Goal: Task Accomplishment & Management: Manage account settings

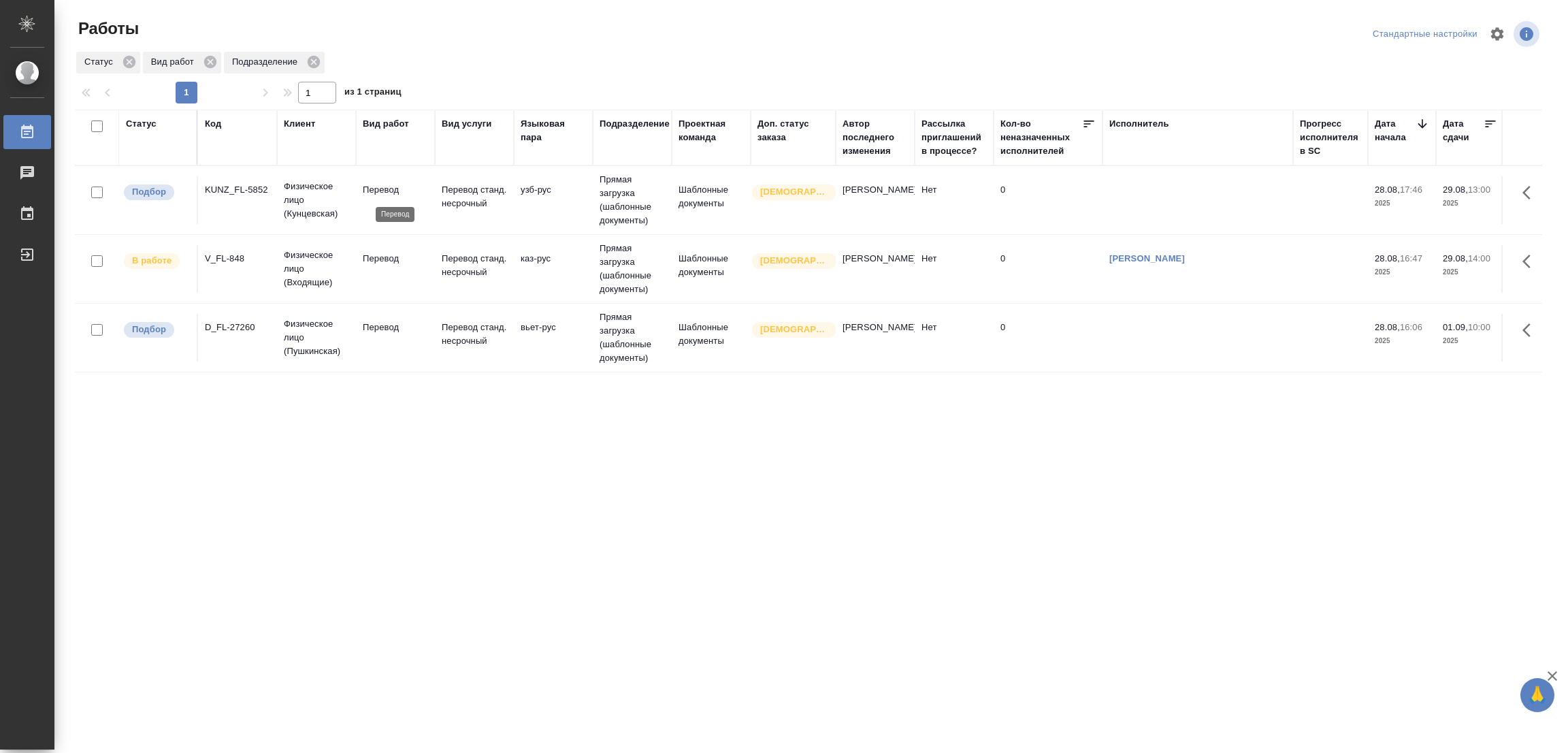
click at [375, 191] on p "Перевод" at bounding box center [395, 189] width 65 height 14
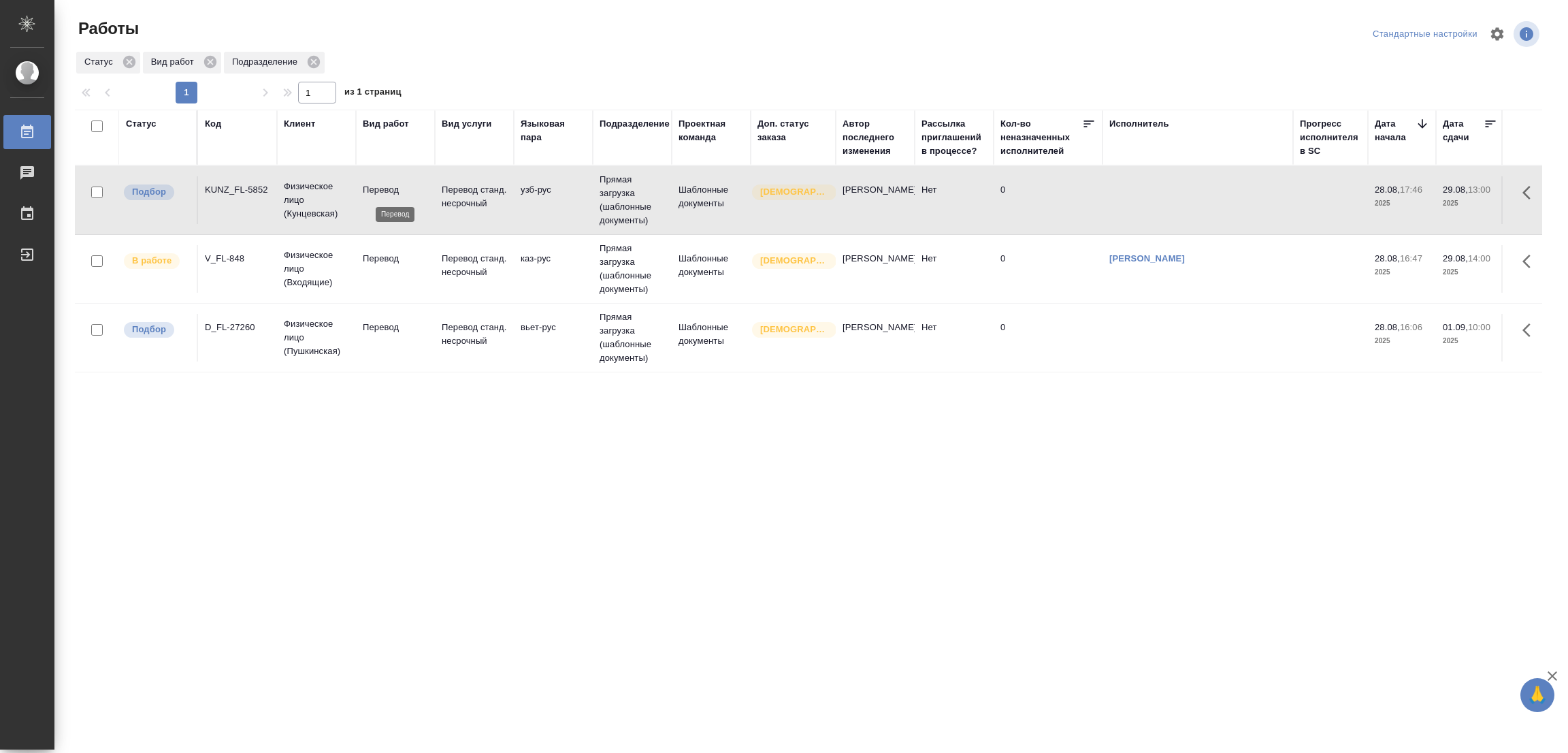
click at [375, 191] on p "Перевод" at bounding box center [395, 189] width 65 height 14
click at [563, 462] on div "Статус Код Клиент Вид работ Вид услуги Языковая пара Подразделение Проектная ко…" at bounding box center [809, 354] width 1467 height 490
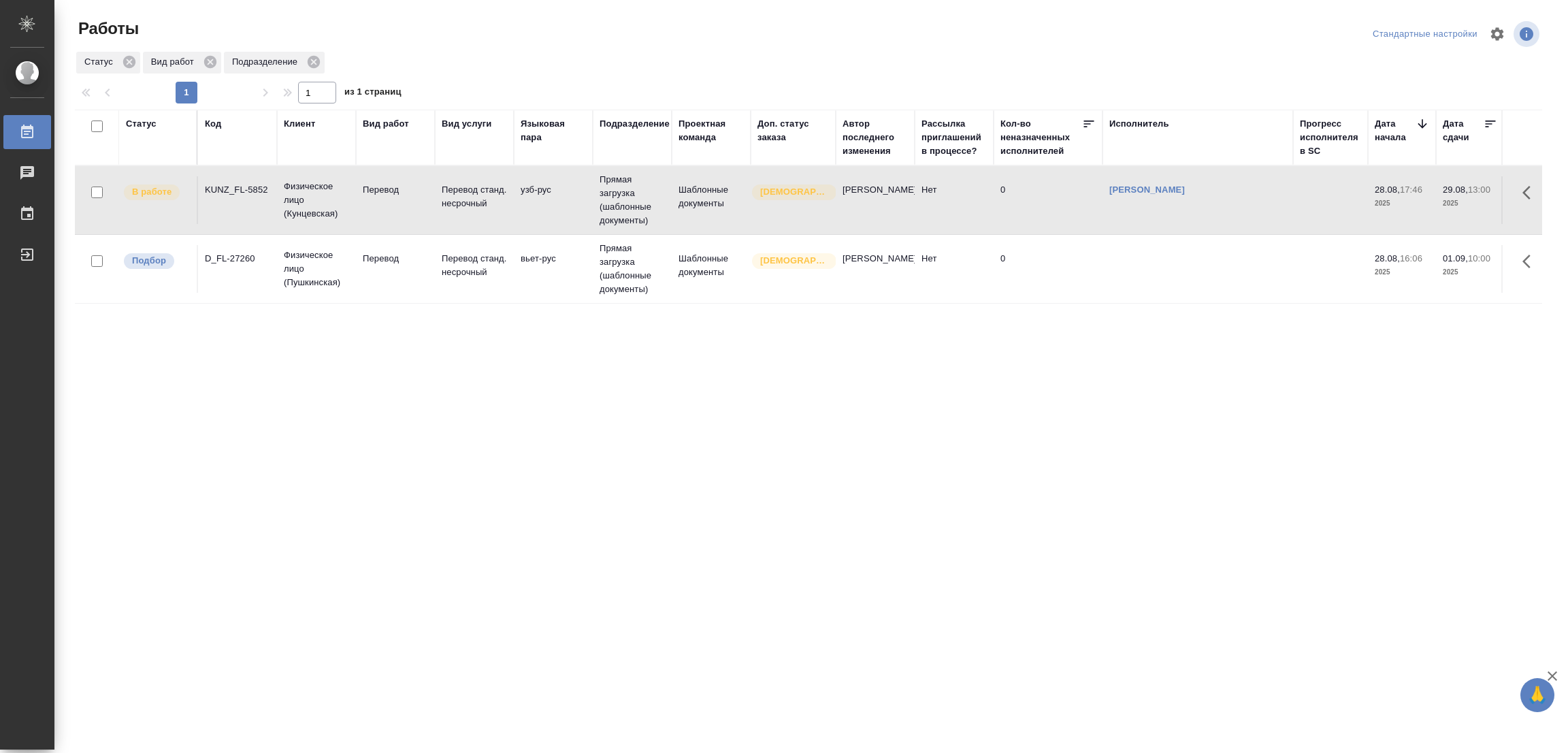
click at [517, 472] on div "Статус Код Клиент Вид работ Вид услуги Языковая пара Подразделение Проектная ко…" at bounding box center [809, 354] width 1467 height 490
click at [586, 454] on div "Статус Код Клиент Вид работ Вид услуги Языковая пара Подразделение Проектная ко…" at bounding box center [809, 354] width 1467 height 490
click at [372, 254] on p "Перевод" at bounding box center [395, 259] width 65 height 14
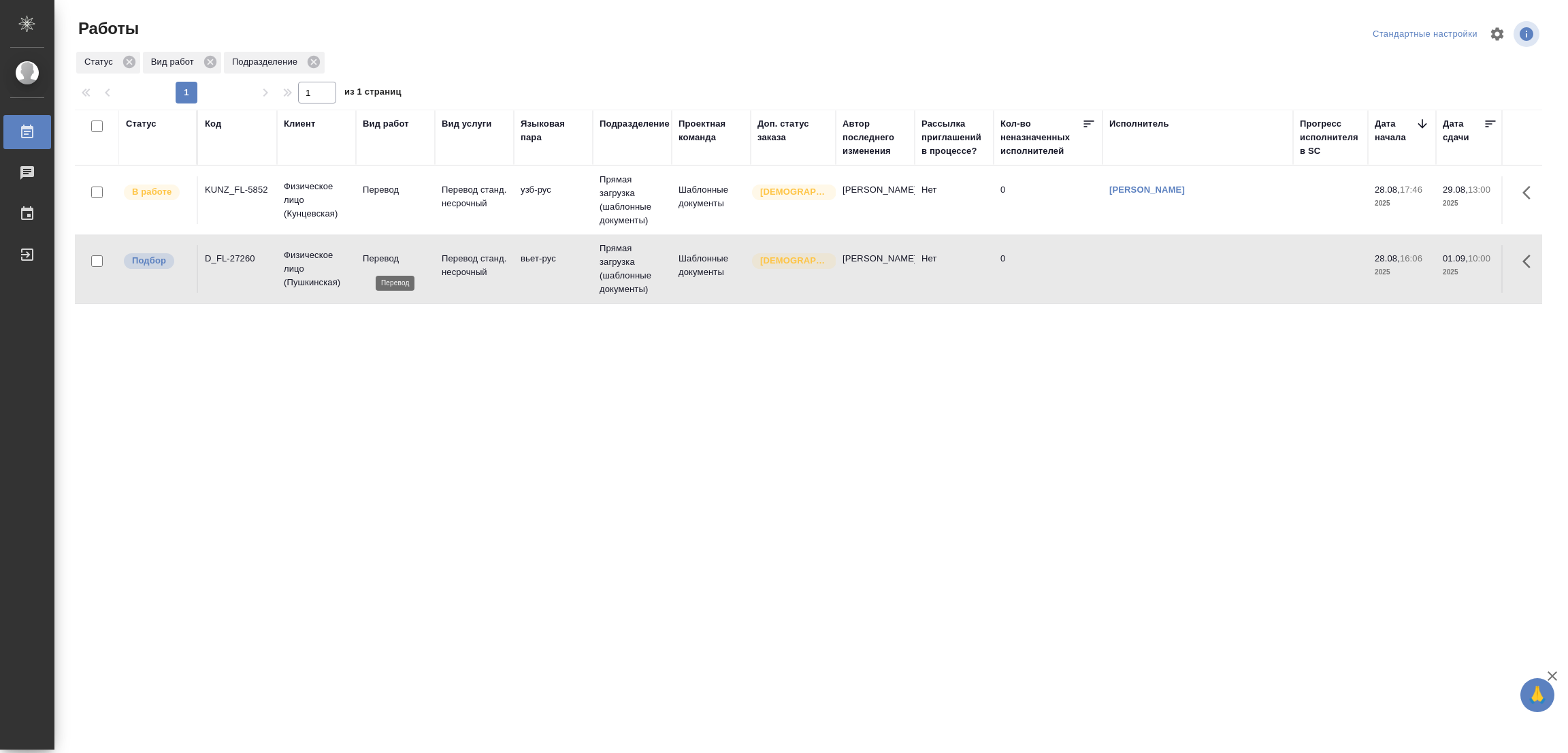
click at [372, 254] on p "Перевод" at bounding box center [395, 259] width 65 height 14
click at [199, 357] on div "Статус Код Клиент Вид работ Вид услуги Языковая пара Подразделение Проектная ко…" at bounding box center [809, 354] width 1467 height 490
click at [479, 398] on div "Статус Код Клиент Вид работ Вид услуги Языковая пара Подразделение Проектная ко…" at bounding box center [809, 354] width 1467 height 490
click at [811, 692] on div ".cls-1 fill:#fff; AWATERA Popova Galina Работы 0 Чаты График Выйти Работы Станд…" at bounding box center [784, 376] width 1568 height 753
click at [643, 386] on div "Статус Код Клиент Вид работ Вид услуги Языковая пара Подразделение Проектная ко…" at bounding box center [809, 354] width 1467 height 490
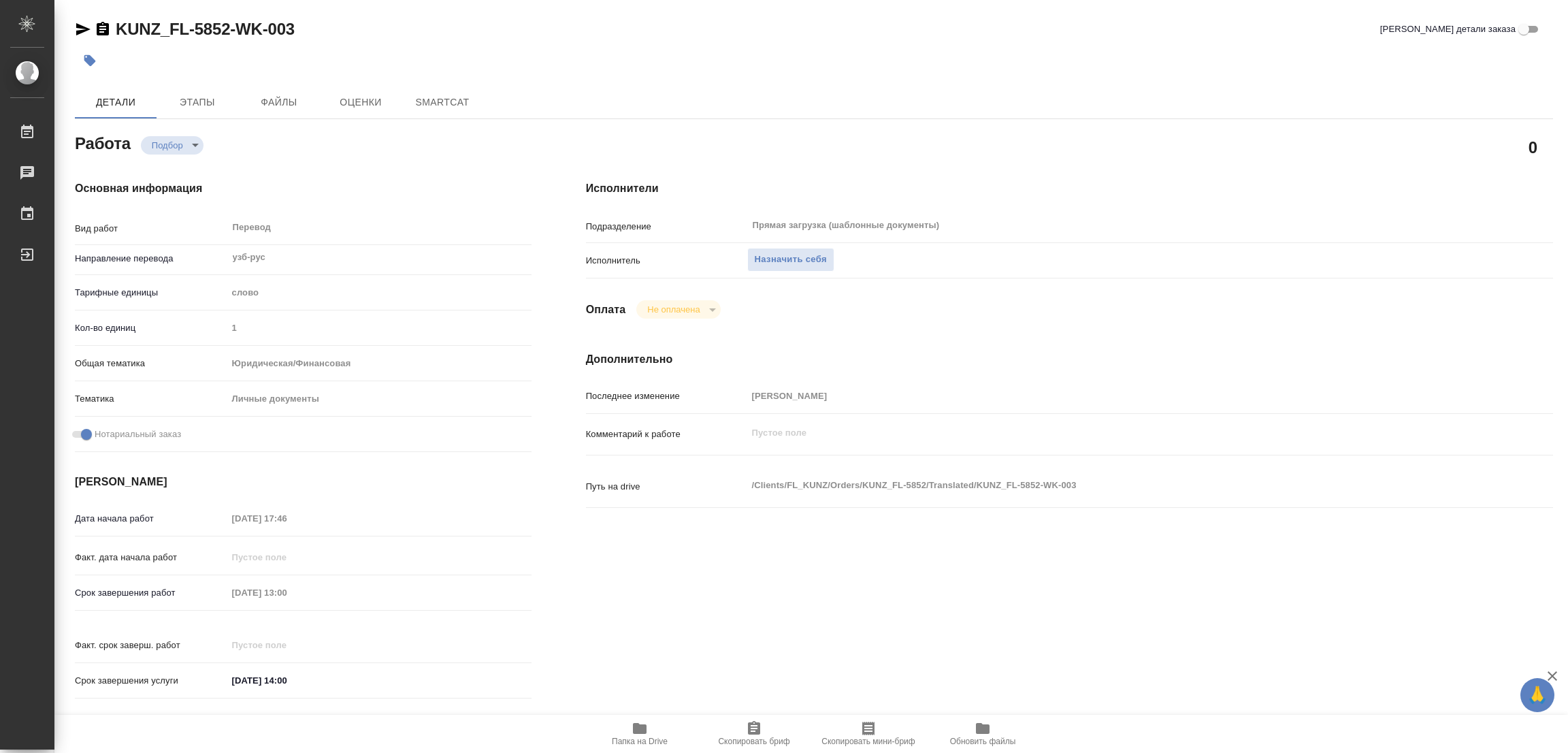
type textarea "x"
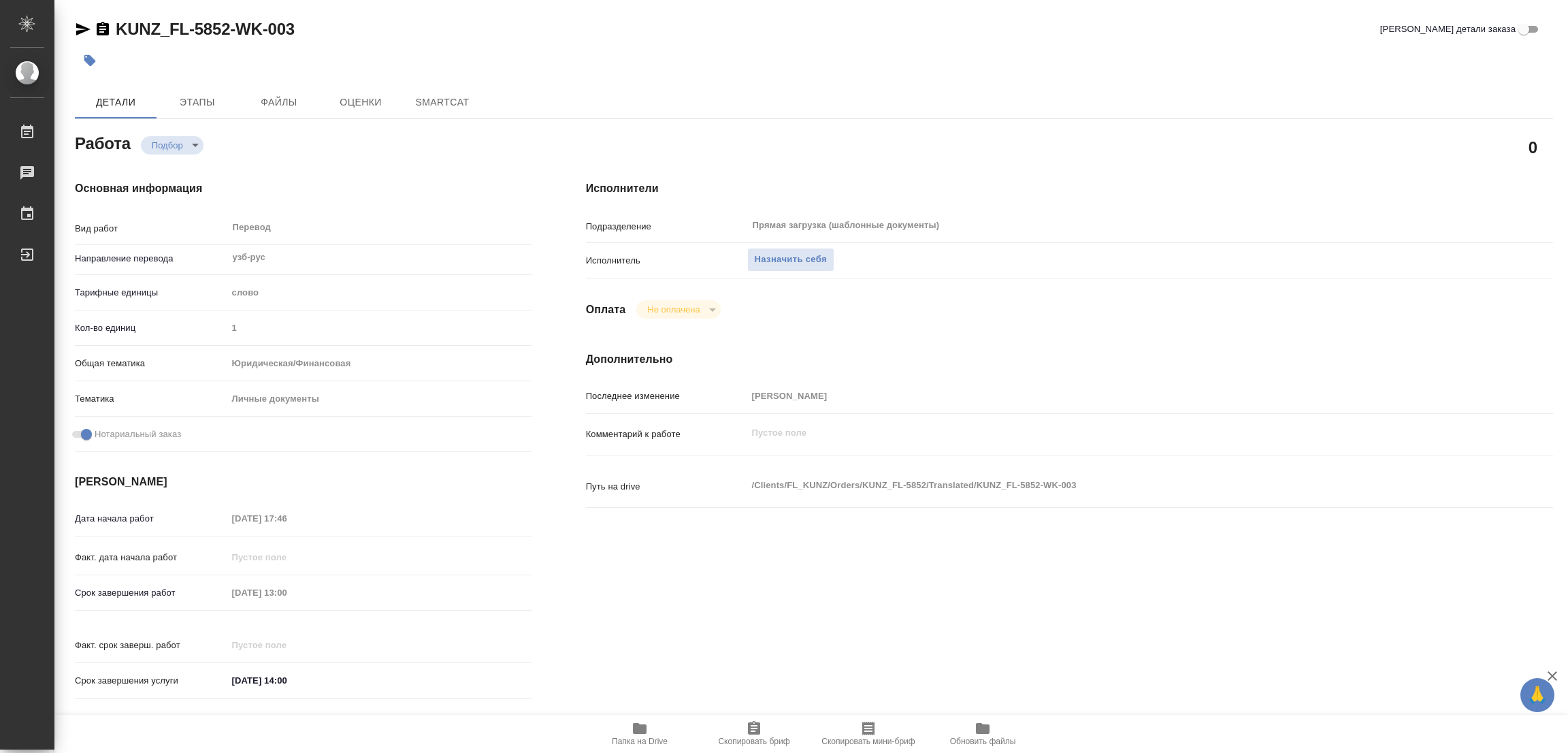
type textarea "x"
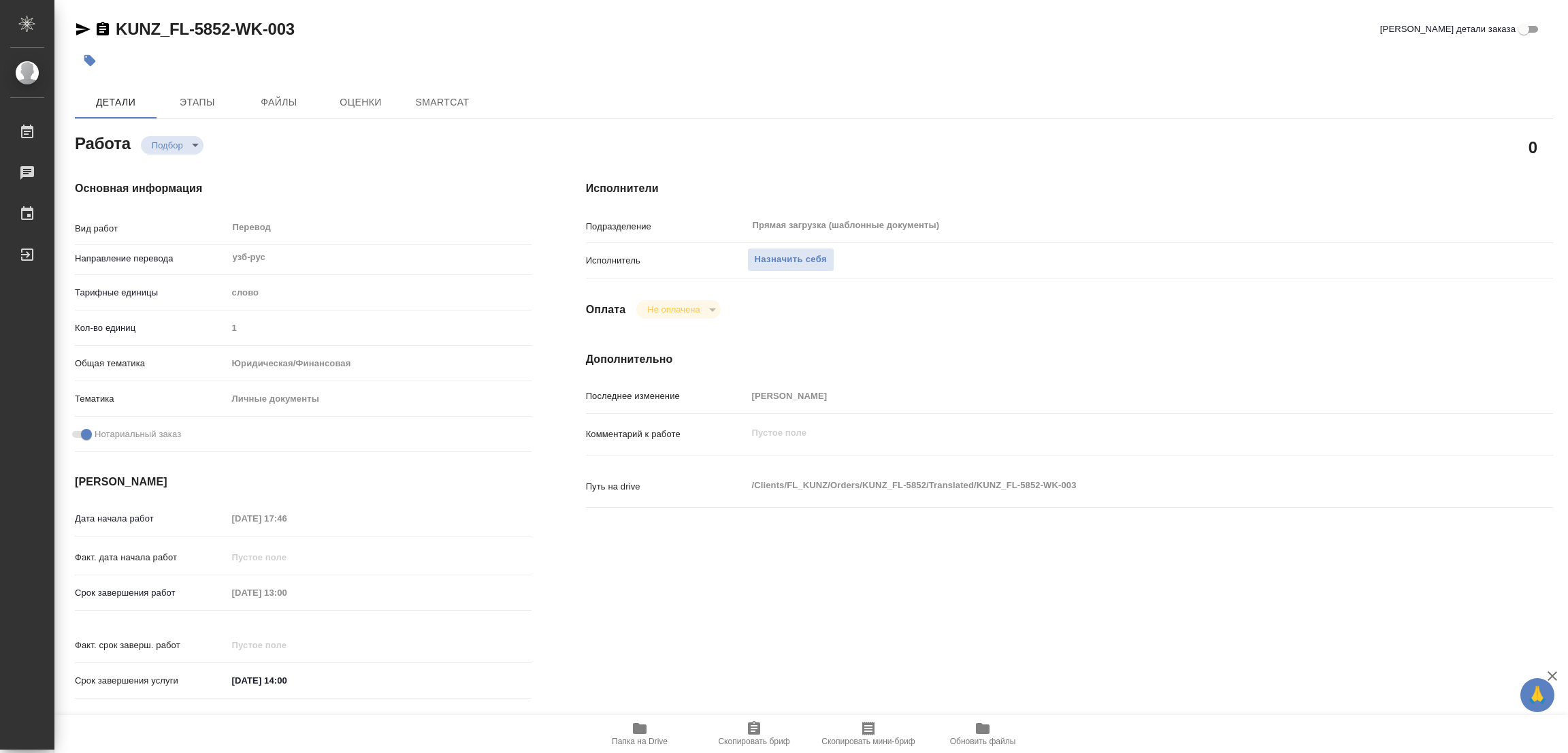
type textarea "x"
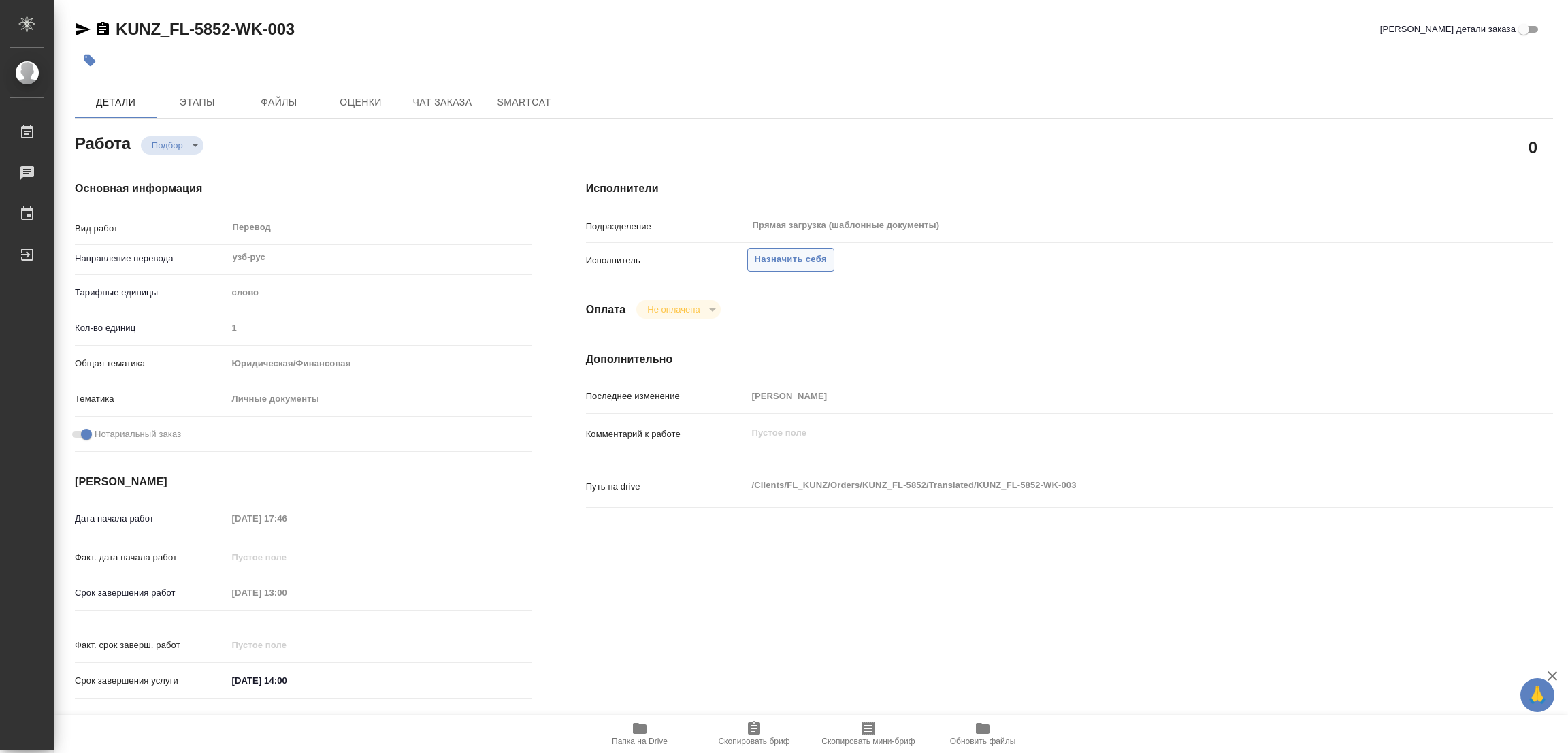
type textarea "x"
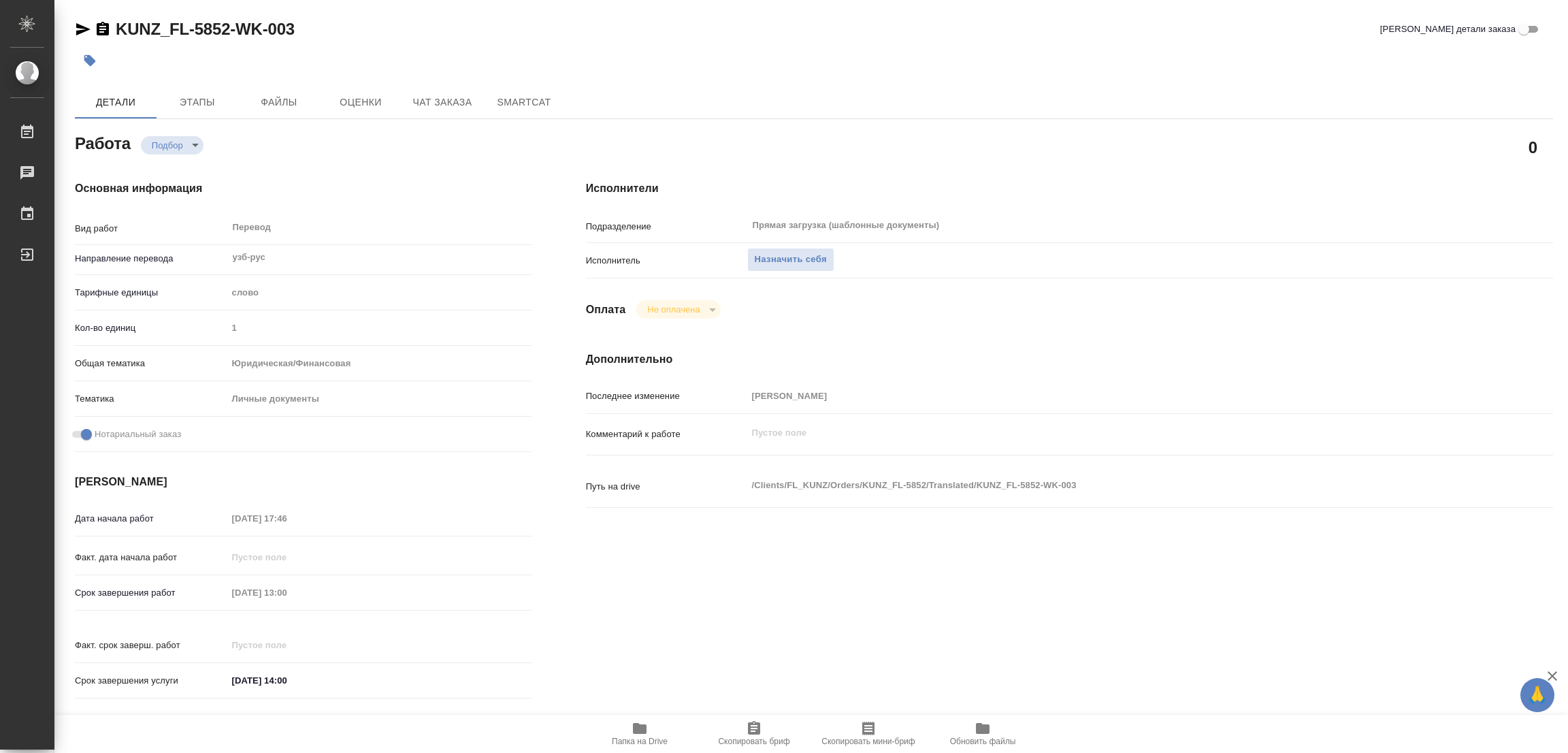
scroll to position [374, 0]
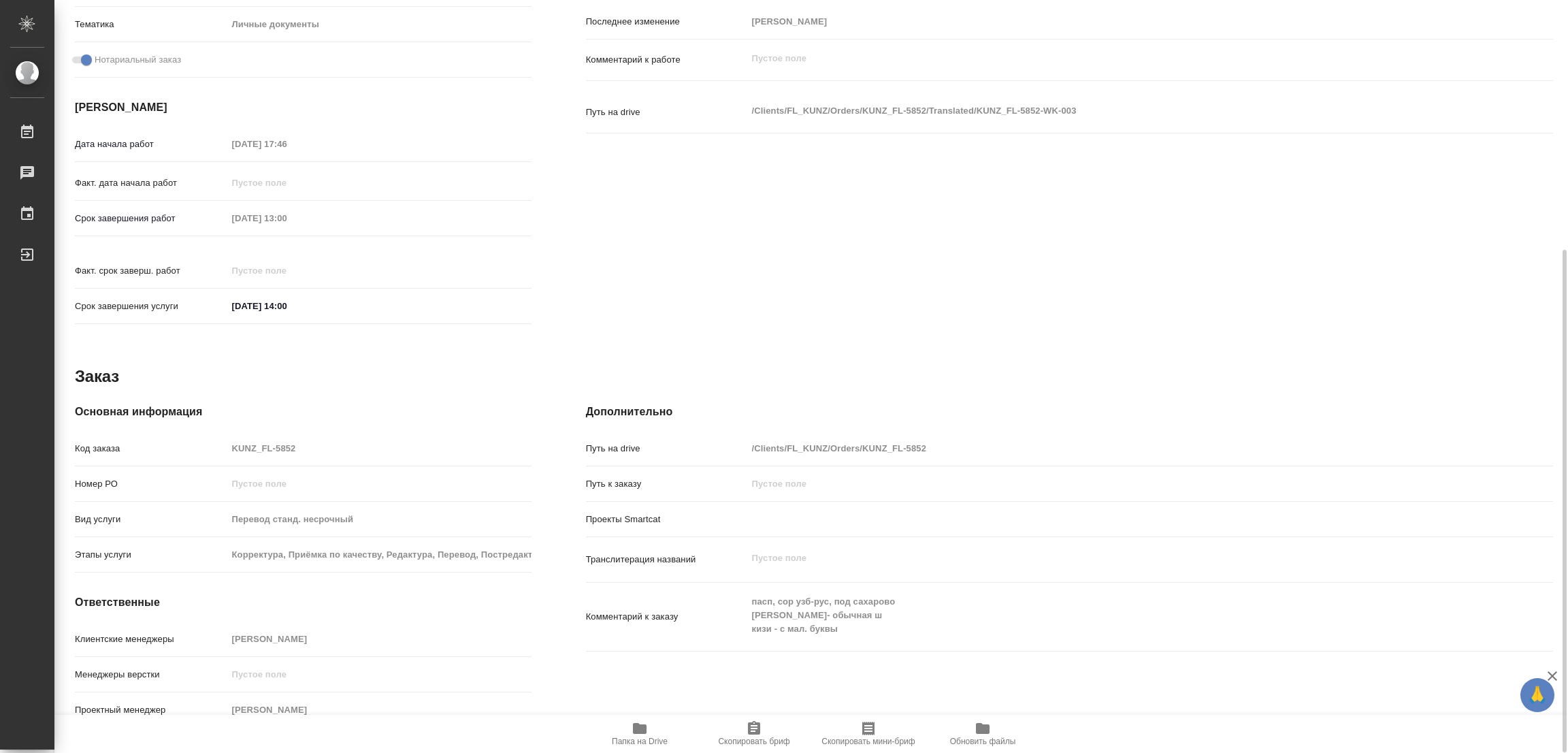
type textarea "x"
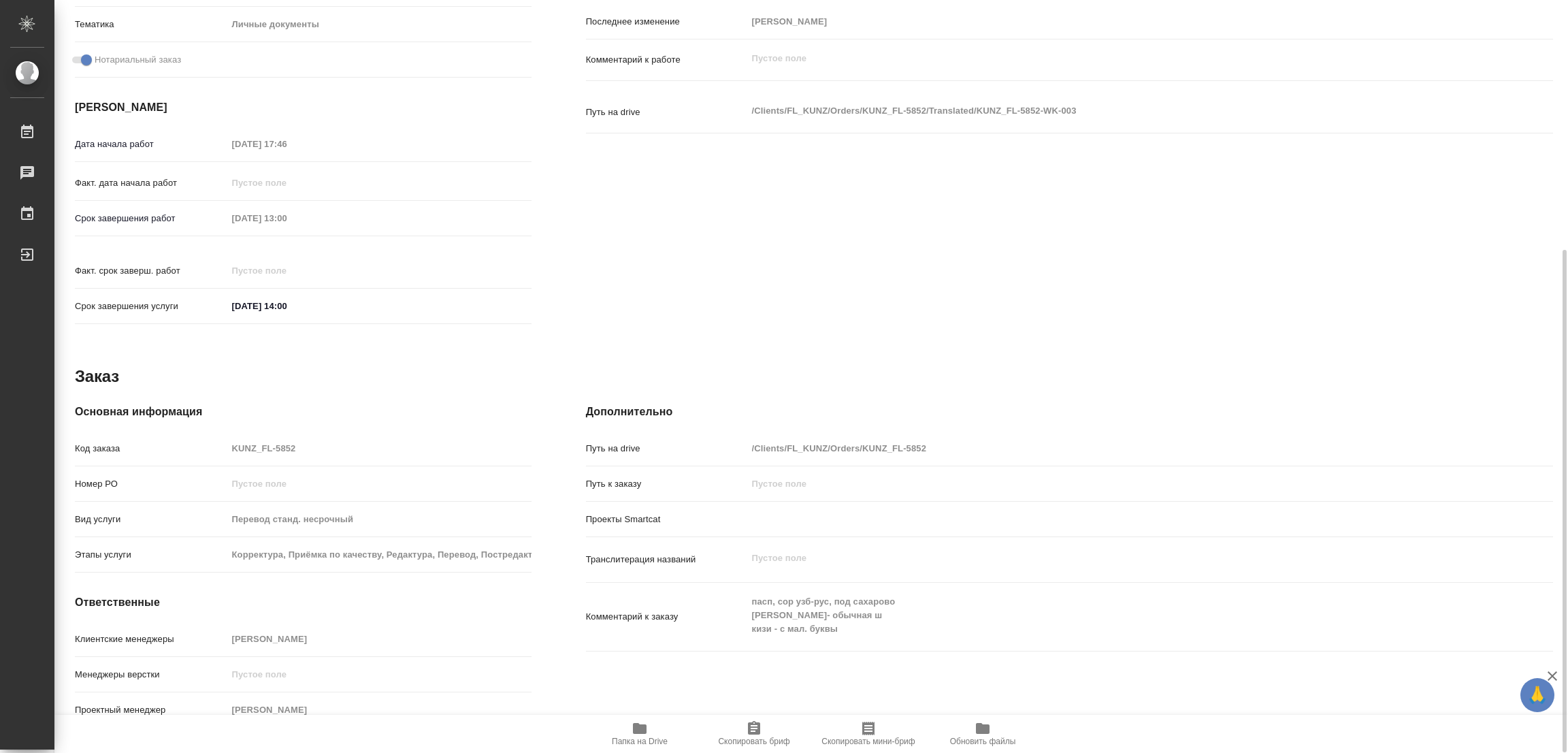
scroll to position [0, 0]
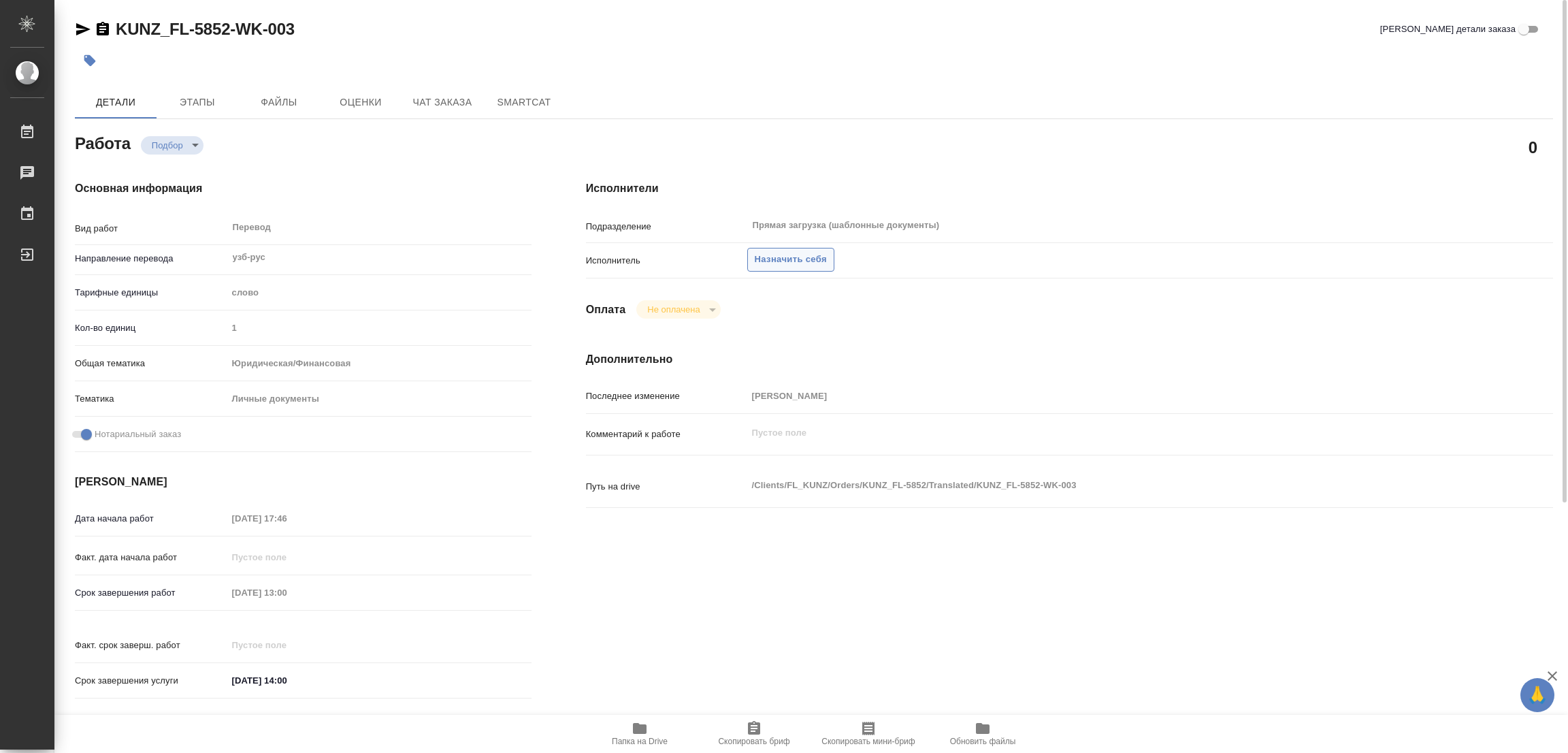
click at [782, 256] on span "Назначить себя" at bounding box center [791, 260] width 72 height 16
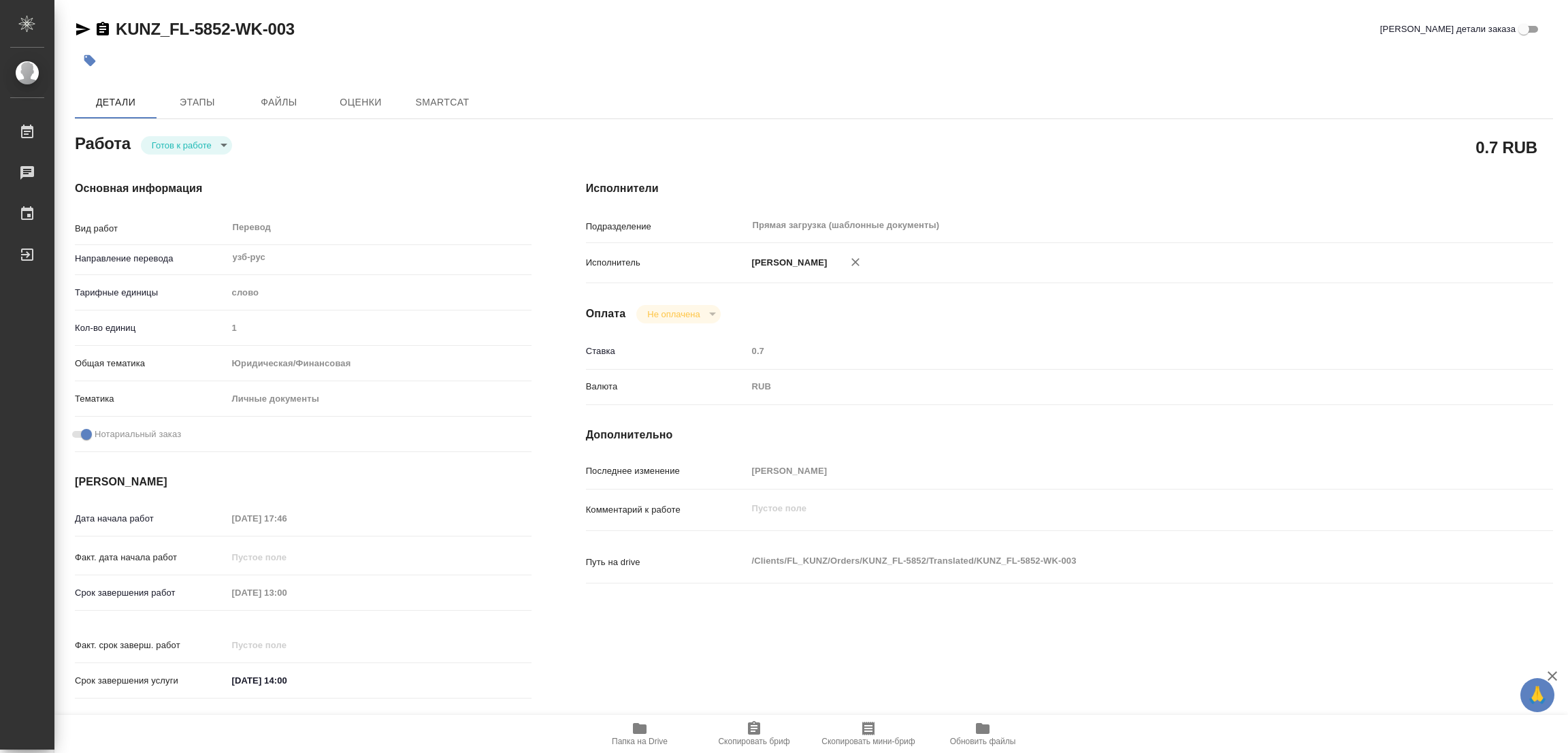
type textarea "x"
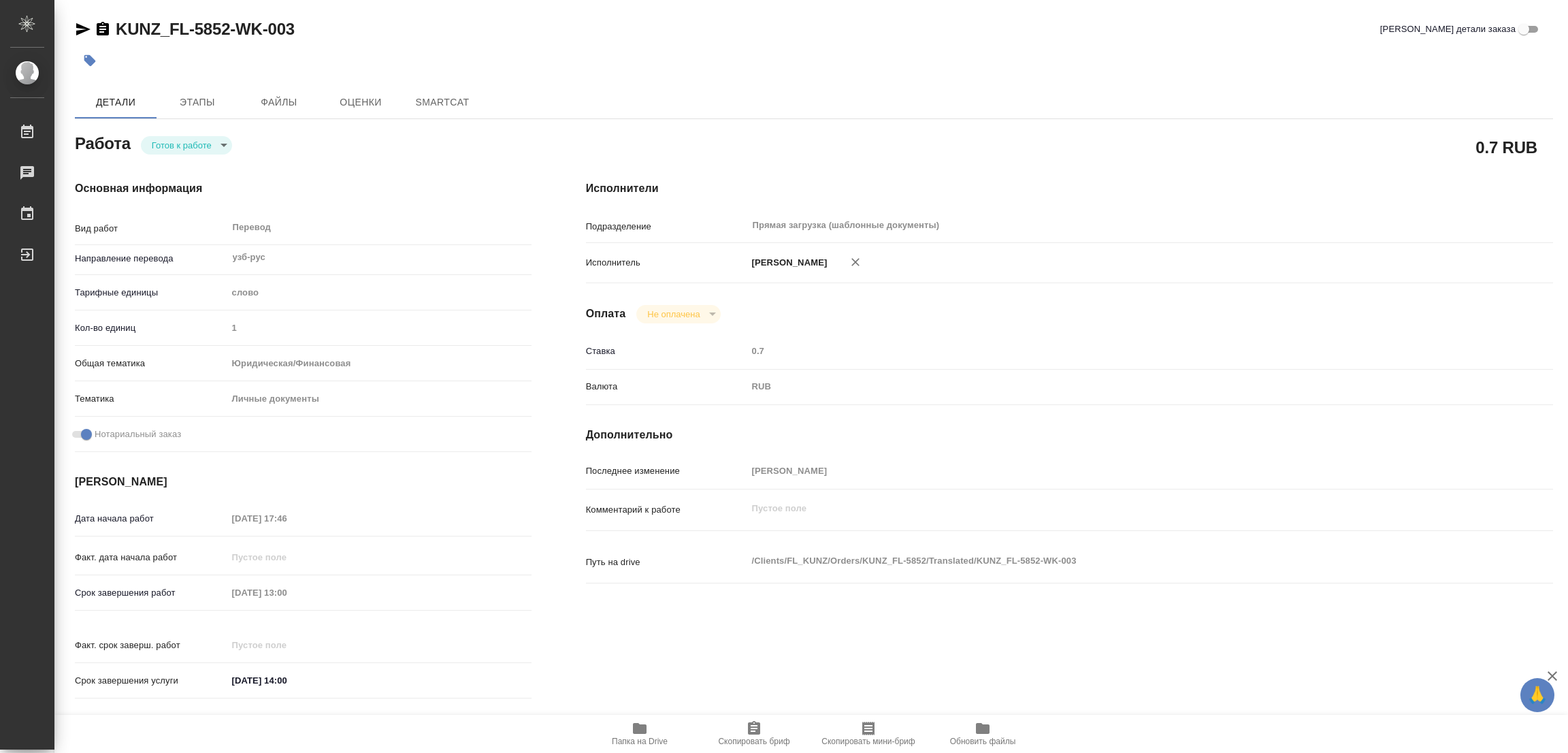
type textarea "x"
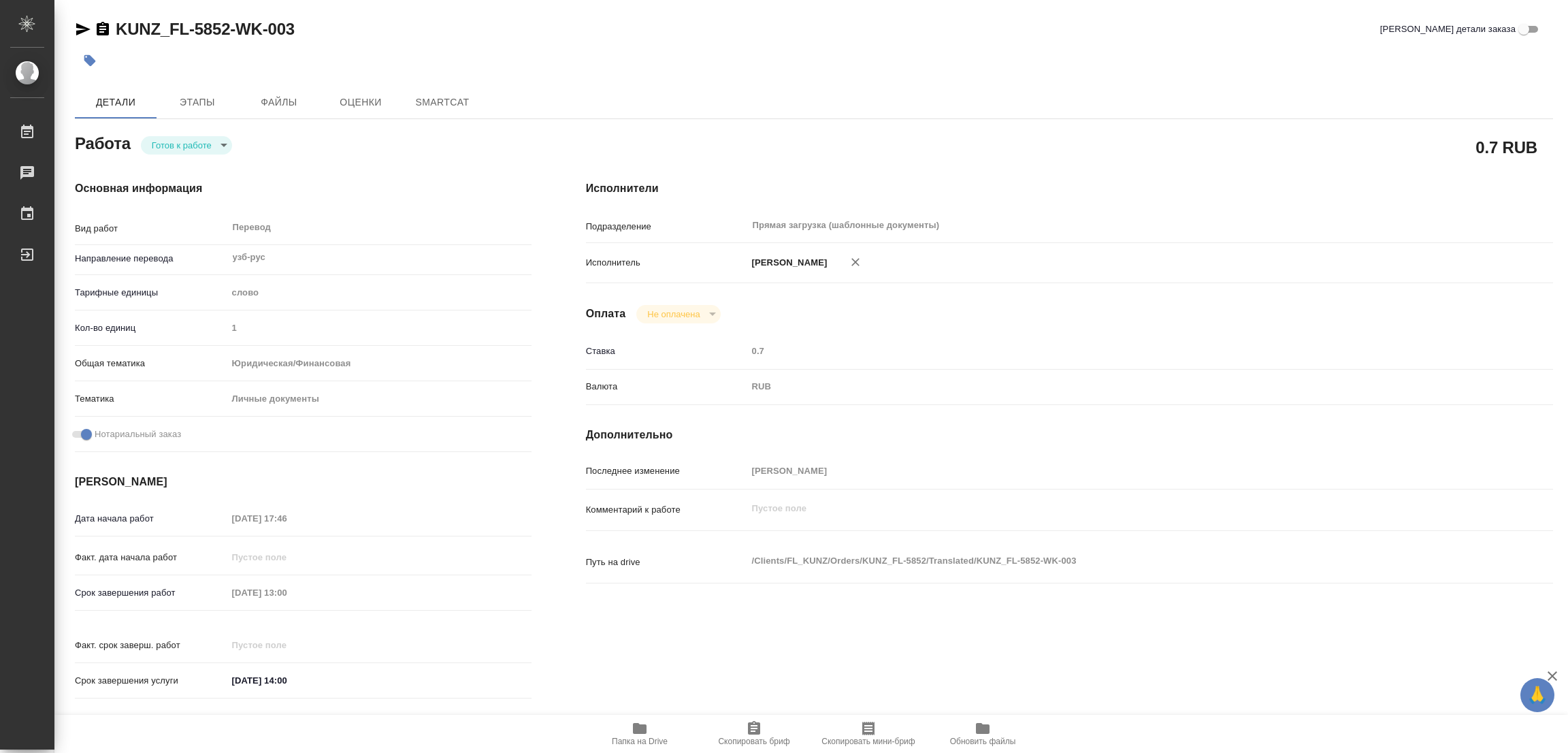
type textarea "x"
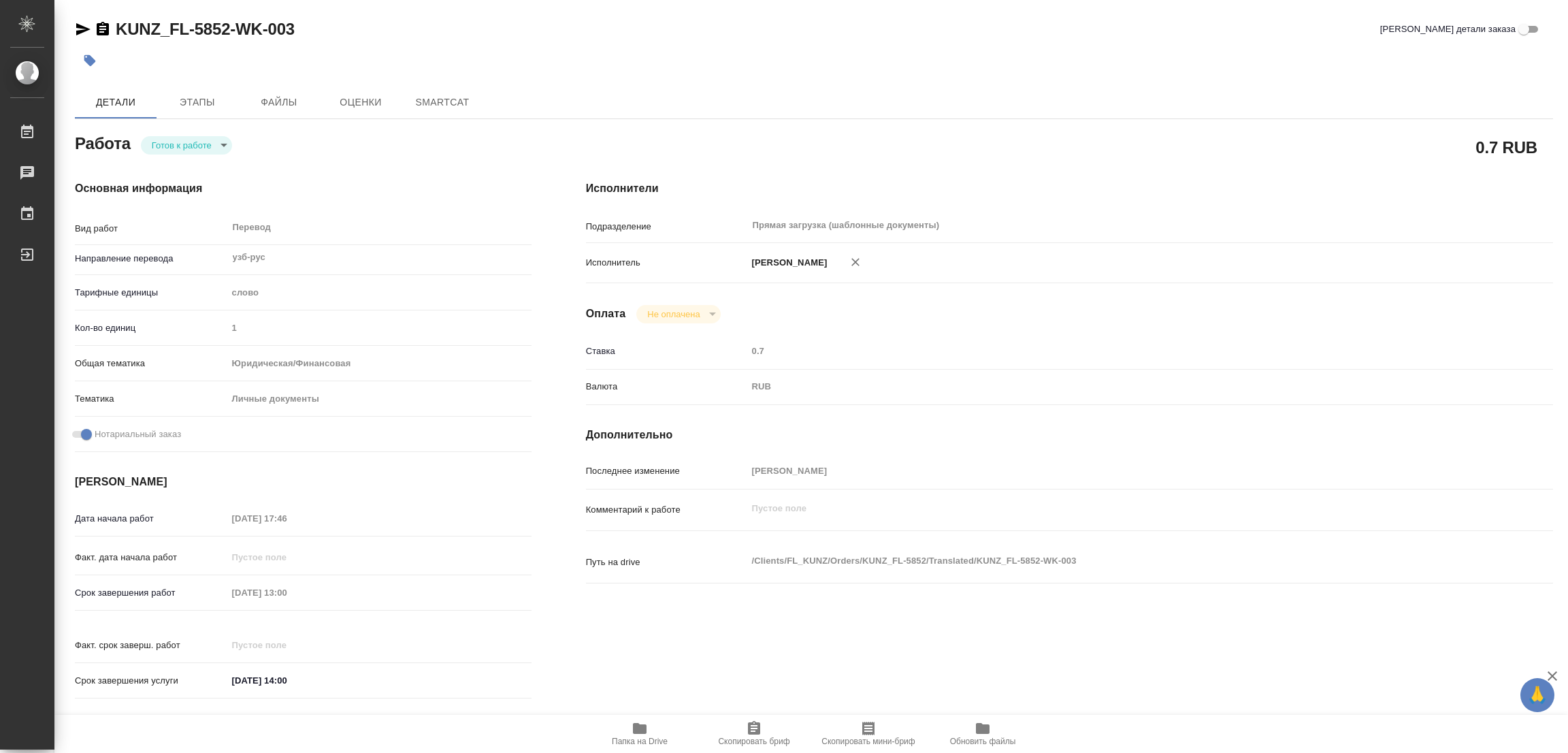
type textarea "x"
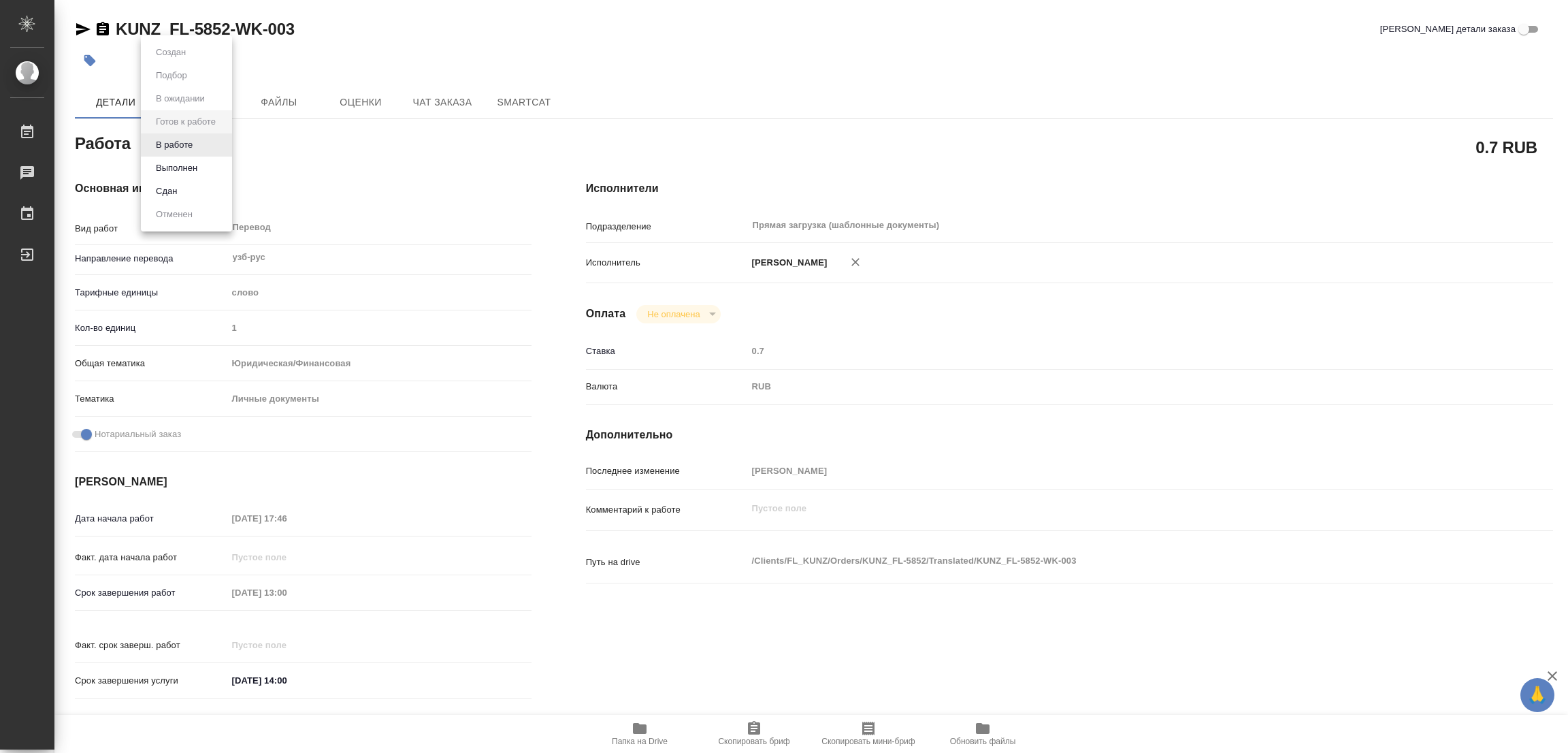
click at [161, 136] on body "🙏 .cls-1 fill:#fff; AWATERA Popova Galina Работы Чаты График Выйти KUNZ_FL-5852…" at bounding box center [784, 376] width 1568 height 753
type textarea "x"
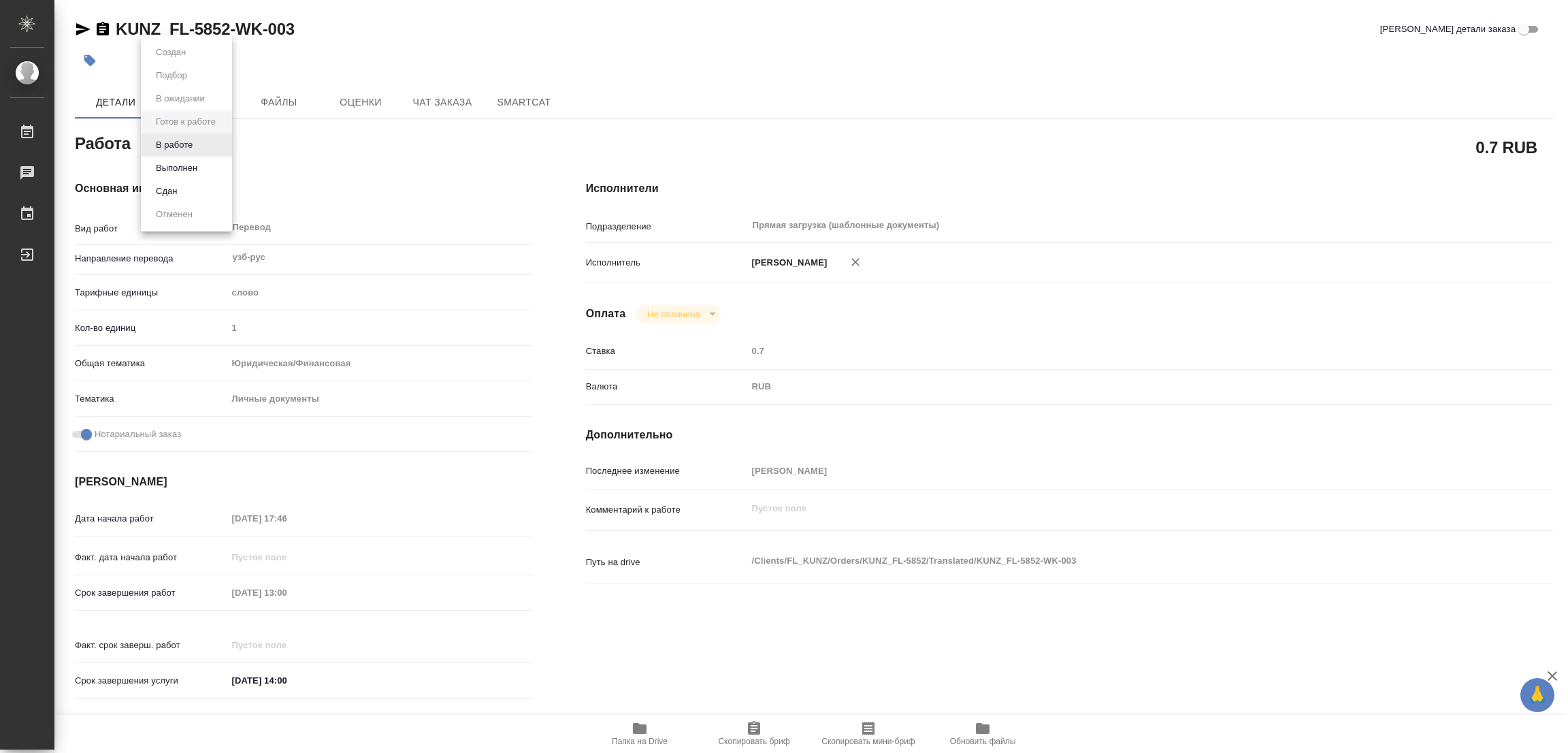
type textarea "x"
click at [163, 144] on button "В работе" at bounding box center [174, 144] width 45 height 15
type textarea "x"
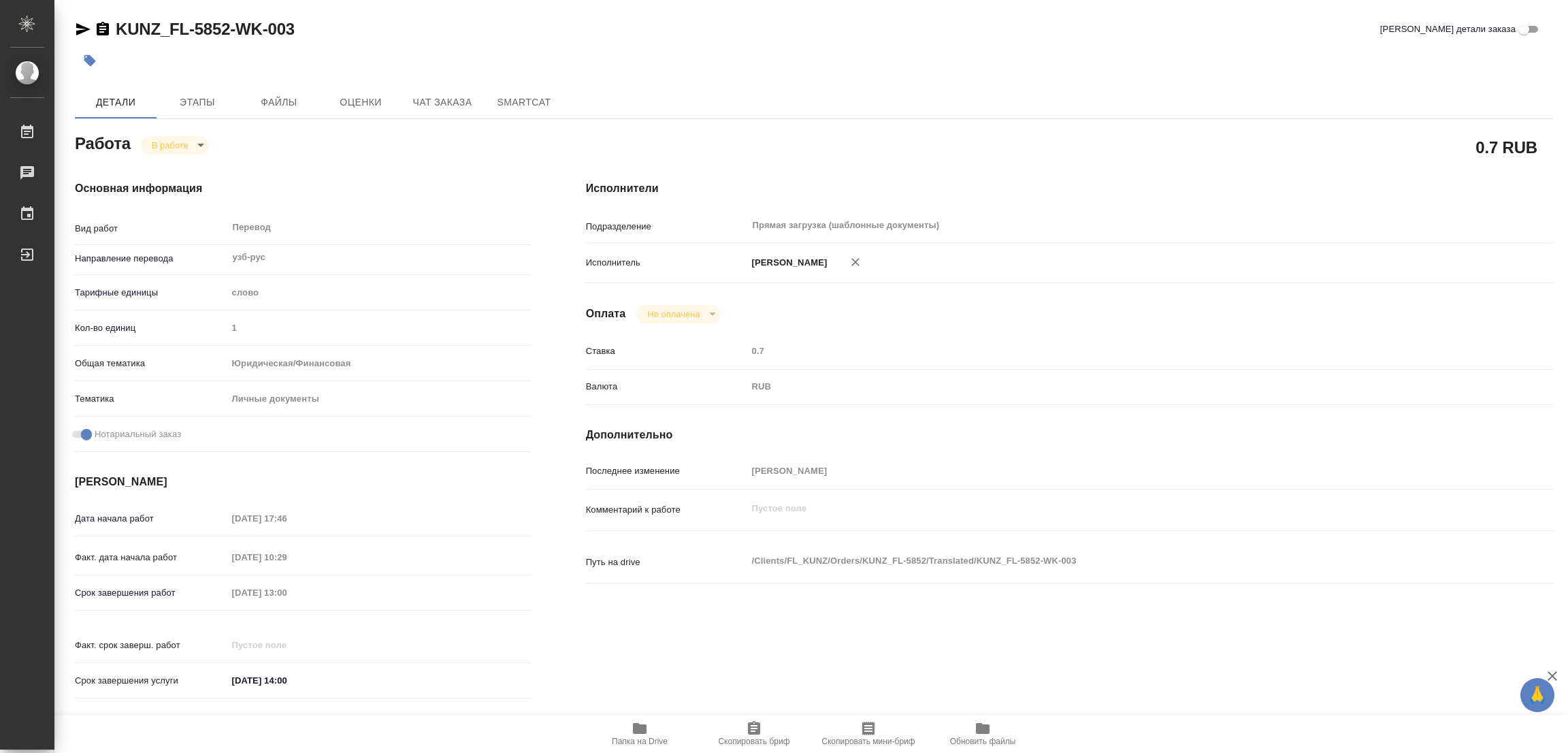
type textarea "x"
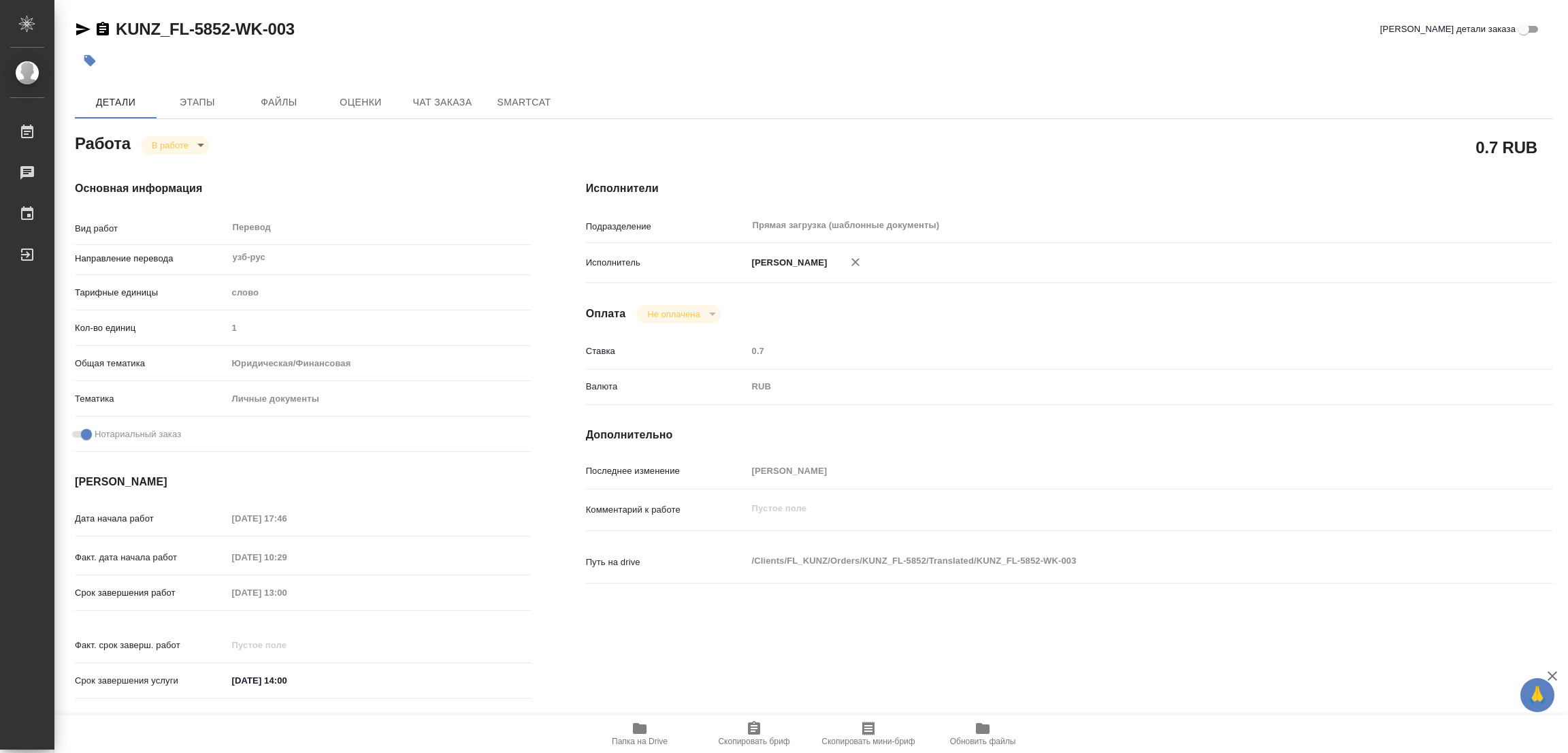
type textarea "x"
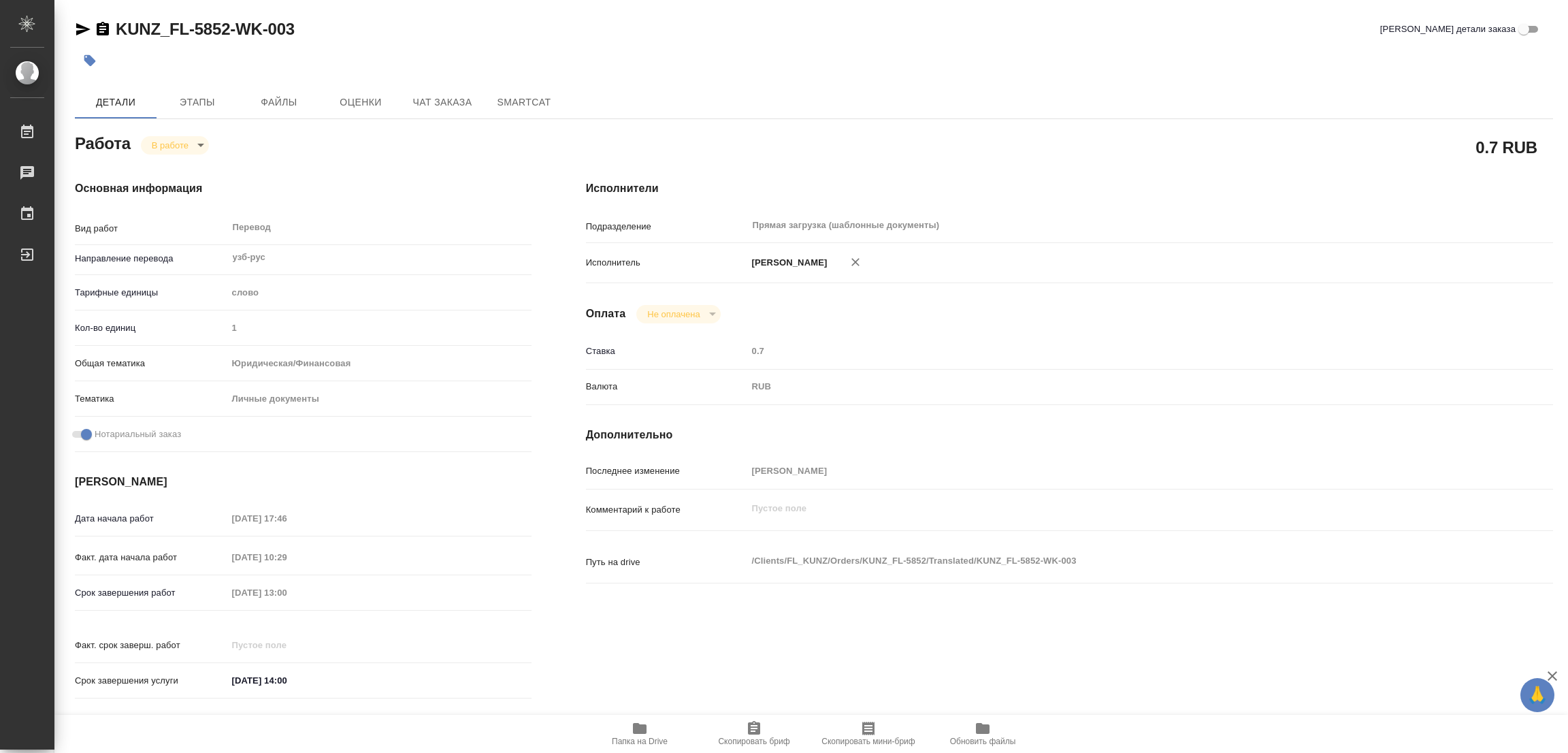
type textarea "x"
click at [636, 727] on icon "button" at bounding box center [639, 728] width 14 height 11
drag, startPoint x: 117, startPoint y: 19, endPoint x: 213, endPoint y: 21, distance: 96.0
click at [213, 21] on link "KUNZ_FL-5852-WK-003" at bounding box center [205, 29] width 179 height 19
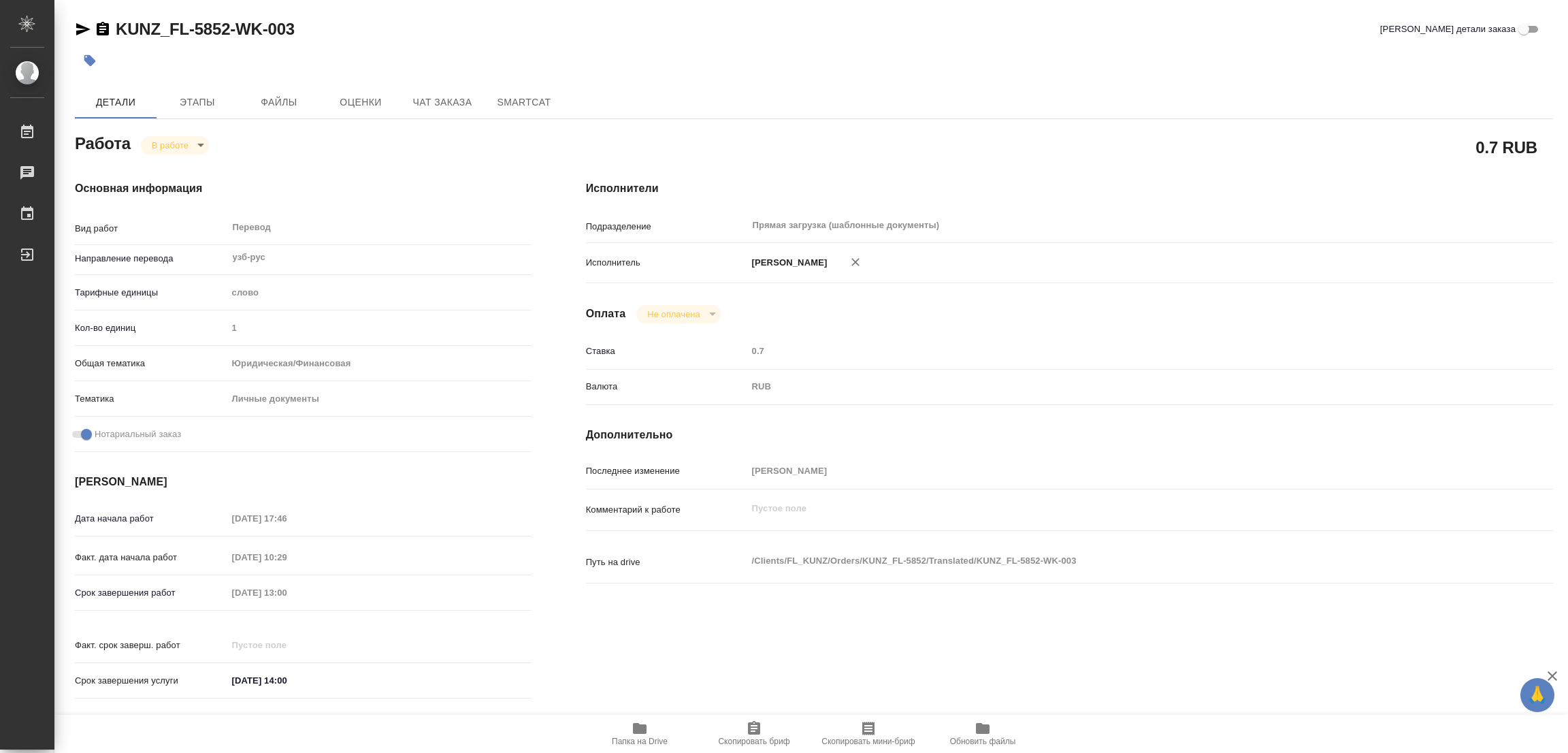
click at [444, 37] on div "KUNZ_FL-5852-WK-003 Кратко детали заказа" at bounding box center [814, 29] width 1479 height 21
drag, startPoint x: 109, startPoint y: 7, endPoint x: 227, endPoint y: 19, distance: 118.6
click at [227, 19] on div "KUNZ_FL-5852-WK-003 Кратко детали заказа Детали Этапы Файлы Оценки Чат заказа S…" at bounding box center [814, 571] width 1494 height 1142
type textarea "x"
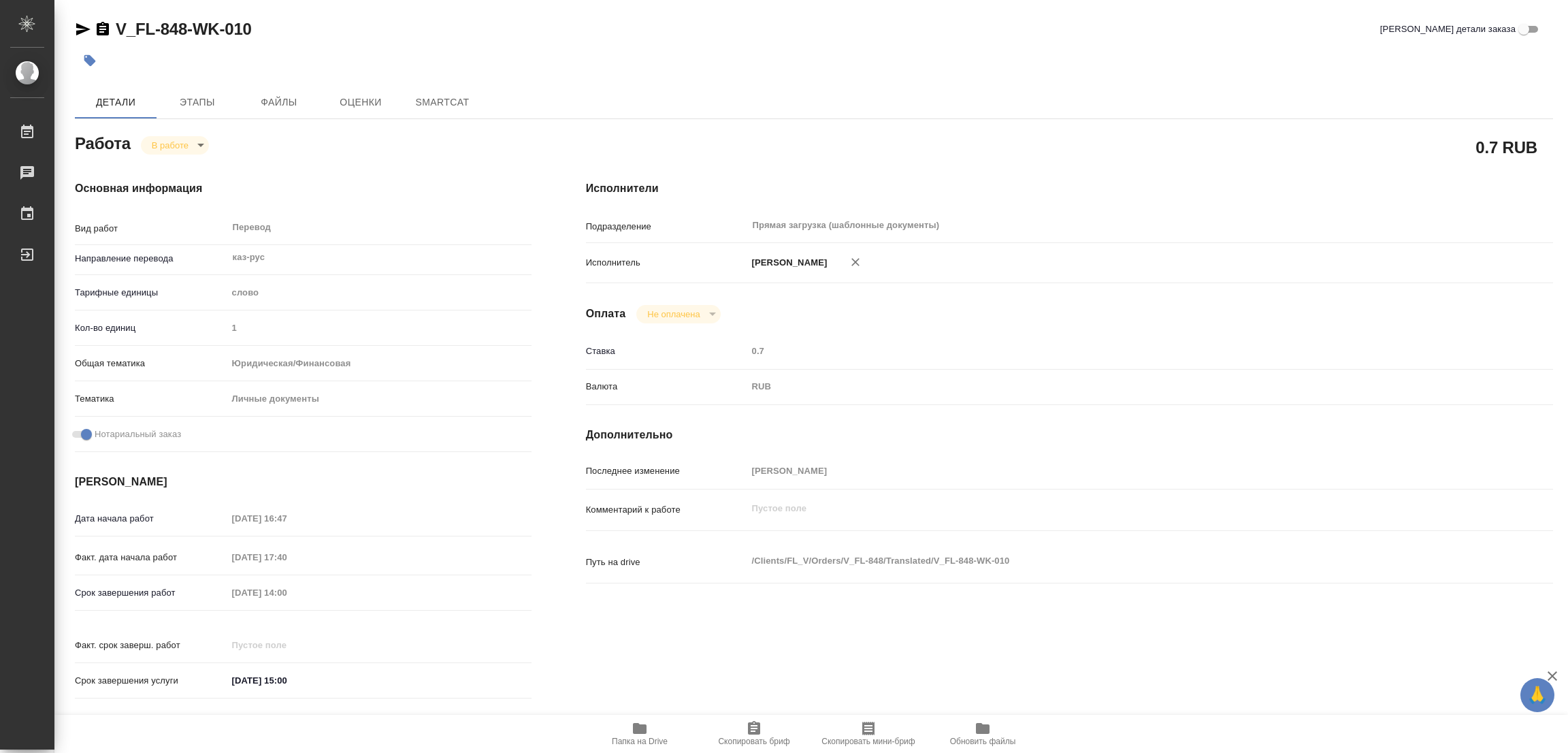
type textarea "x"
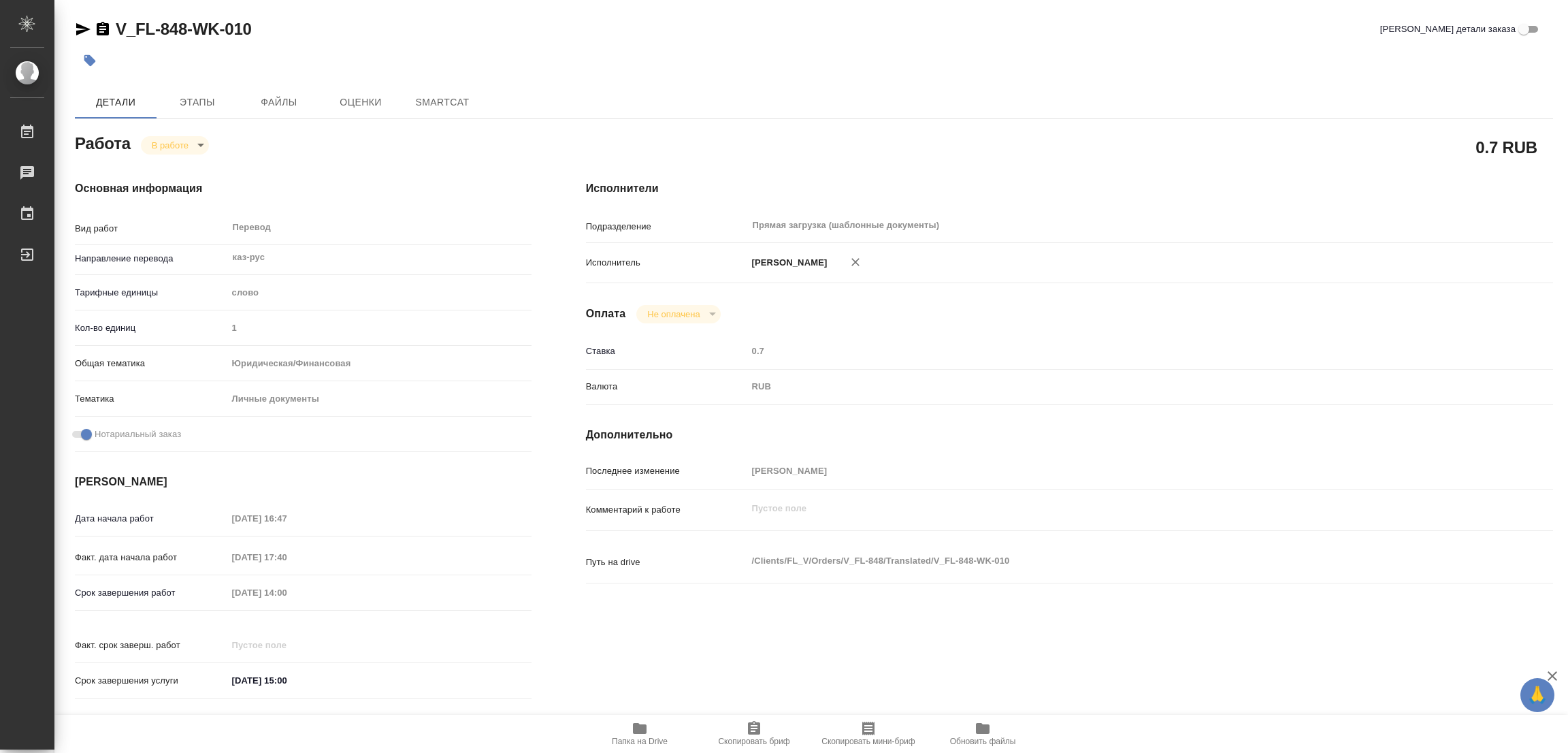
type textarea "x"
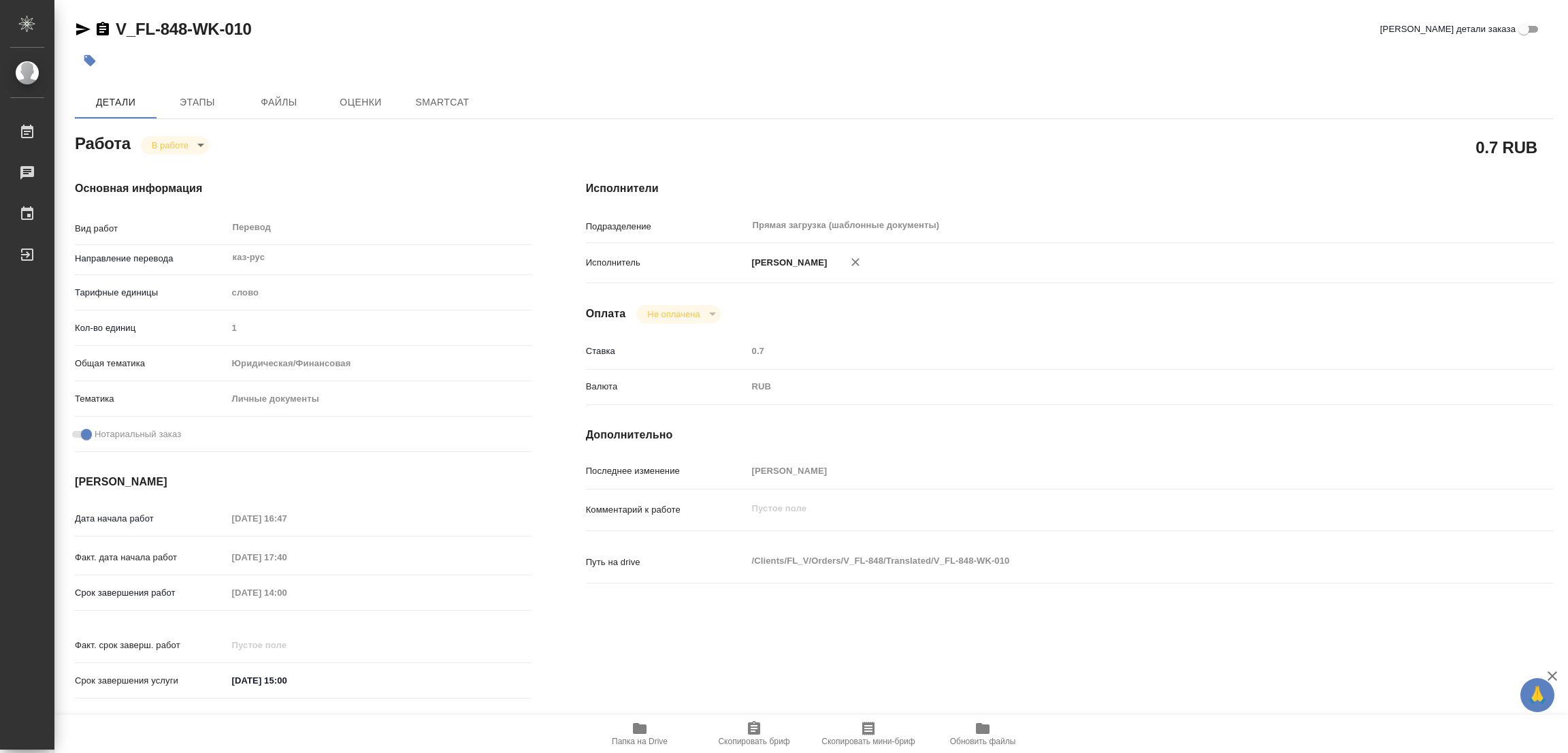
type textarea "x"
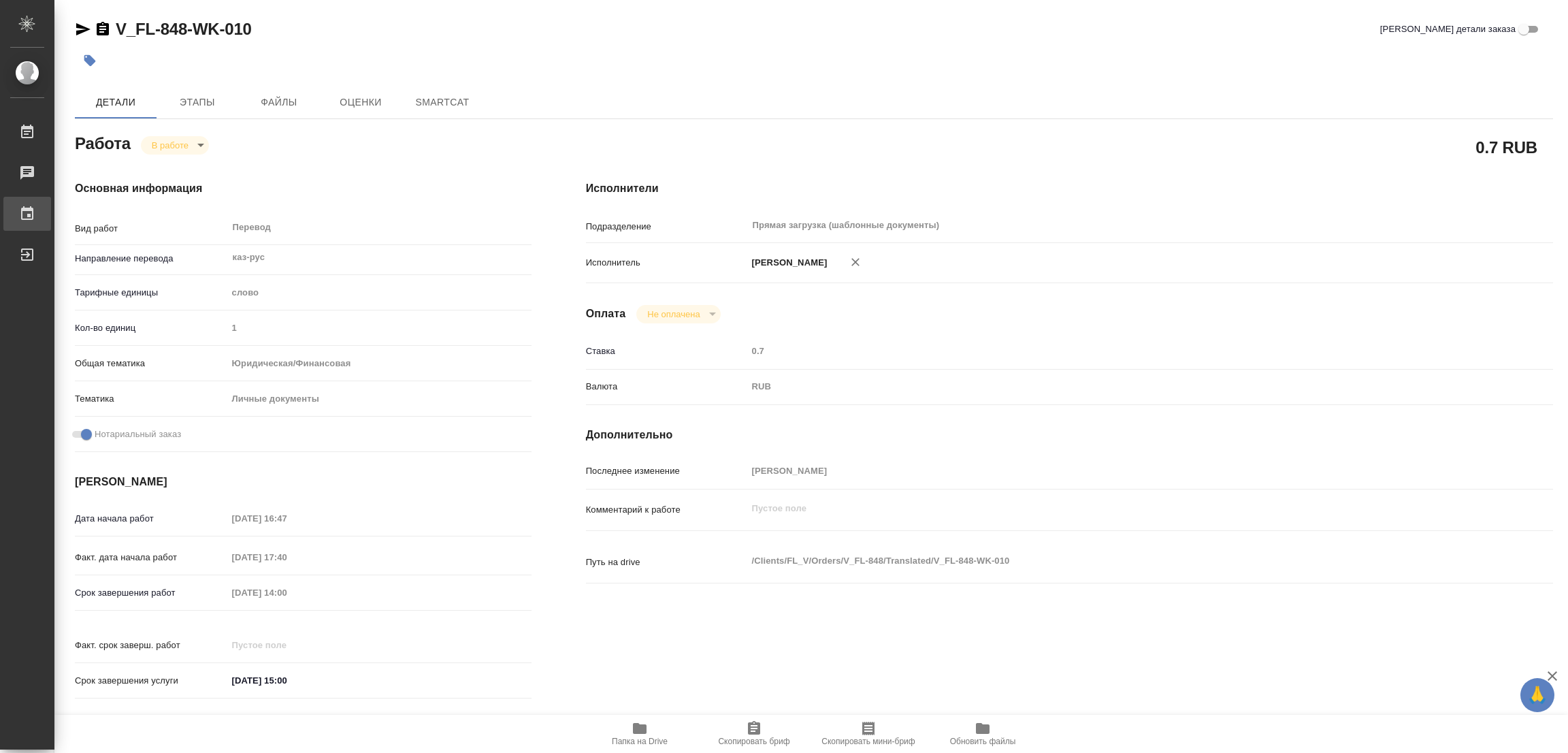
type textarea "x"
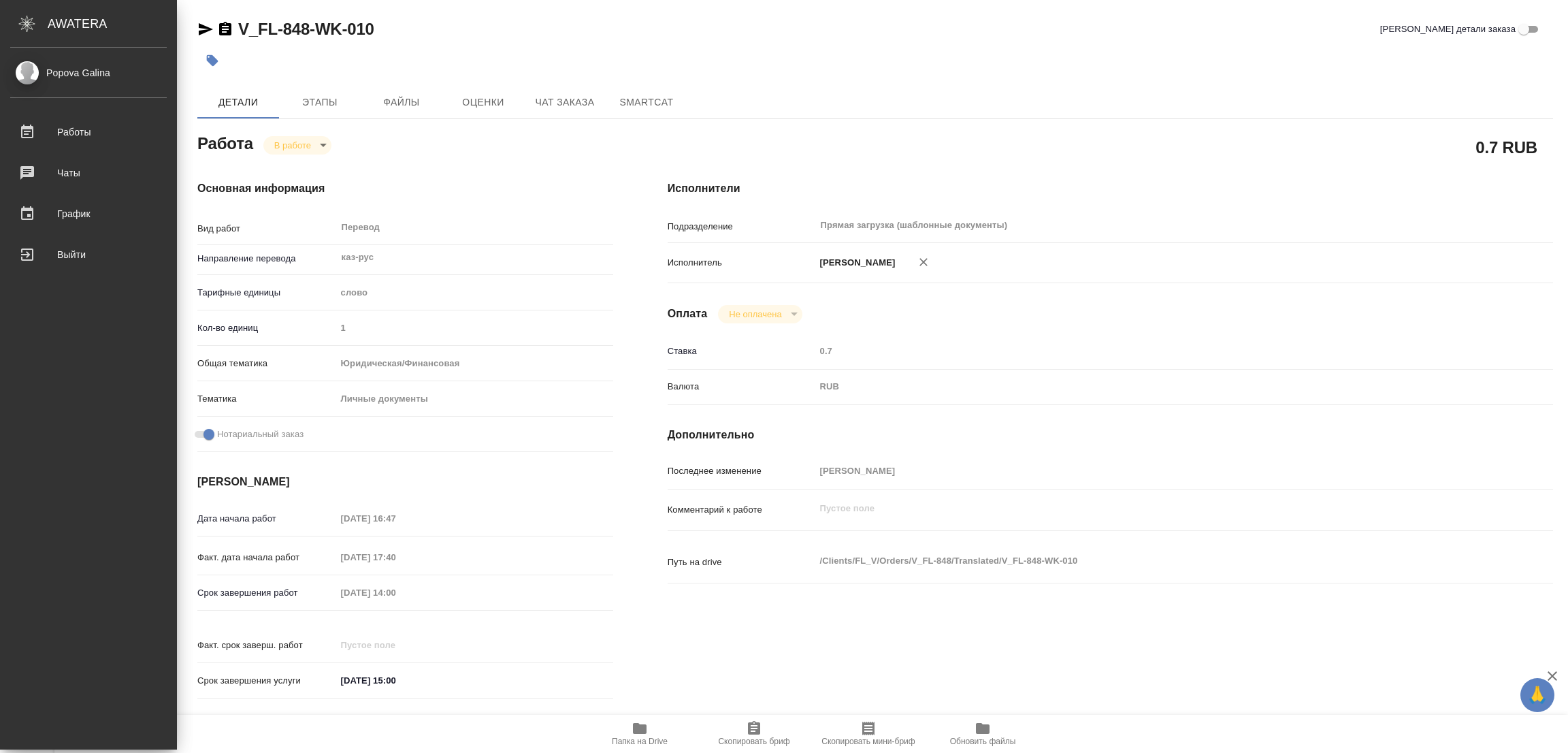
type textarea "x"
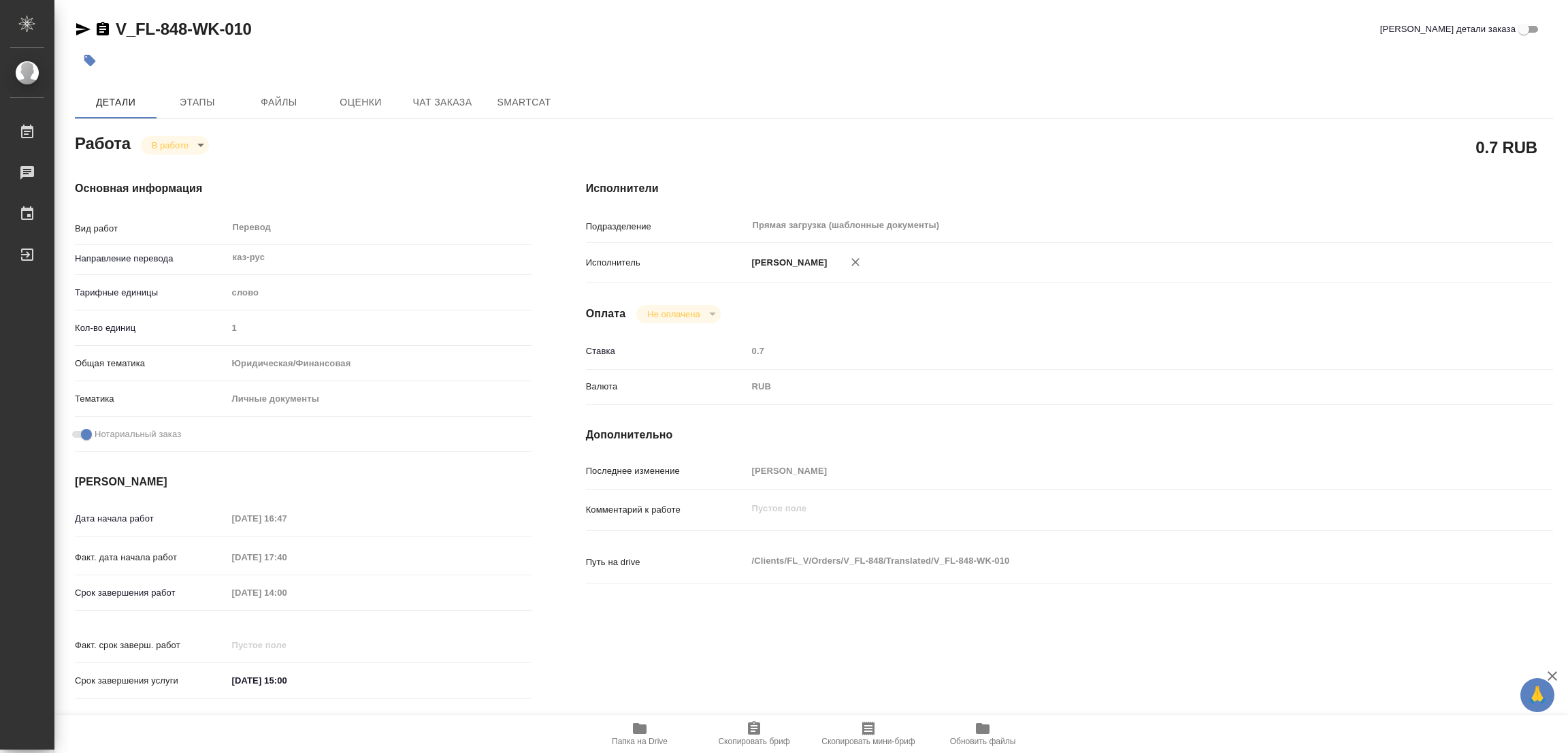
type textarea "x"
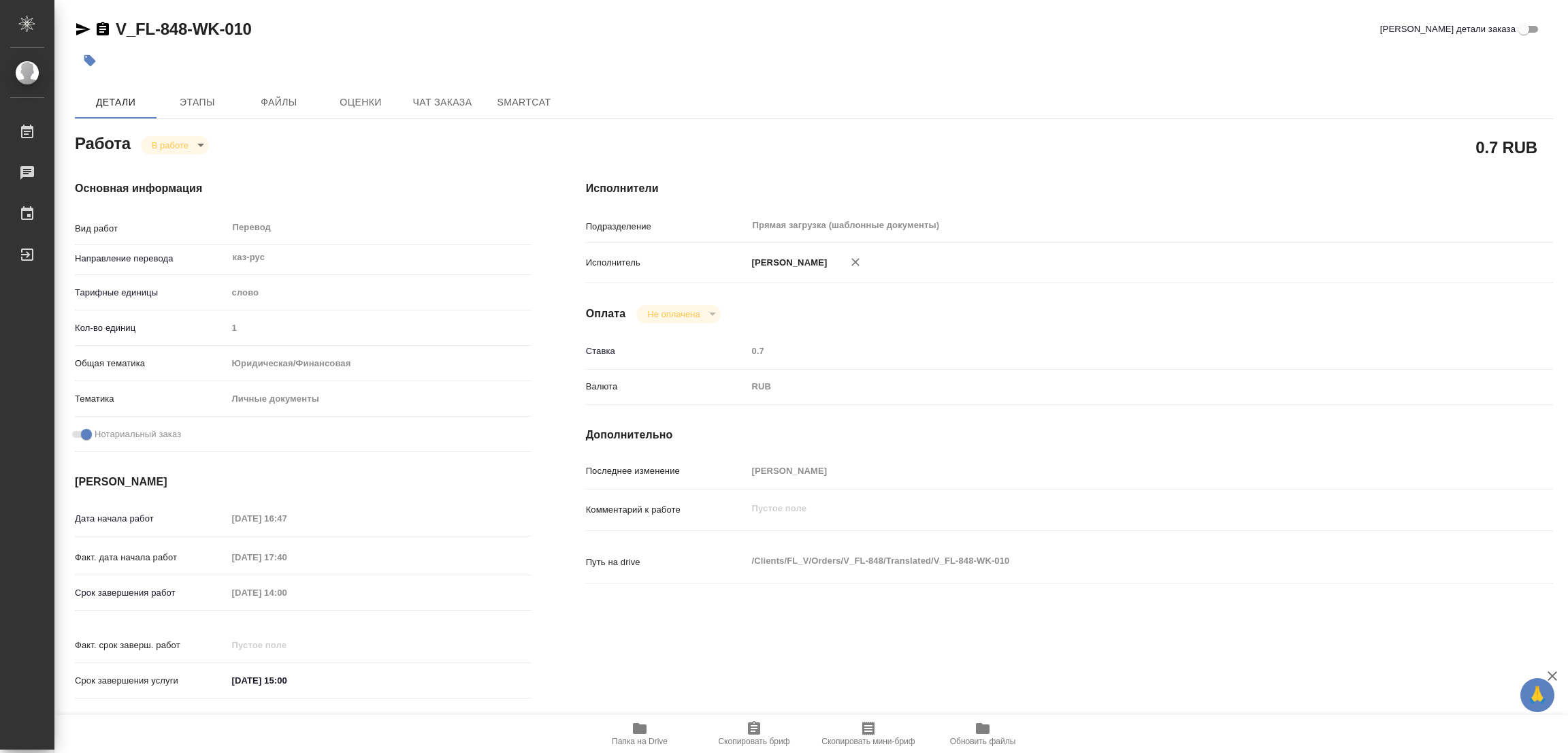
click at [634, 731] on icon "button" at bounding box center [639, 728] width 14 height 11
type textarea "x"
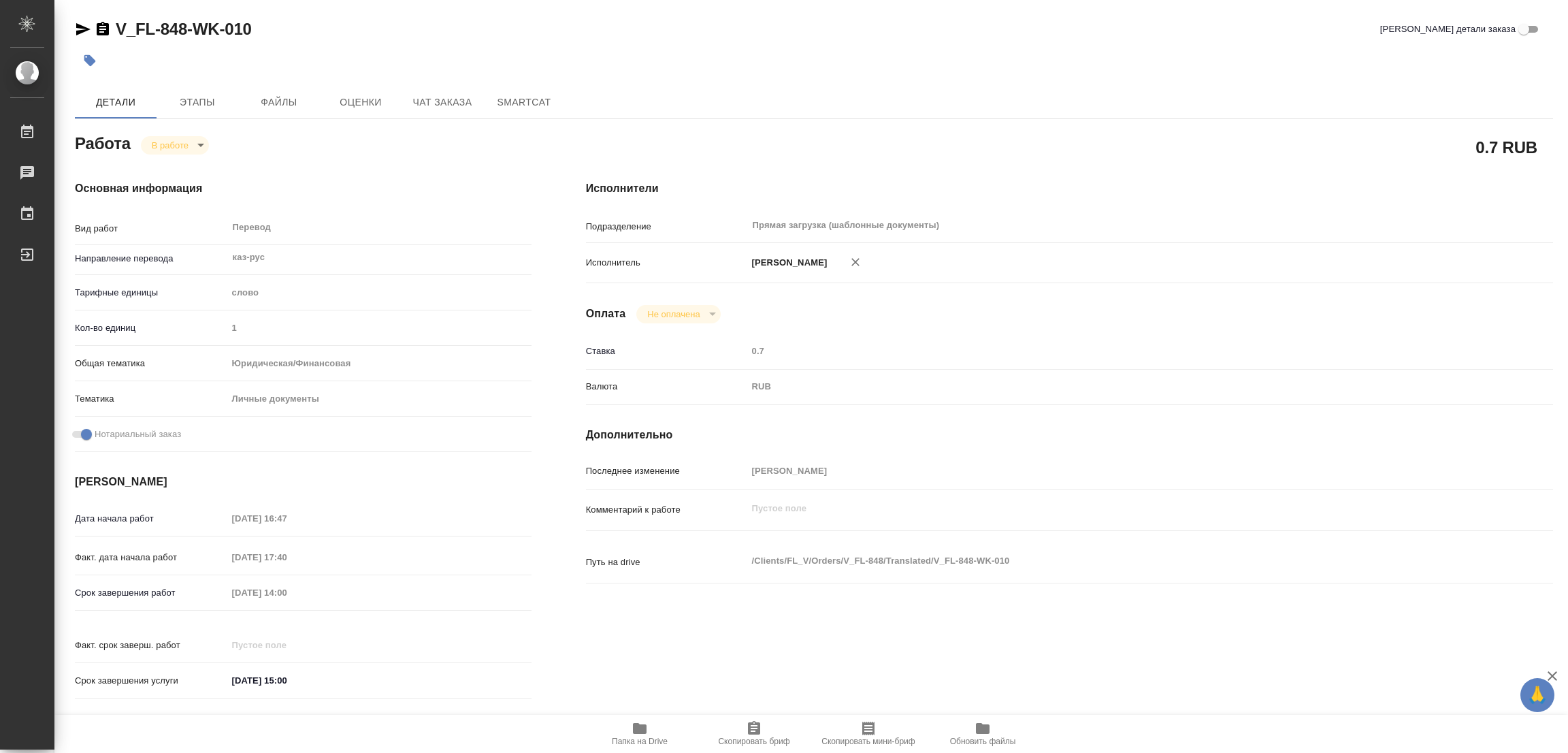
type textarea "x"
click at [194, 98] on span "Этапы" at bounding box center [197, 102] width 65 height 17
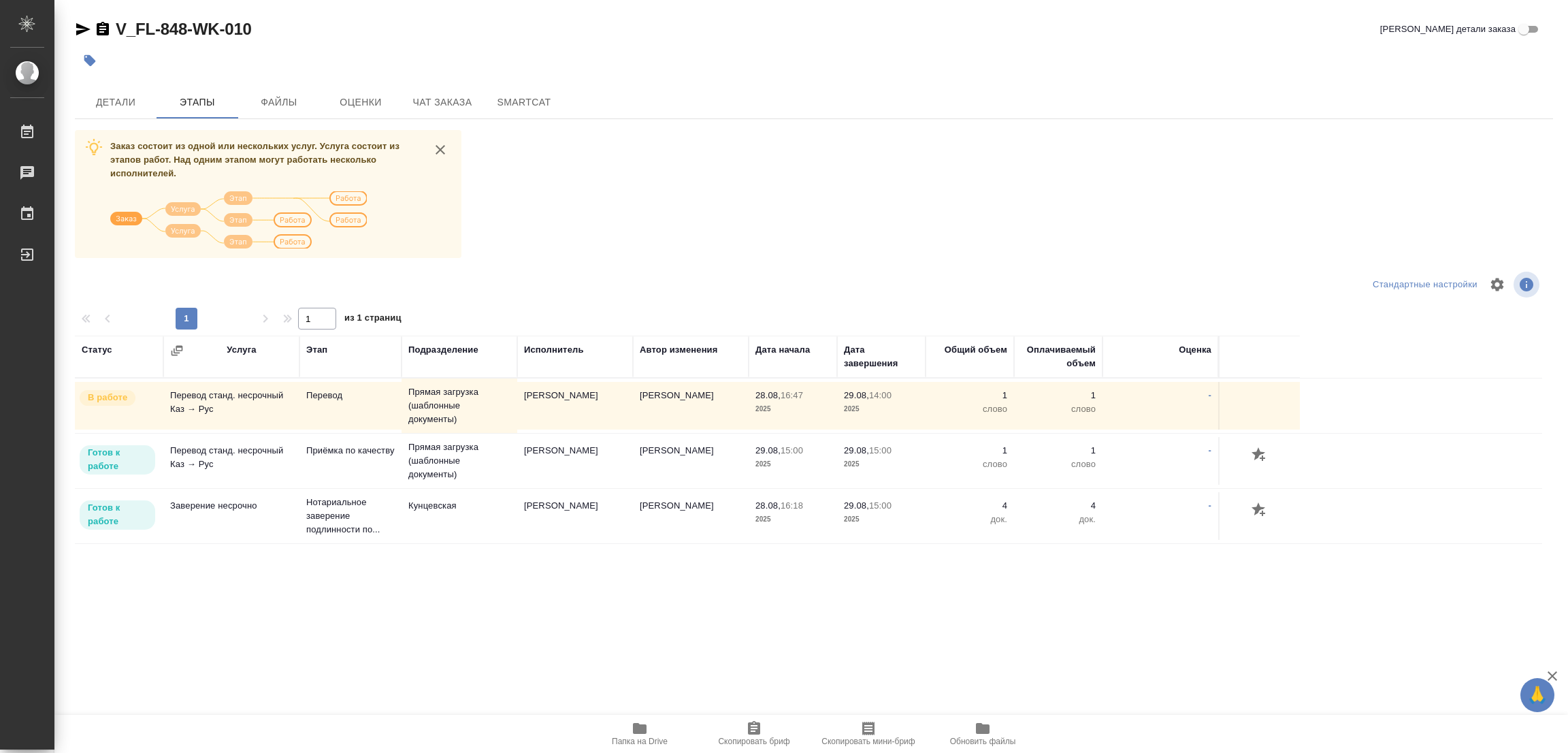
click at [191, 429] on td "Заверение несрочно" at bounding box center [231, 406] width 136 height 48
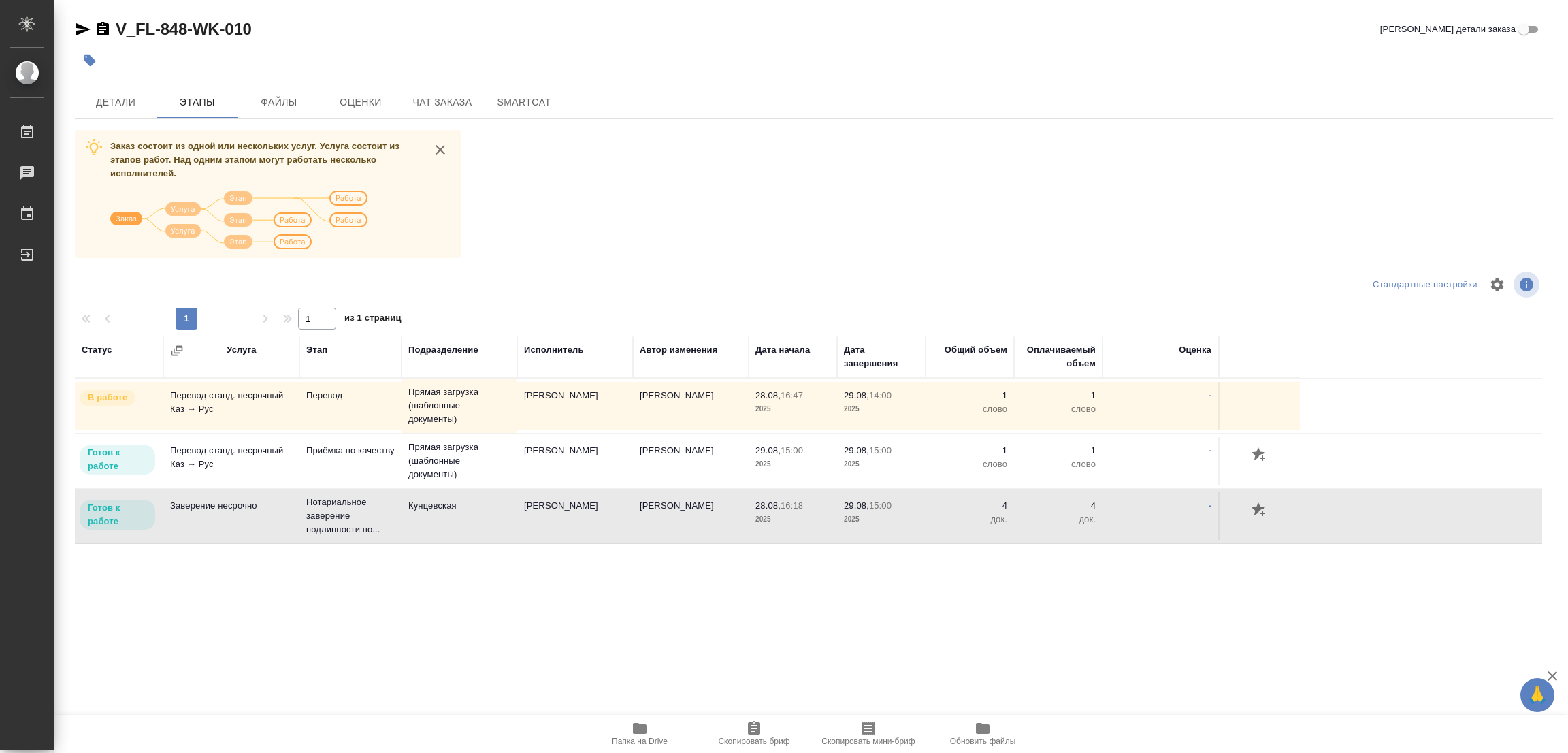
click at [797, 153] on div "Заказ состоит из одной или нескольких услуг. Услуга состоит из этапов работ. На…" at bounding box center [814, 386] width 1479 height 512
click at [109, 102] on span "Детали" at bounding box center [115, 102] width 65 height 17
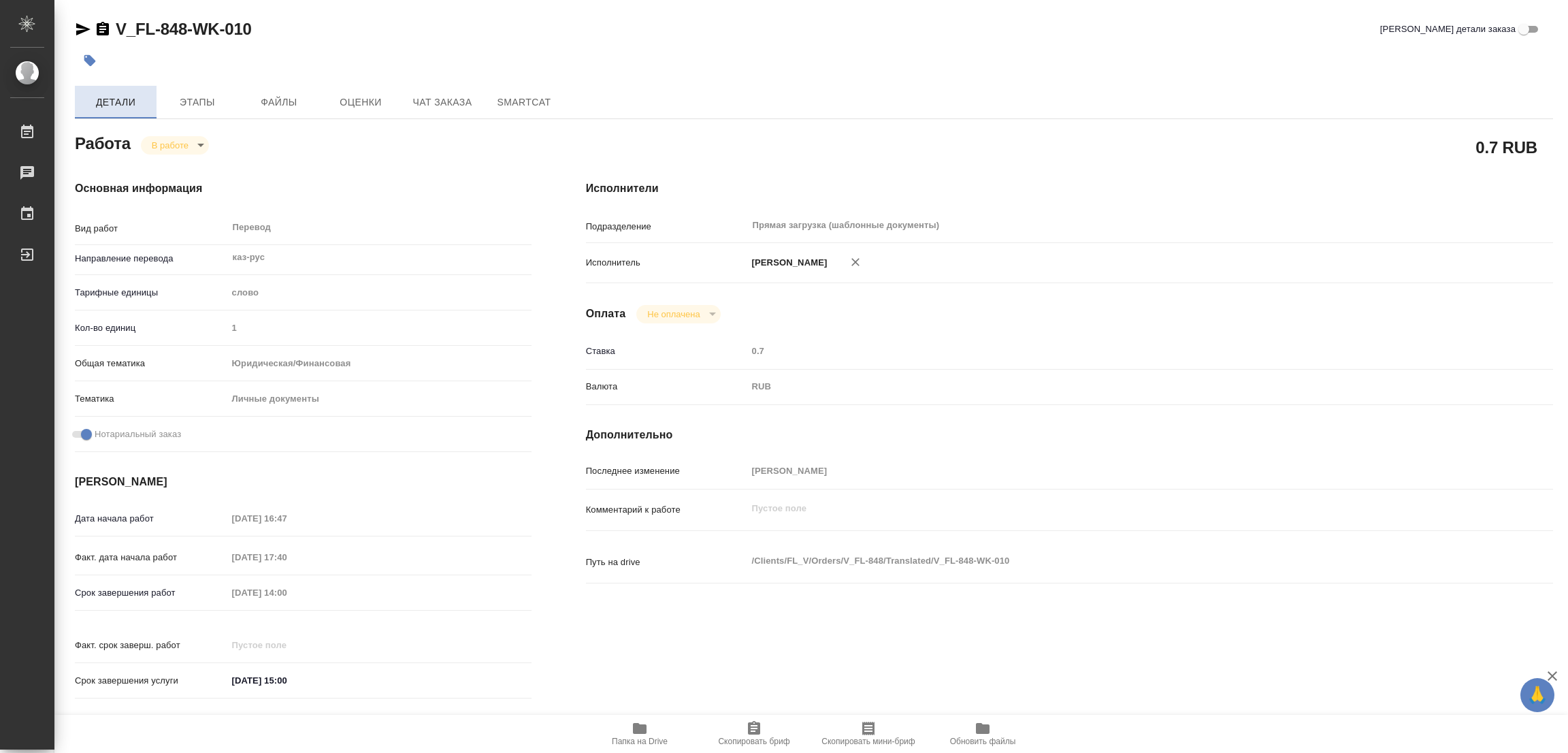
type textarea "x"
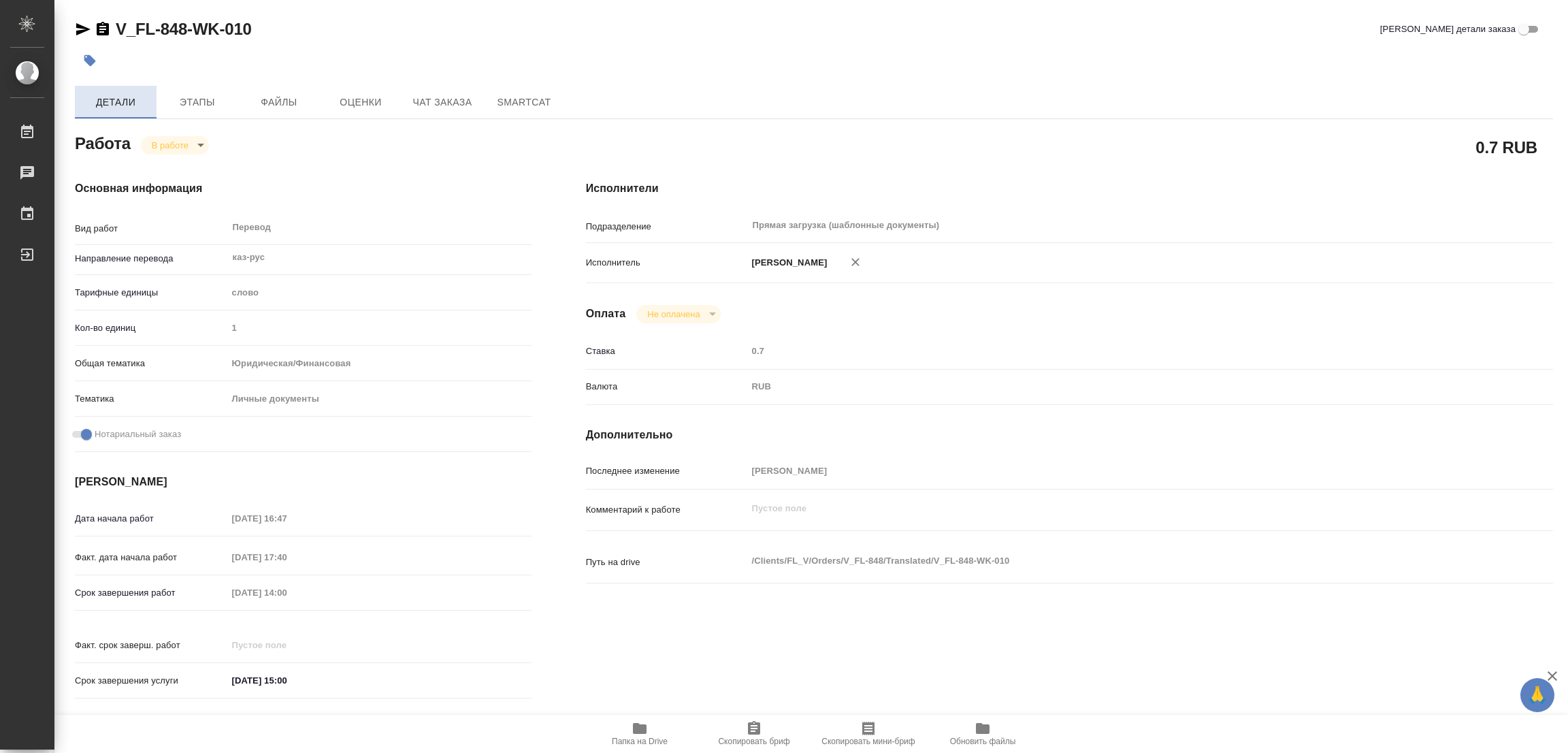
type textarea "x"
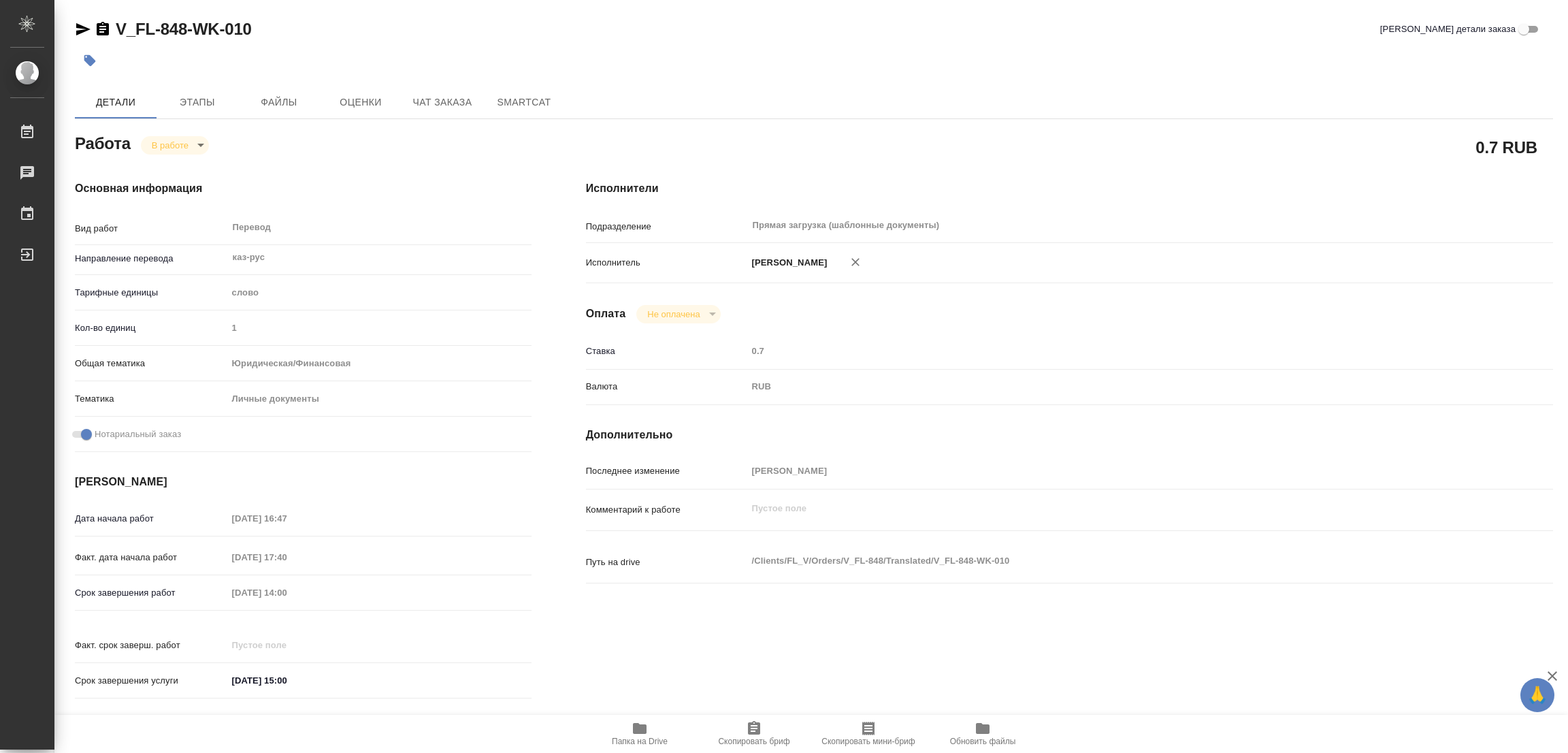
type textarea "x"
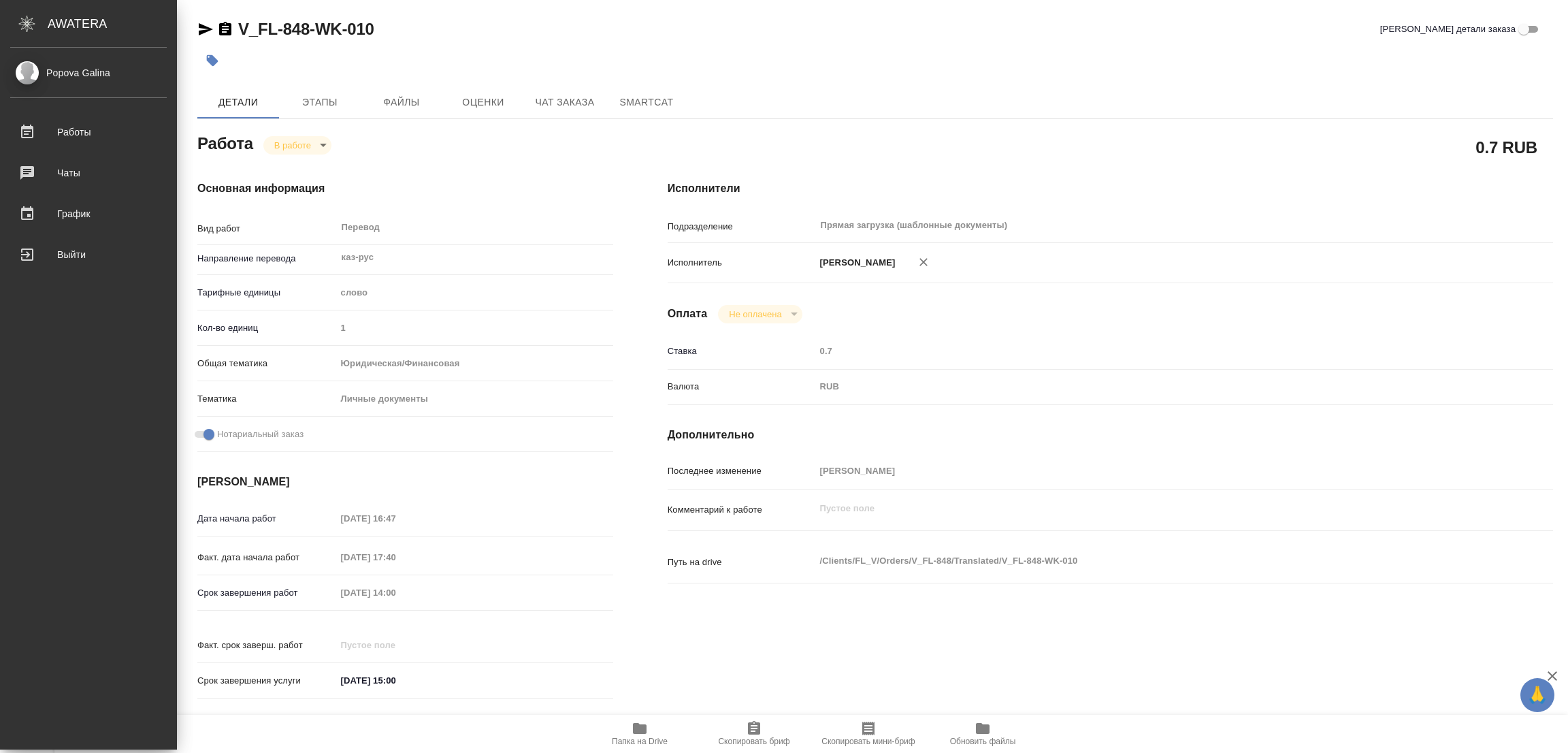
type textarea "x"
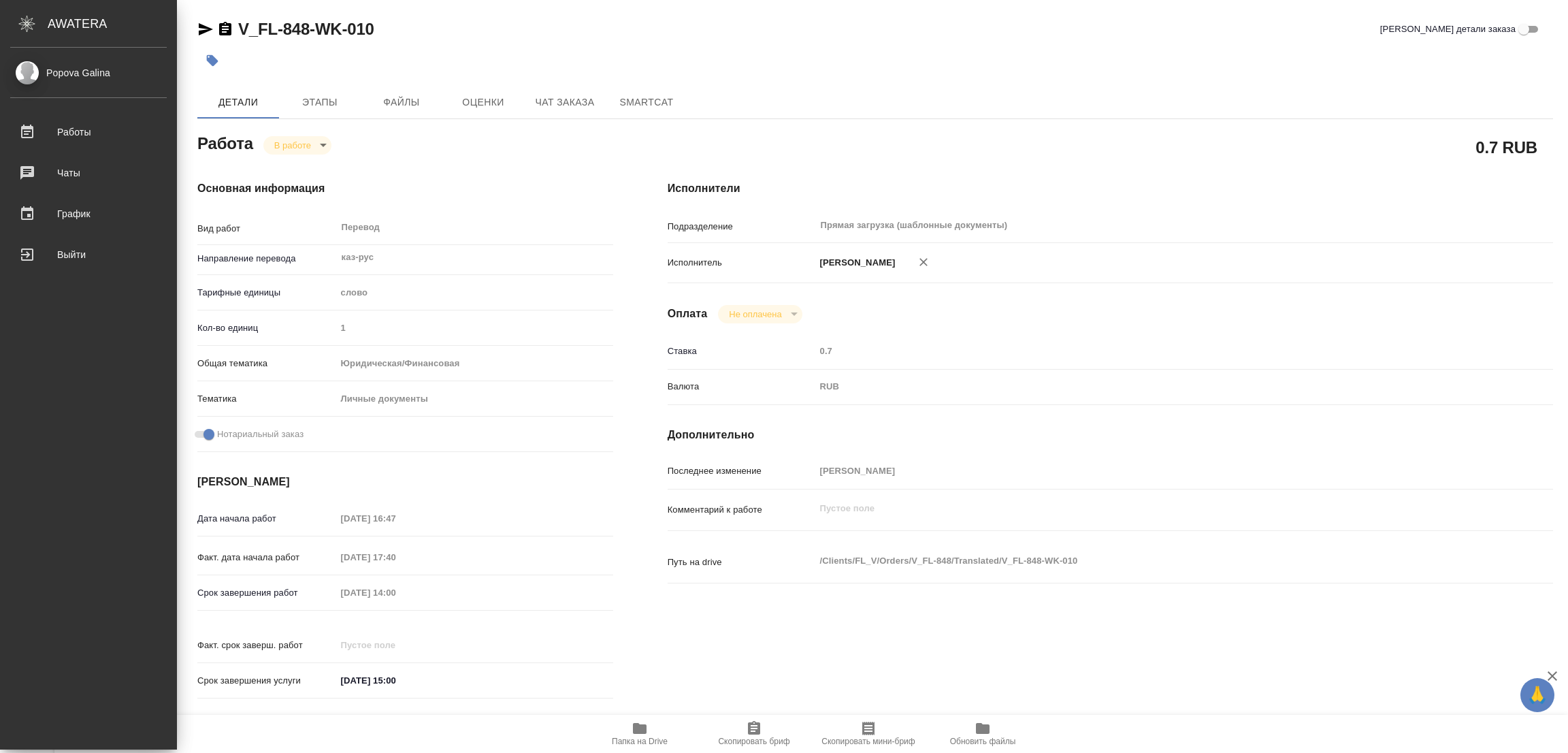
type textarea "x"
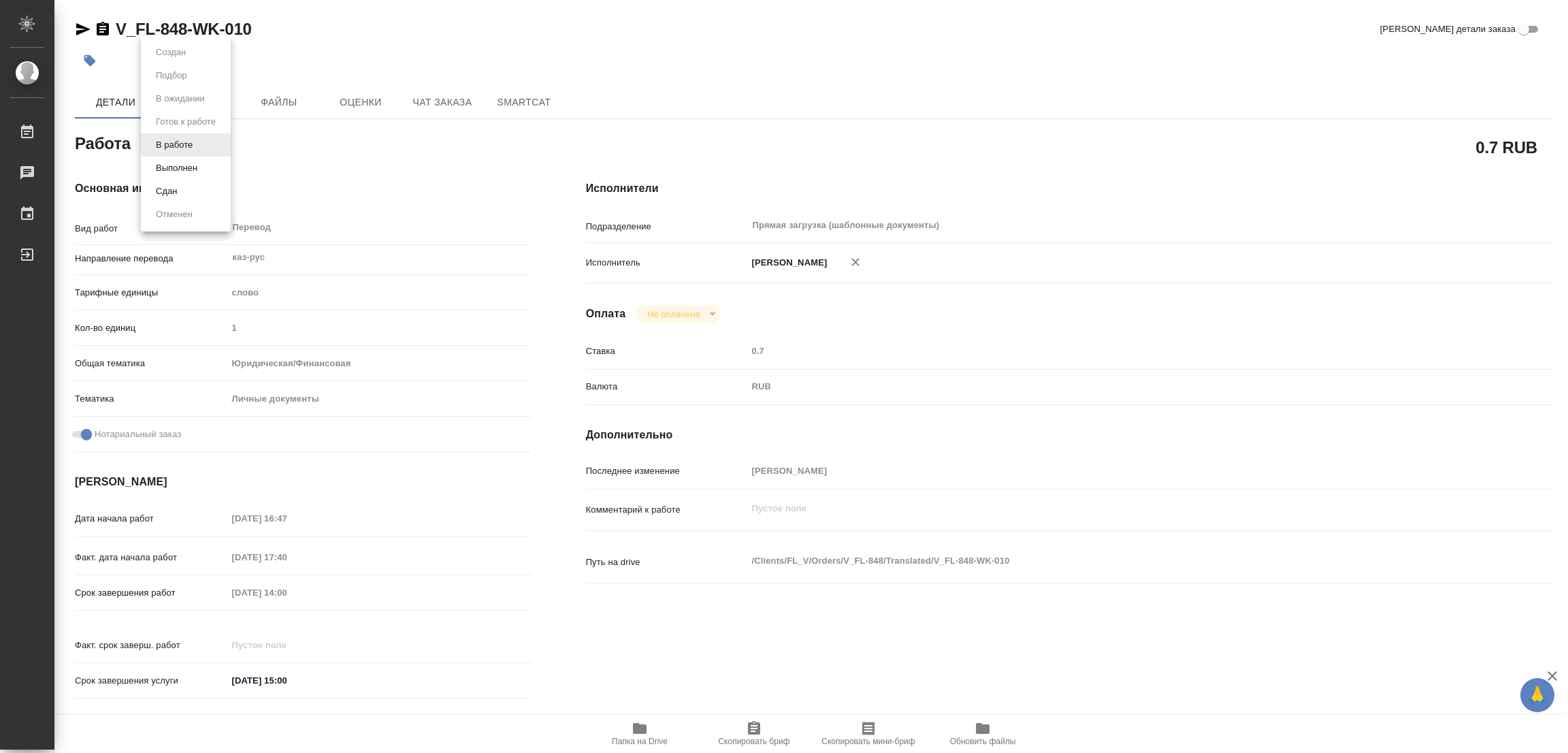
click at [164, 151] on body "🙏 .cls-1 fill:#fff; AWATERA Popova Galina Работы 0 Чаты График Выйти V_FL-848-W…" at bounding box center [784, 376] width 1568 height 753
click at [169, 166] on button "Выполнен" at bounding box center [176, 168] width 50 height 15
type textarea "x"
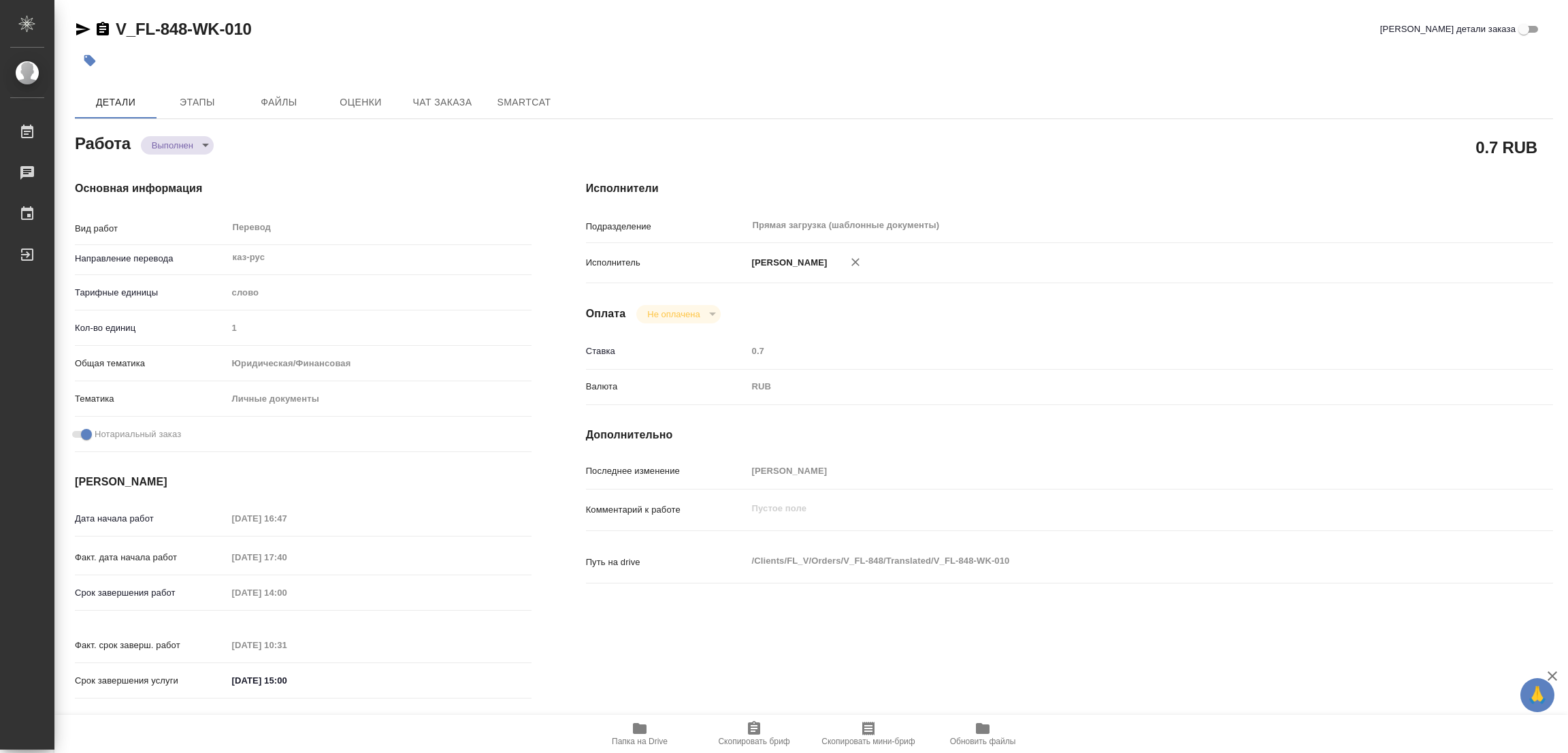
type textarea "x"
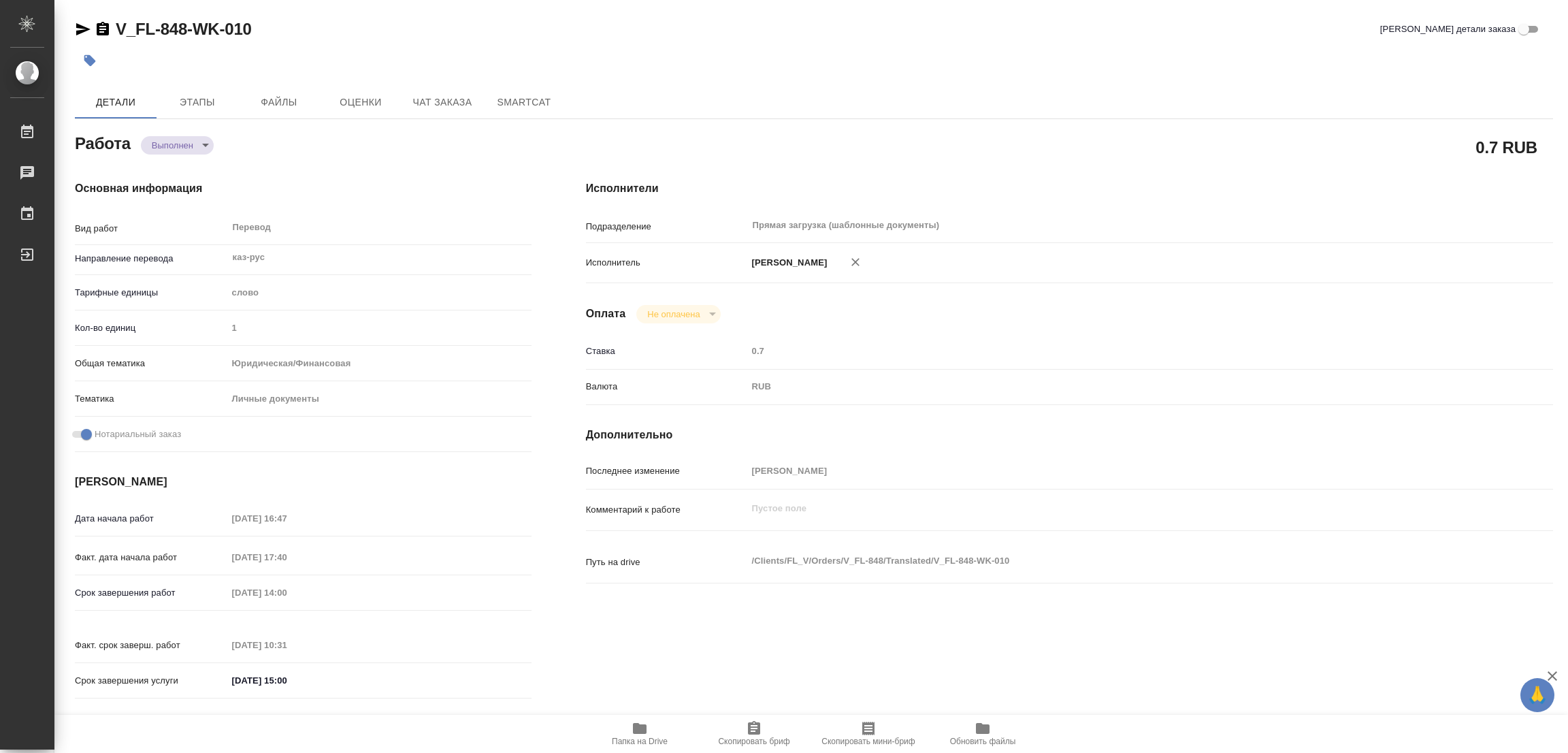
type textarea "x"
click at [89, 61] on icon "button" at bounding box center [90, 61] width 11 height 11
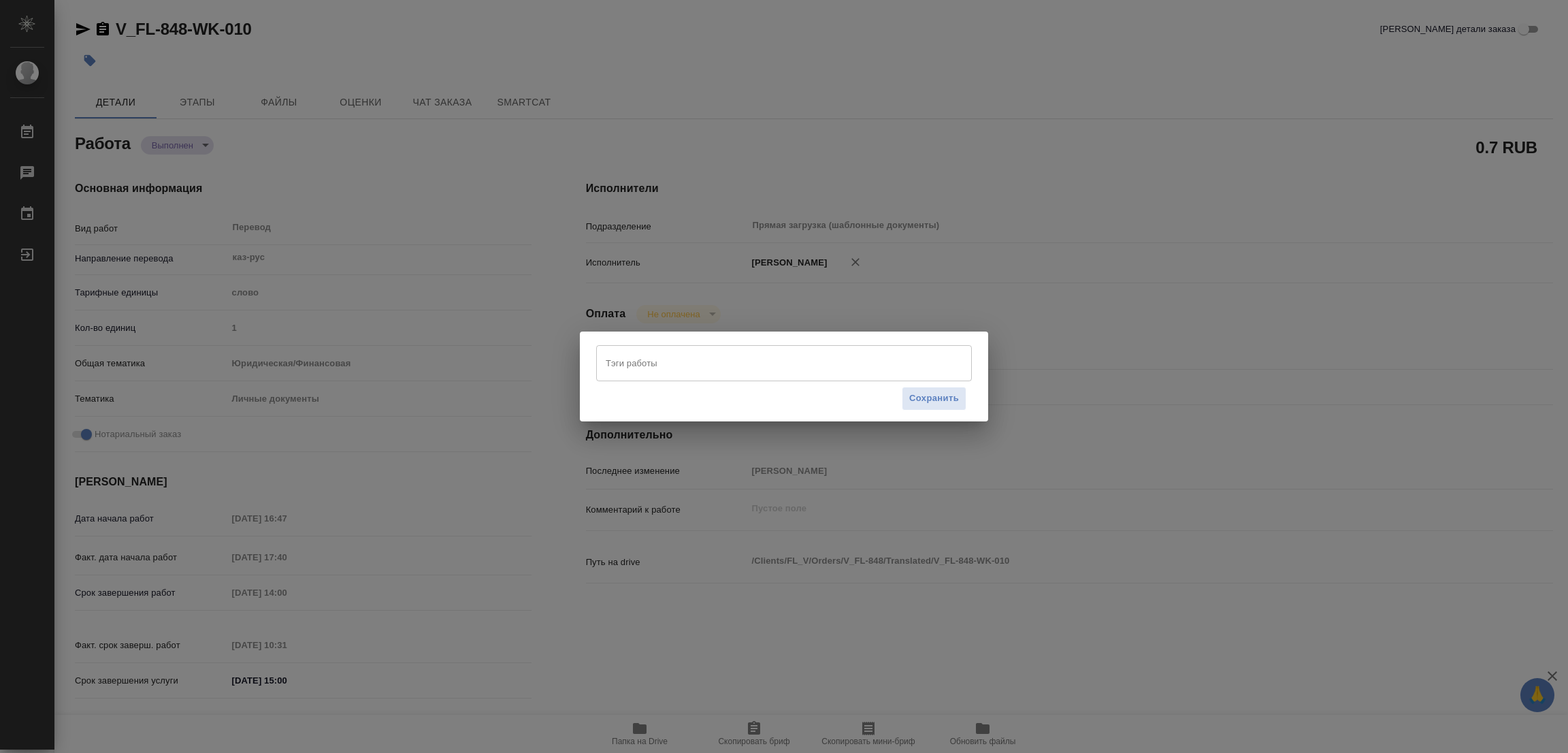
click at [622, 363] on input "Тэги работы" at bounding box center [771, 363] width 338 height 23
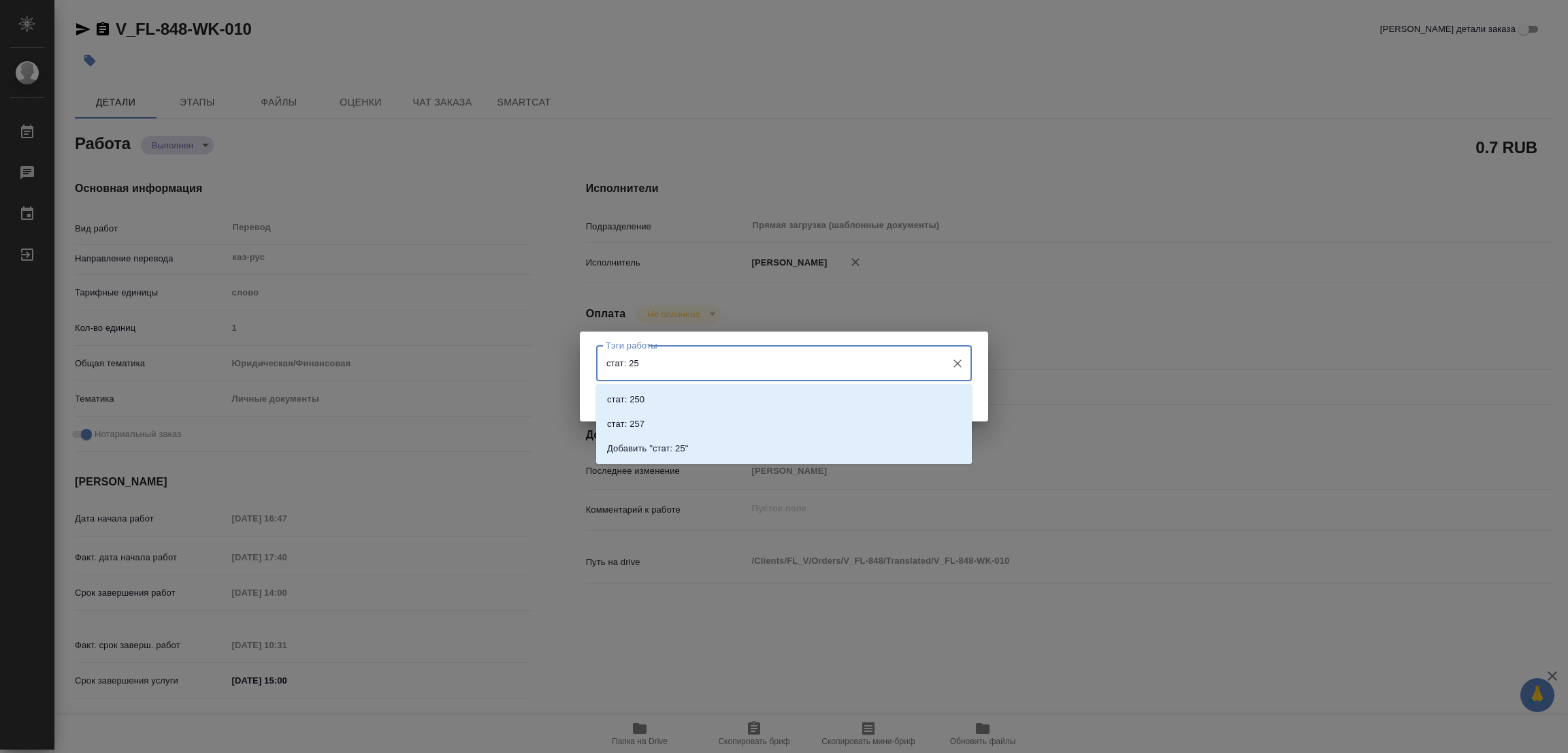
type input "стат: 250"
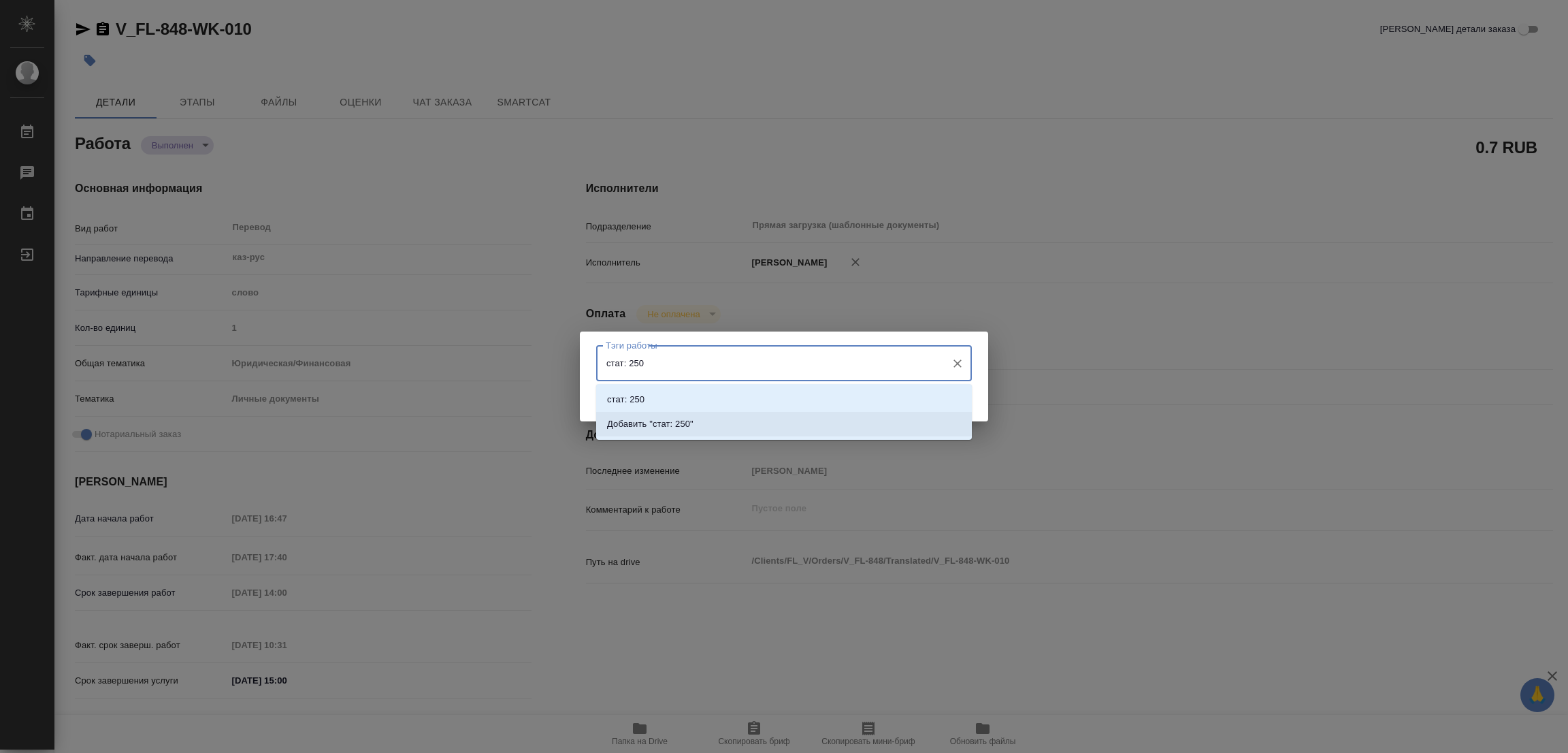
click at [669, 419] on p "Добавить "стат: 250"" at bounding box center [650, 424] width 86 height 14
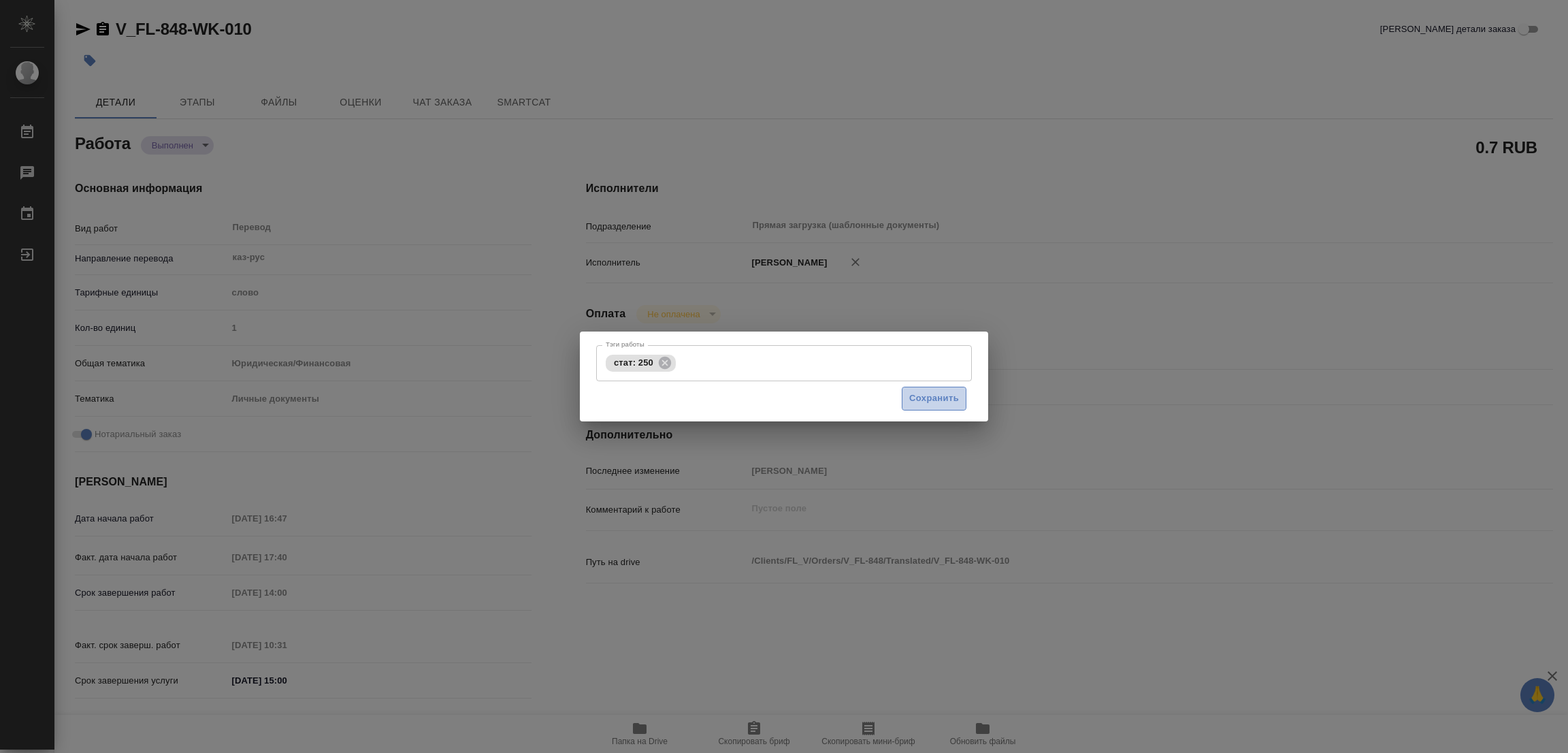
click at [925, 396] on span "Сохранить" at bounding box center [934, 399] width 50 height 16
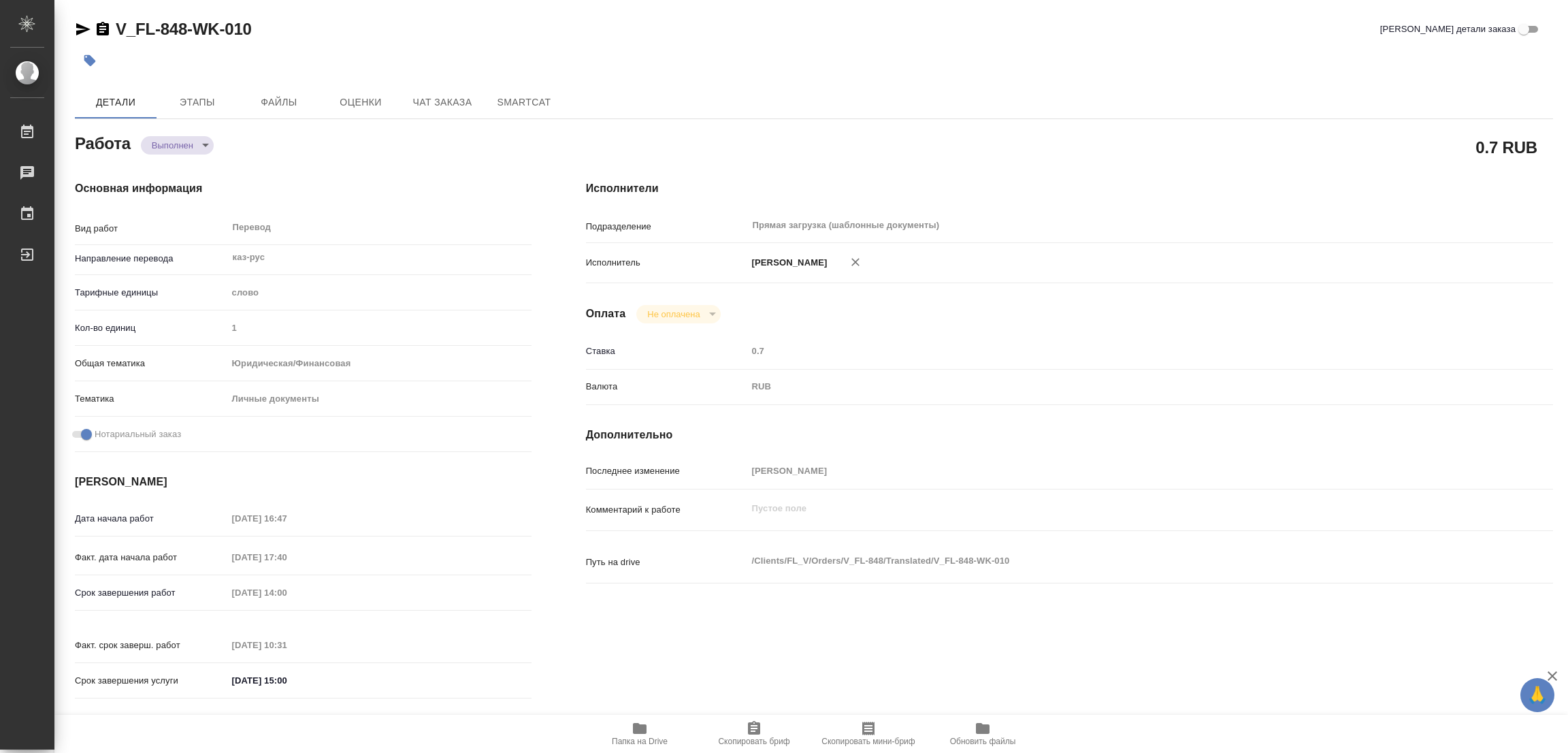
type input "completed"
type textarea "Перевод"
type textarea "x"
type input "каз-рус"
type input "5a8b1489cc6b4906c91bfd90"
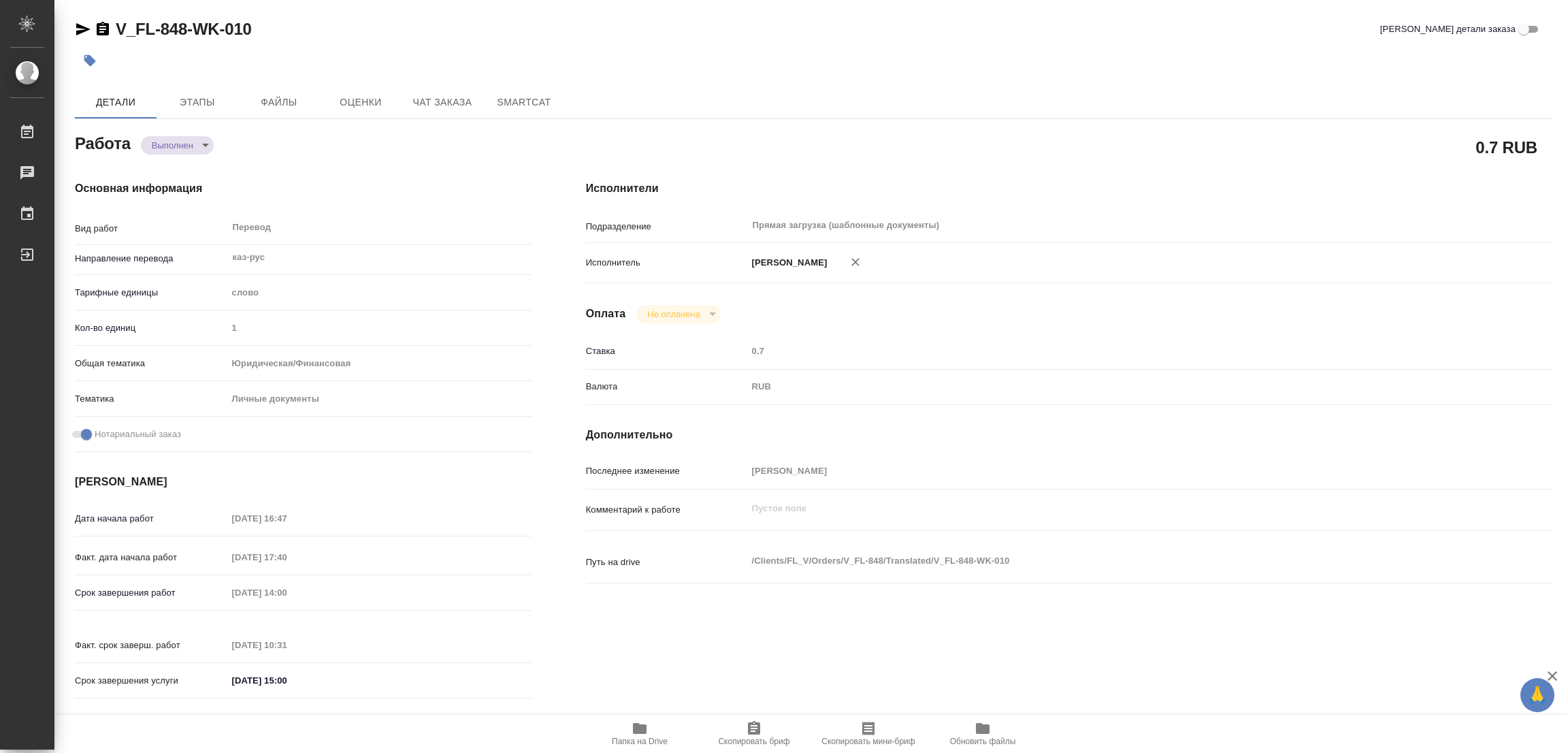
type input "1"
type input "yr-fn"
type input "5a8b8b956a9677013d343cfe"
checkbox input "true"
type input "28.08.2025 16:47"
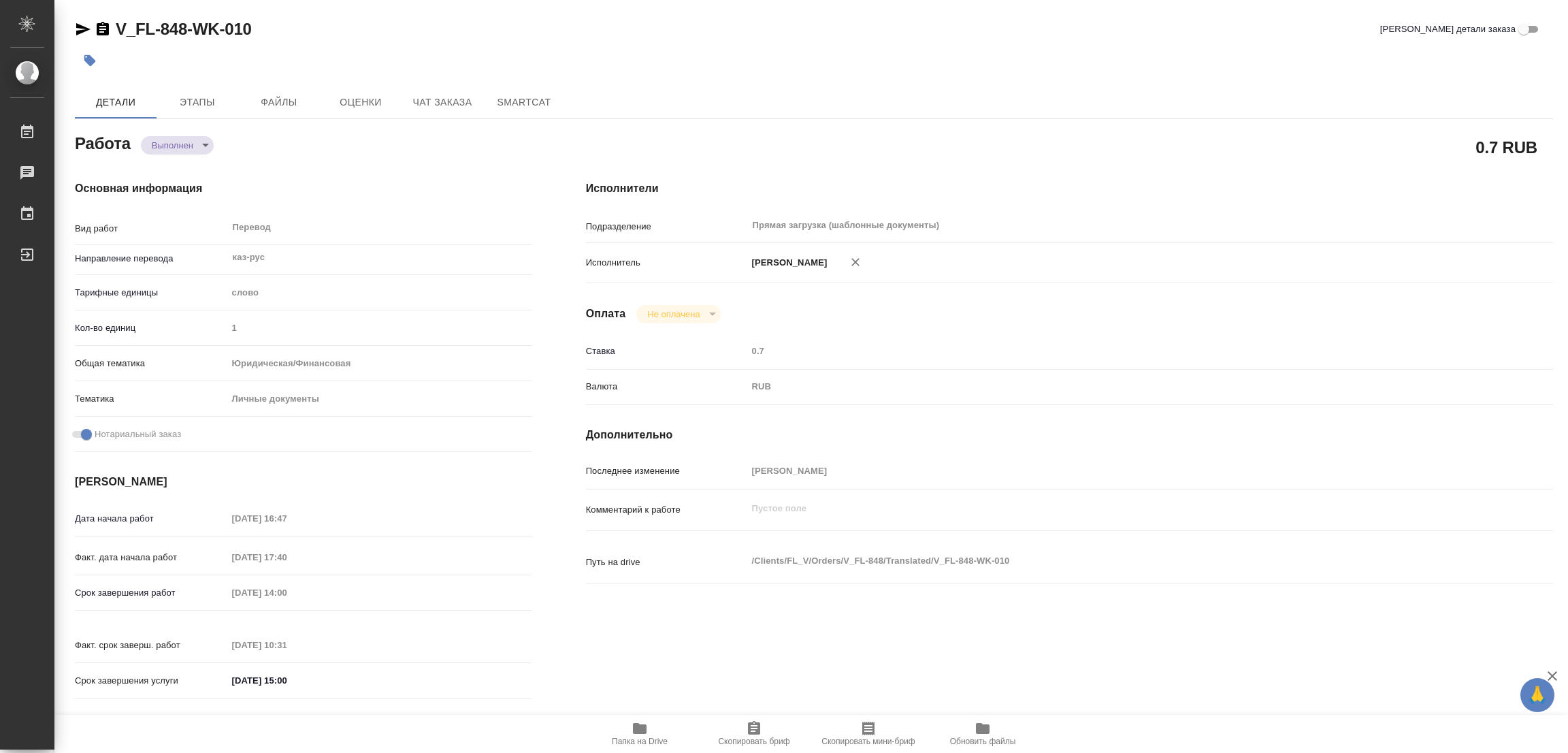
type input "28.08.2025 17:40"
type input "29.08.2025 14:00"
type input "29.08.2025 10:31"
type input "29.08.2025 15:00"
type input "Прямая загрузка (шаблонные документы)"
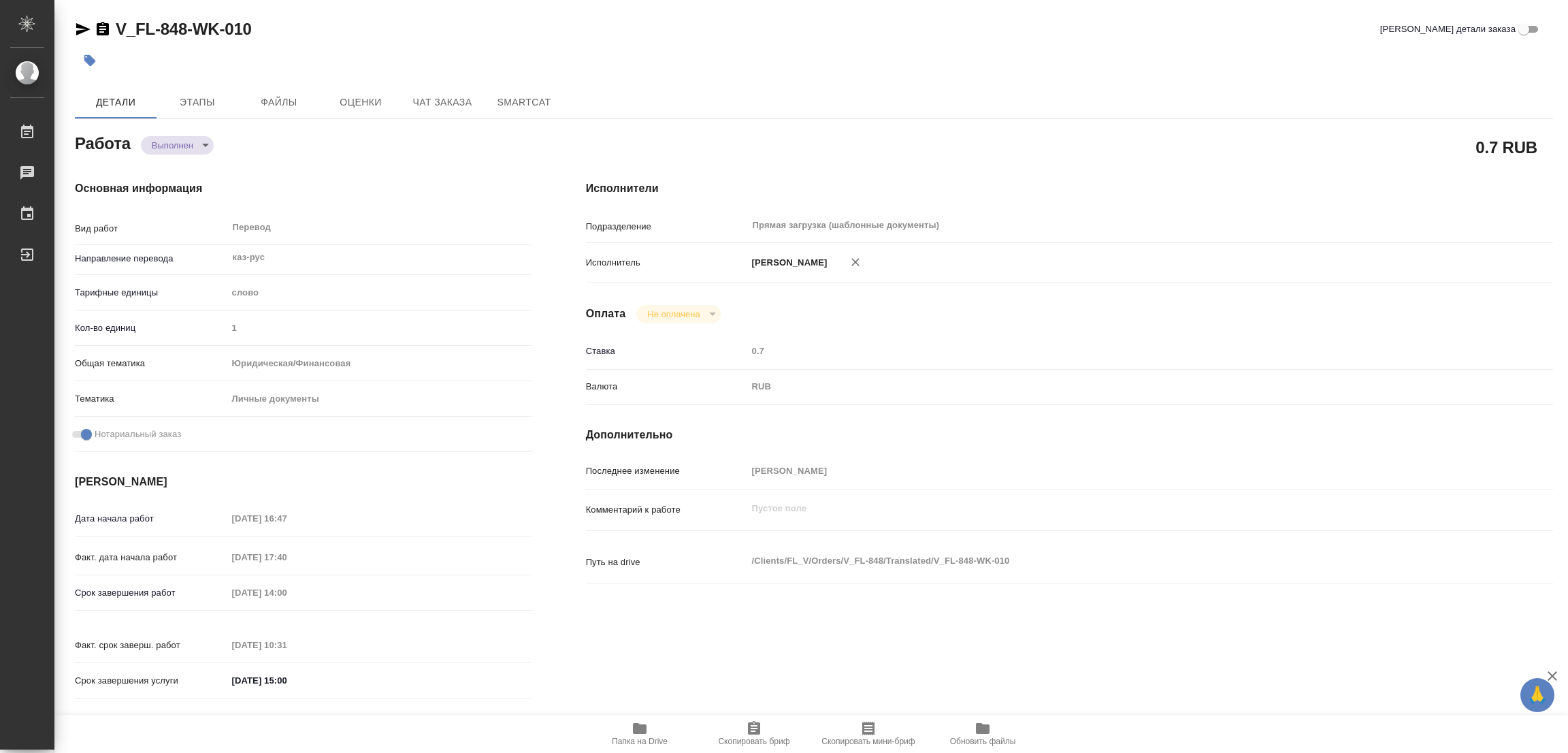
type input "notPayed"
type input "0.7"
type input "RUB"
type input "[PERSON_NAME]"
type textarea "x"
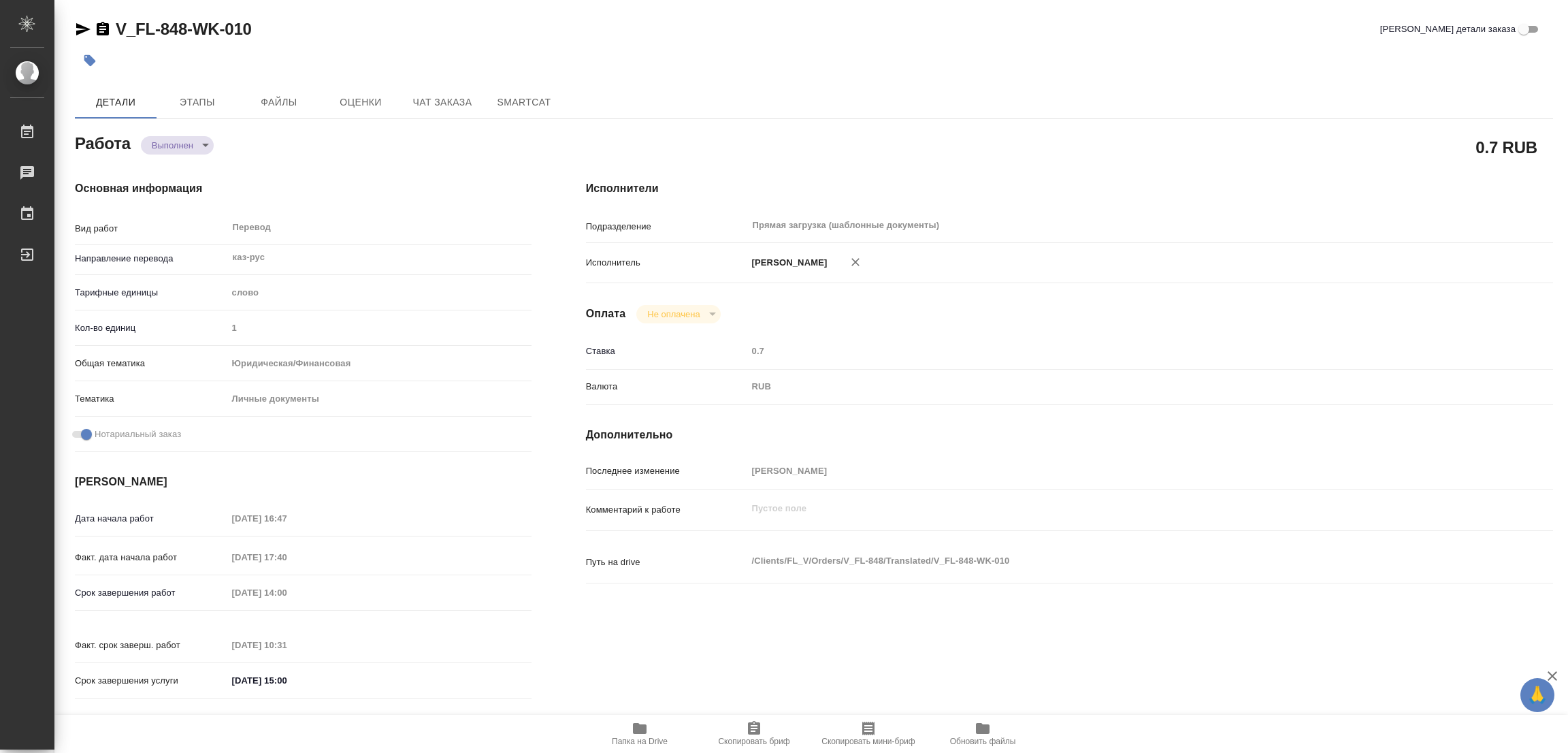
type textarea "/Clients/FL_V/Orders/V_FL-848/Translated/V_FL-848-WK-010"
type textarea "x"
type input "V_FL-848"
type input "Перевод станд. несрочный"
type input "Редактура, Корректура, Приёмка по качеству, Постредактура машинного перевода, П…"
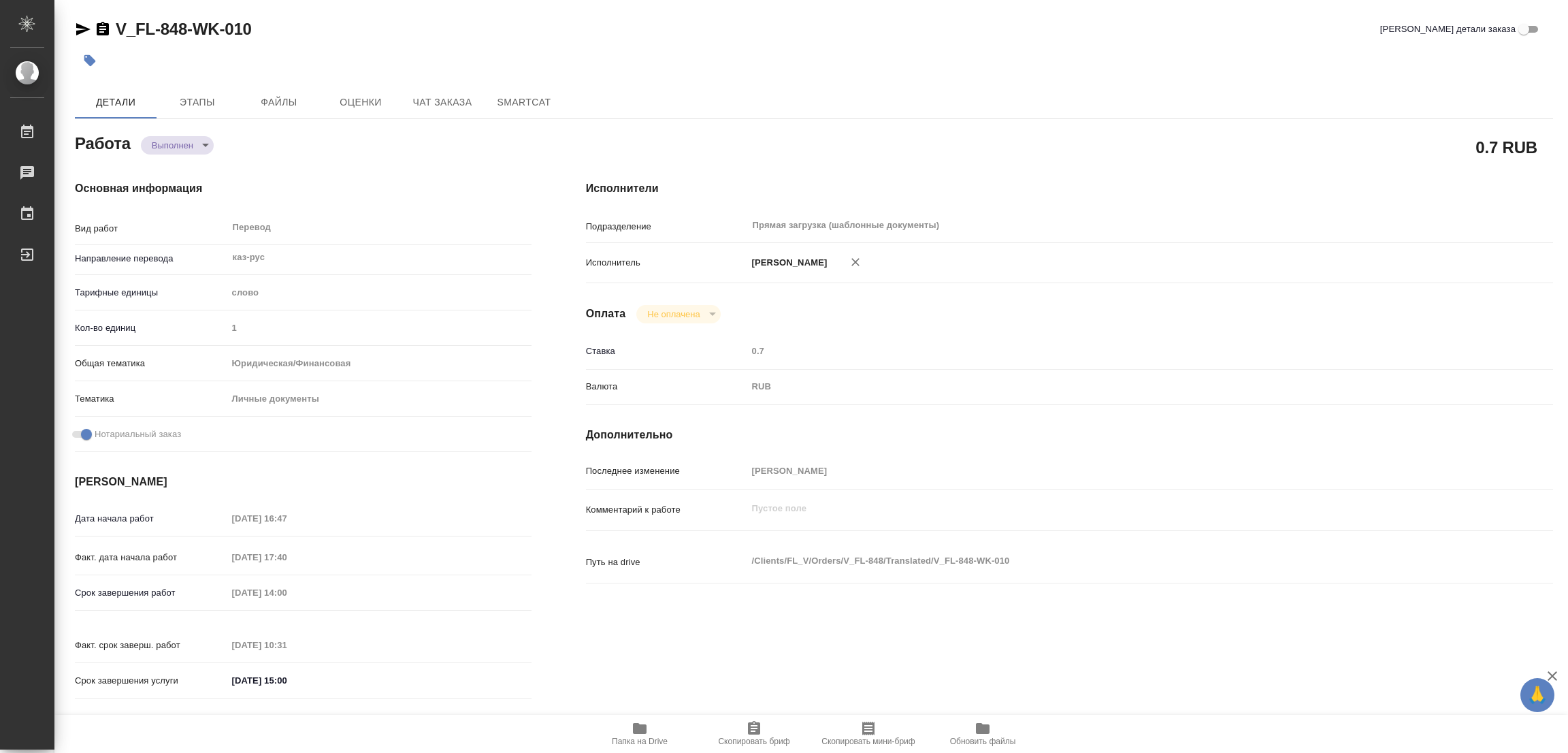
type input "Веселова Юлия, Касымов Тимур"
type input "/Clients/FL_V/Orders/V_FL-848"
type textarea "x"
type textarea "паспорта каз-рус, под нот СОР - полный перенабор"
type textarea "x"
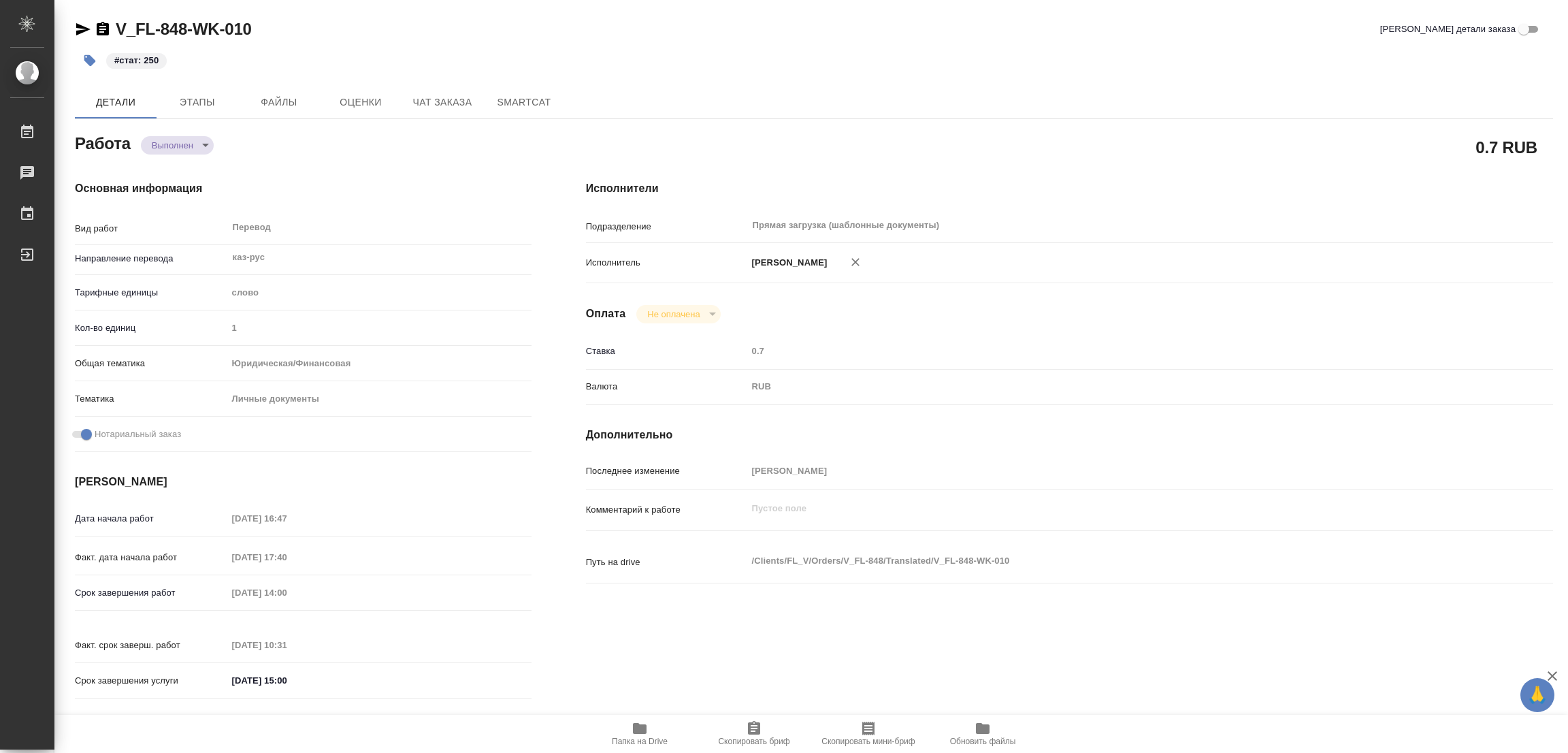
type textarea "x"
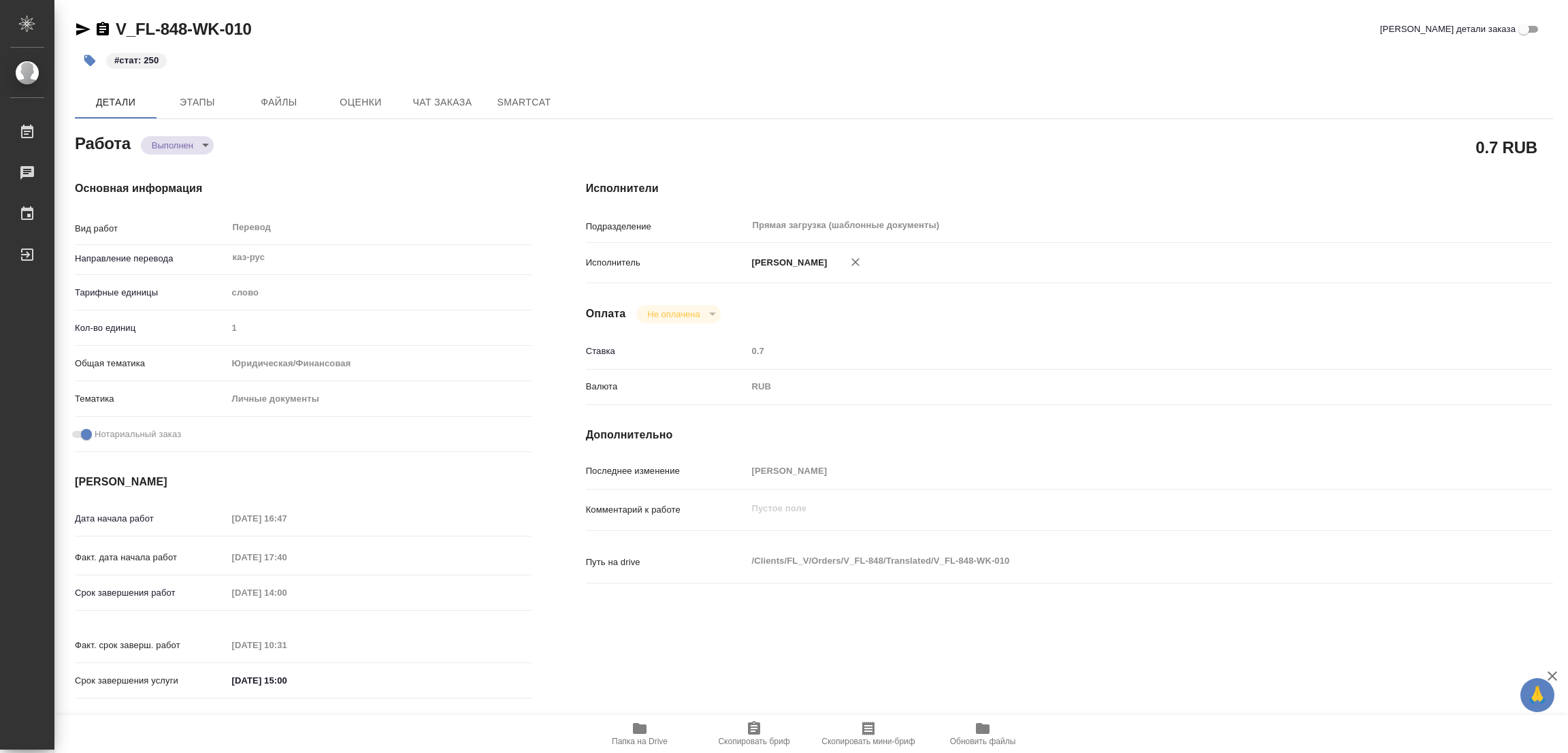
type textarea "x"
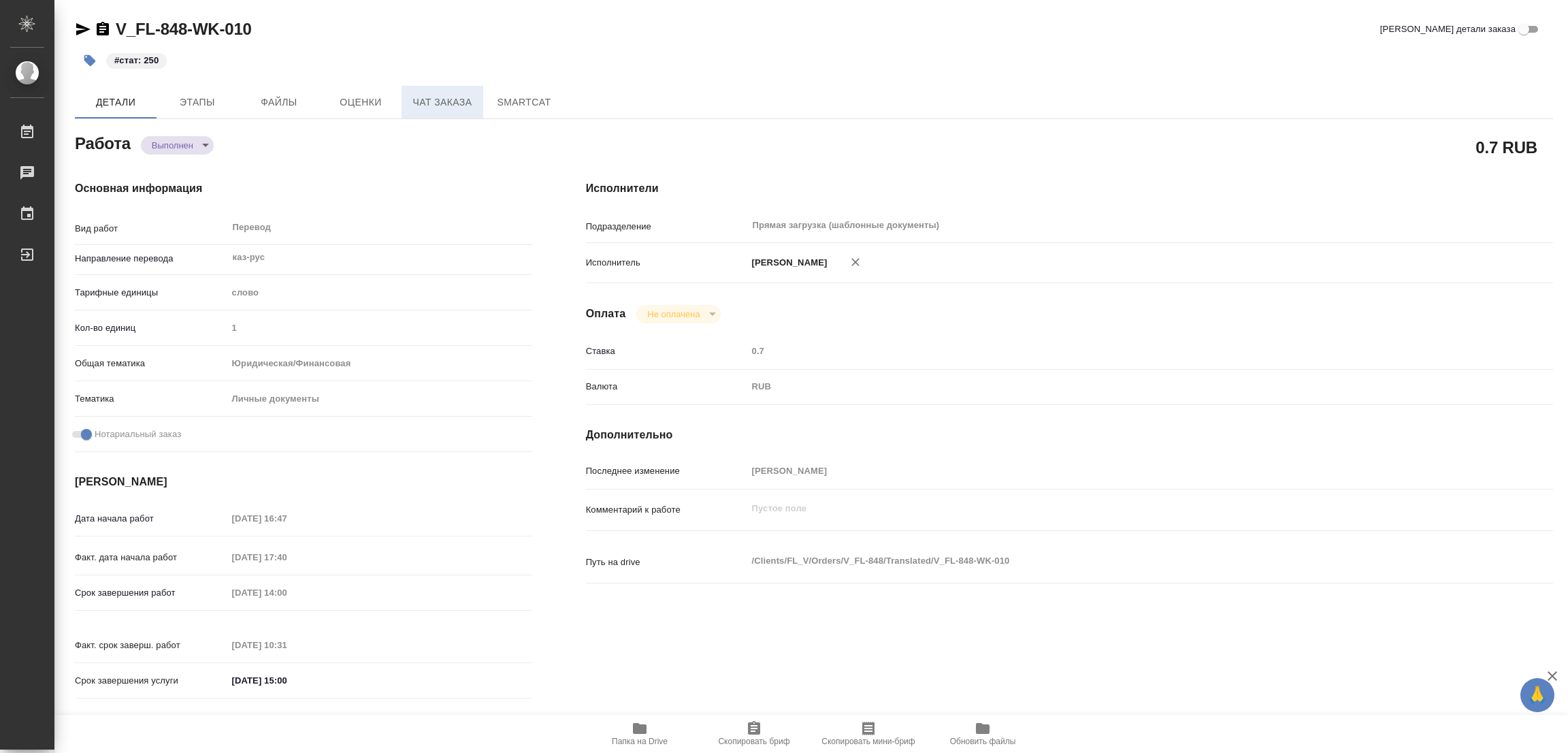
type textarea "x"
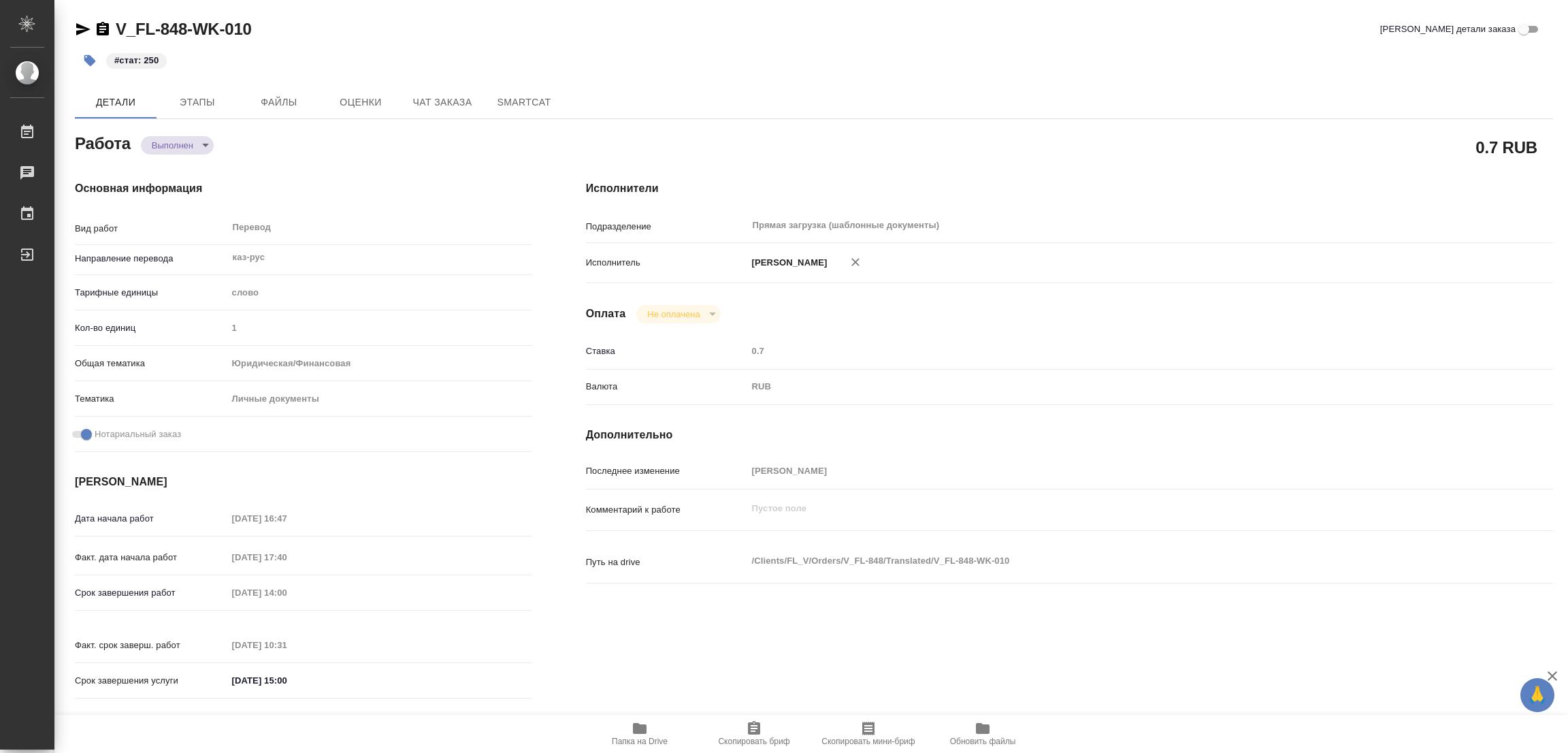
click at [797, 65] on div "#стат: 250" at bounding box center [568, 61] width 986 height 30
type textarea "x"
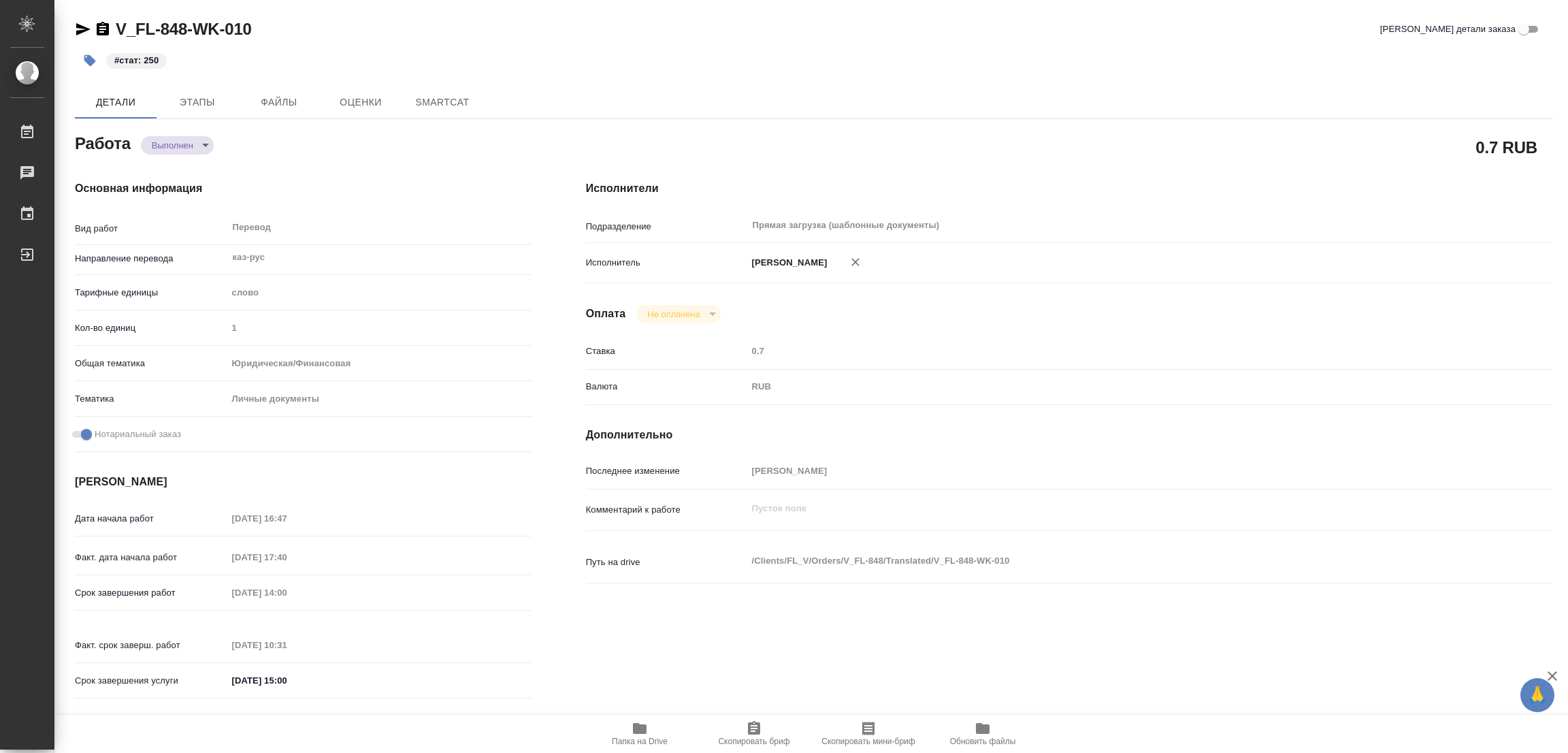
type textarea "x"
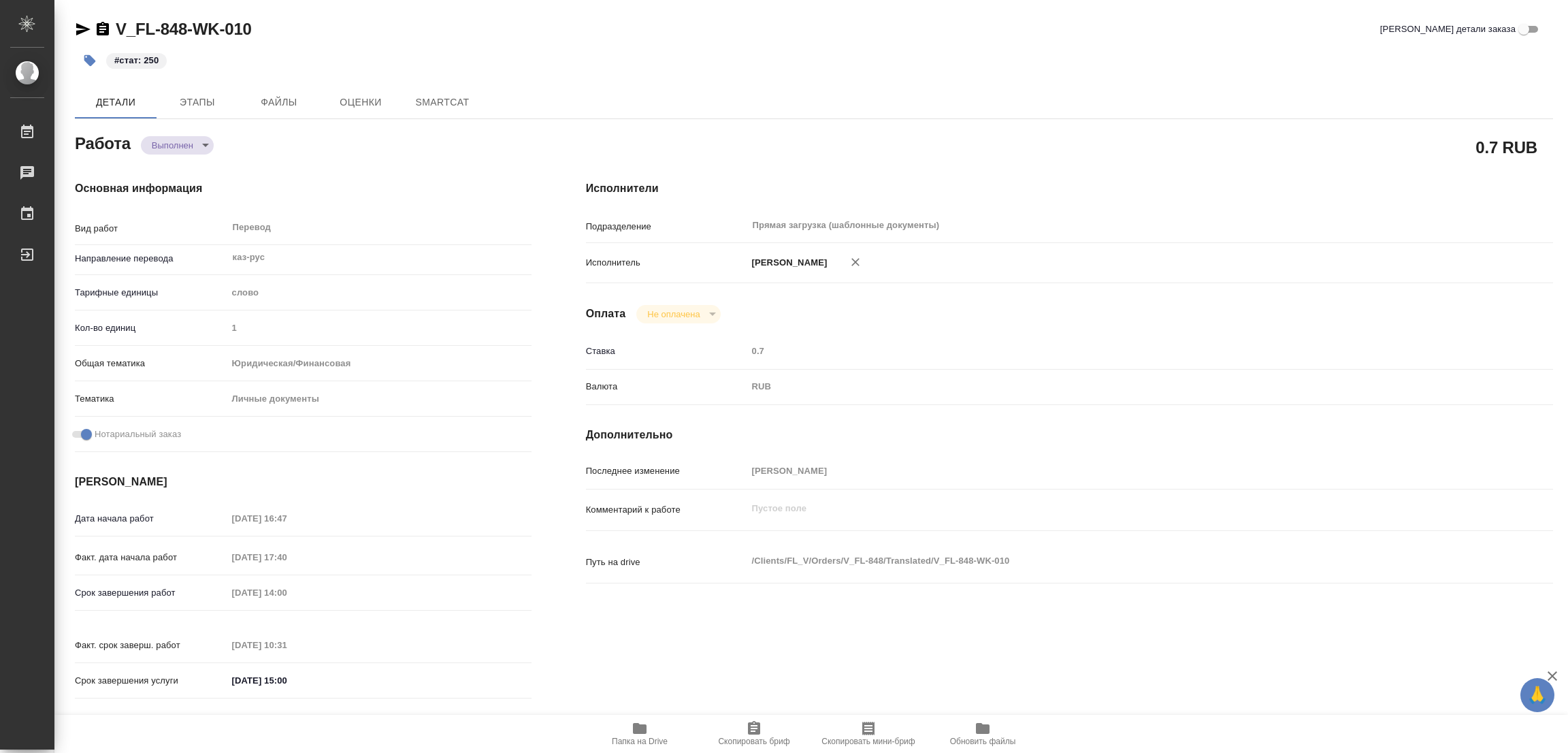
type textarea "x"
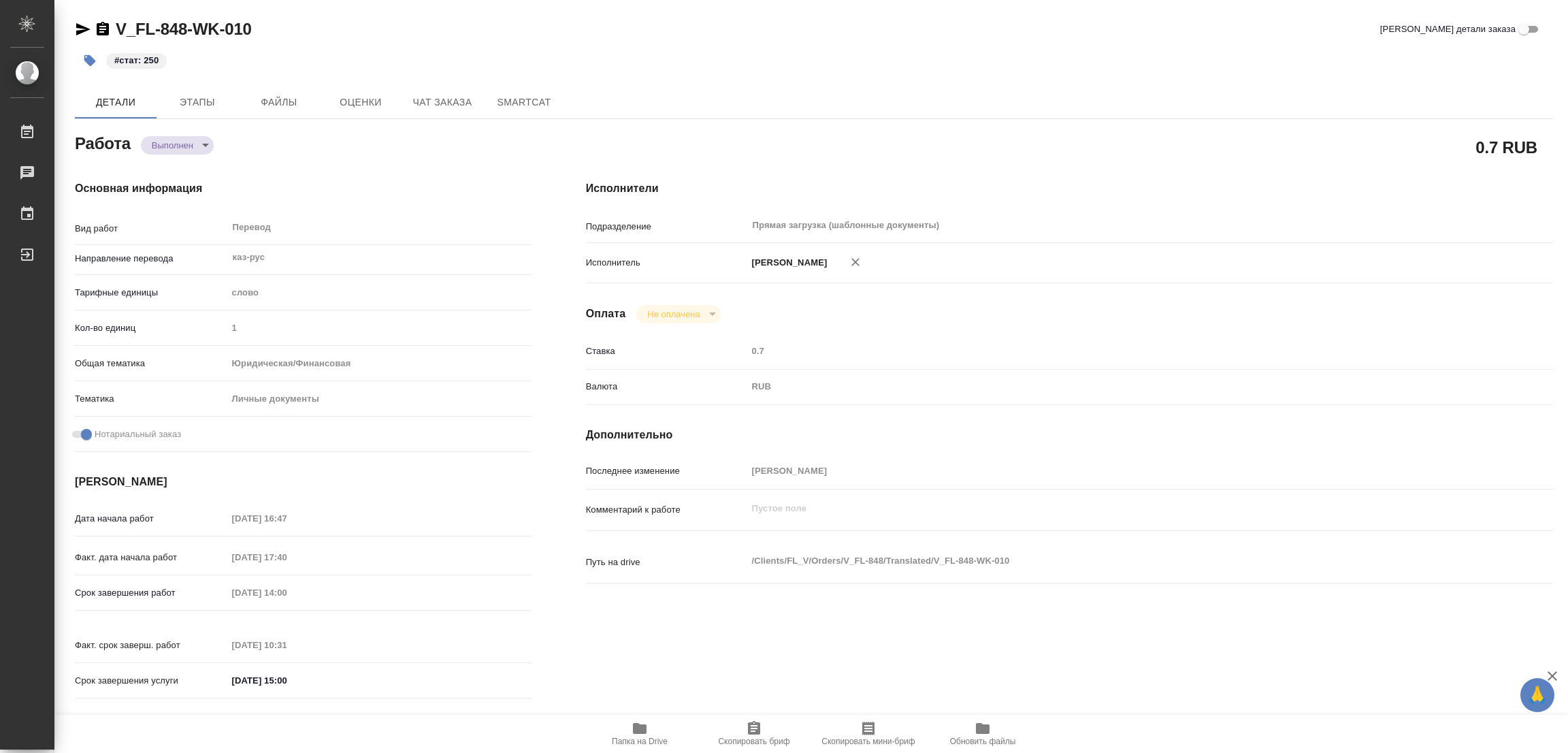
type textarea "x"
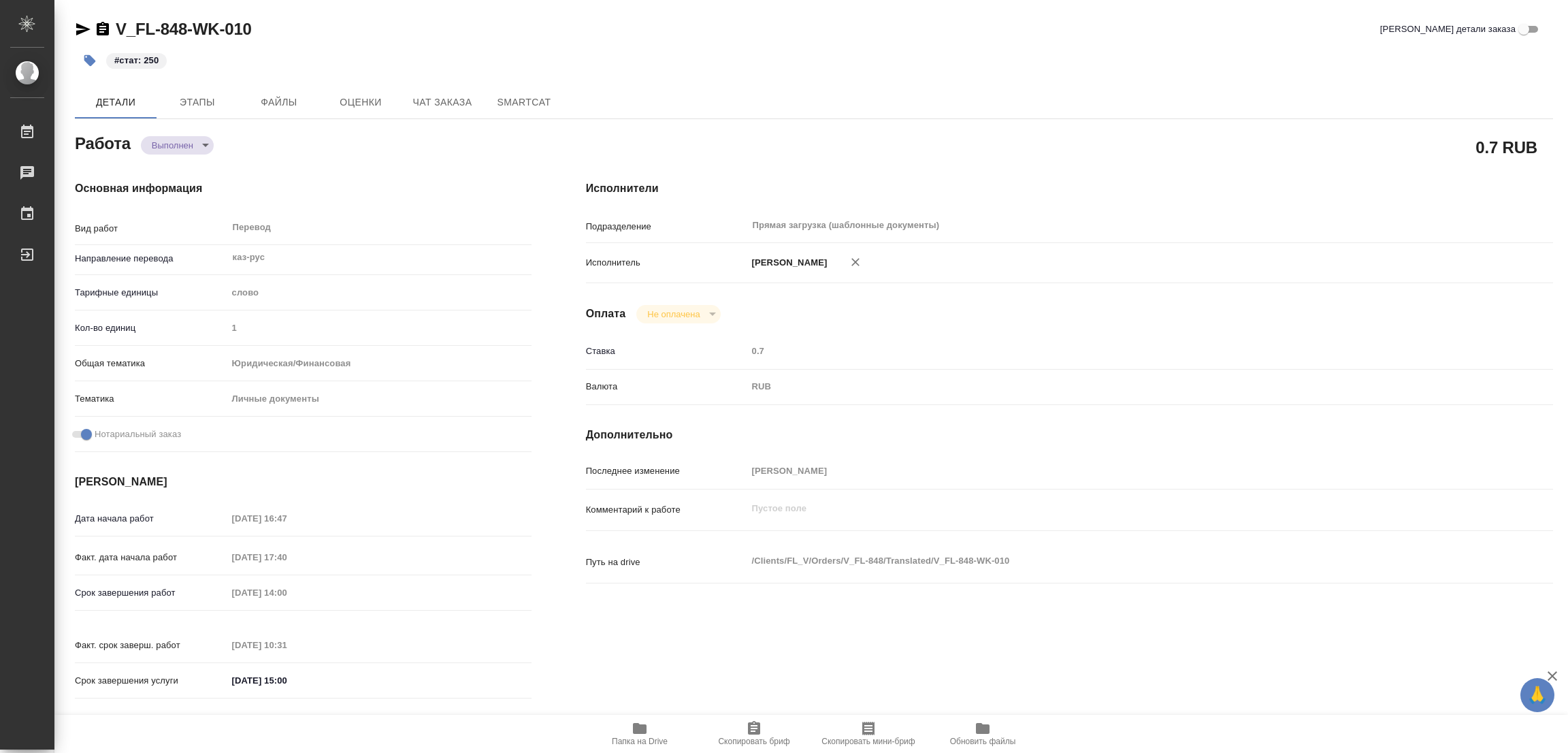
type textarea "x"
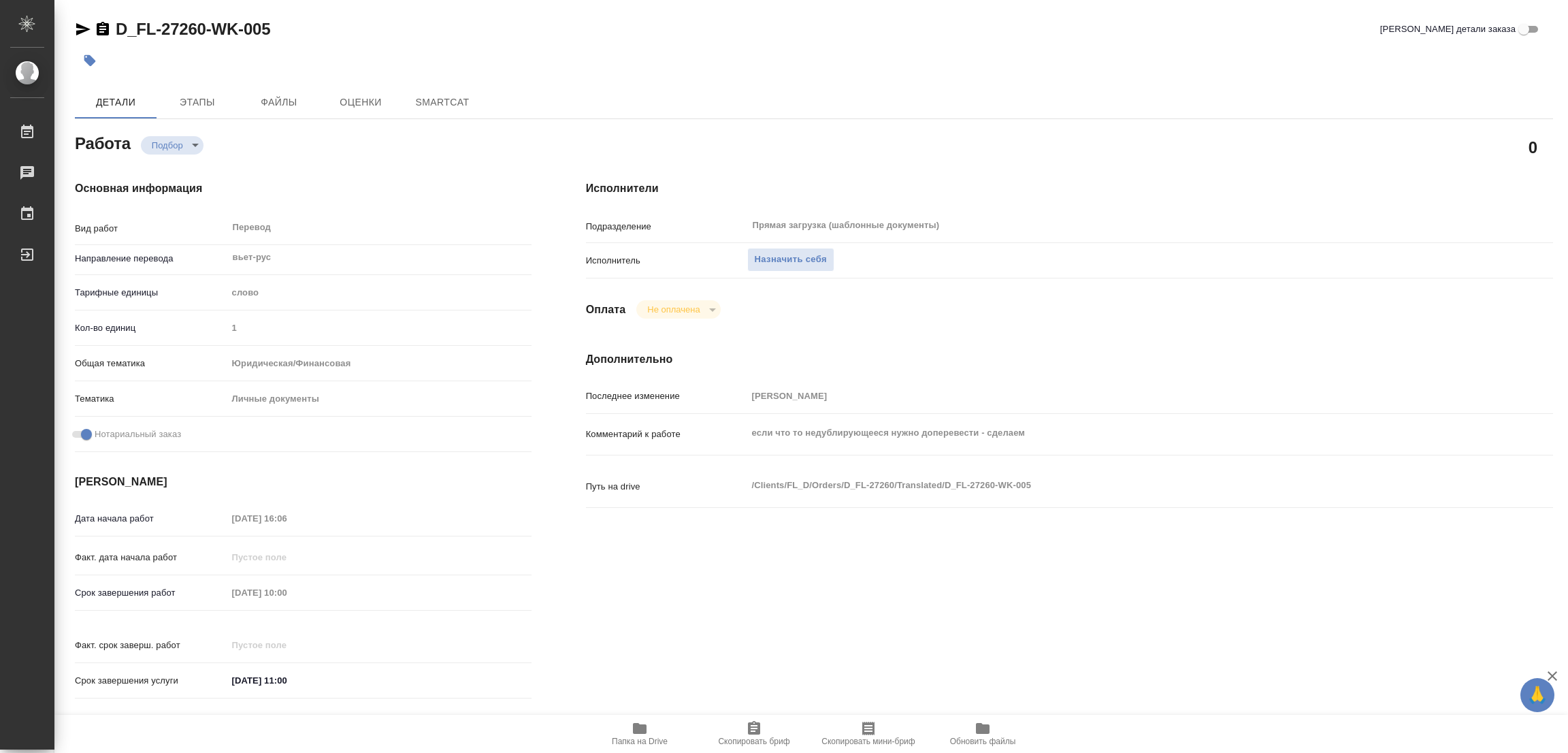
type textarea "x"
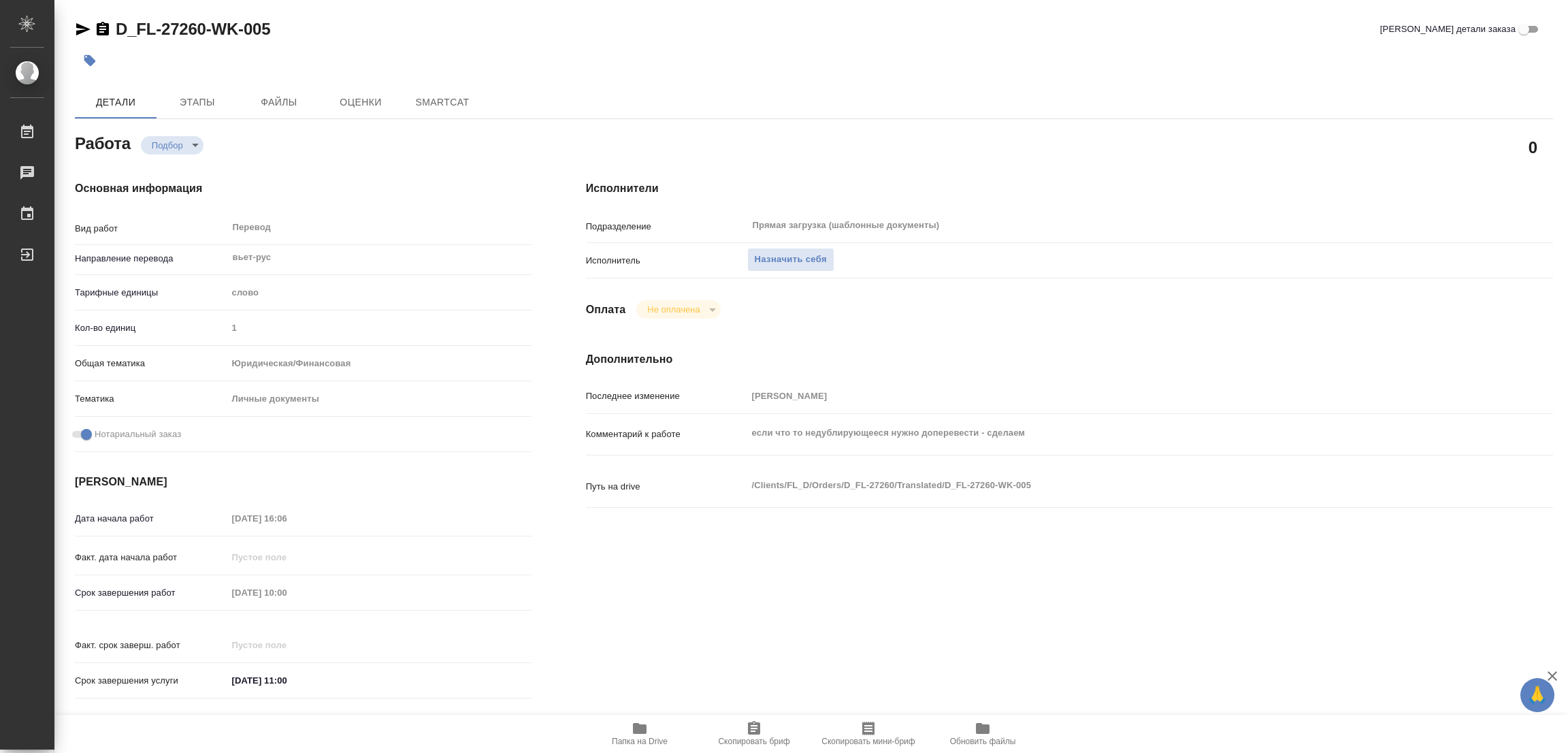
type textarea "x"
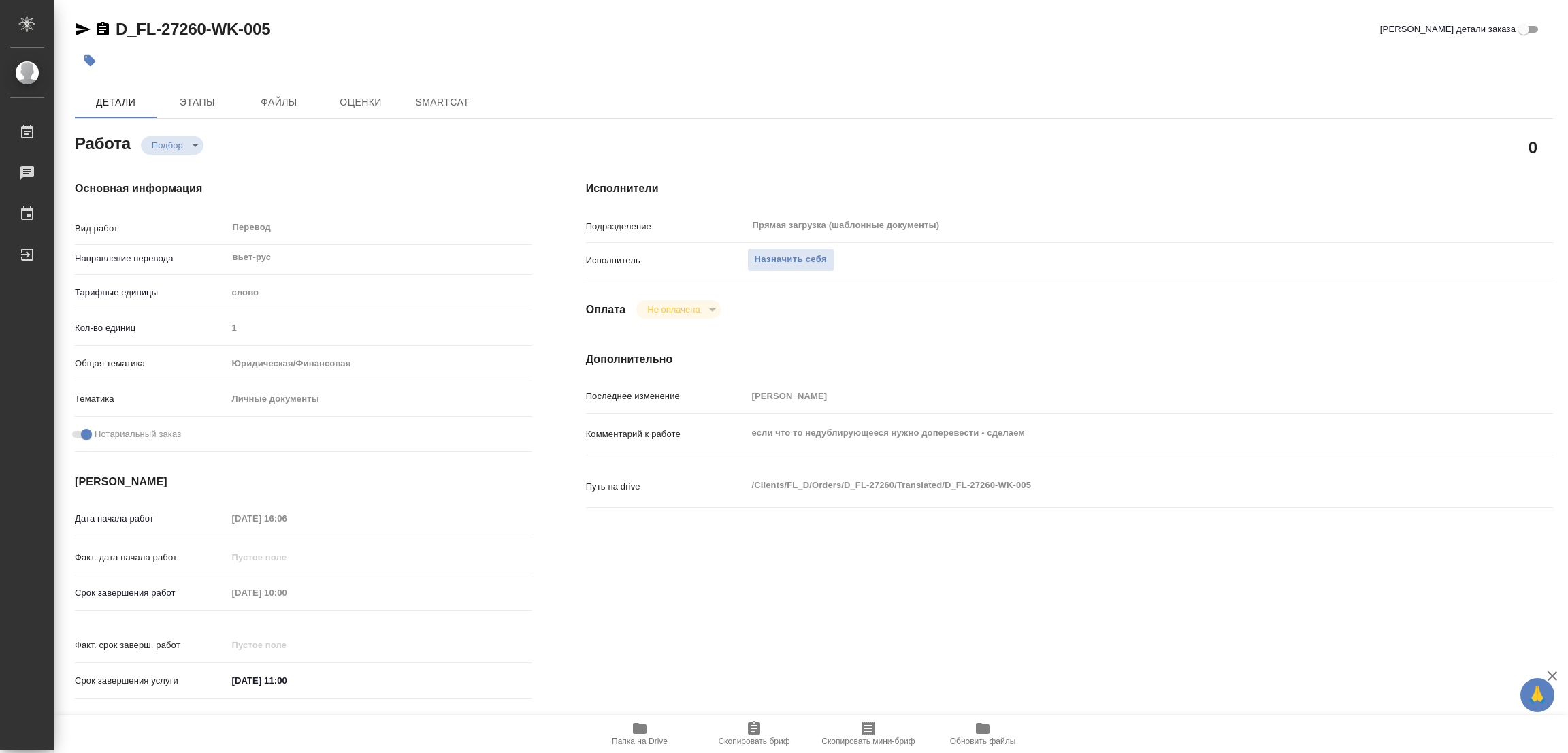
type textarea "x"
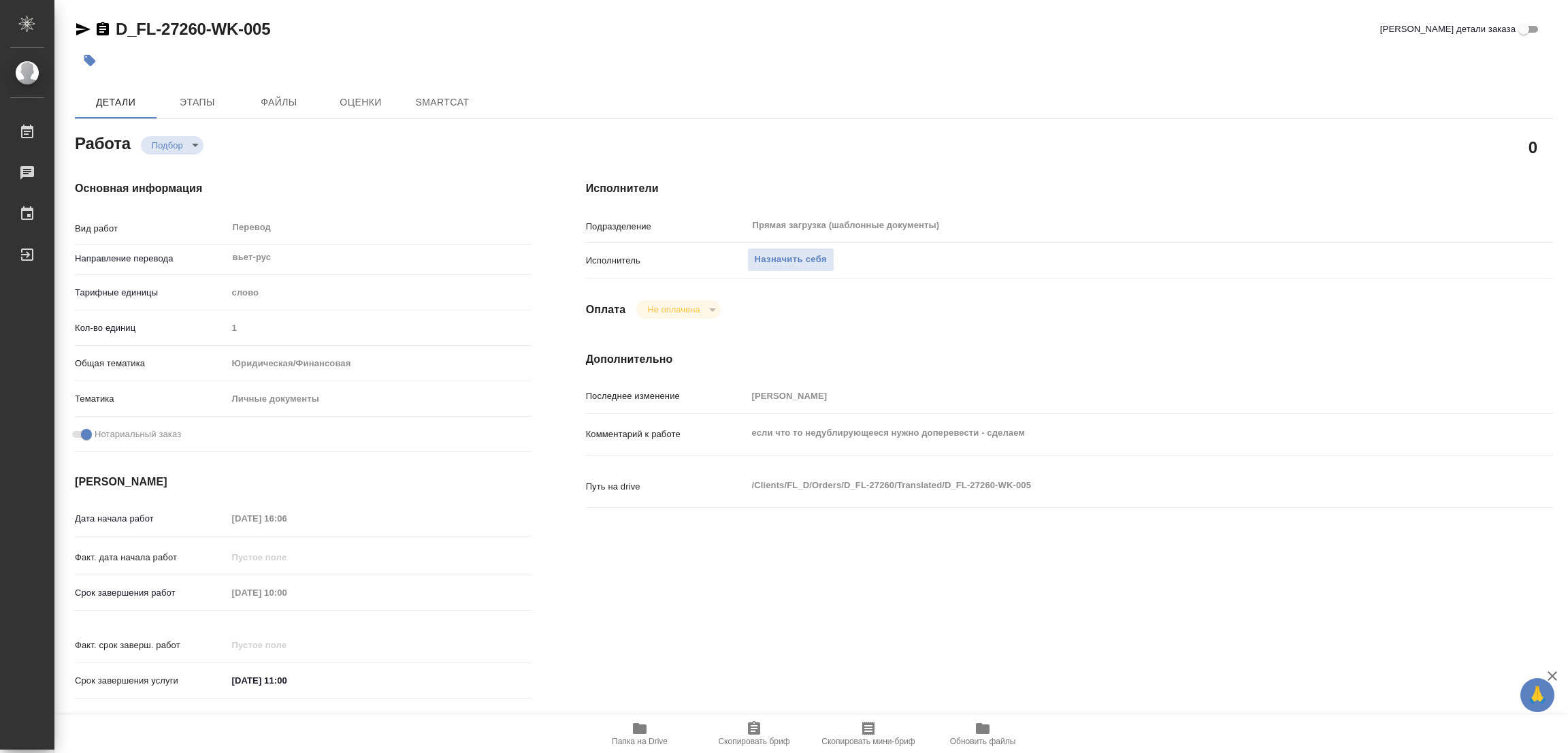
type textarea "x"
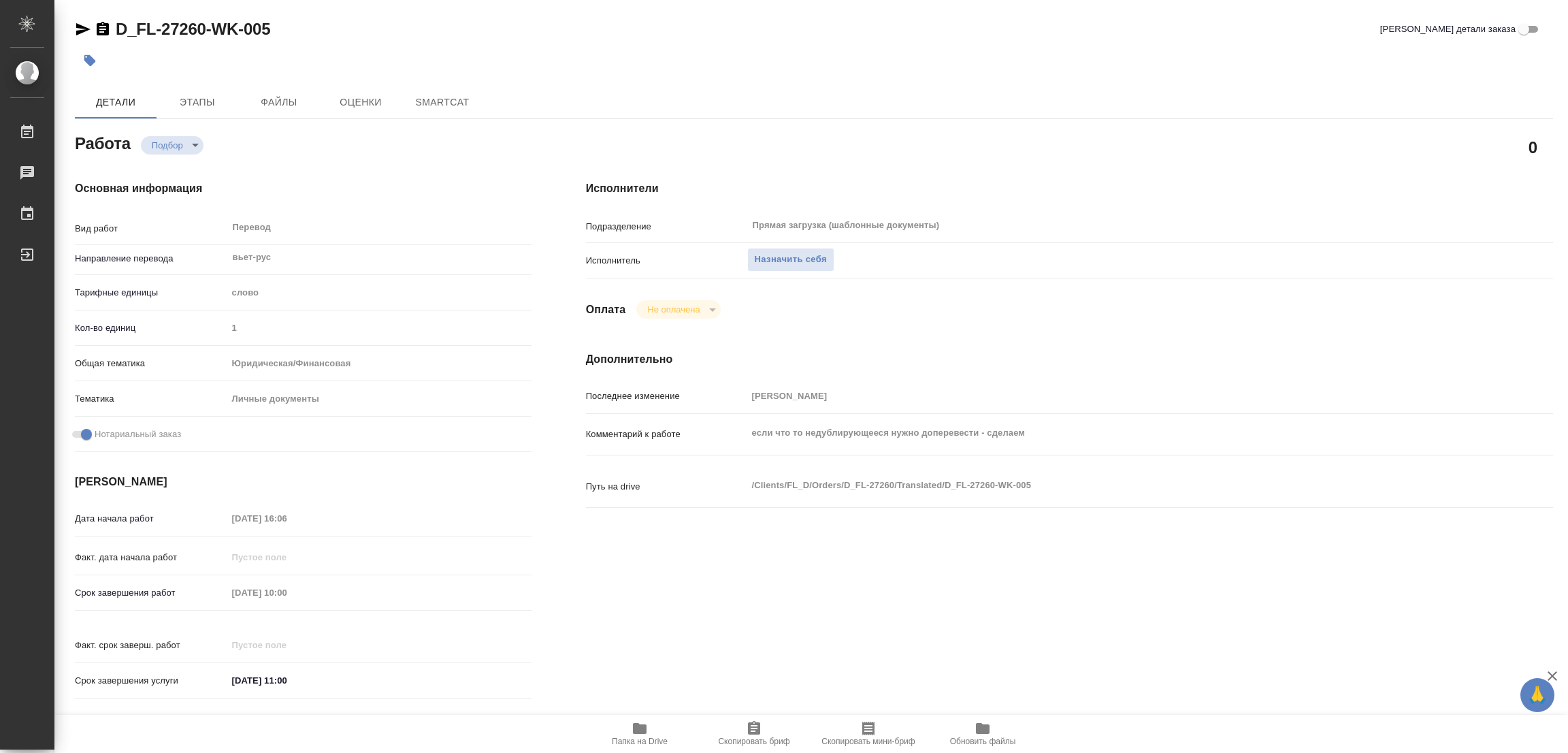
scroll to position [374, 0]
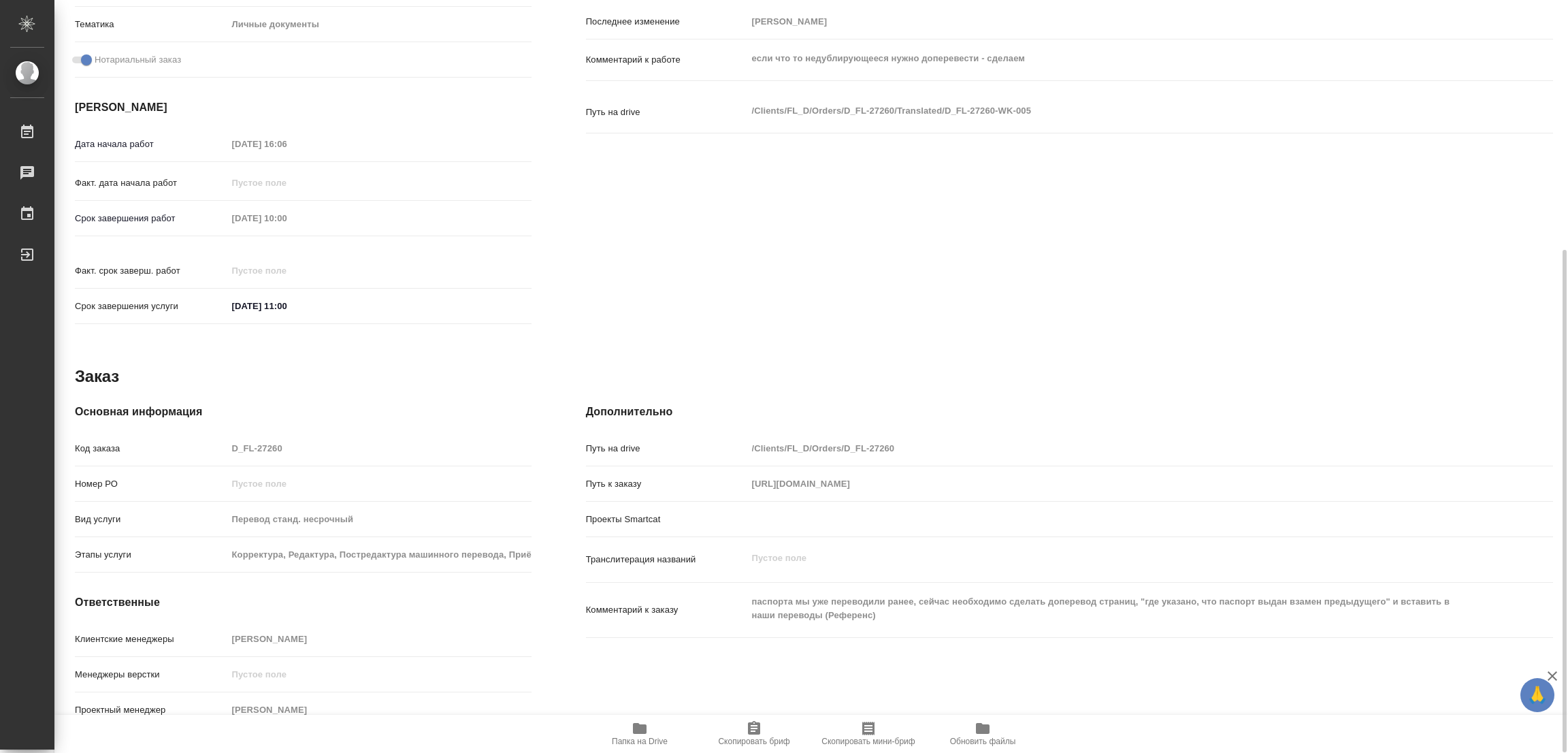
type textarea "x"
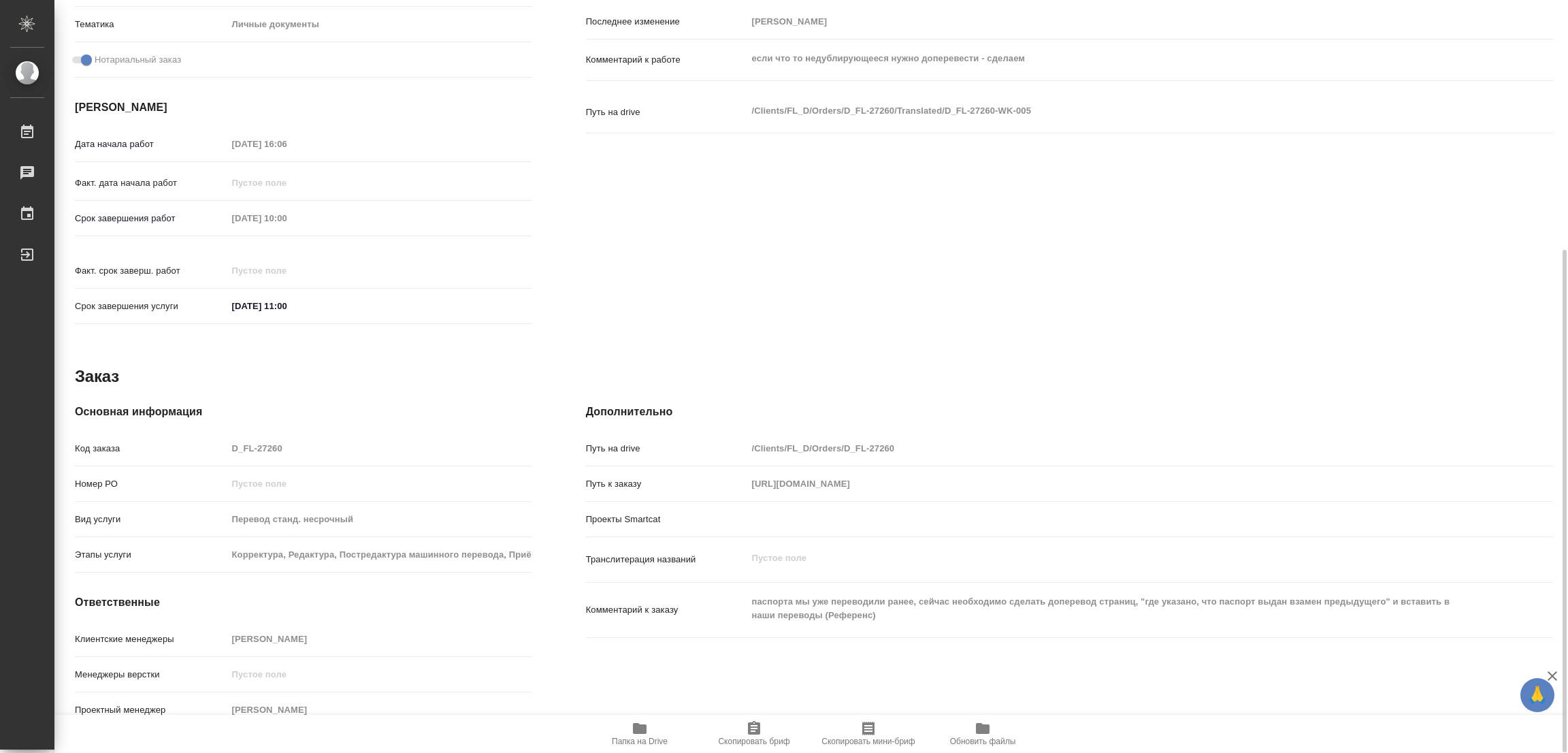
type textarea "x"
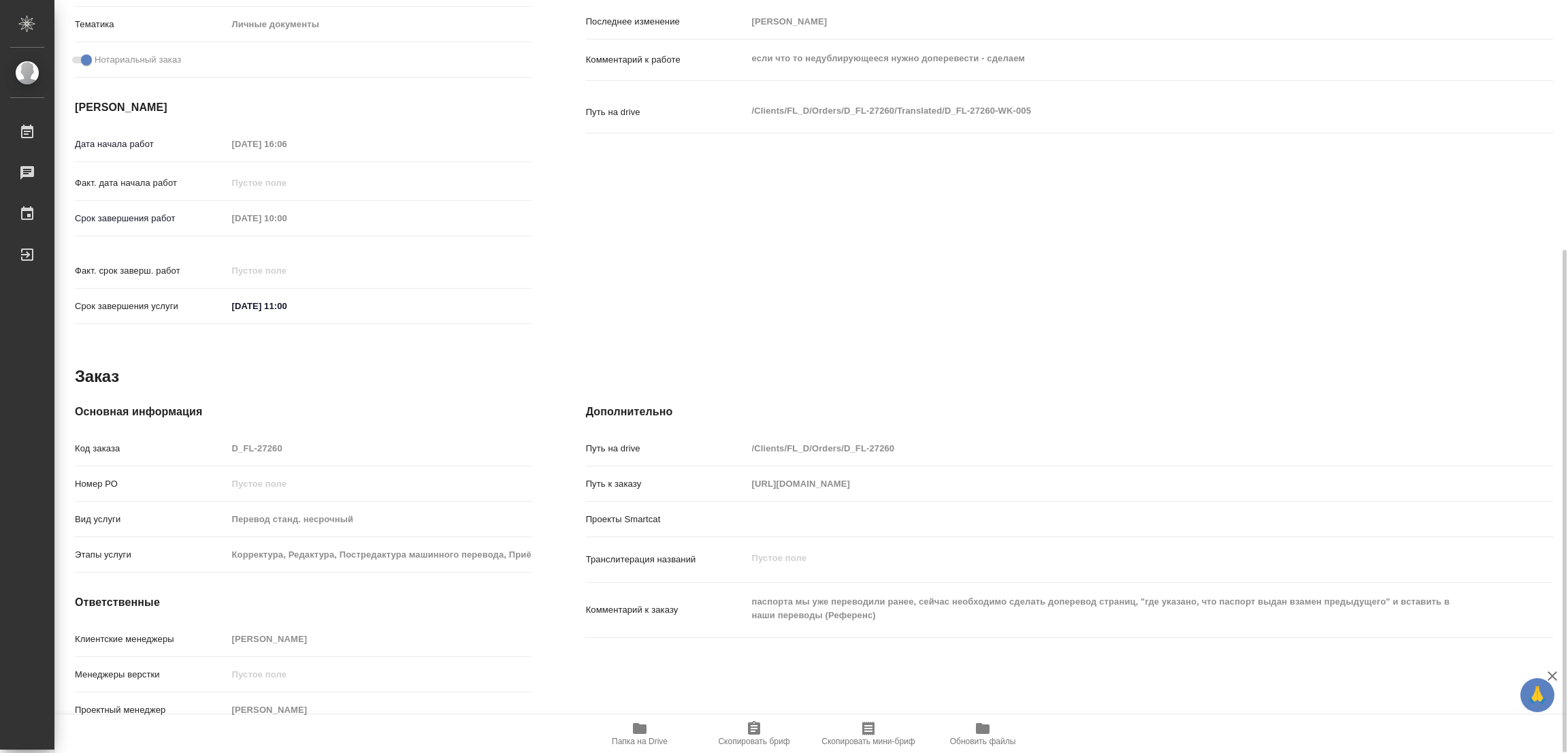
type textarea "x"
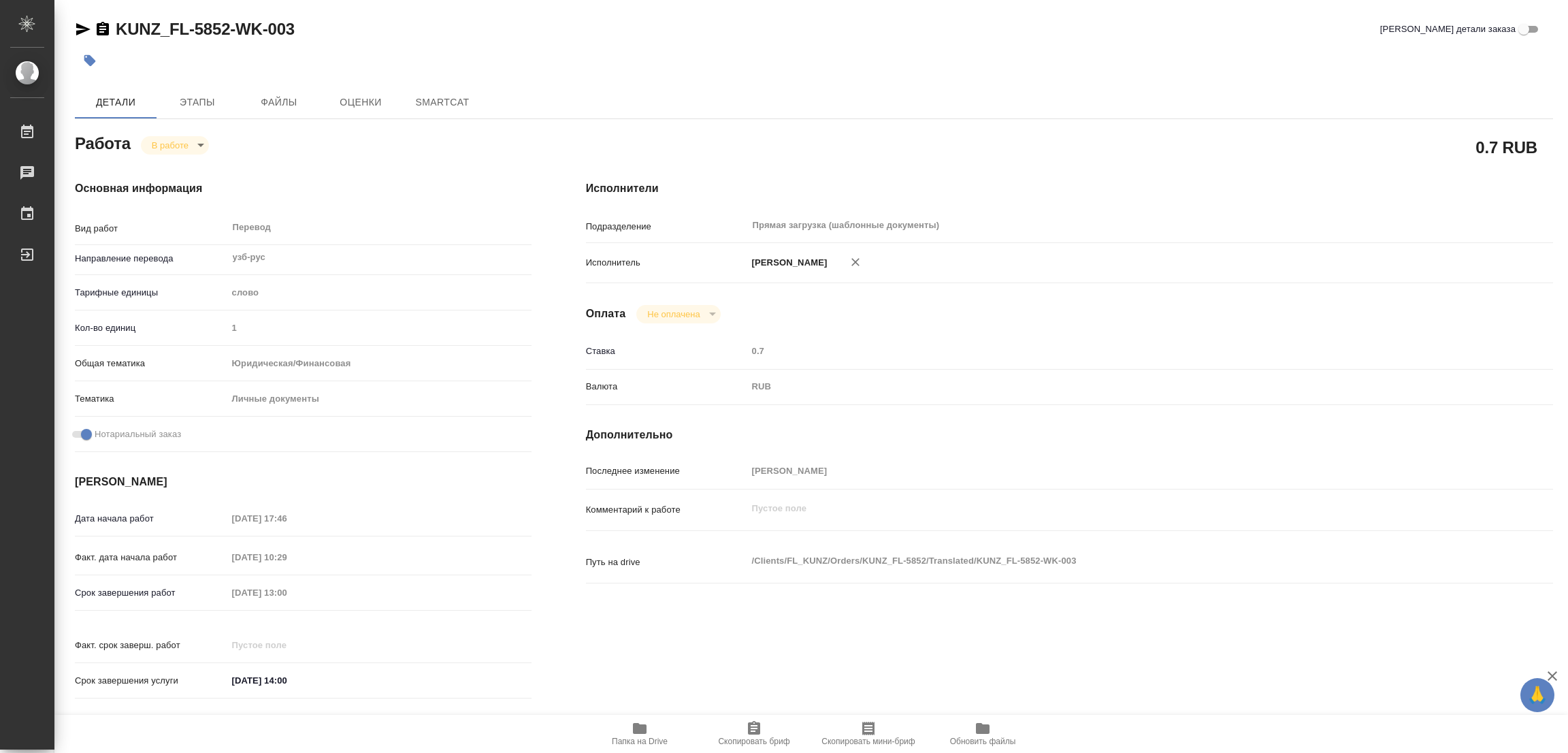
type textarea "x"
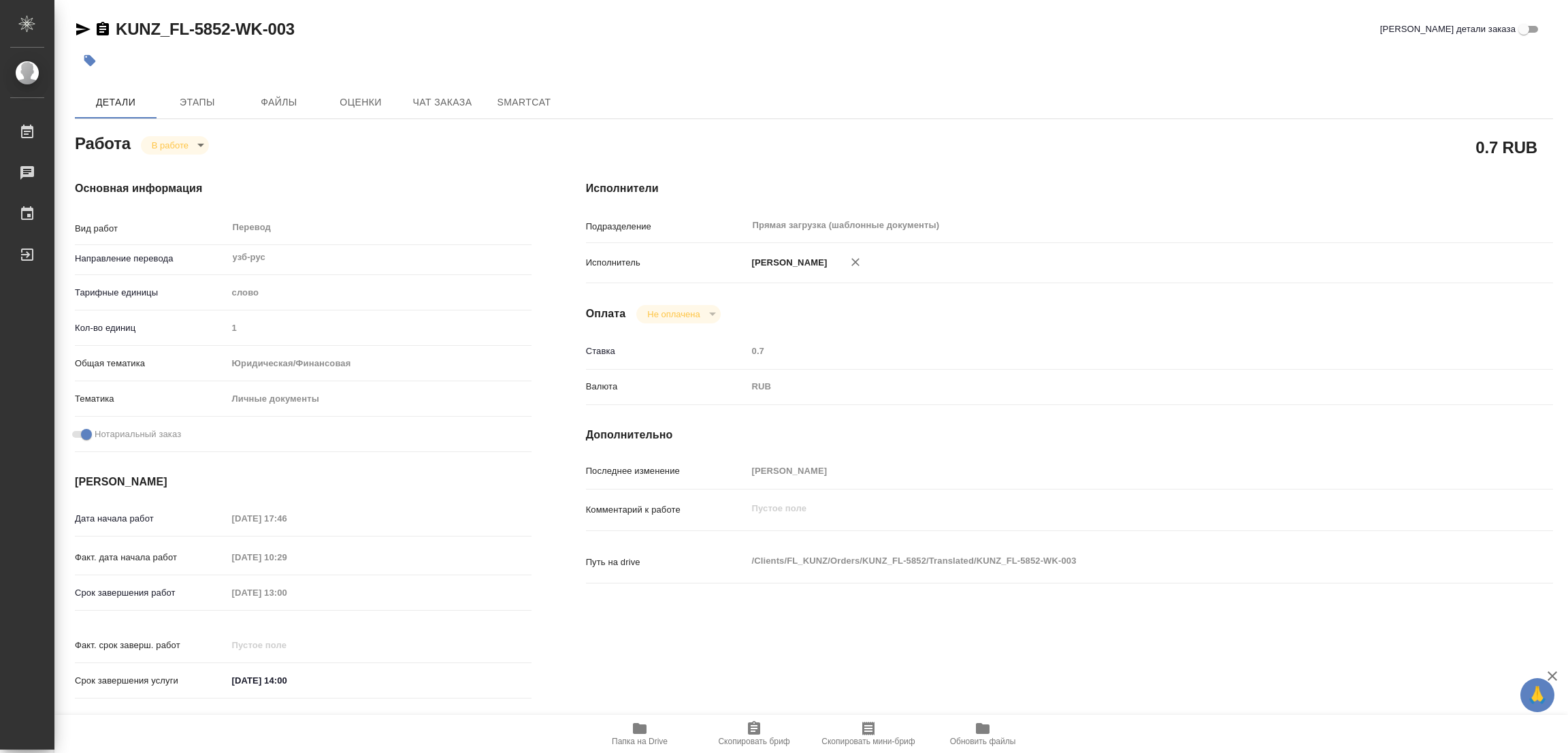
type textarea "x"
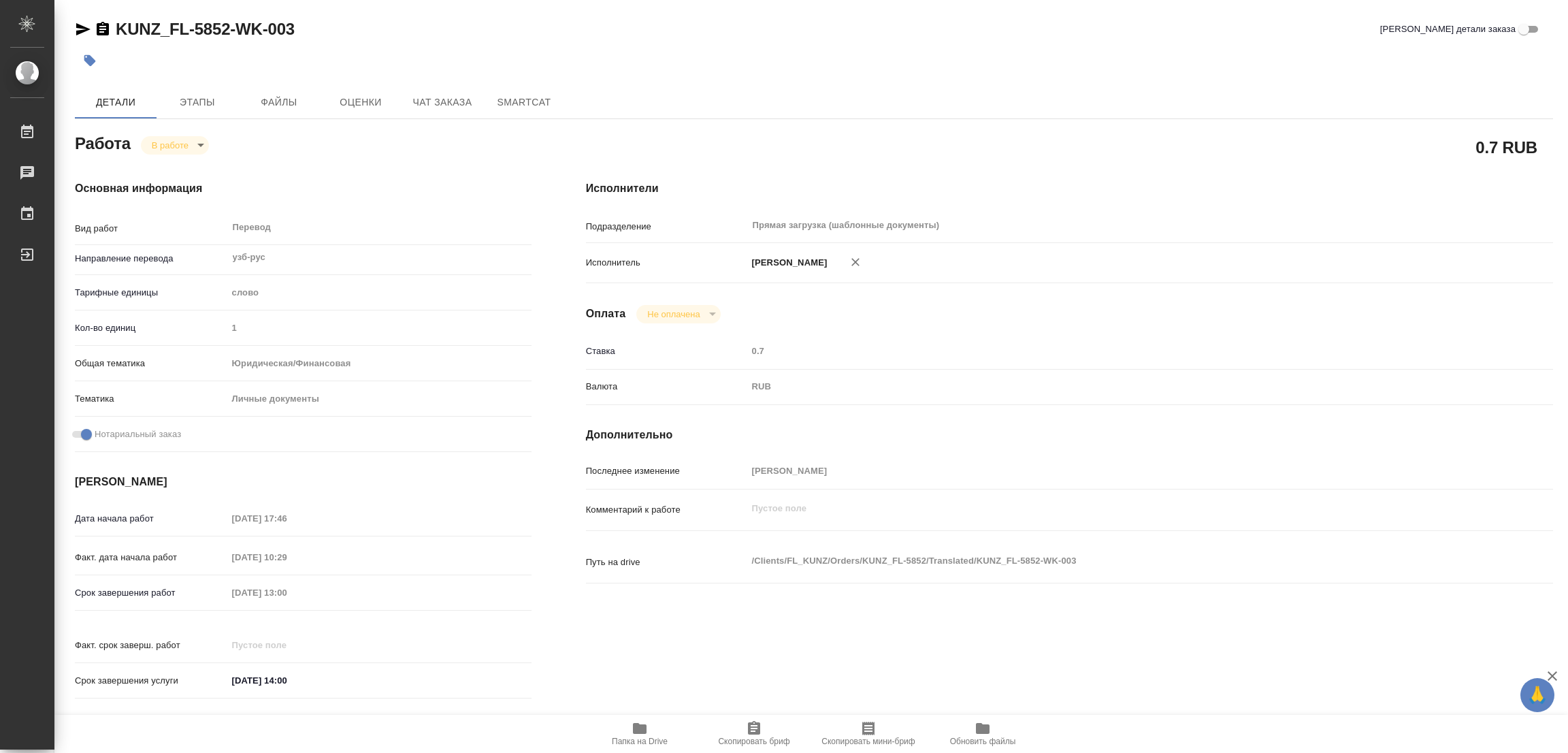
type textarea "x"
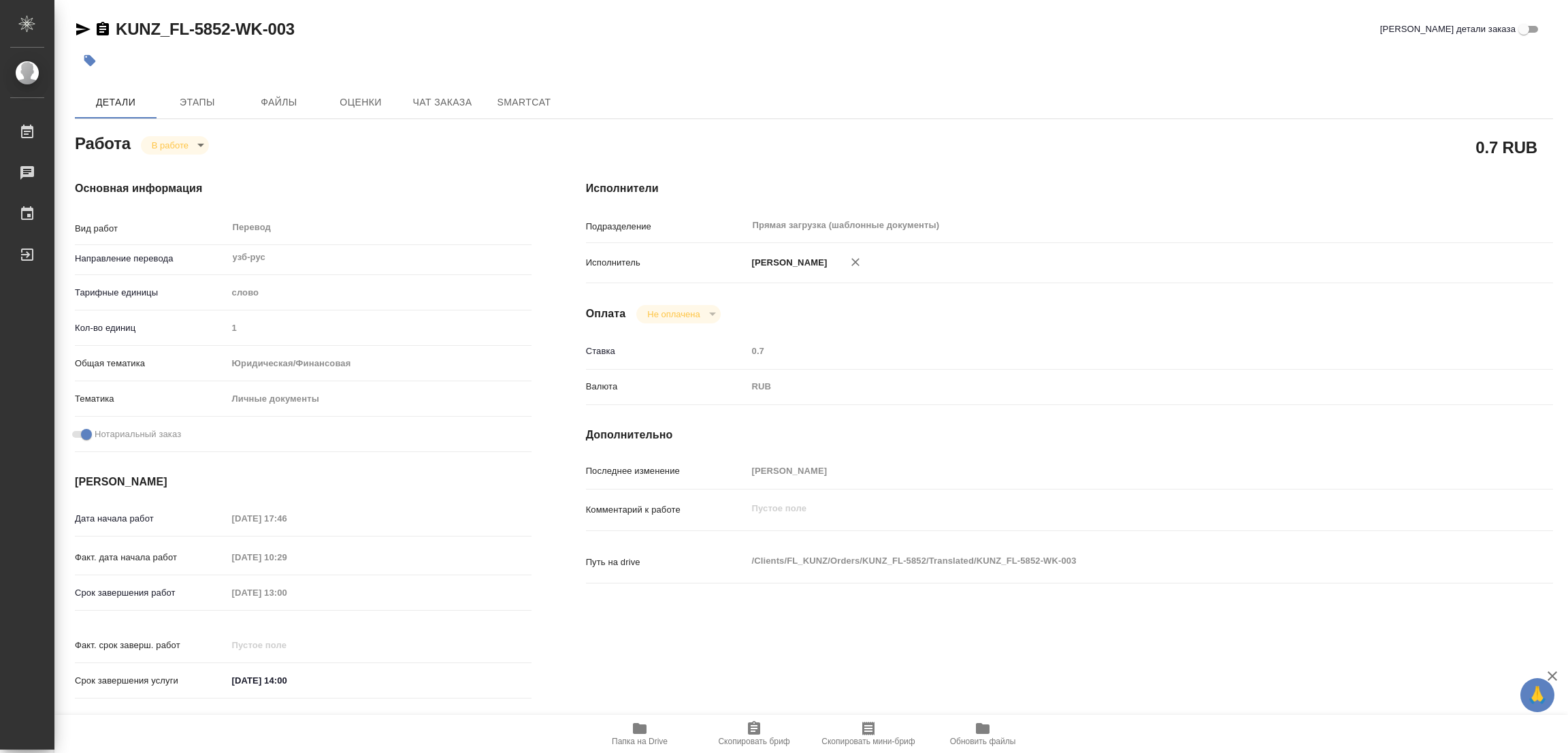
type textarea "x"
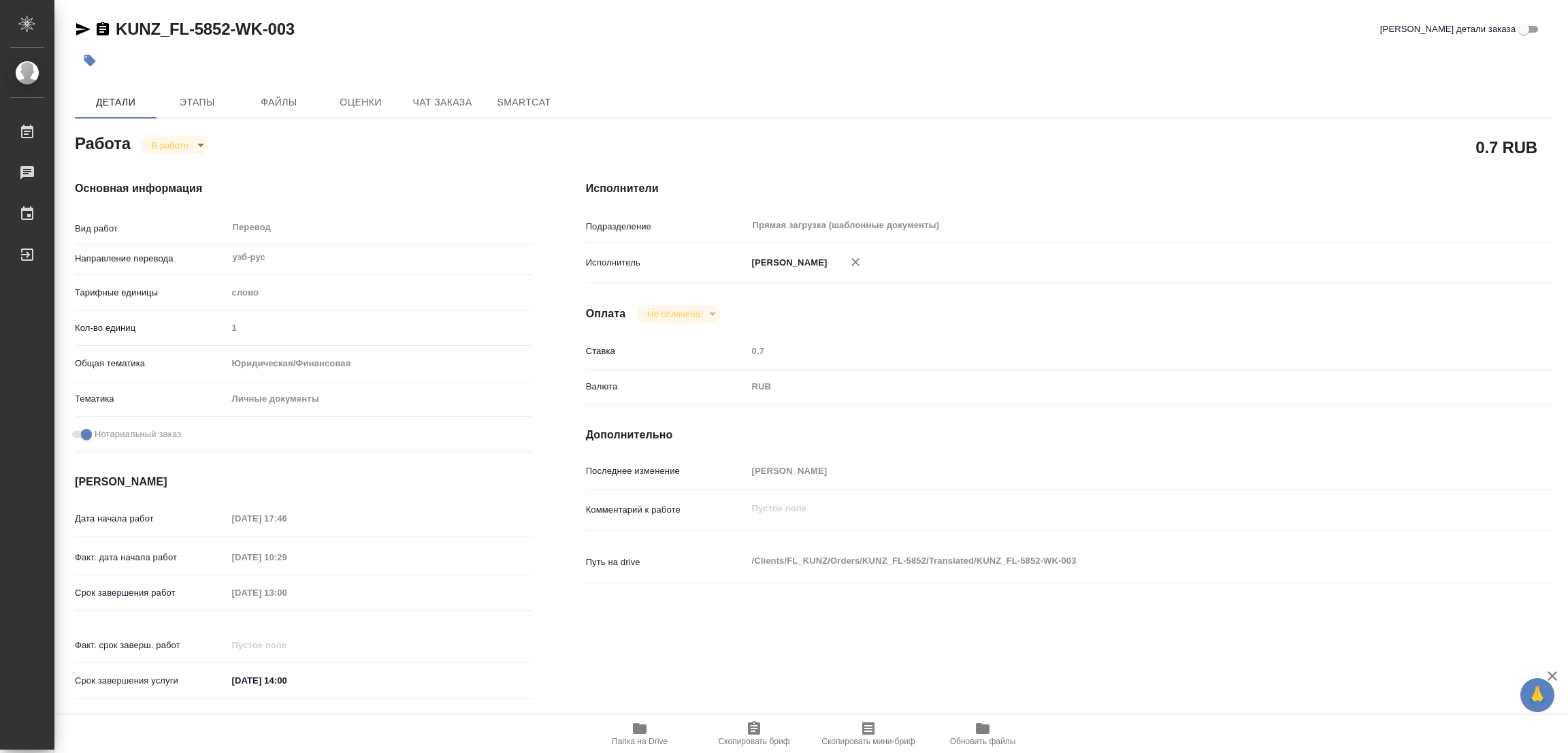
type textarea "x"
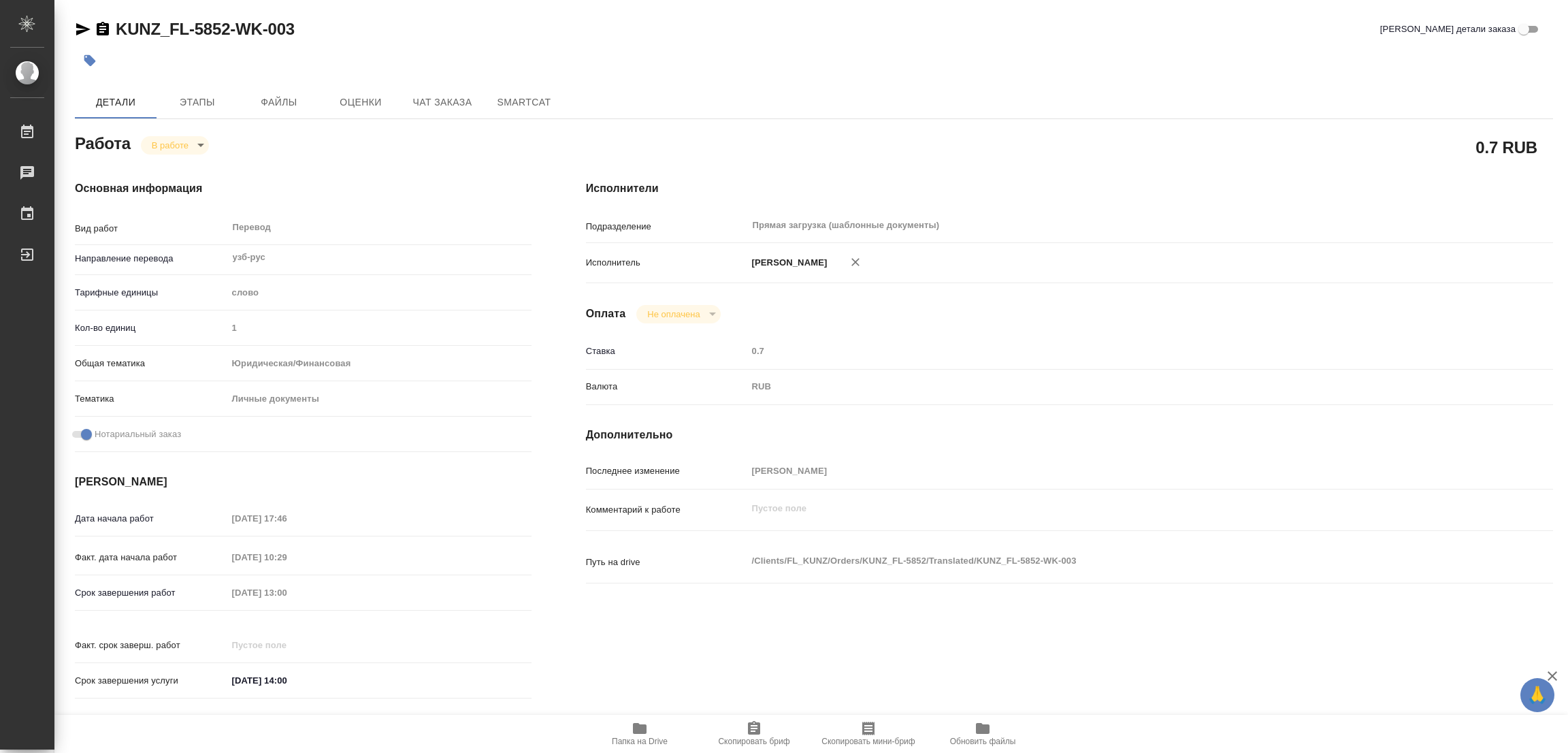
type textarea "x"
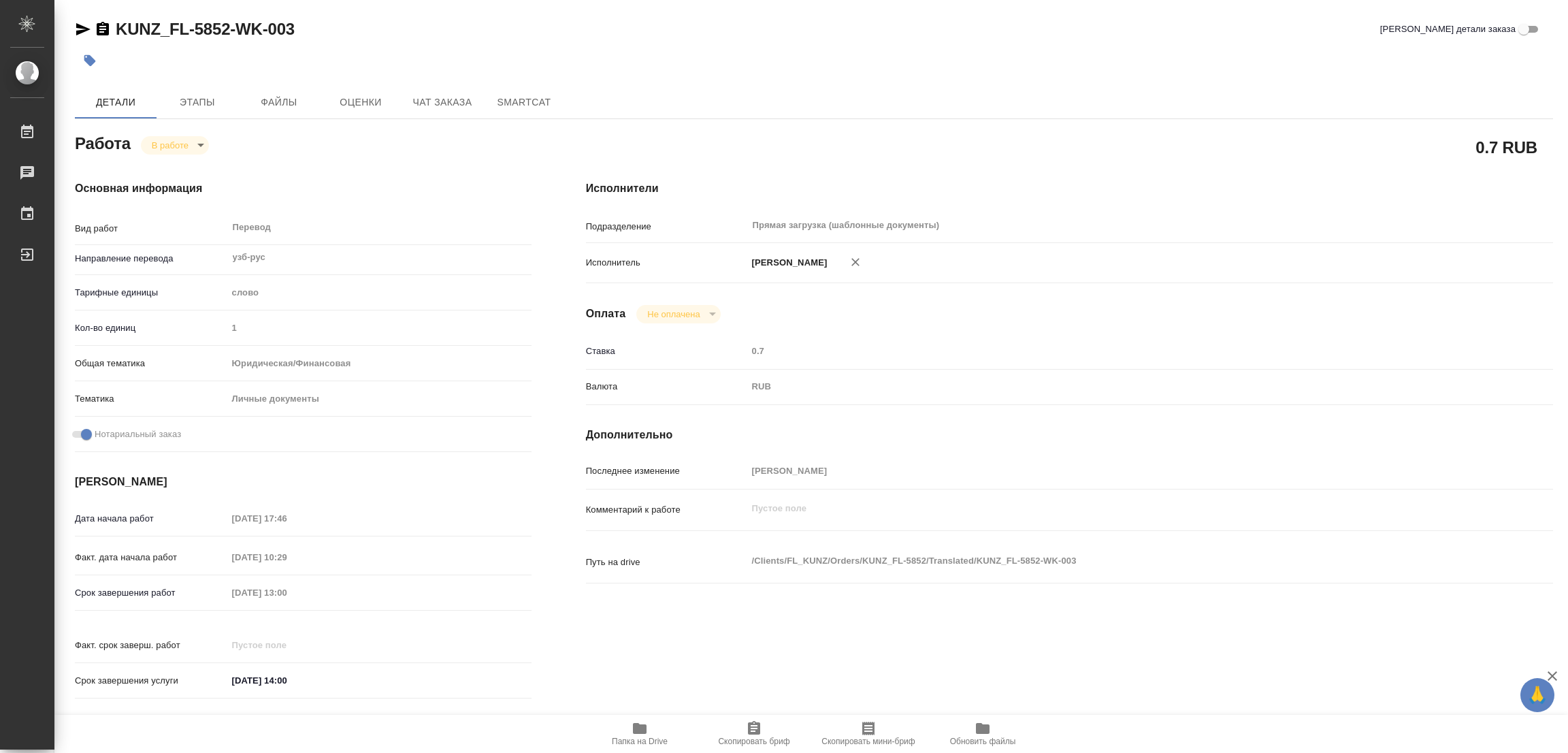
click at [488, 41] on div "KUNZ_FL-5852-WK-003 Кратко детали заказа" at bounding box center [814, 32] width 1479 height 27
drag, startPoint x: 111, startPoint y: 13, endPoint x: 227, endPoint y: 28, distance: 117.0
click at [227, 28] on div "KUNZ_FL-5852-WK-003 Кратко детали заказа Детали Этапы Файлы Оценки Чат заказа S…" at bounding box center [814, 571] width 1494 height 1142
copy link "KUNZ_FL-5852"
click at [750, 732] on icon "button" at bounding box center [754, 727] width 12 height 14
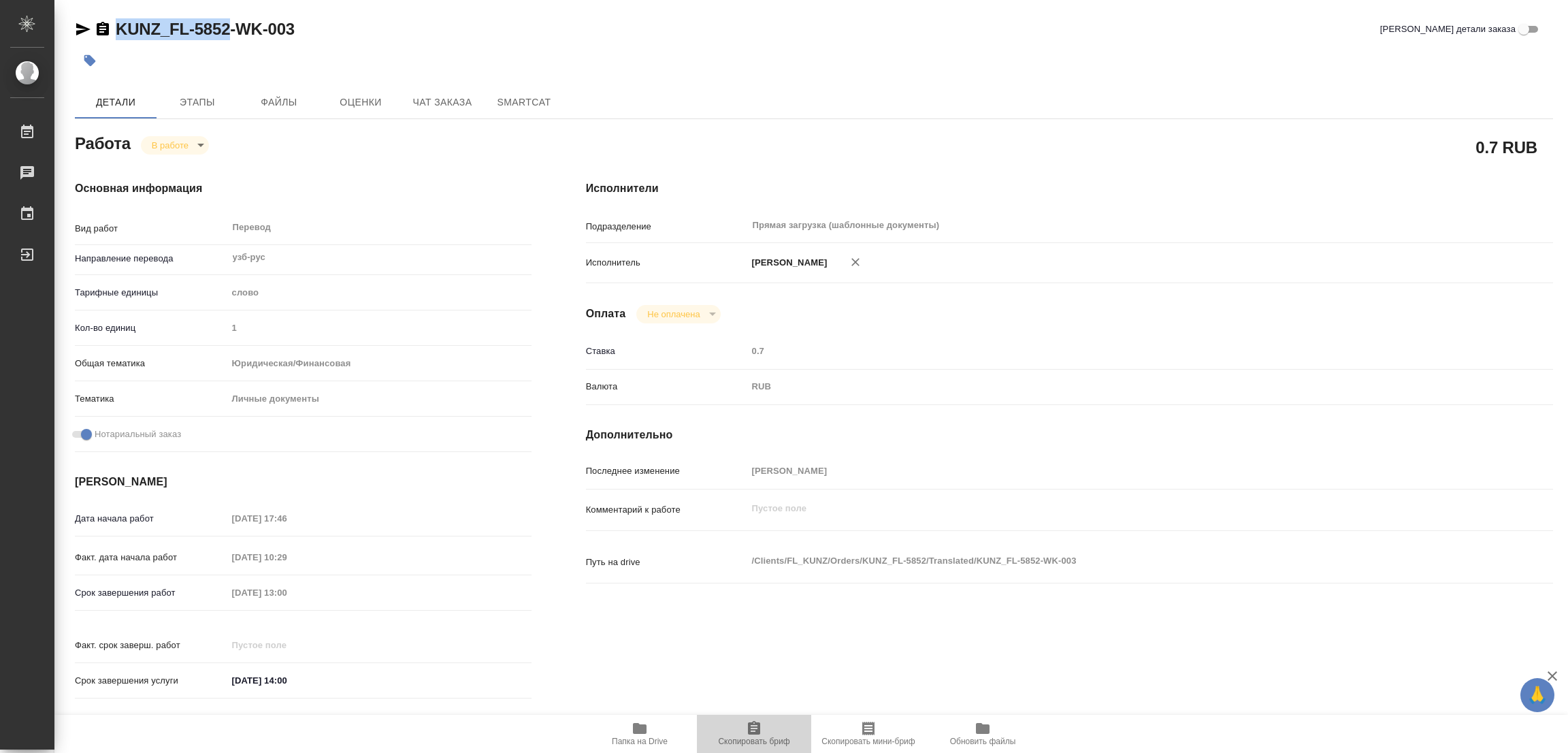
copy link "KUNZ_FL-5852"
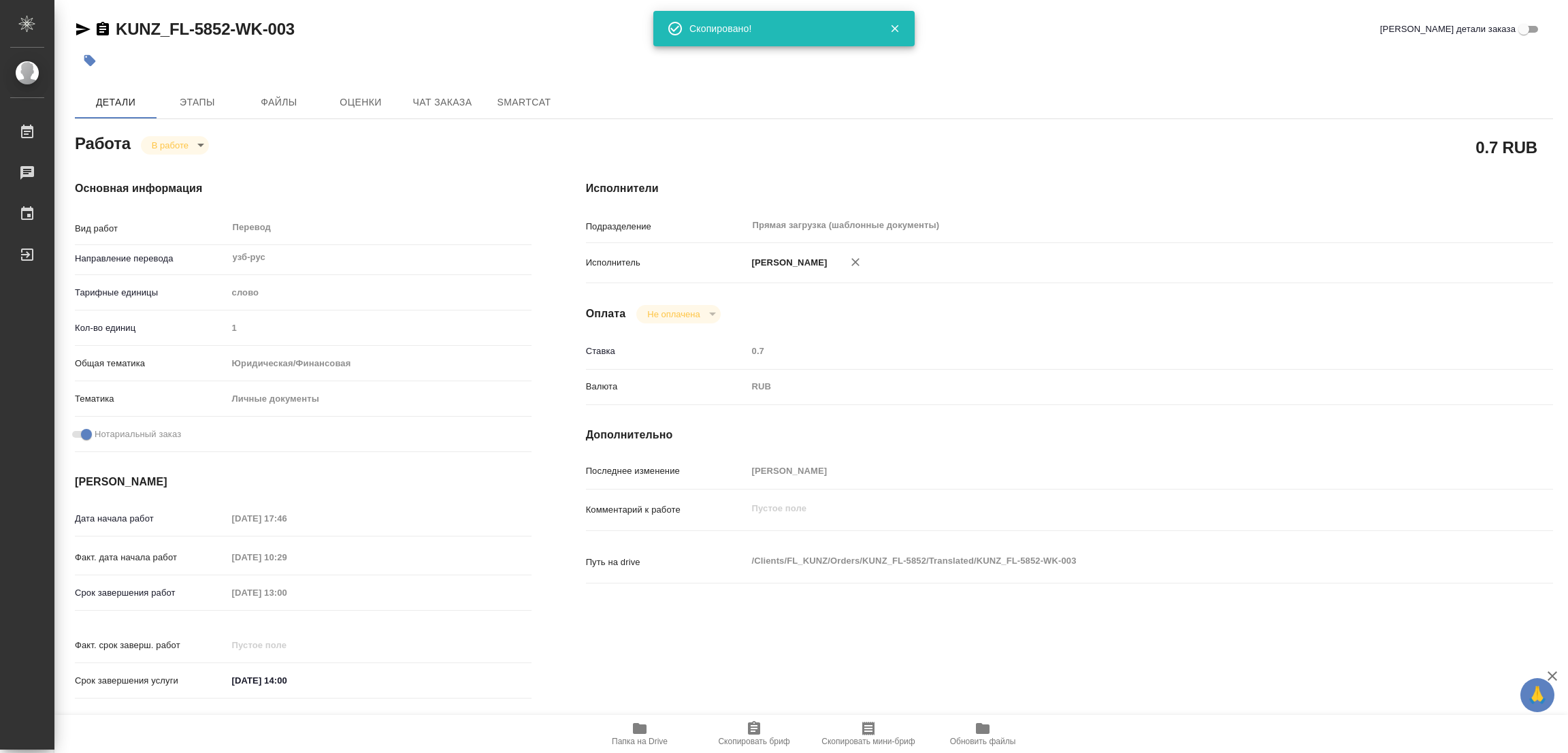
click at [972, 206] on div "Исполнители Подразделение Прямая загрузка (шаблонные документы) ​ Исполнитель П…" at bounding box center [1069, 444] width 1022 height 582
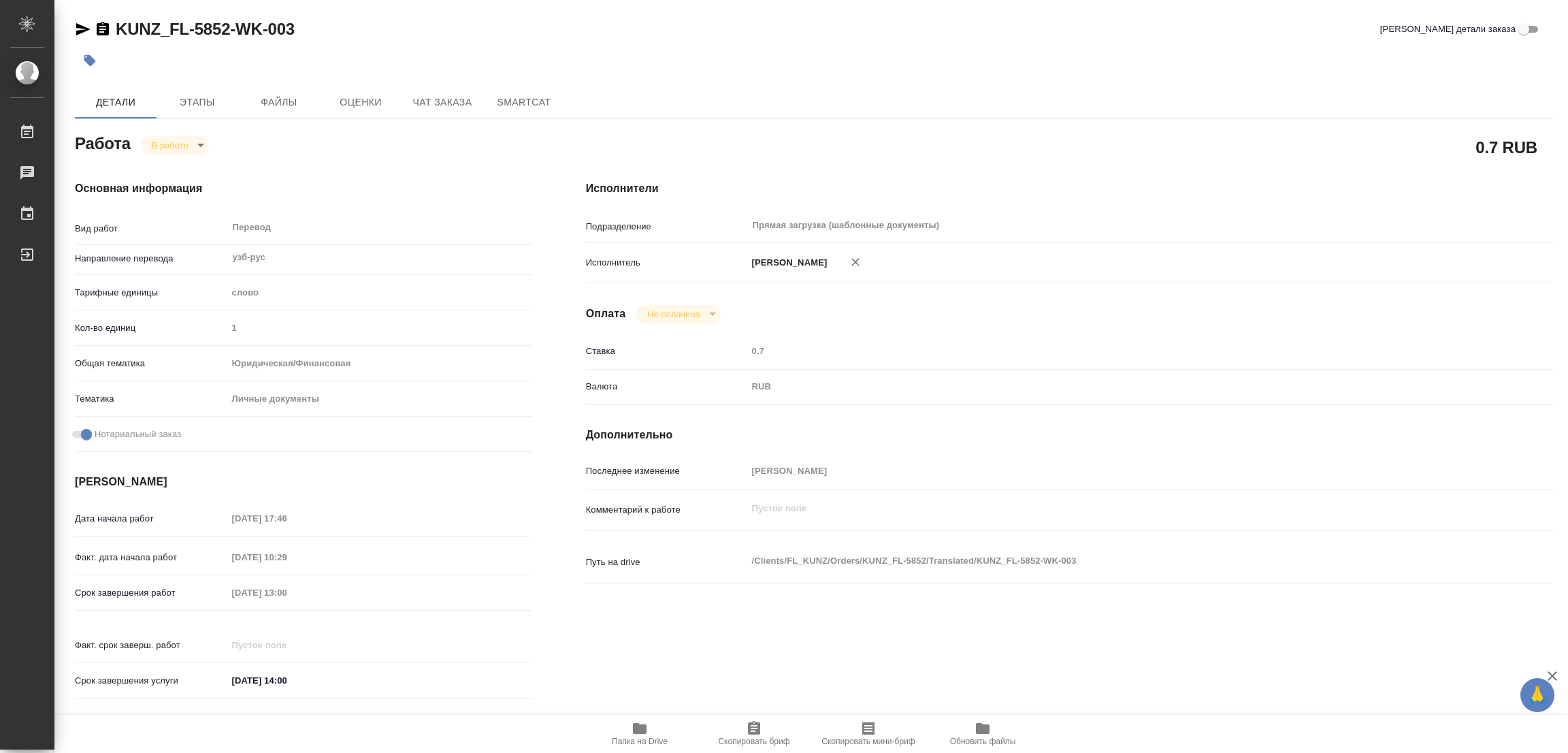
drag, startPoint x: 419, startPoint y: 46, endPoint x: 389, endPoint y: 6, distance: 50.0
click at [419, 46] on div at bounding box center [568, 61] width 986 height 30
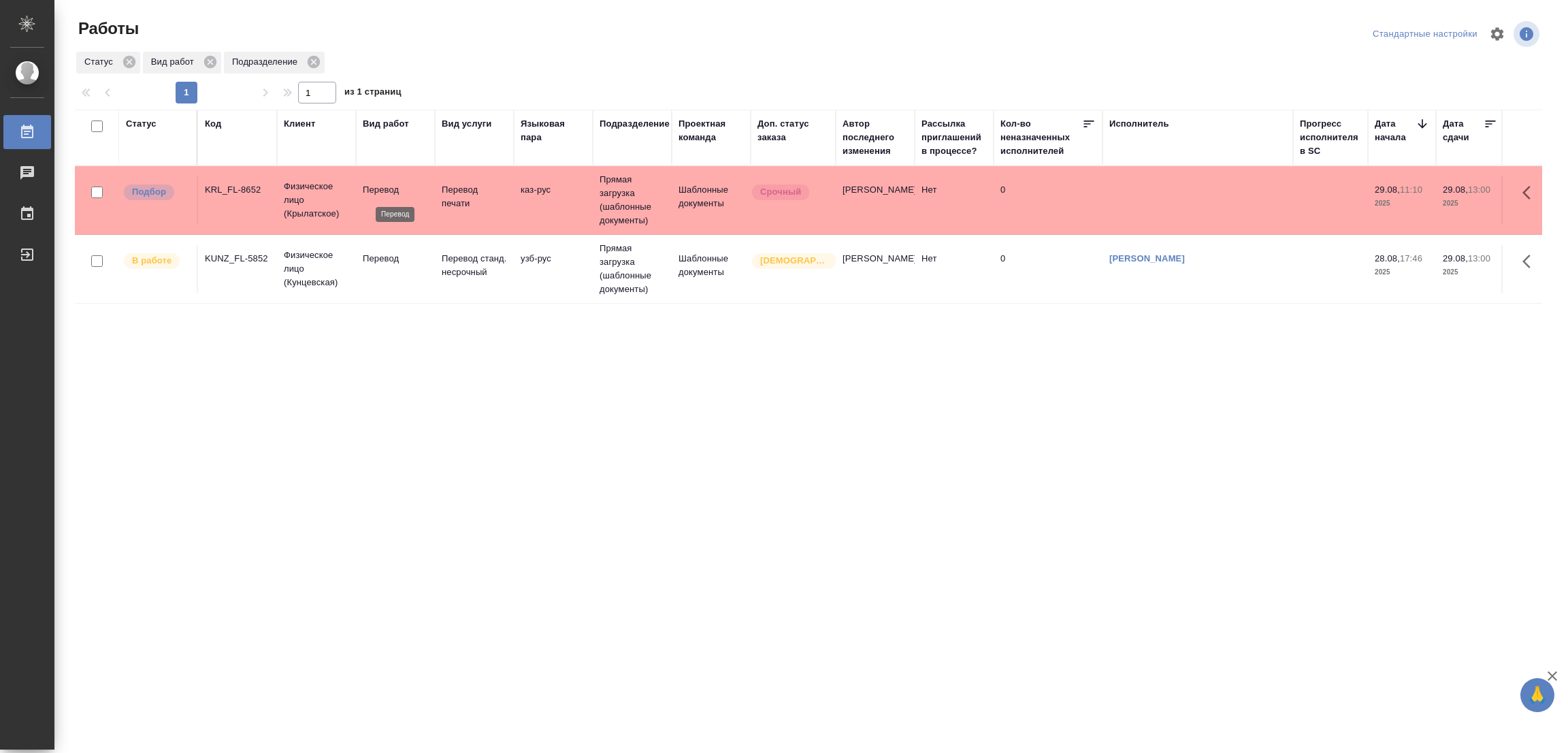
click at [376, 186] on p "Перевод" at bounding box center [395, 189] width 65 height 14
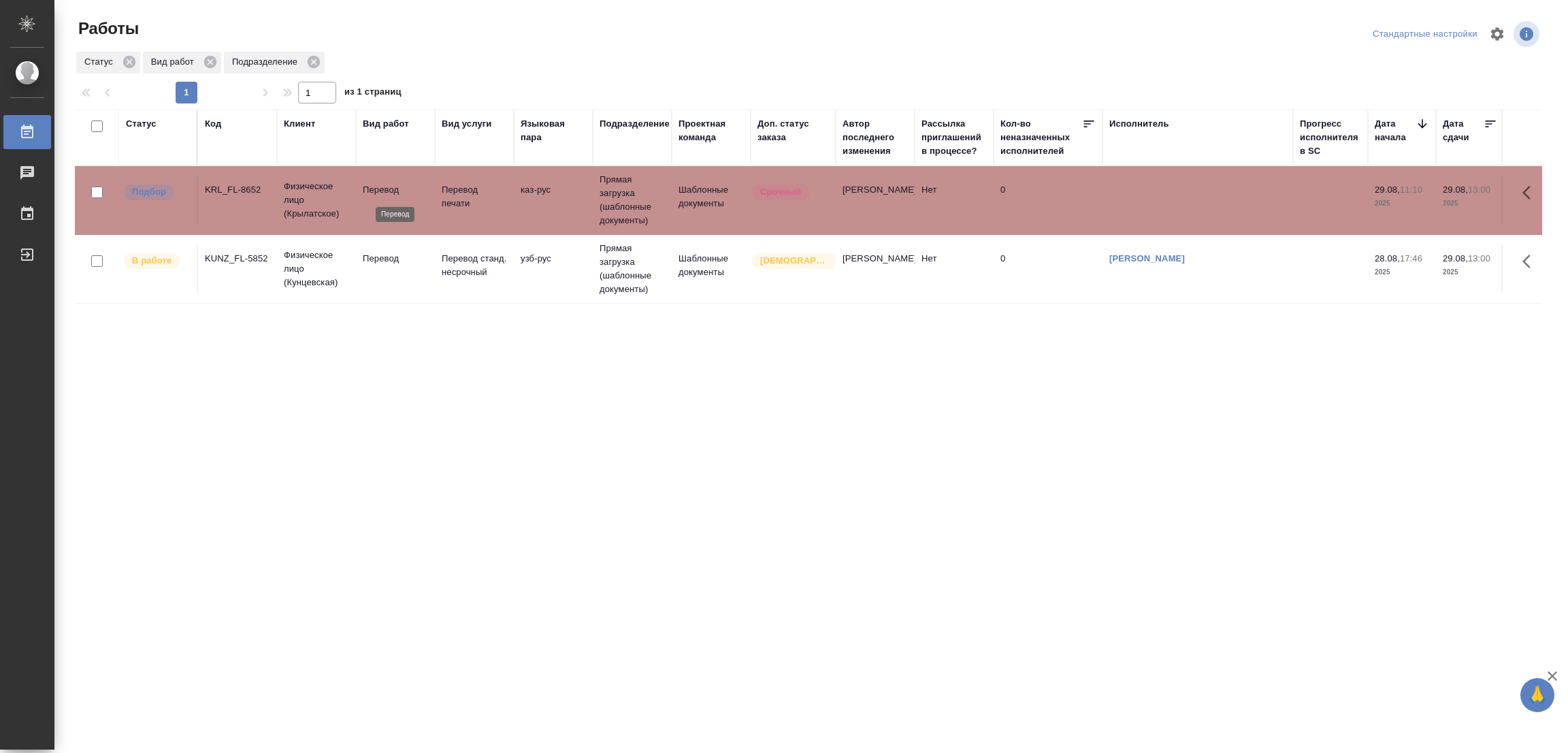
click at [376, 186] on p "Перевод" at bounding box center [395, 189] width 65 height 14
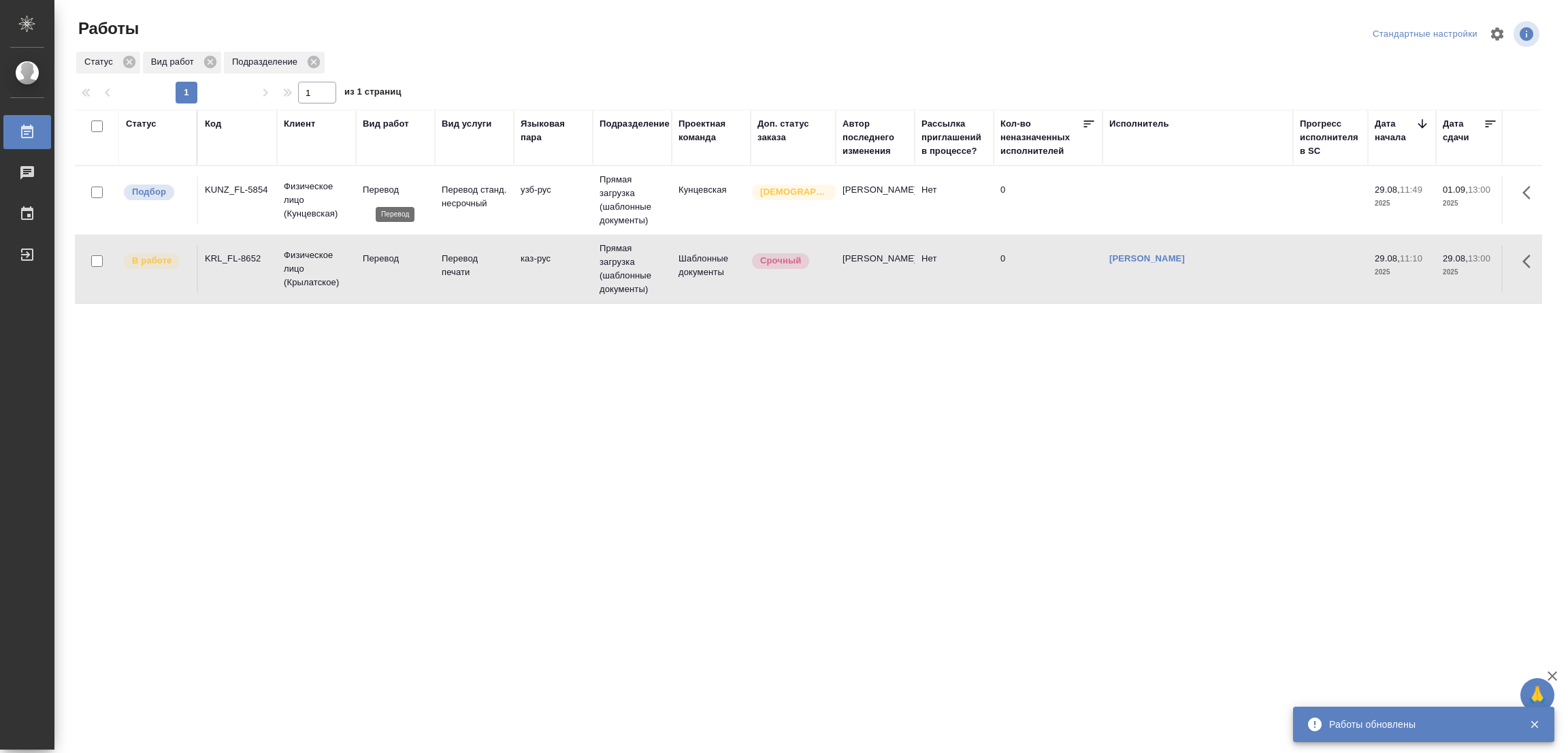
click at [381, 190] on p "Перевод" at bounding box center [395, 189] width 65 height 14
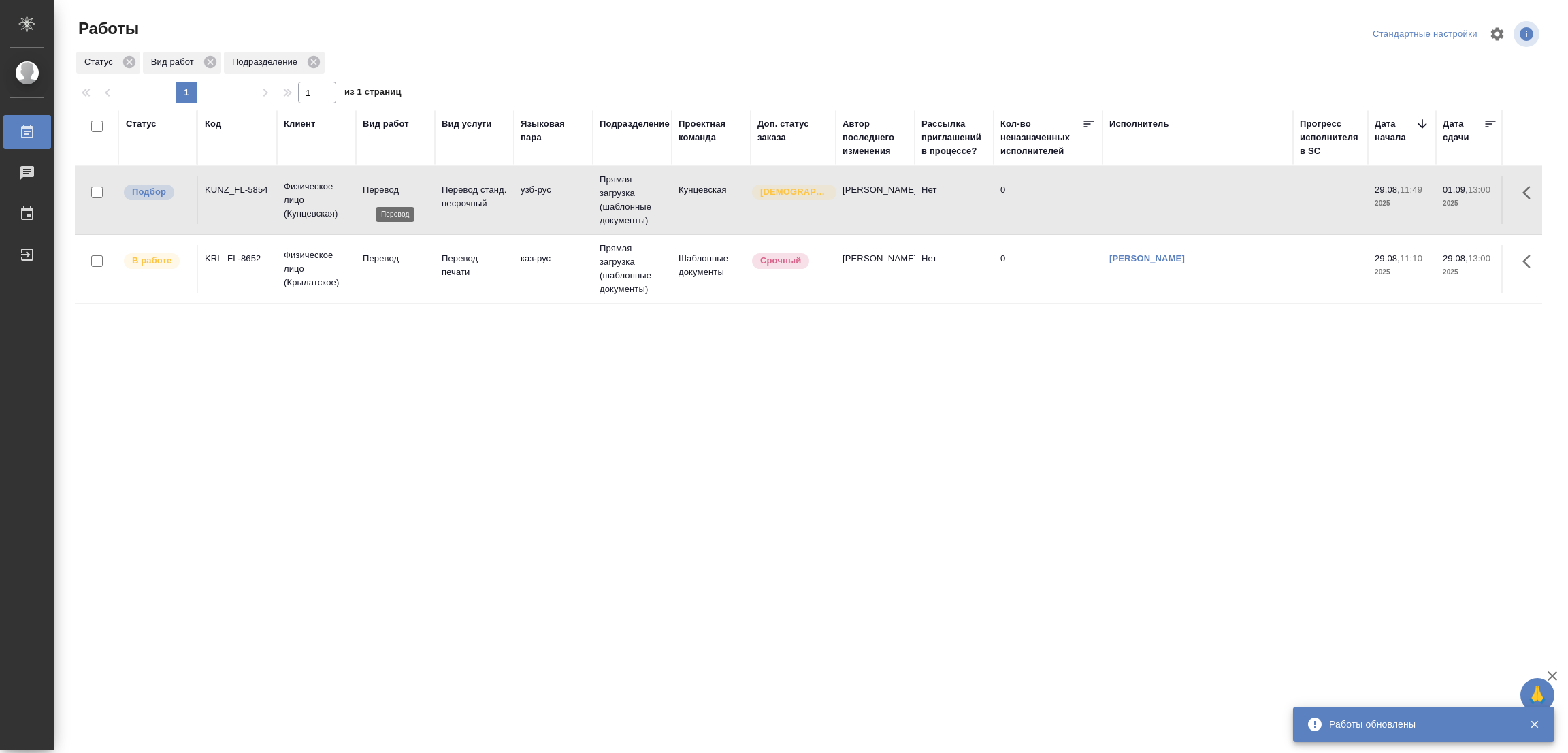
click at [381, 190] on p "Перевод" at bounding box center [395, 189] width 65 height 14
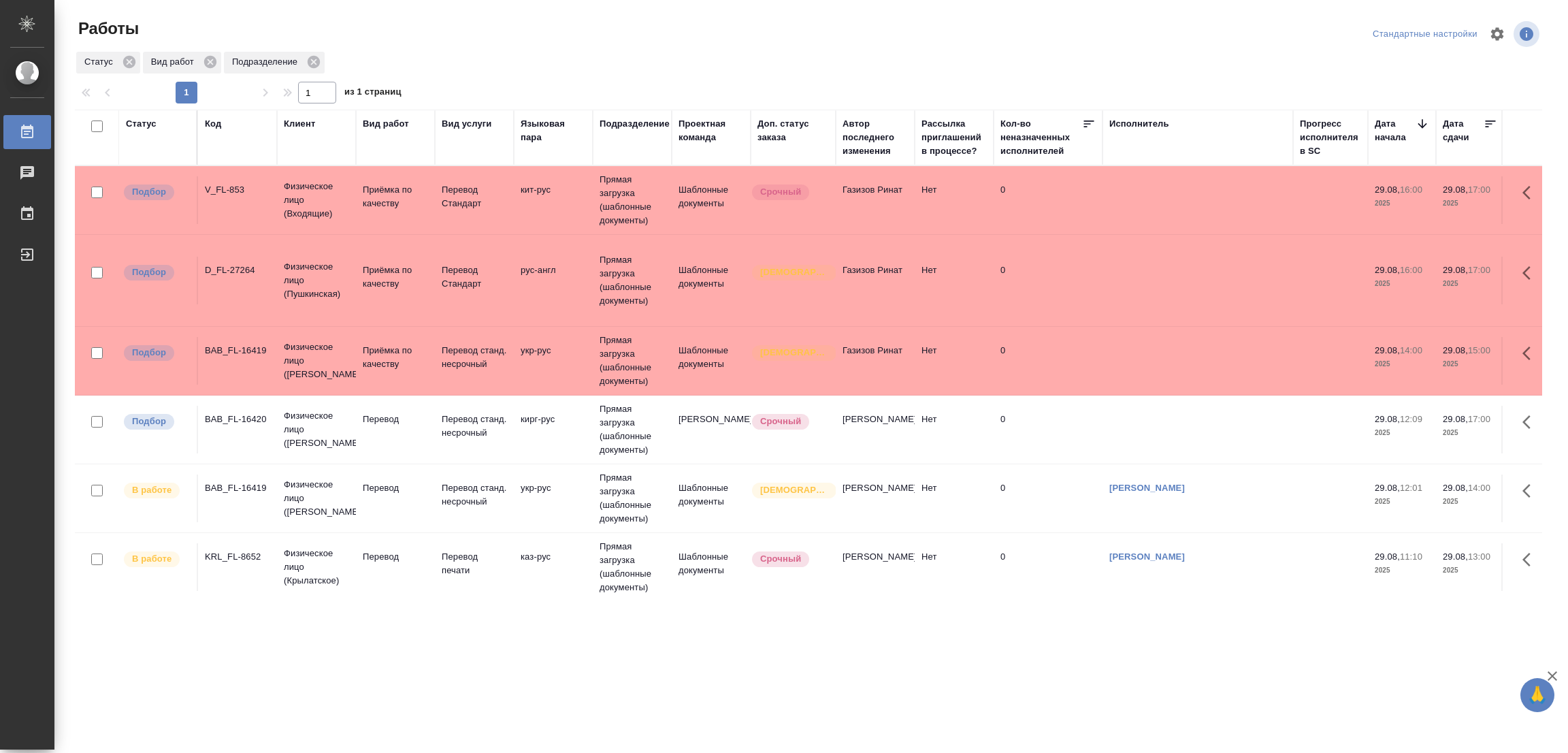
scroll to position [87, 0]
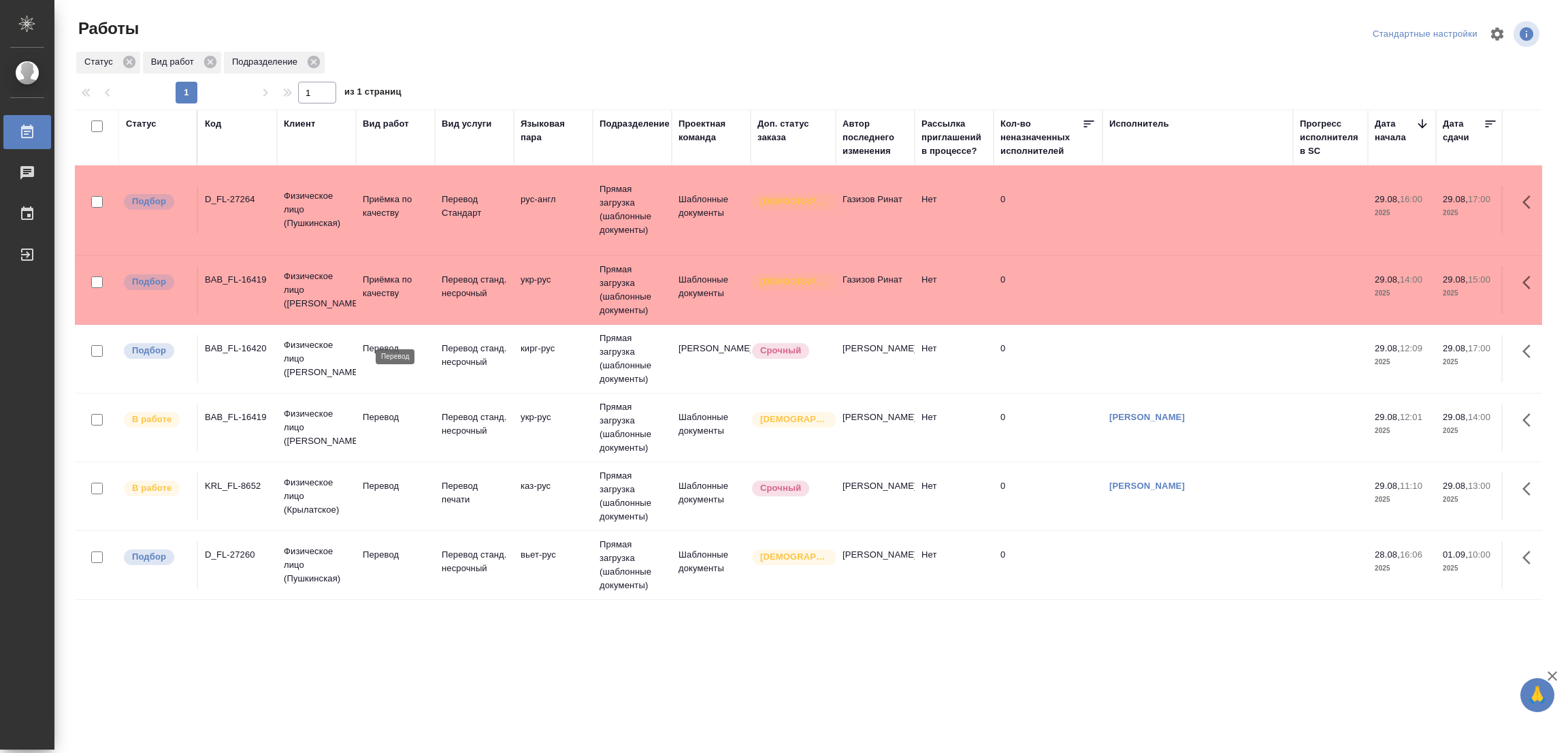
click at [381, 341] on p "Перевод" at bounding box center [395, 348] width 65 height 14
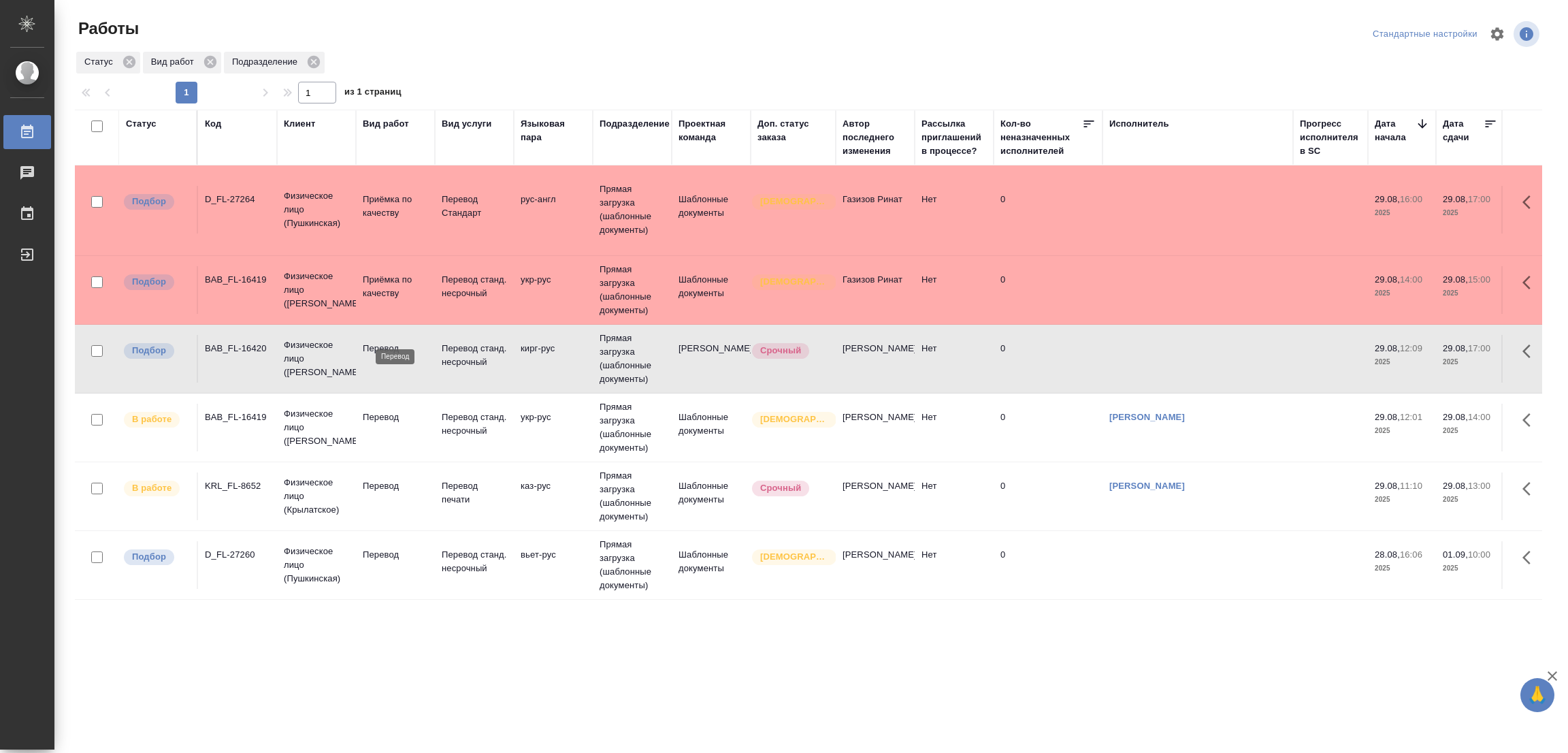
click at [381, 341] on p "Перевод" at bounding box center [395, 348] width 65 height 14
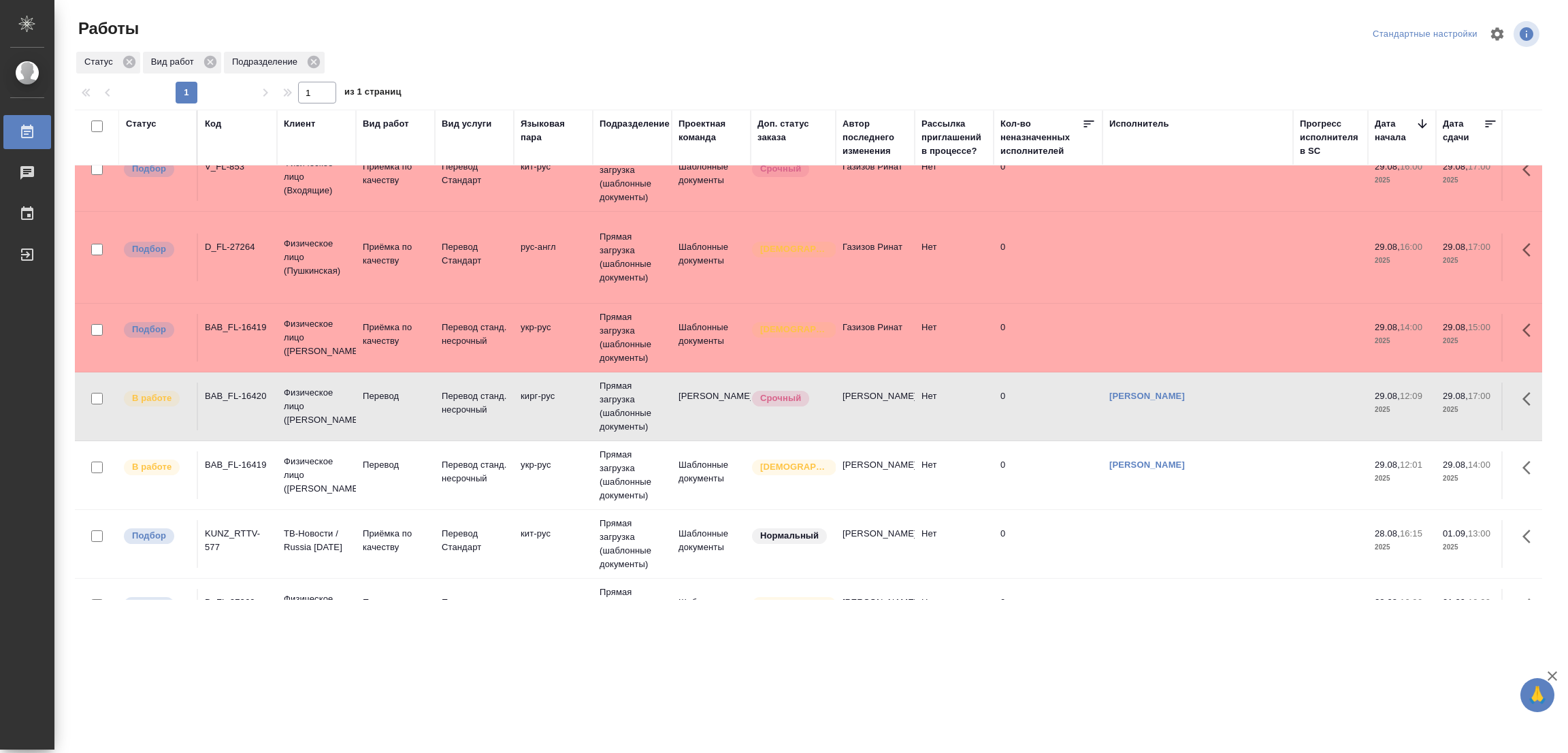
scroll to position [0, 0]
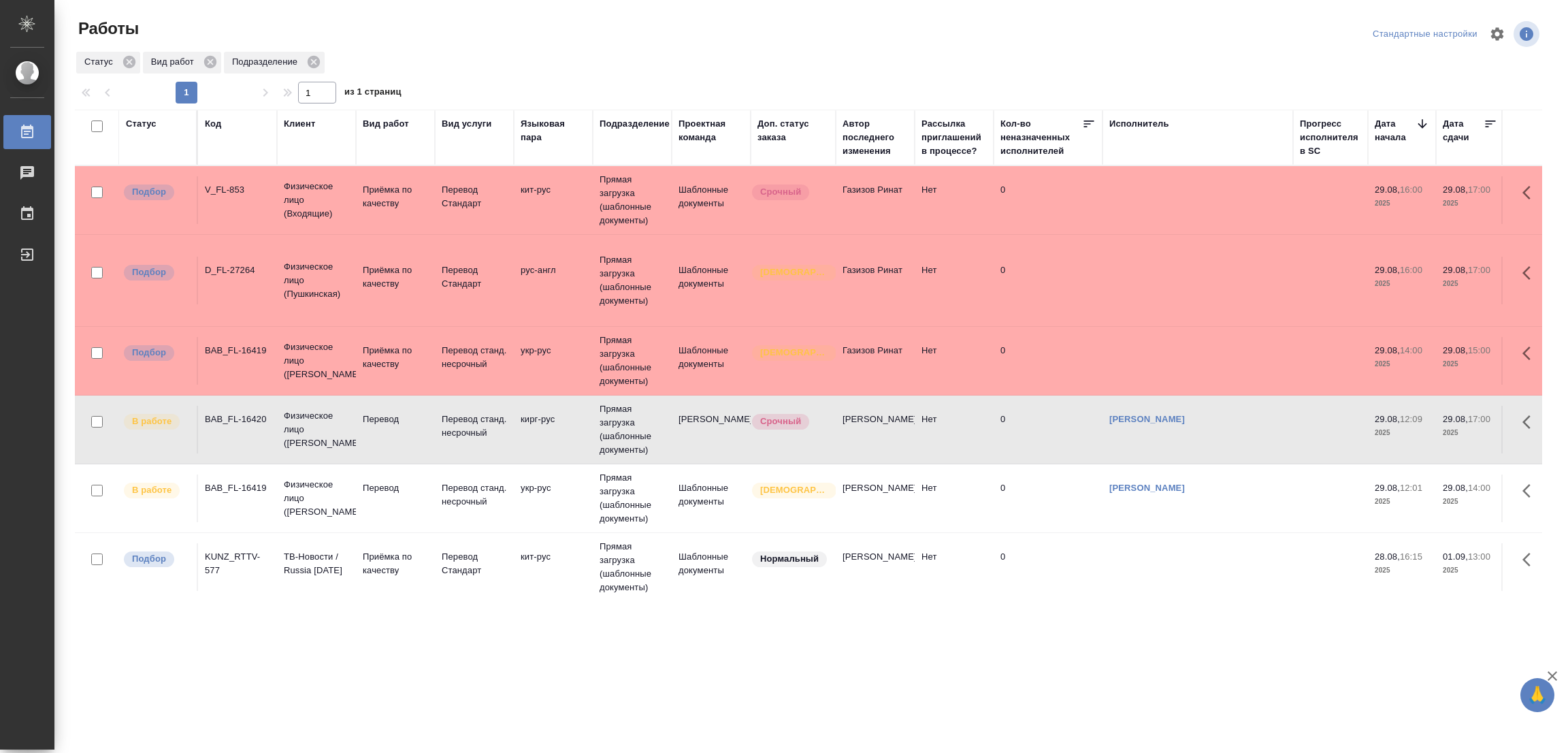
click at [434, 30] on div "Работы" at bounding box center [321, 29] width 493 height 21
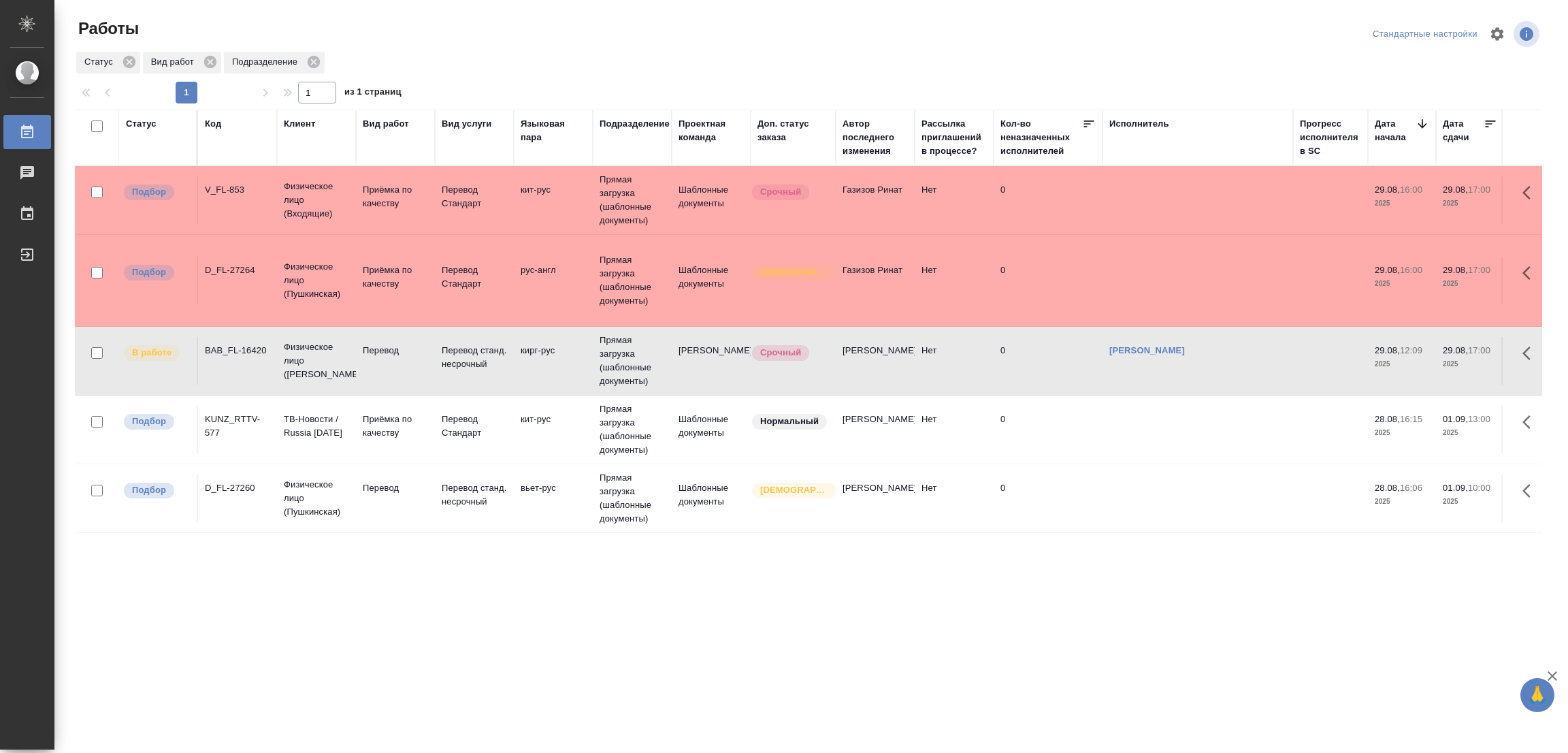
click at [283, 579] on div "Статус Код Клиент Вид работ Вид услуги Языковая пара Подразделение Проектная ко…" at bounding box center [809, 354] width 1467 height 490
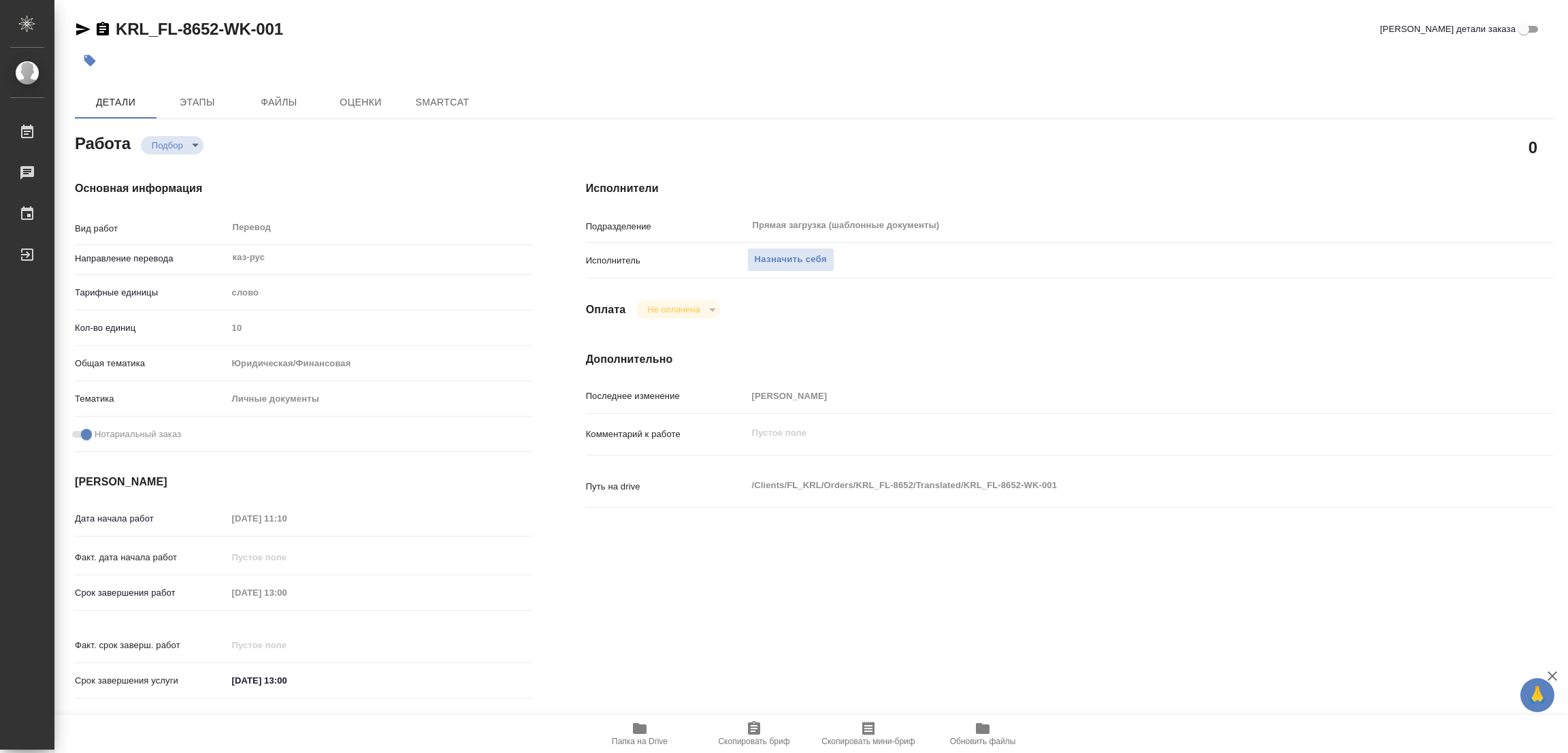
type textarea "x"
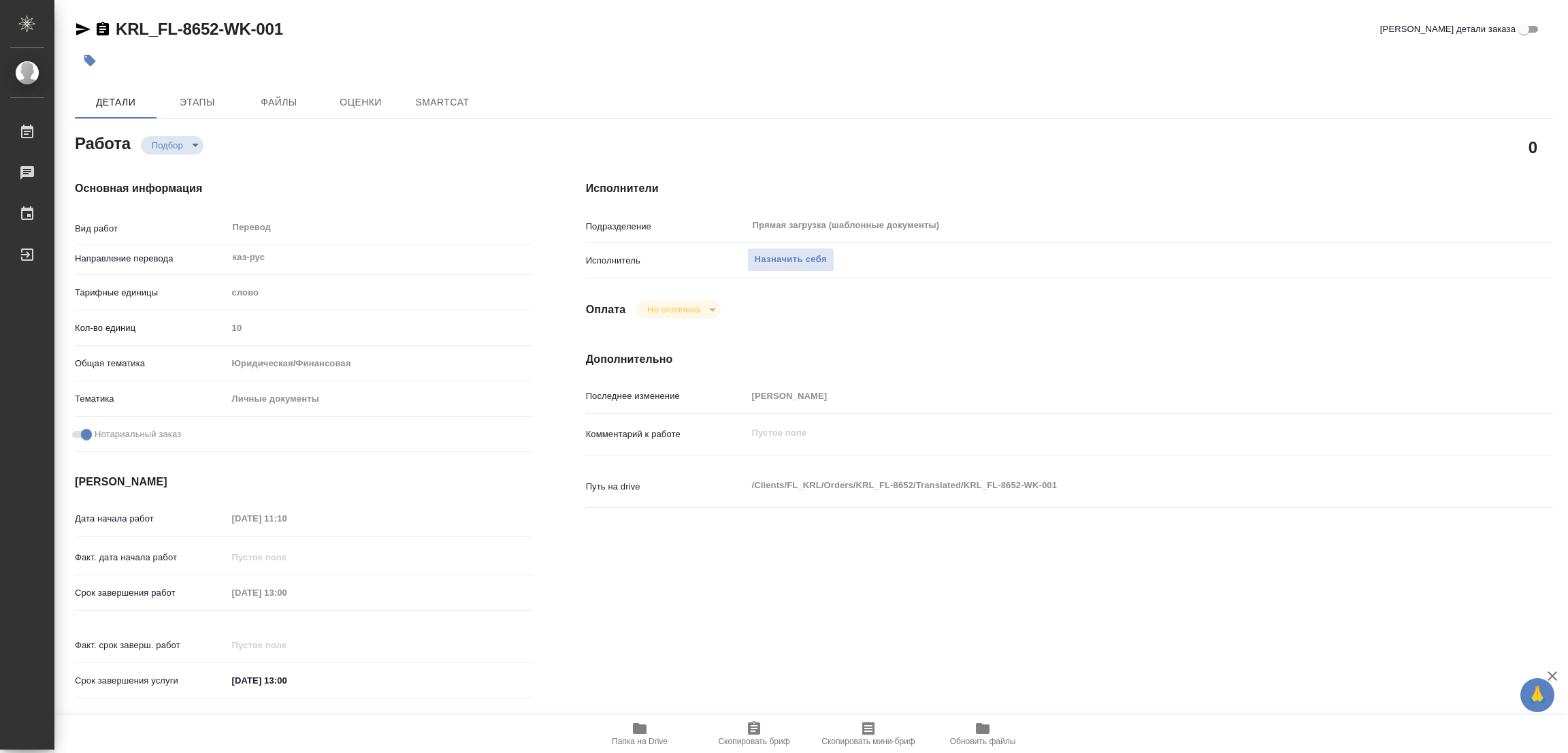
type textarea "x"
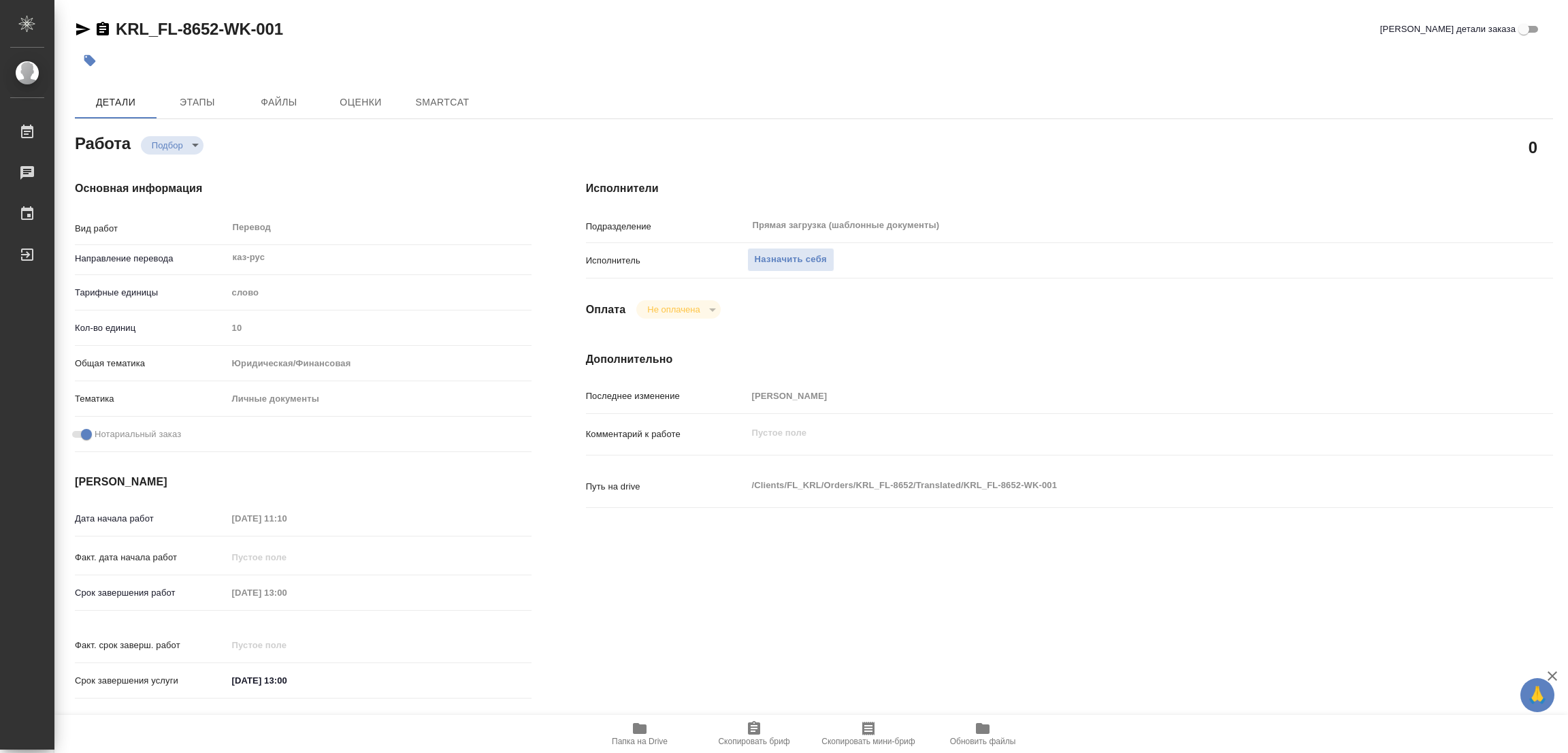
type textarea "x"
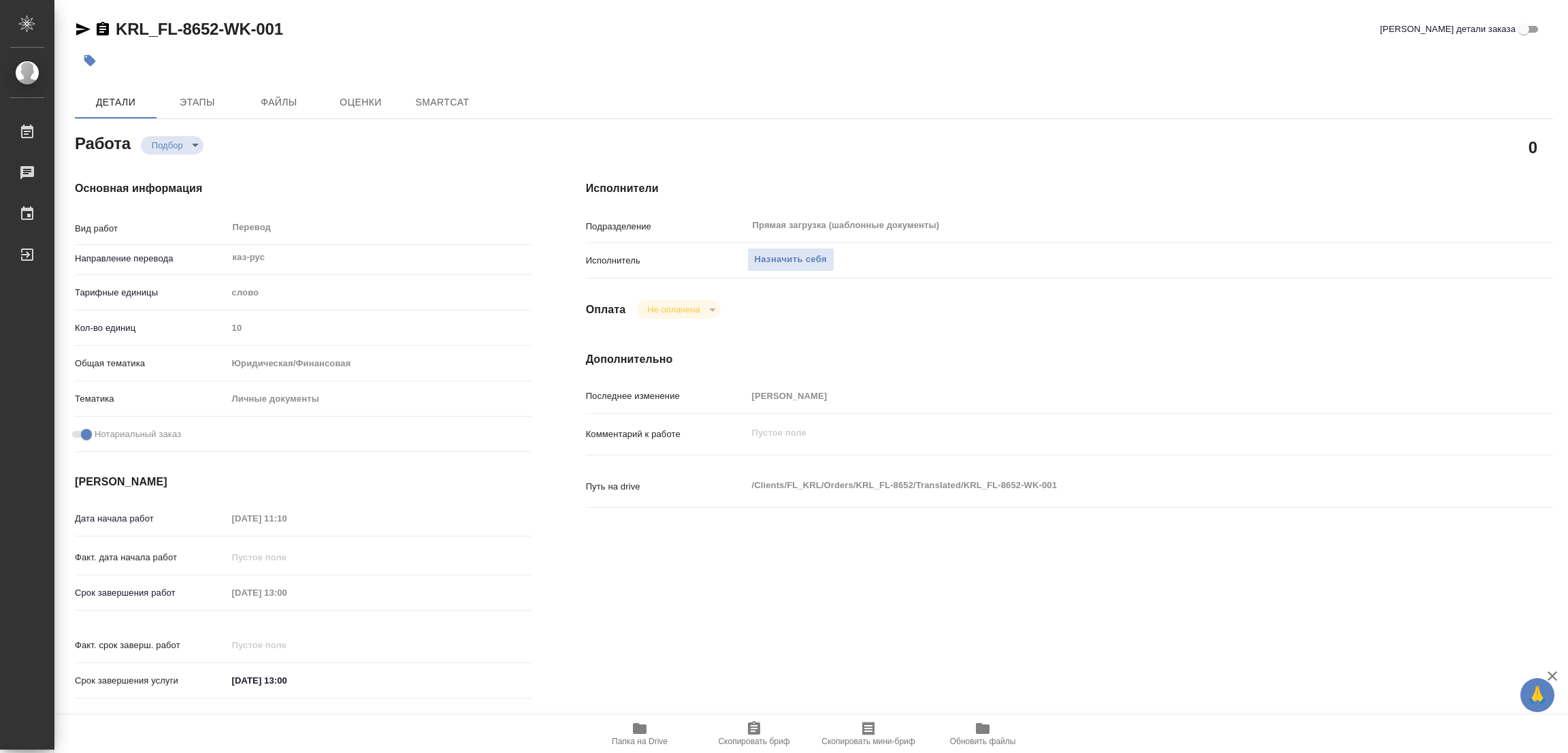
type textarea "x"
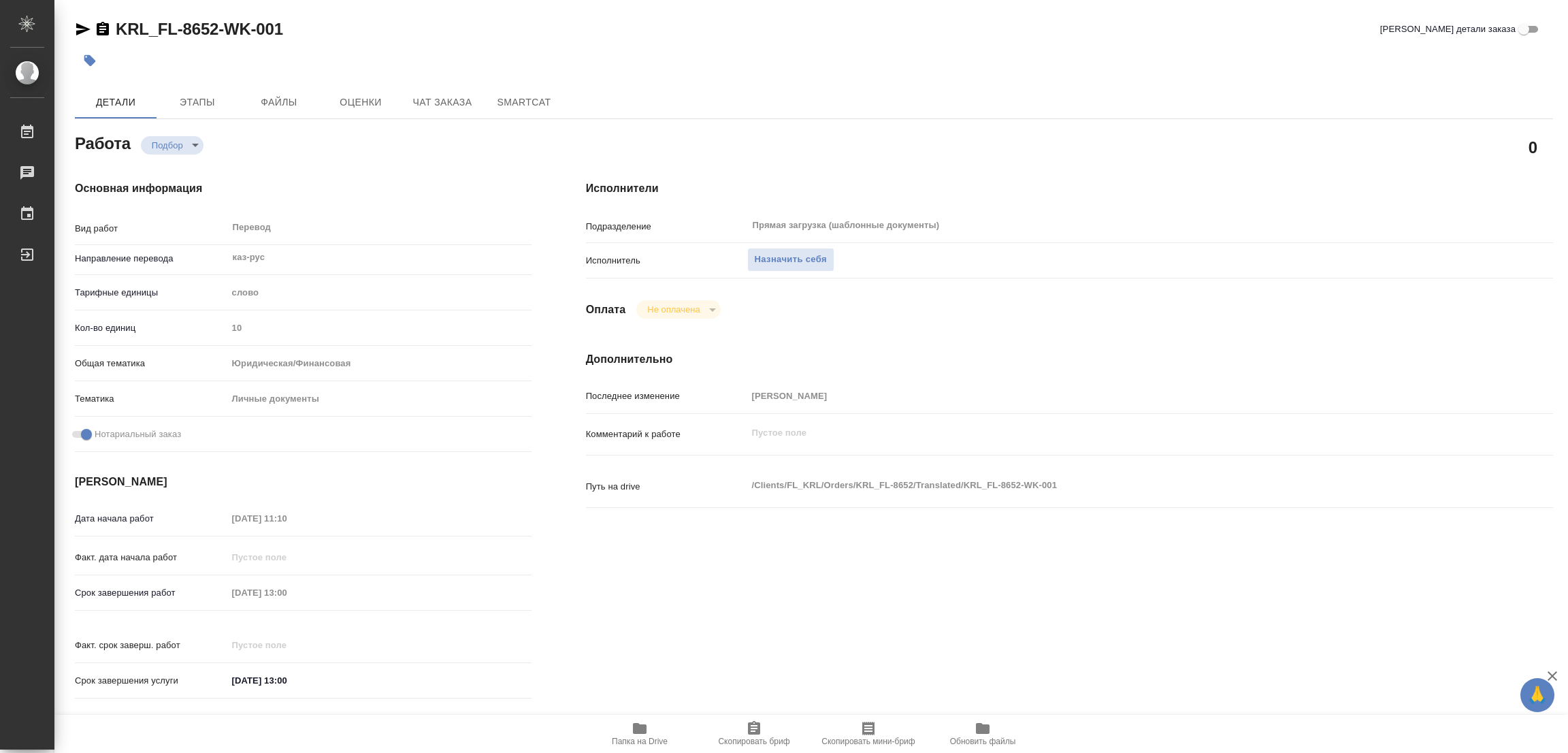
type textarea "x"
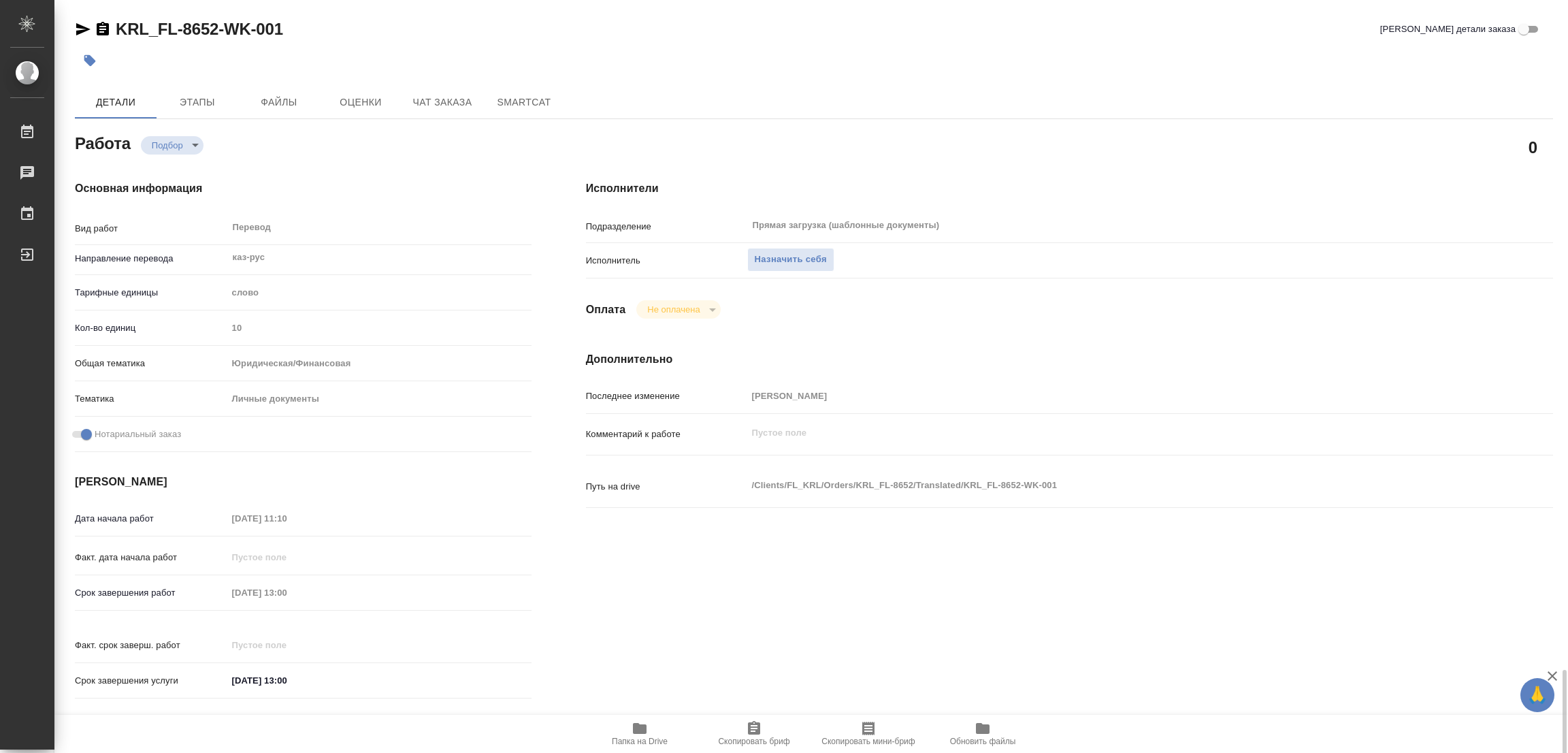
scroll to position [409, 0]
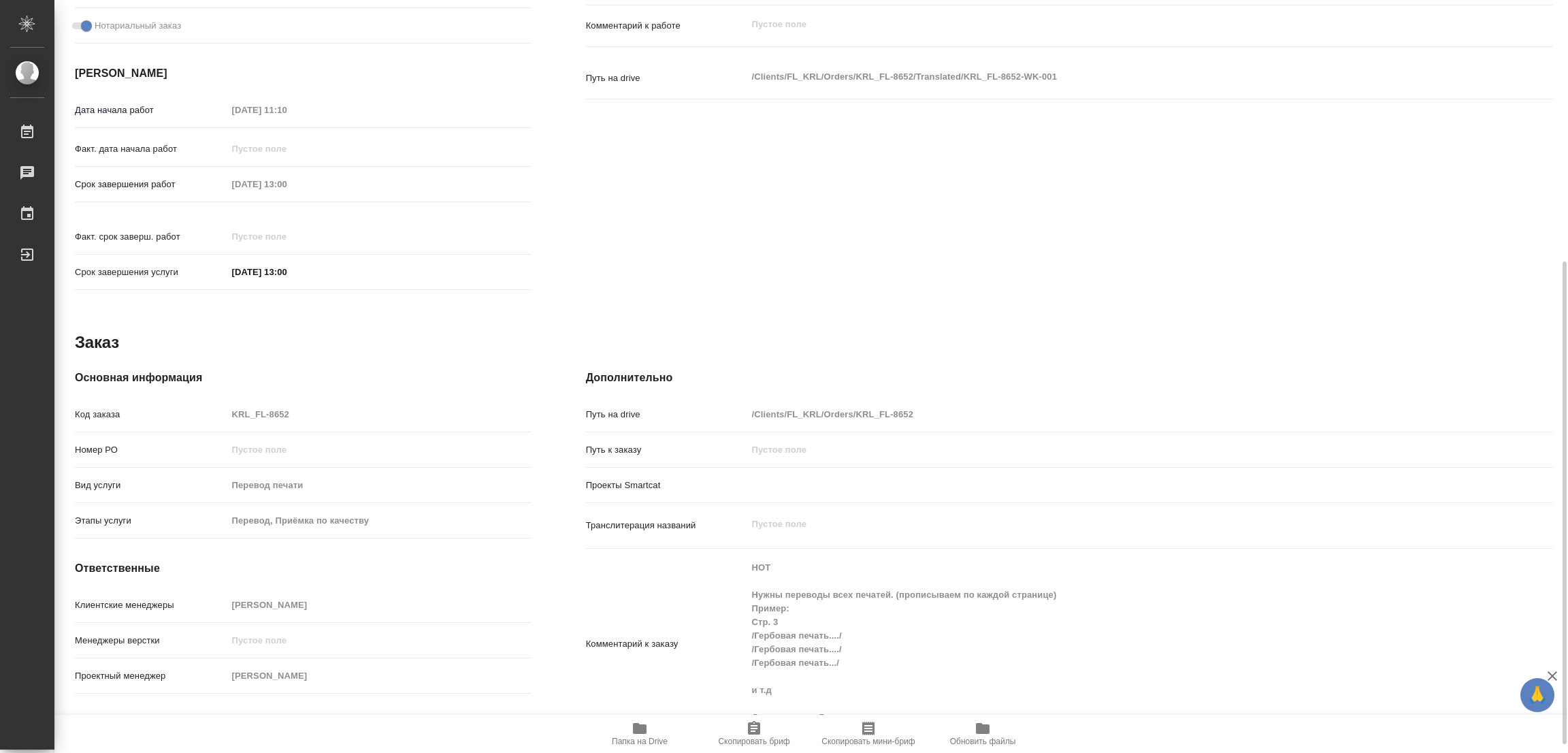
type textarea "x"
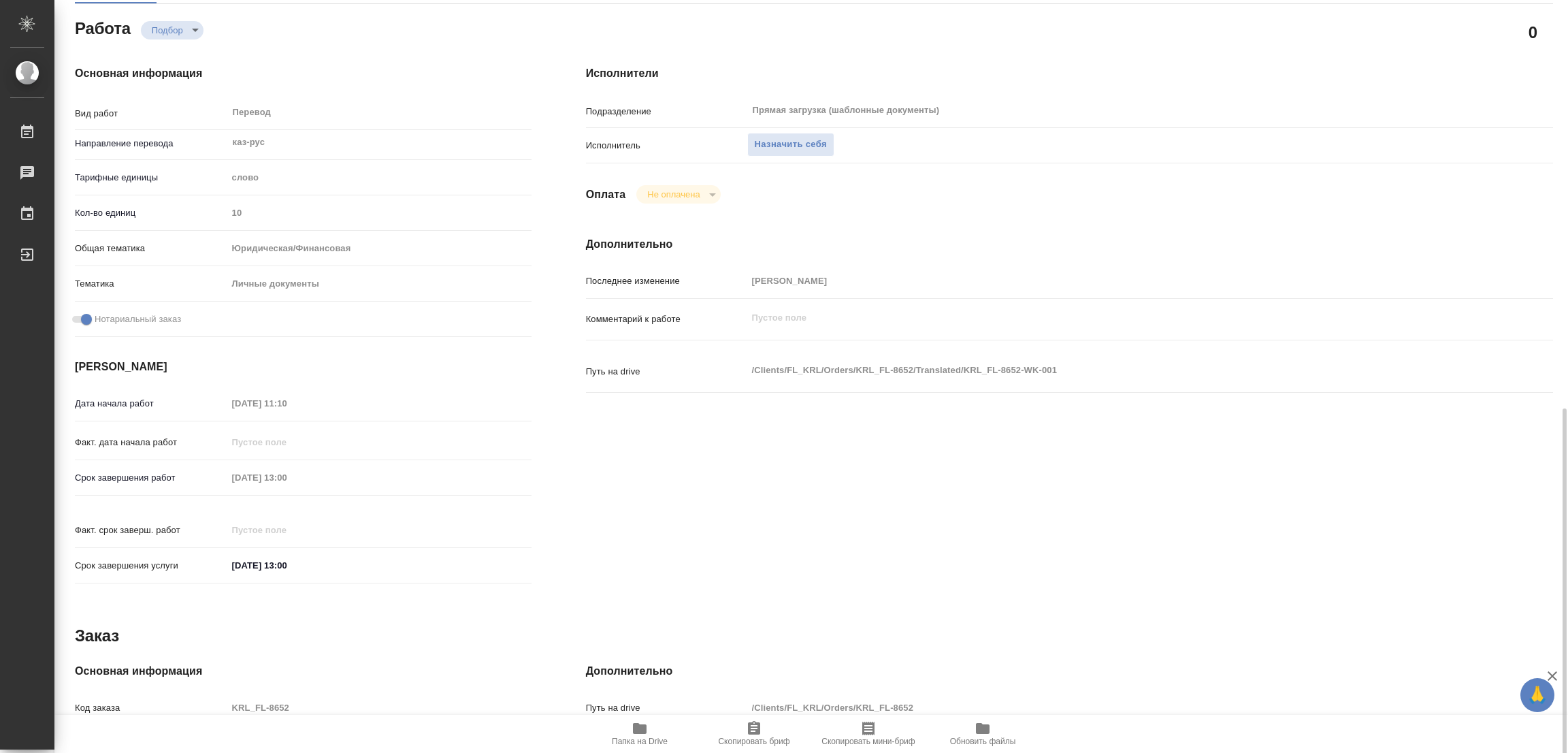
scroll to position [422, 0]
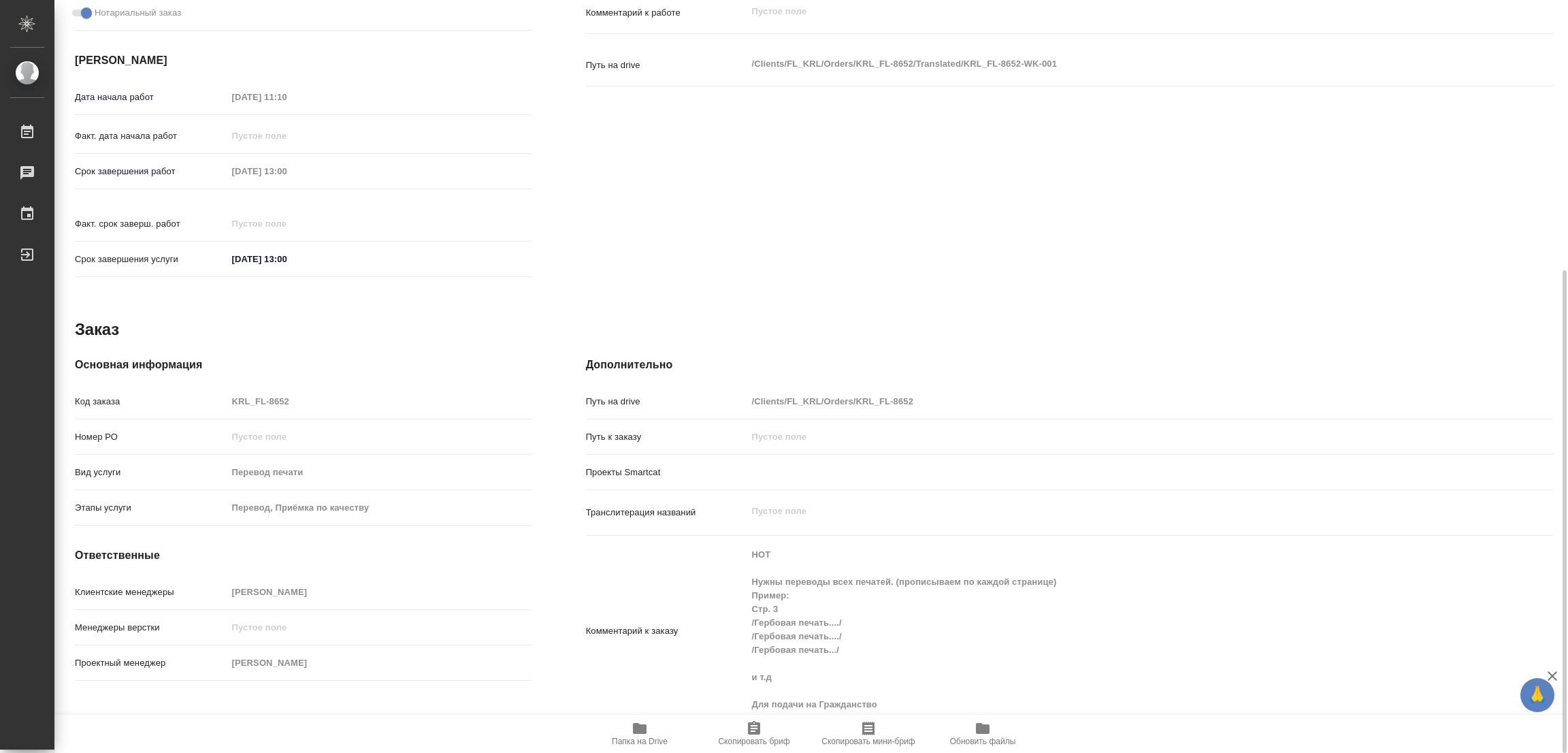
click at [406, 53] on h4 "[PERSON_NAME]" at bounding box center [303, 60] width 456 height 16
click at [631, 733] on icon "button" at bounding box center [639, 728] width 16 height 16
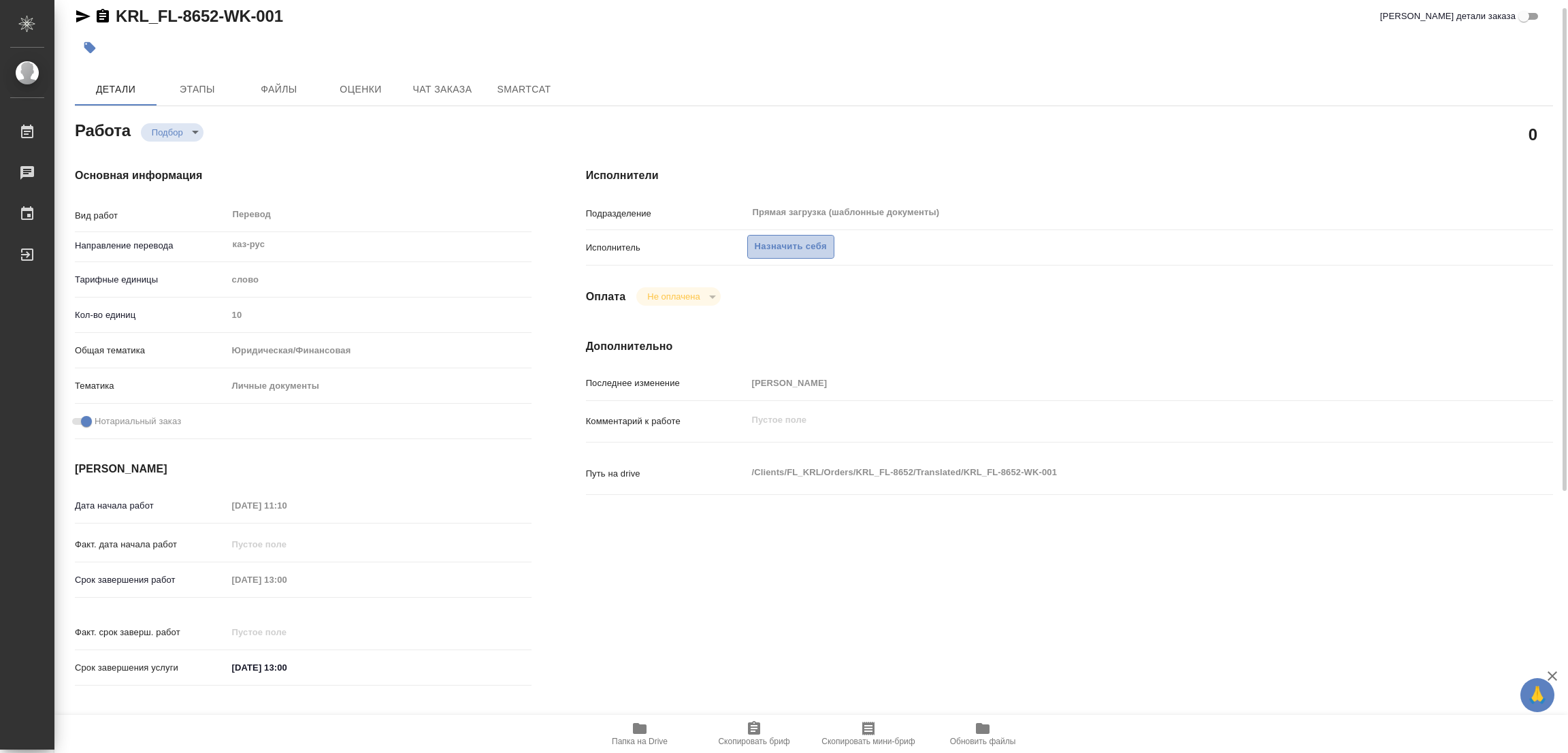
click at [789, 251] on span "Назначить себя" at bounding box center [791, 246] width 72 height 16
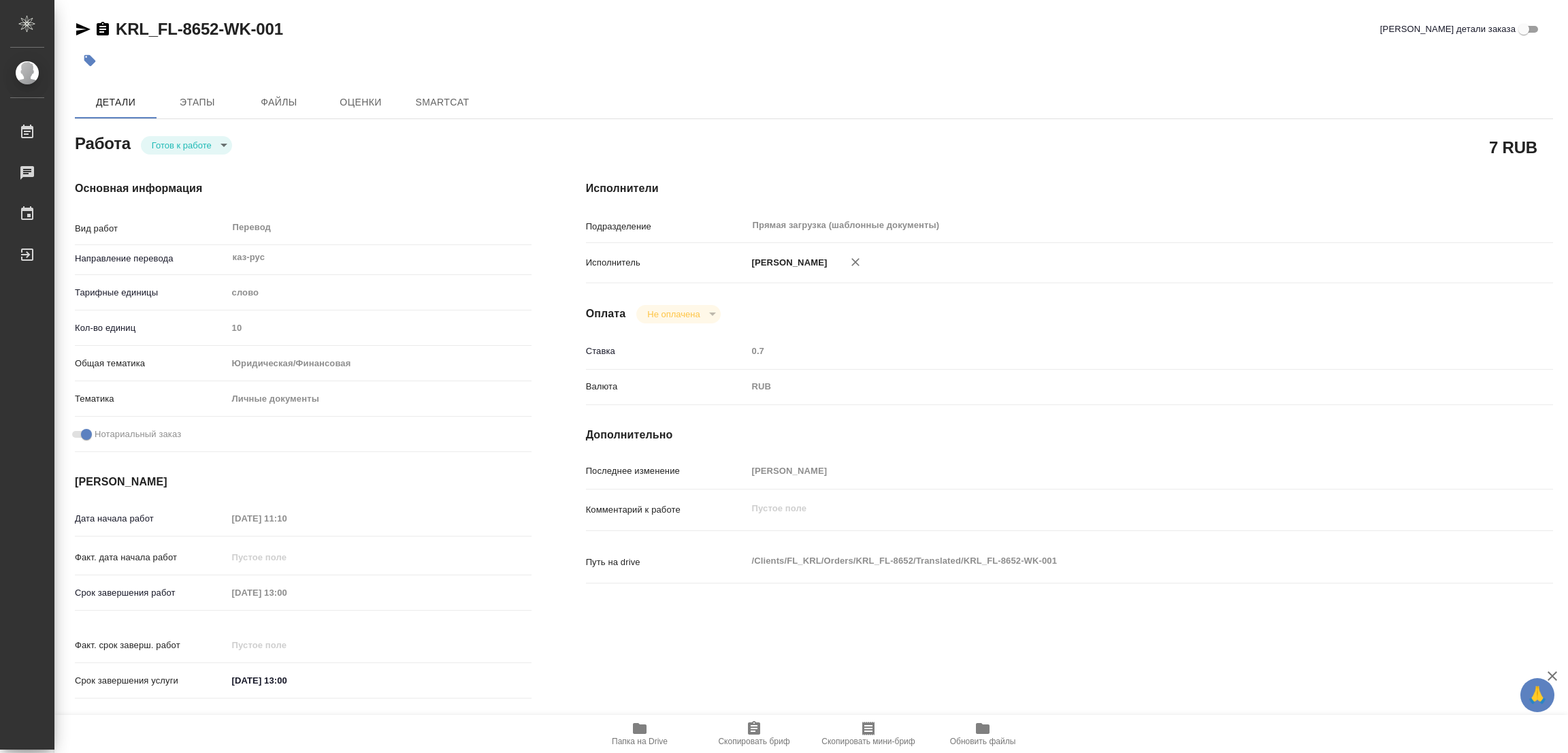
type textarea "x"
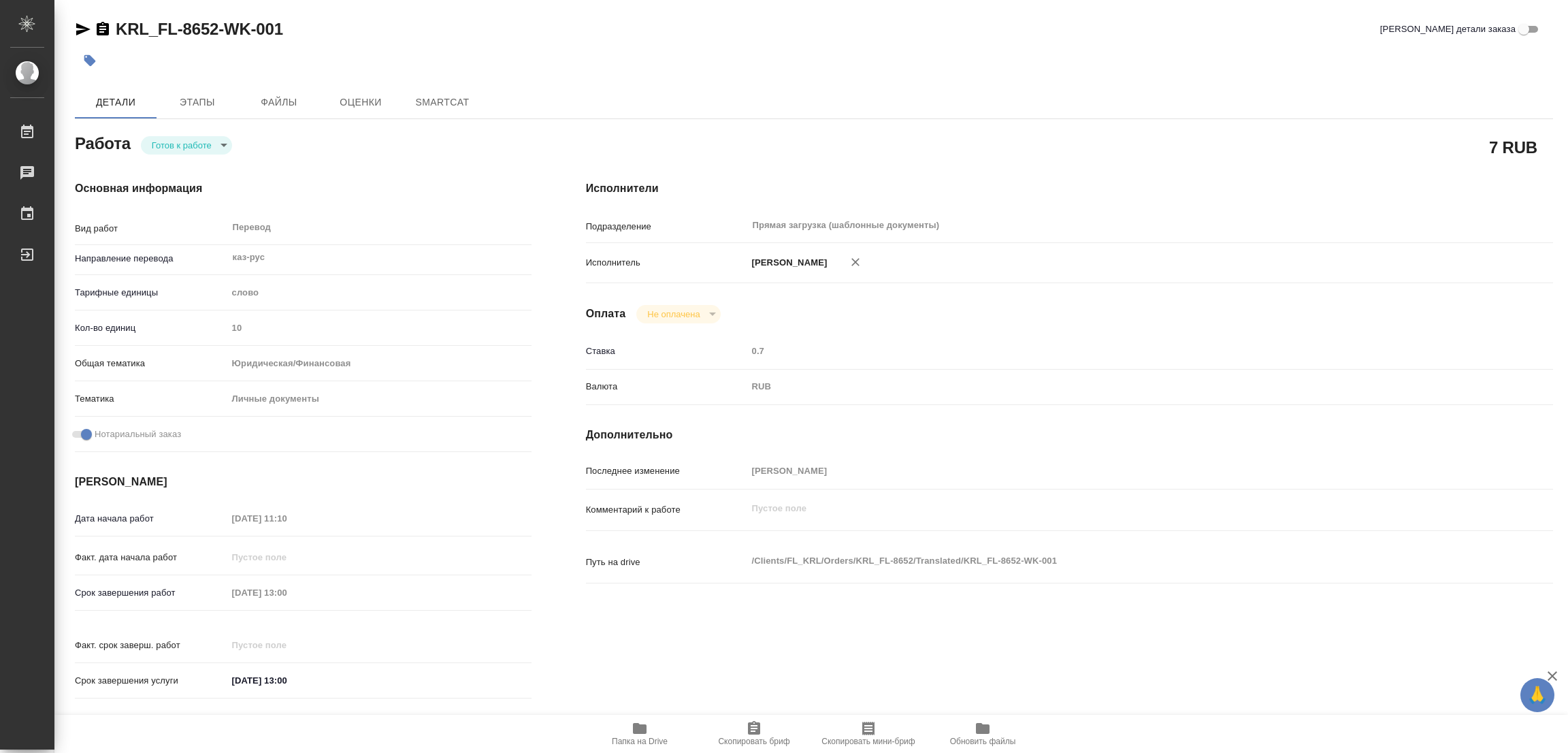
type textarea "x"
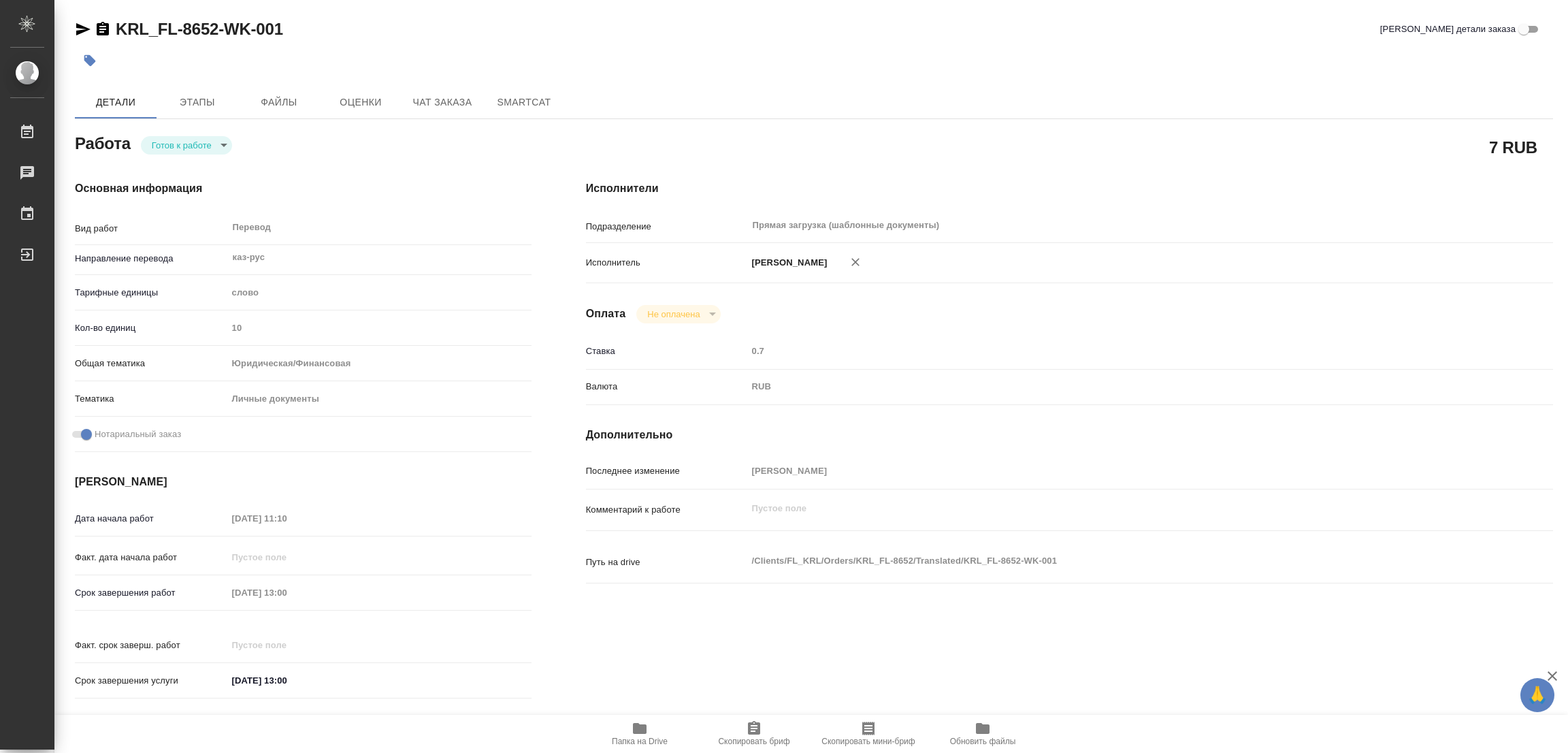
type textarea "x"
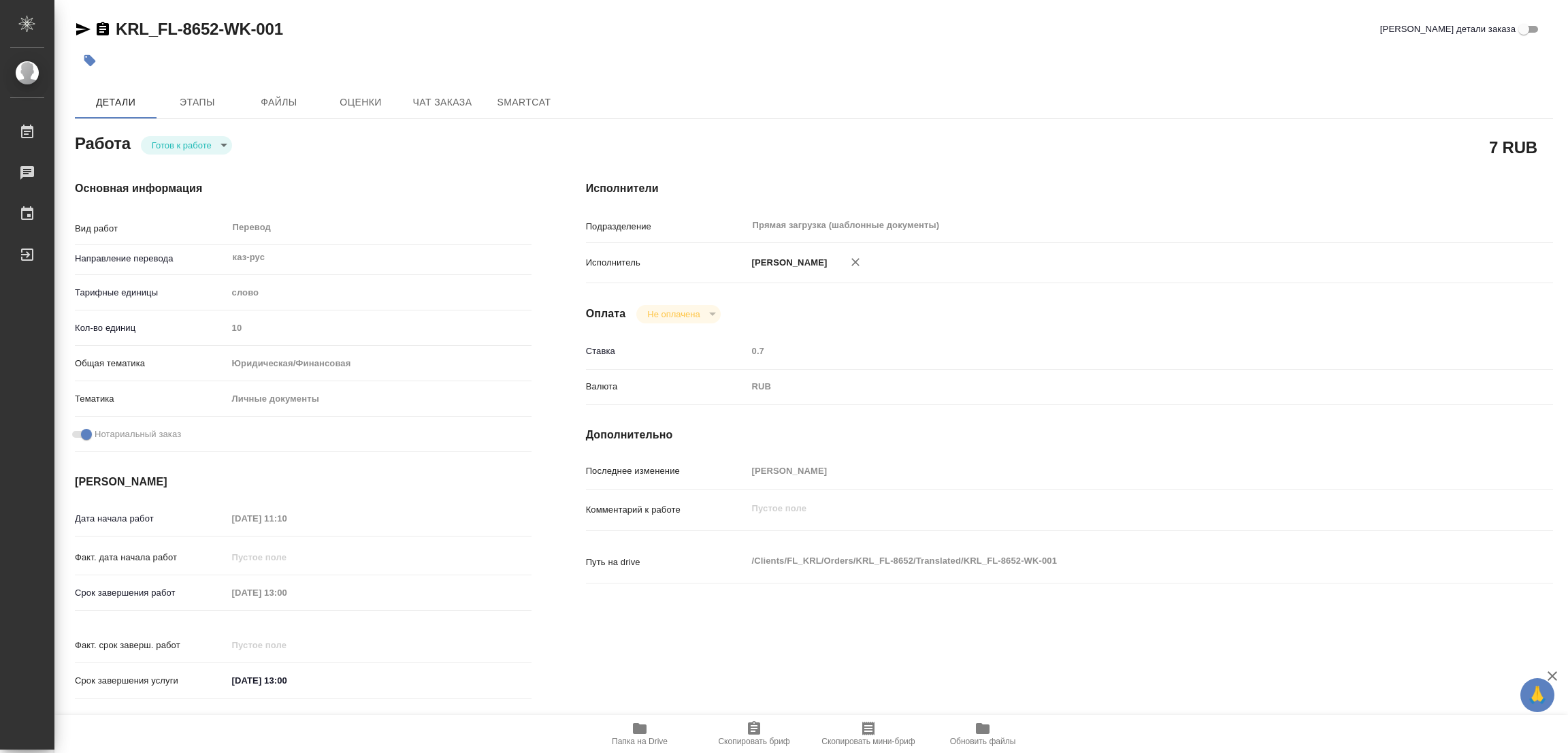
type textarea "x"
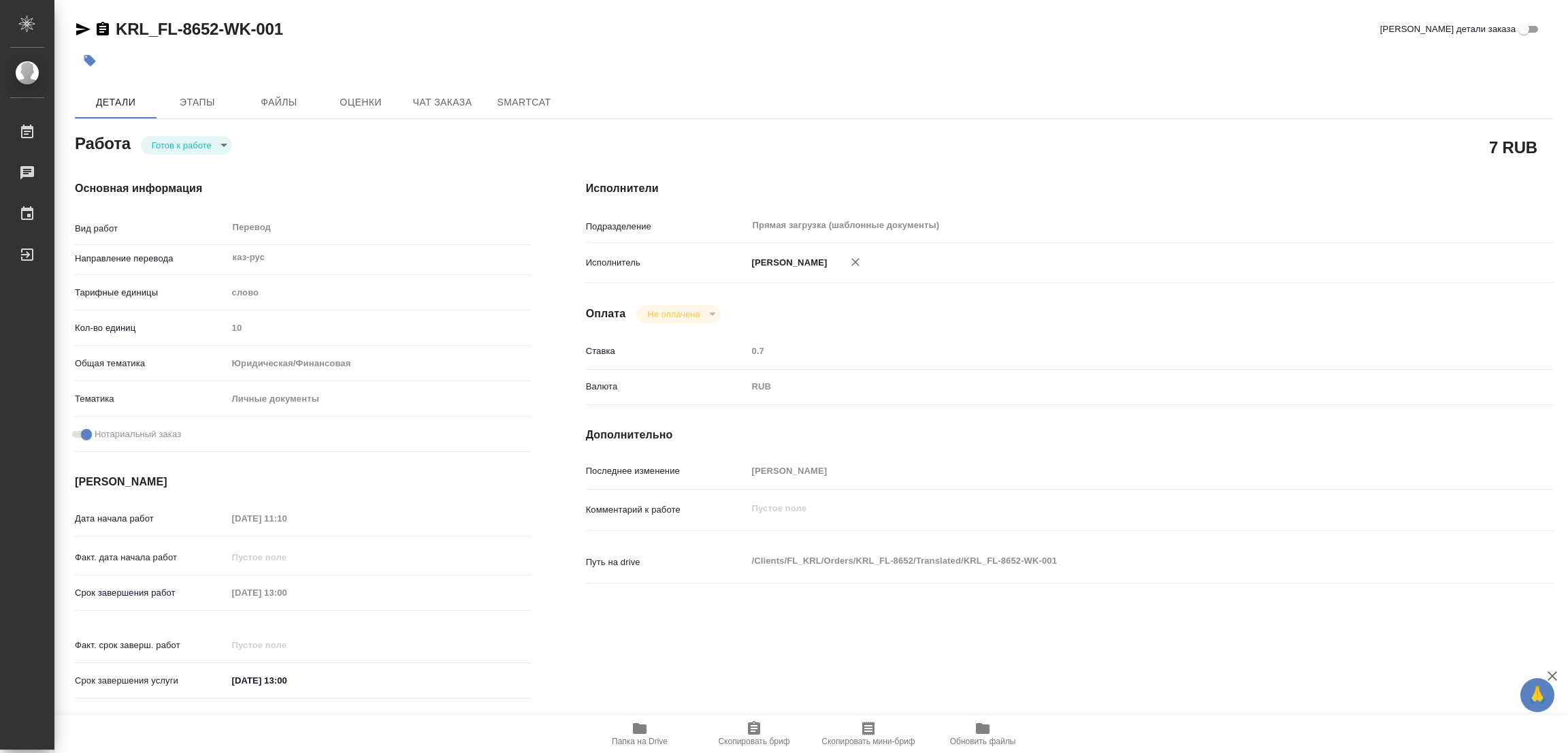
type textarea "x"
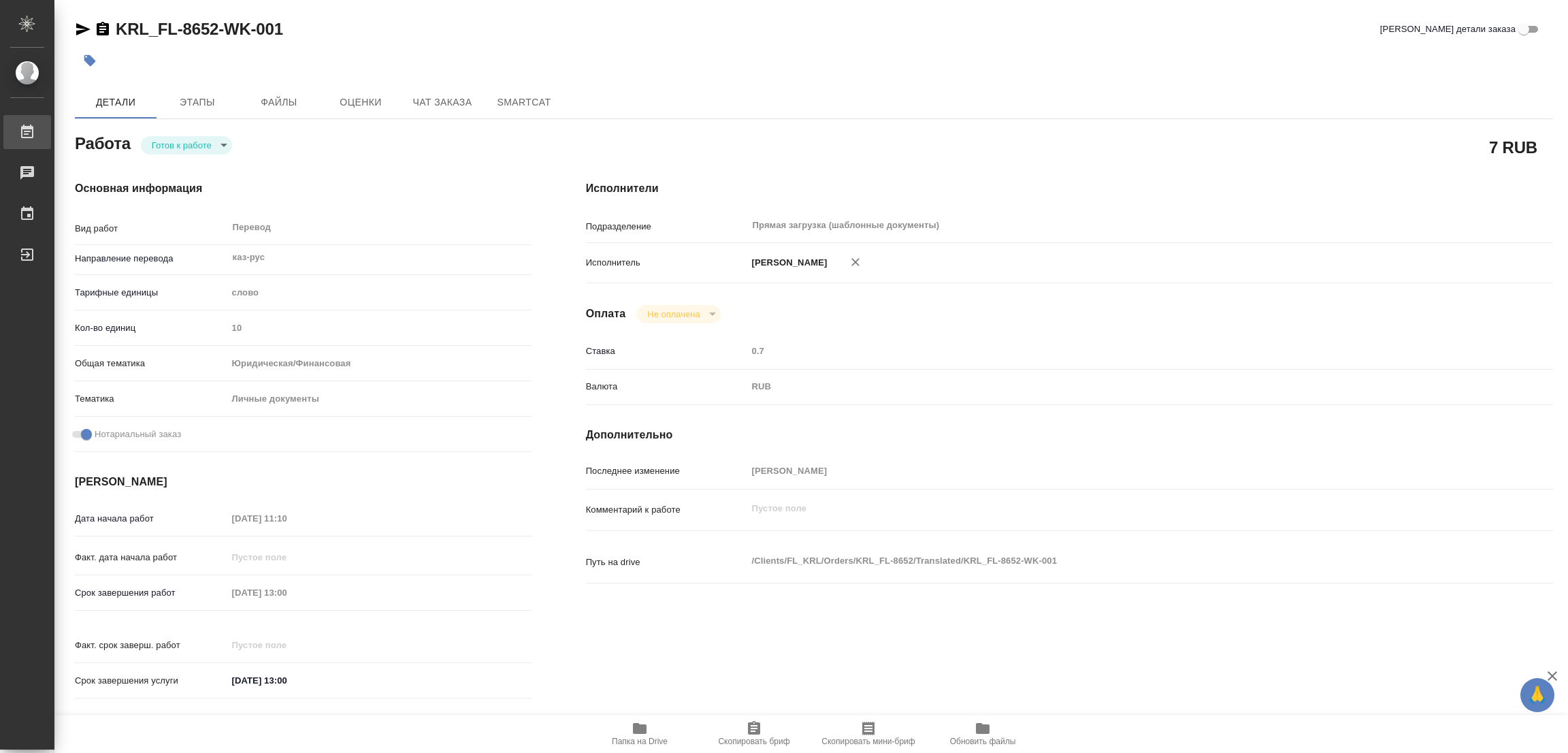
type textarea "x"
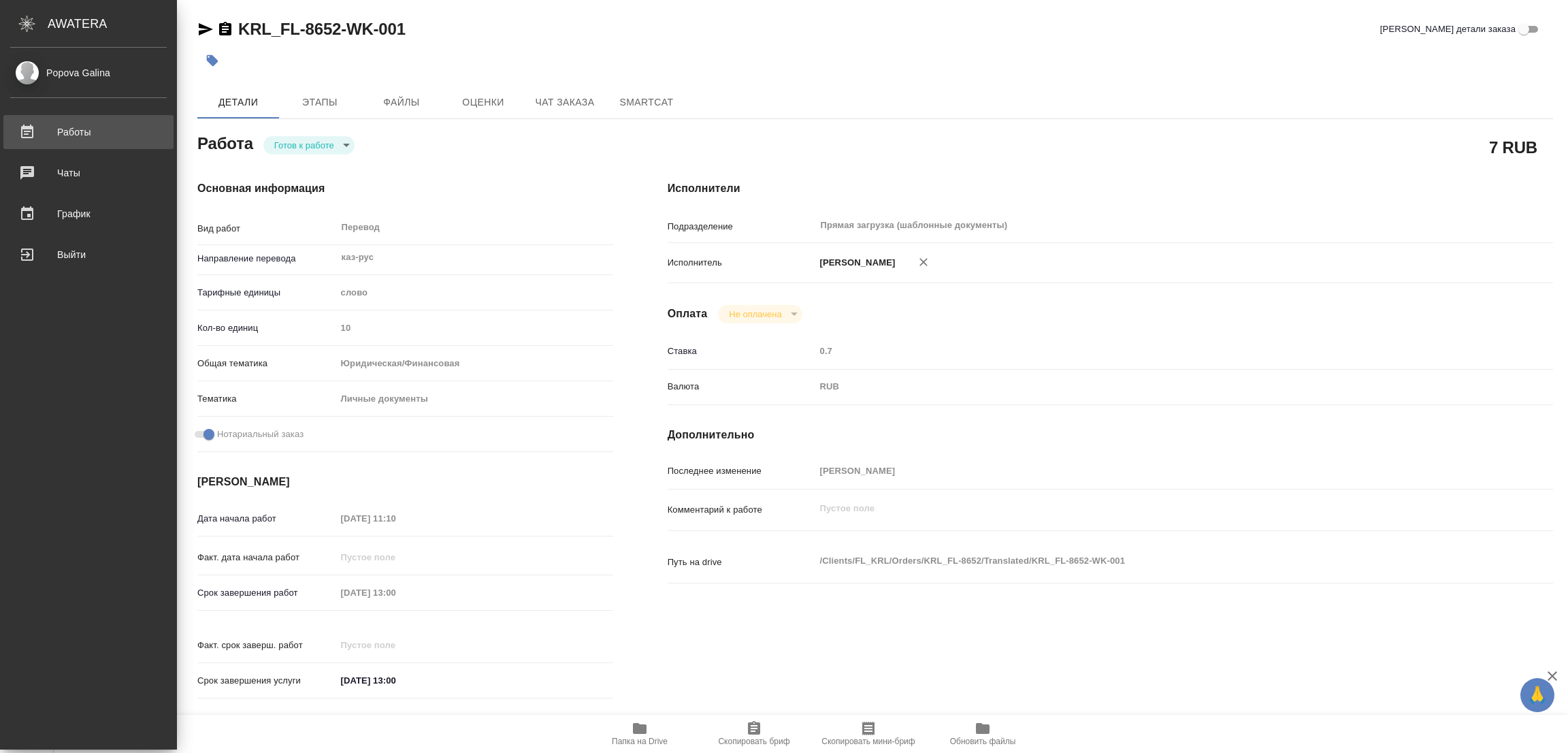
type textarea "x"
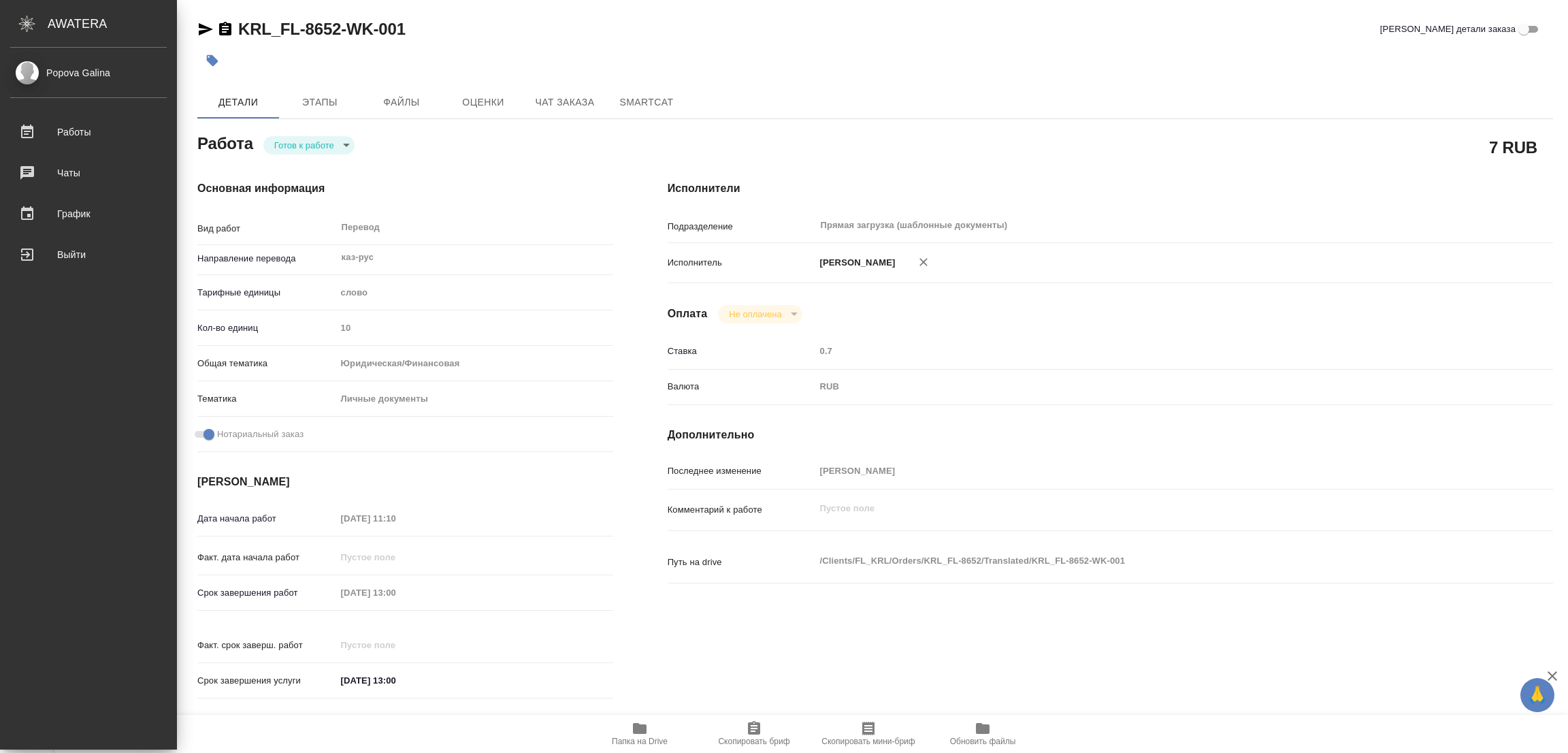
type textarea "x"
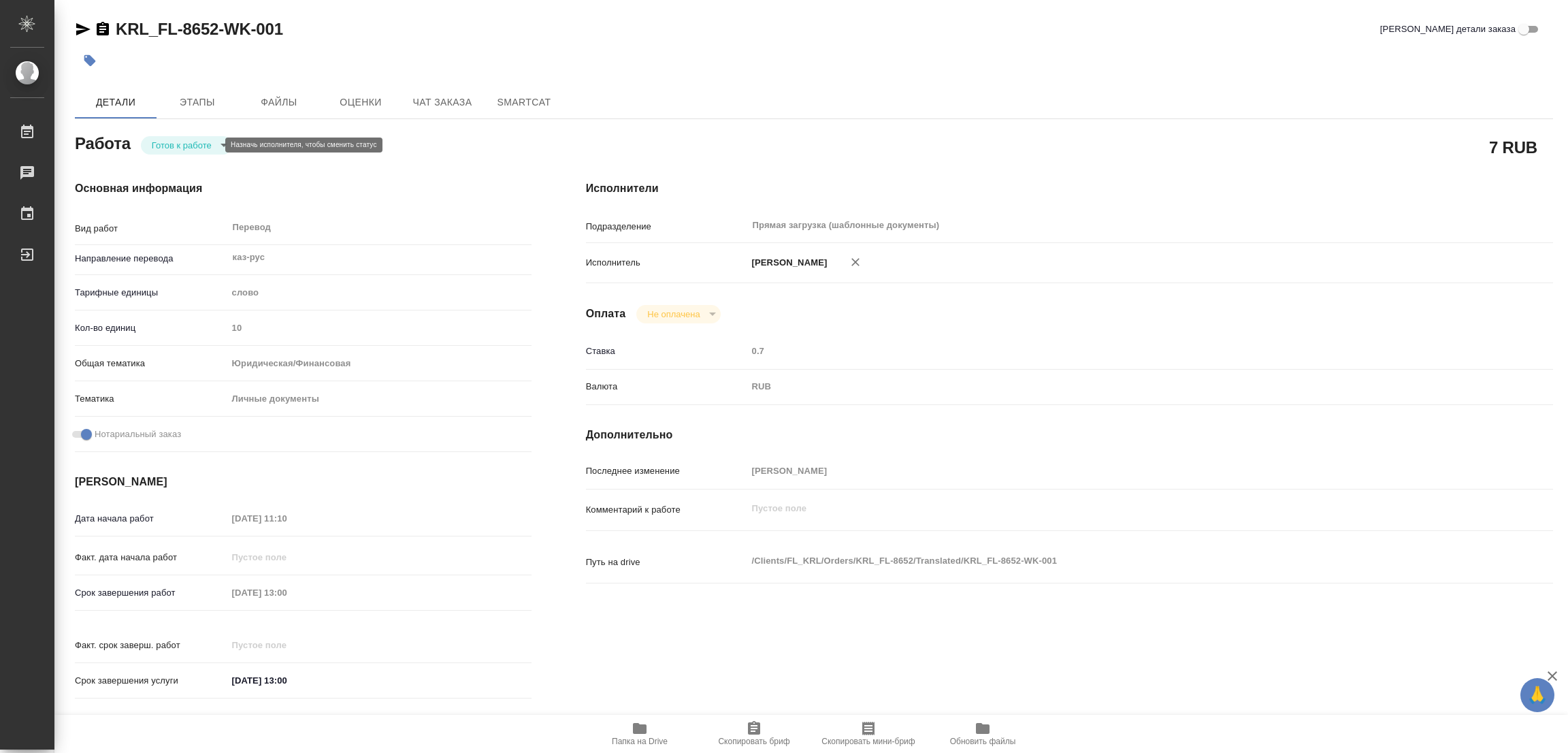
type textarea "x"
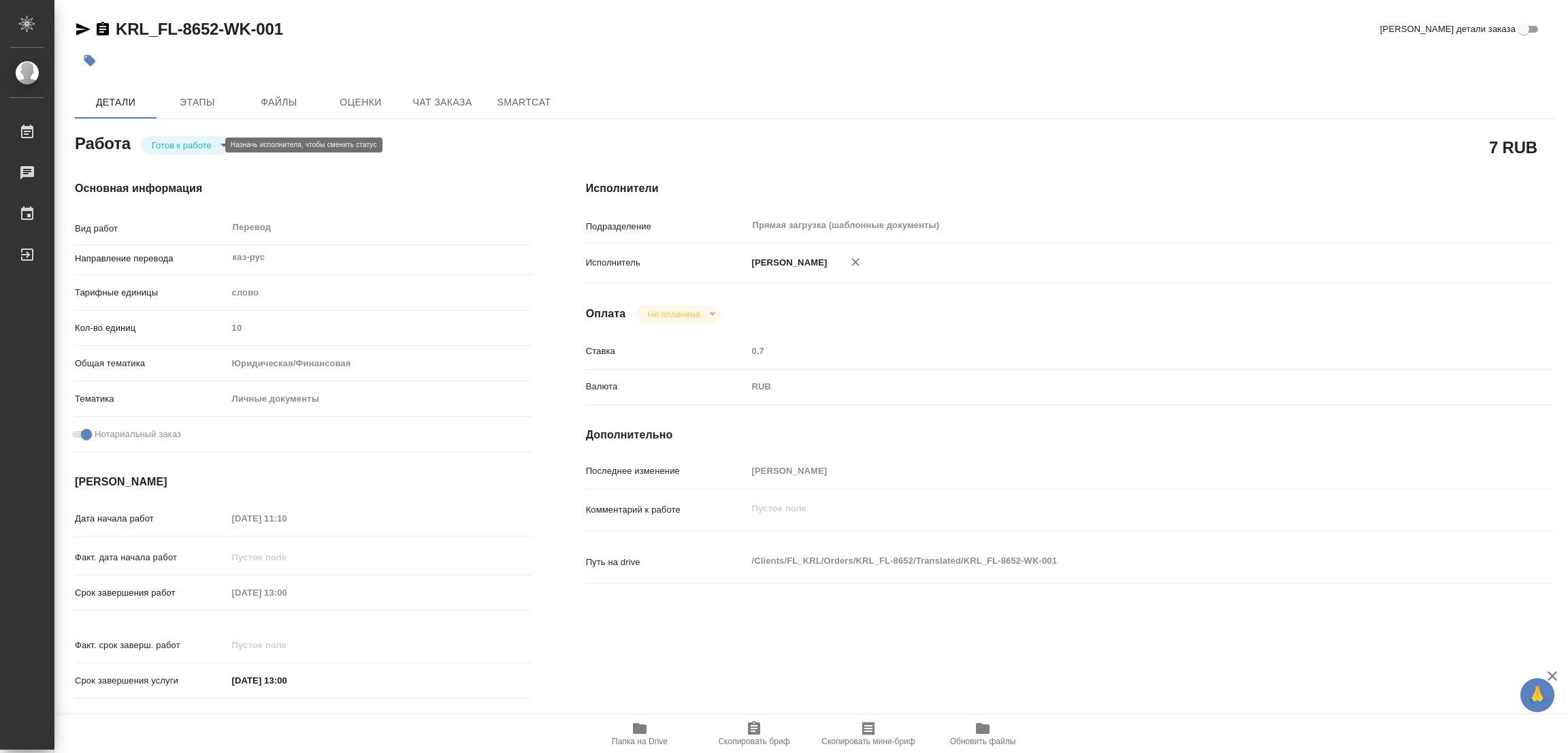
click at [165, 140] on body "🙏 .cls-1 fill:#fff; AWATERA Popova Galina Работы Чаты График Выйти KRL_FL-8652-…" at bounding box center [784, 376] width 1568 height 753
click at [165, 140] on button "В работе" at bounding box center [174, 144] width 45 height 15
type textarea "x"
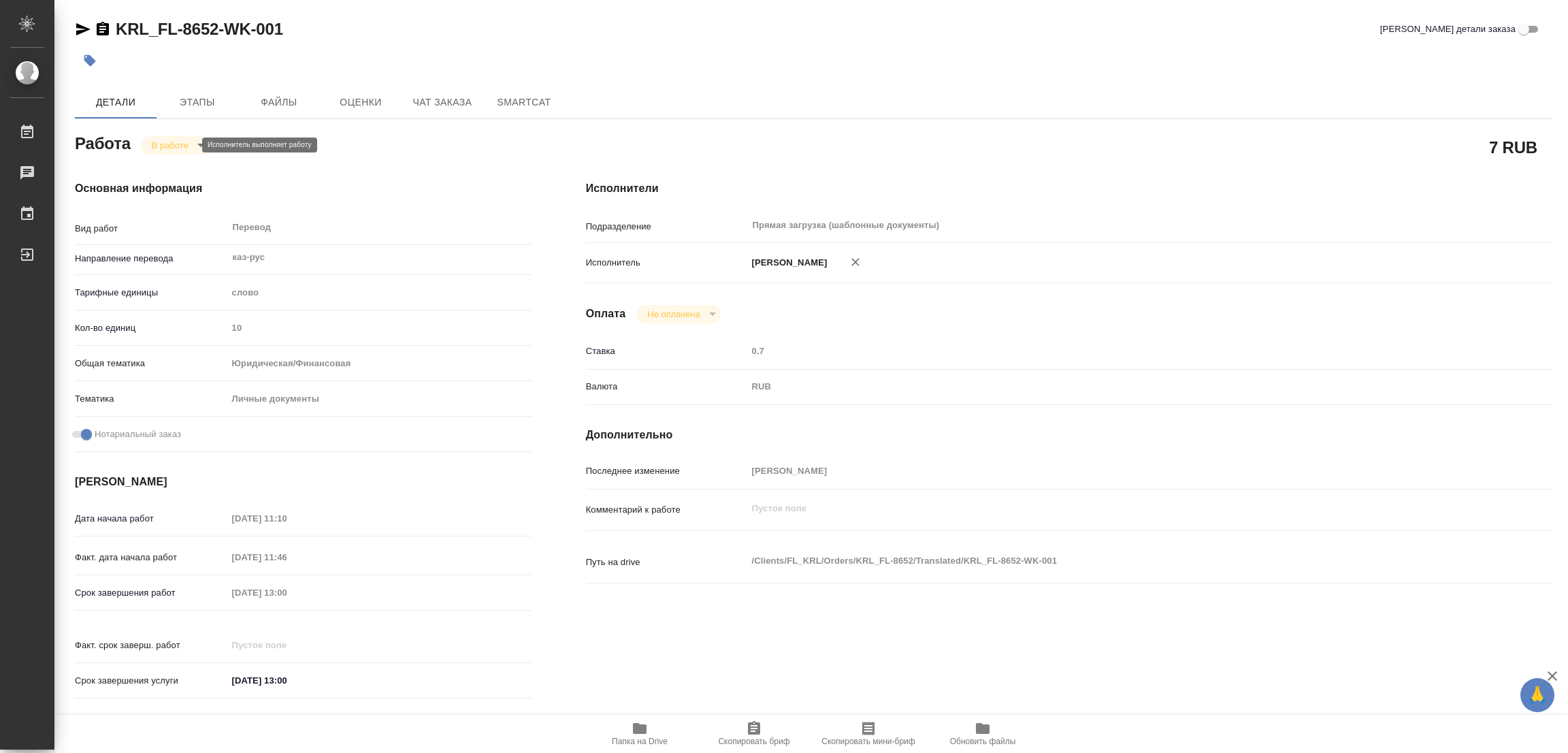
type textarea "x"
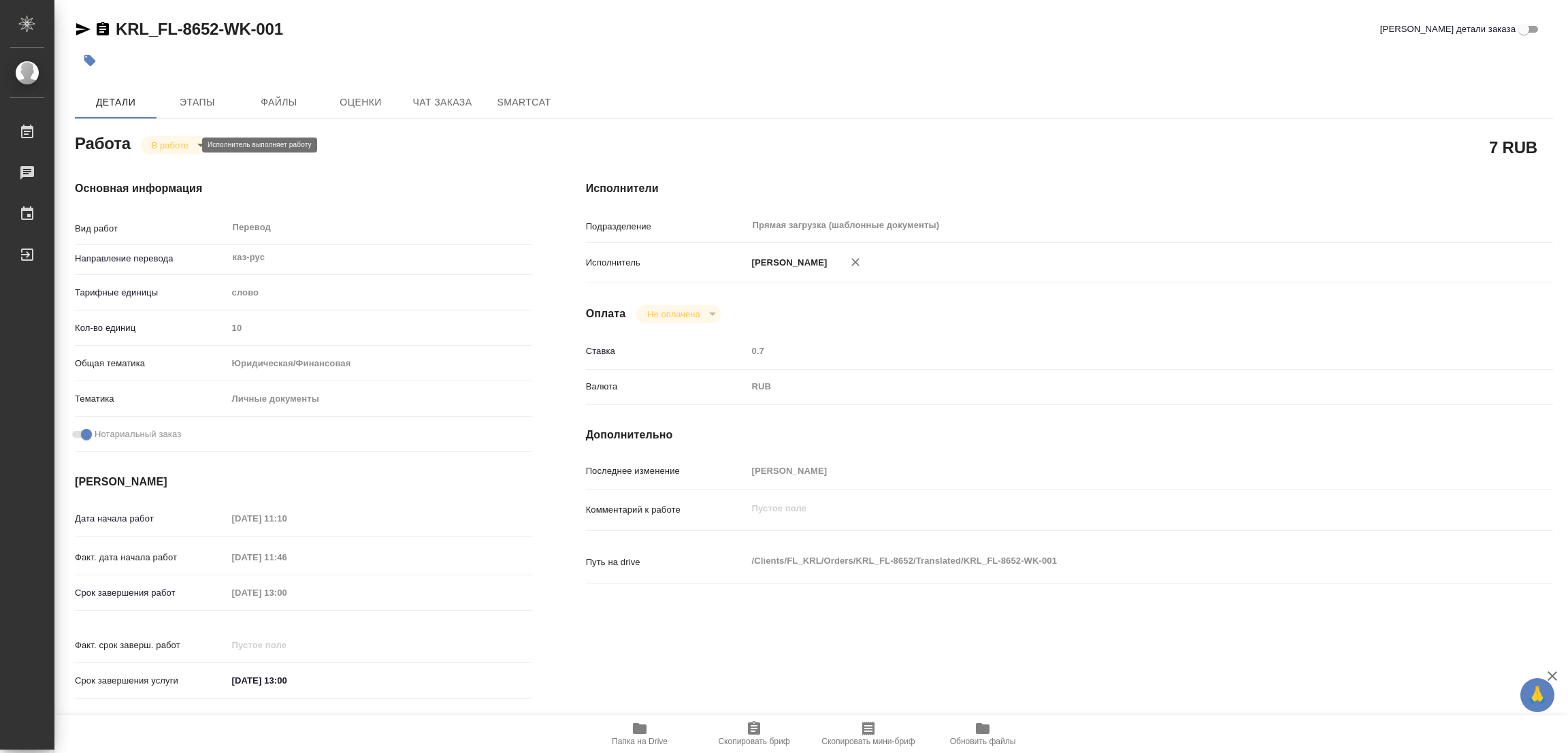
type textarea "x"
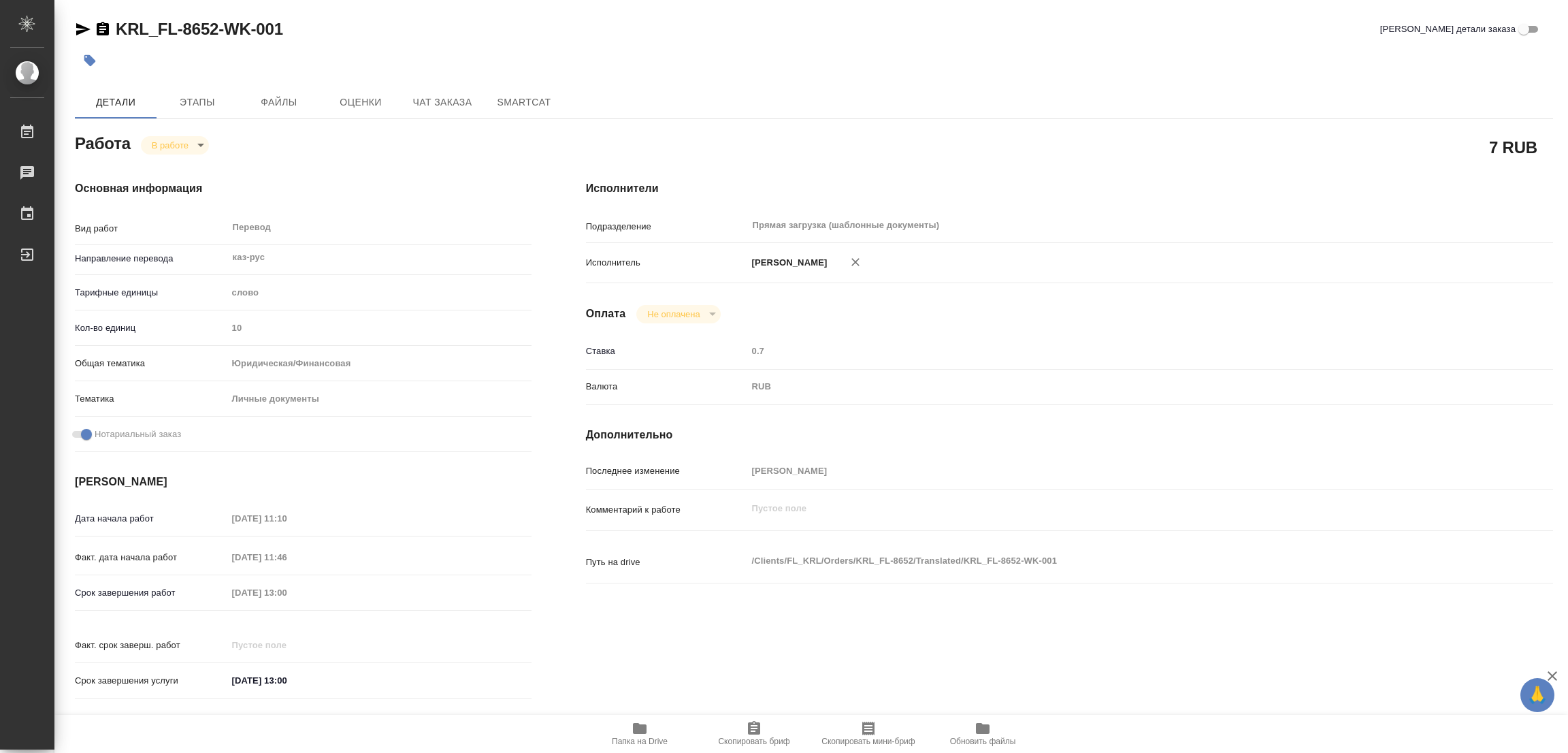
type textarea "x"
click at [444, 178] on div "Основная информация Вид работ Перевод x ​ Направление перевода каз-рус ​ Тарифн…" at bounding box center [304, 444] width 511 height 582
drag, startPoint x: 119, startPoint y: 16, endPoint x: 217, endPoint y: 28, distance: 98.7
click at [217, 28] on div "KRL_FL-8652-WK-001 Кратко детали заказа Детали Этапы Файлы Оценки Чат заказа Sm…" at bounding box center [814, 594] width 1494 height 1189
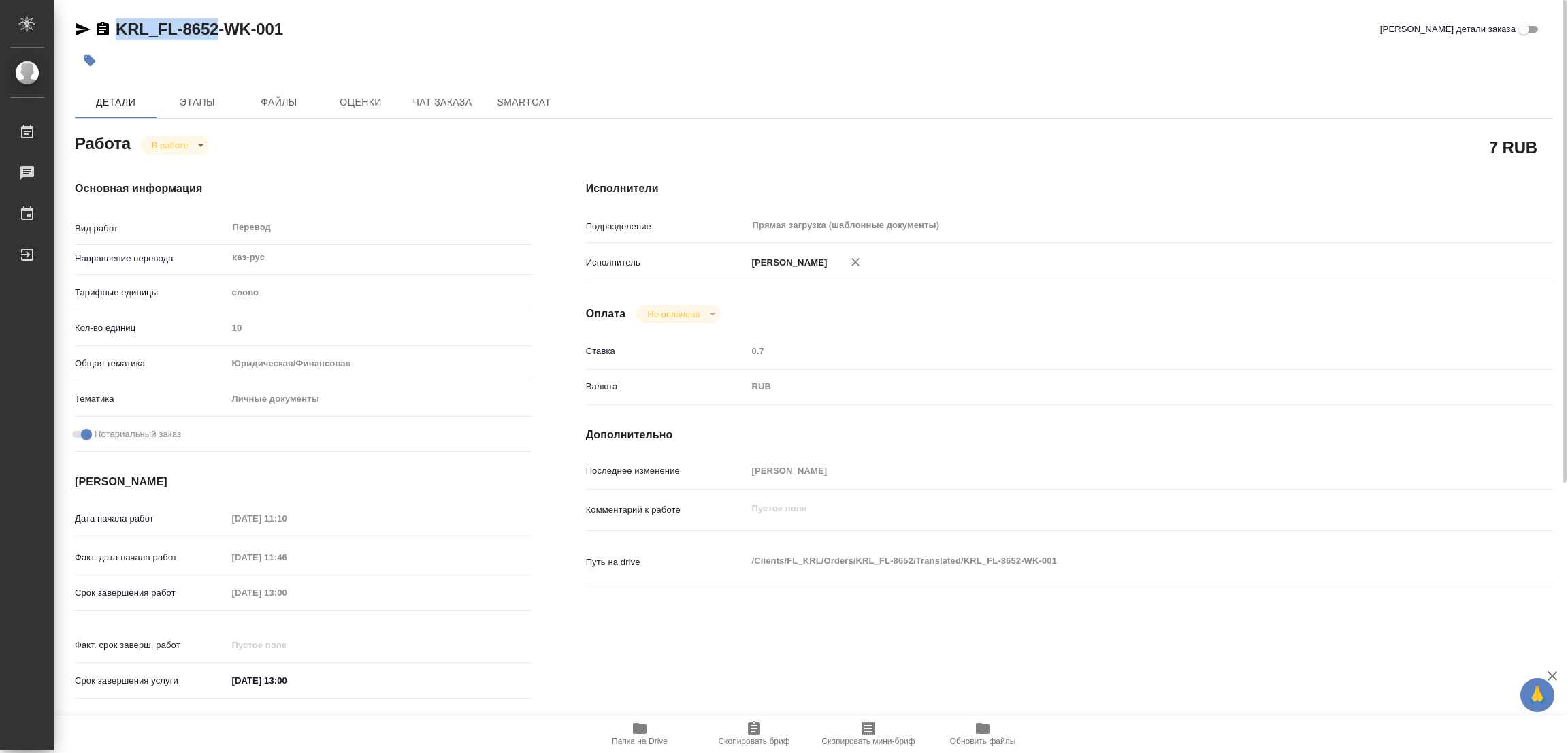
copy link "KRL_FL-8652"
click at [755, 741] on span "Скопировать бриф" at bounding box center [754, 741] width 71 height 9
copy link "KRL_FL-8652"
click at [137, 590] on div "Срок завершения работ [DATE] 13:00" at bounding box center [303, 592] width 456 height 24
click at [426, 40] on div "KRL_FL-8652-WK-001 Кратко детали заказа" at bounding box center [814, 32] width 1479 height 27
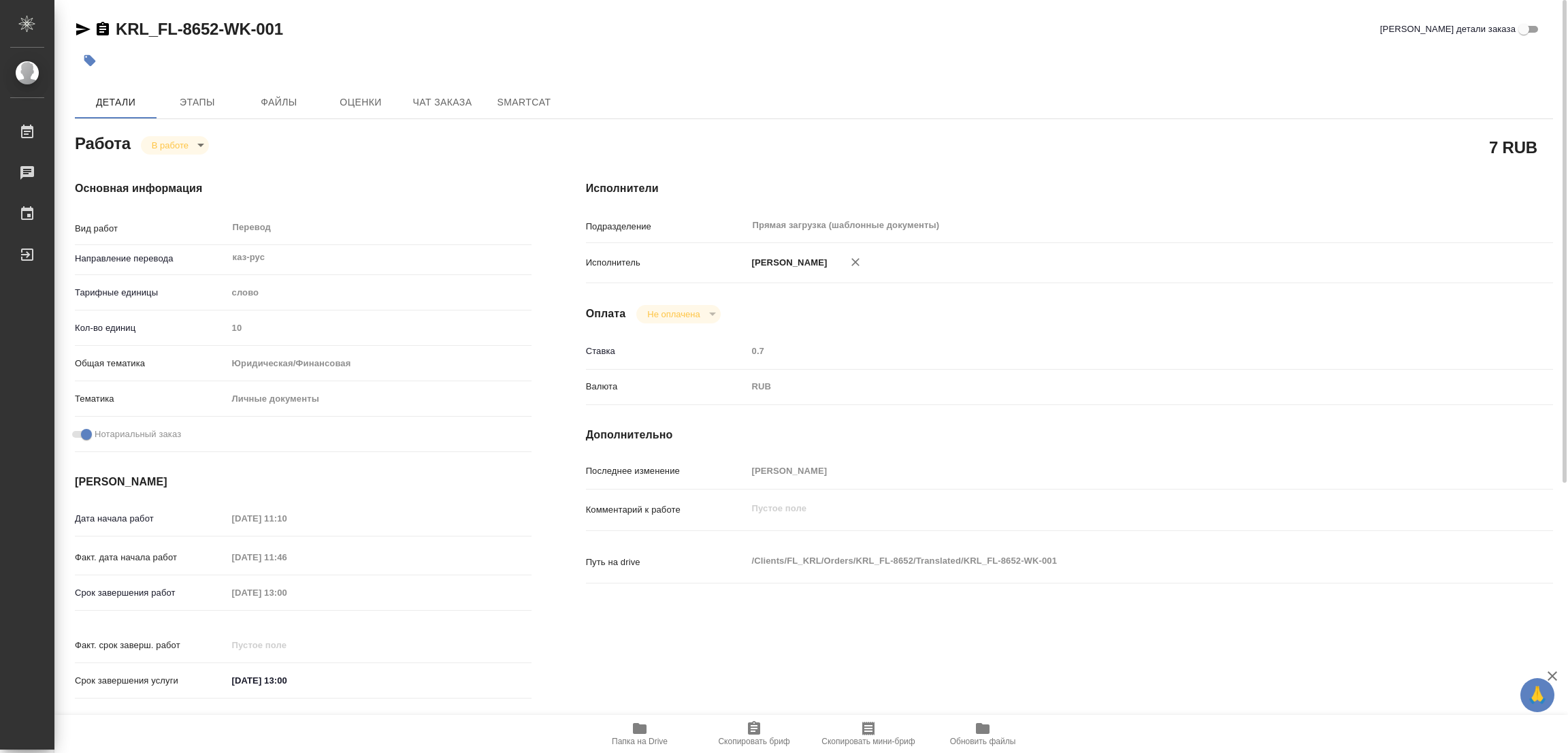
click at [195, 589] on div "Срок завершения работ [DATE] 13:00" at bounding box center [303, 592] width 456 height 24
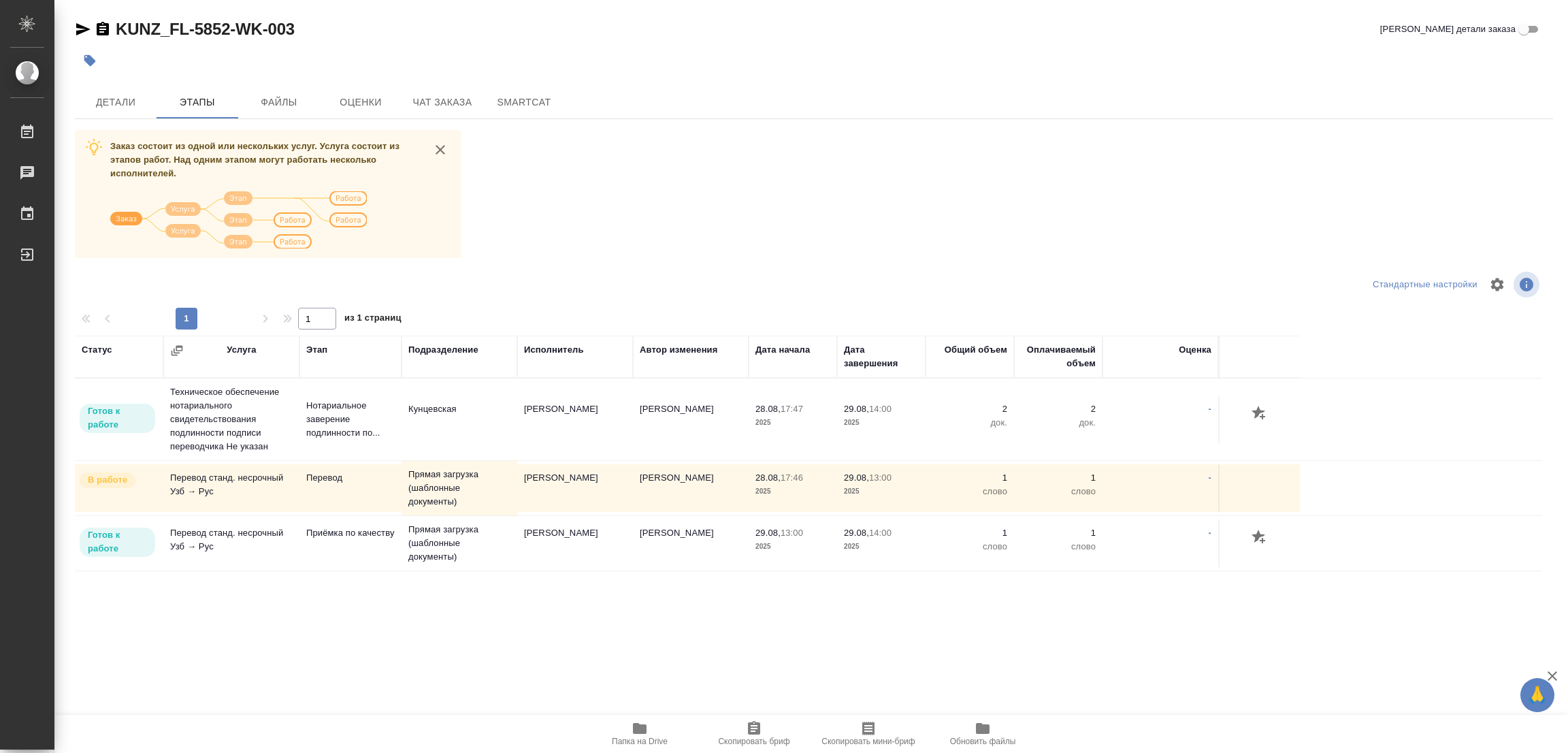
click at [930, 151] on div "Заказ состоит из одной или нескольких услуг. Услуга состоит из этапов работ. На…" at bounding box center [814, 386] width 1479 height 512
click at [97, 98] on span "Детали" at bounding box center [115, 102] width 65 height 17
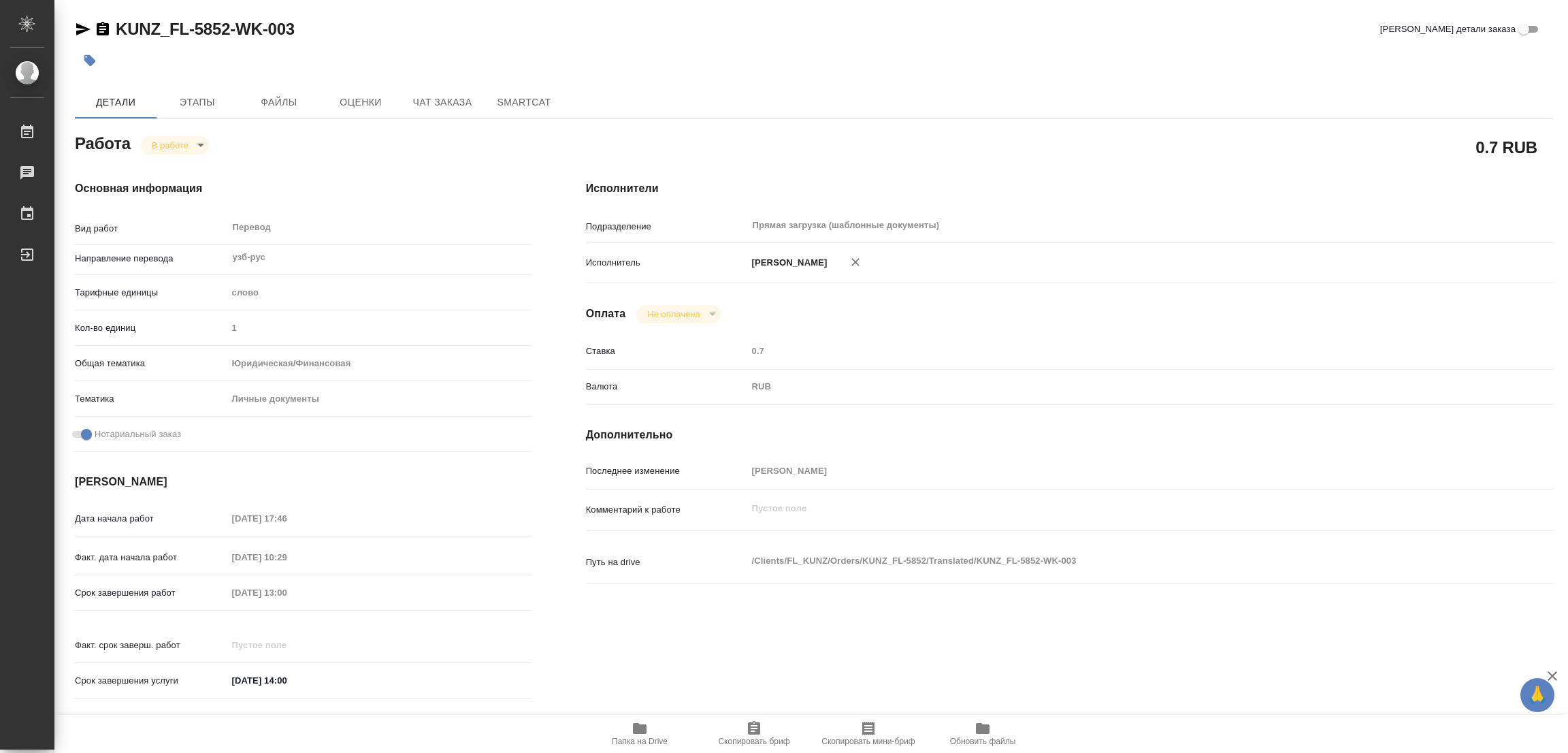
type textarea "x"
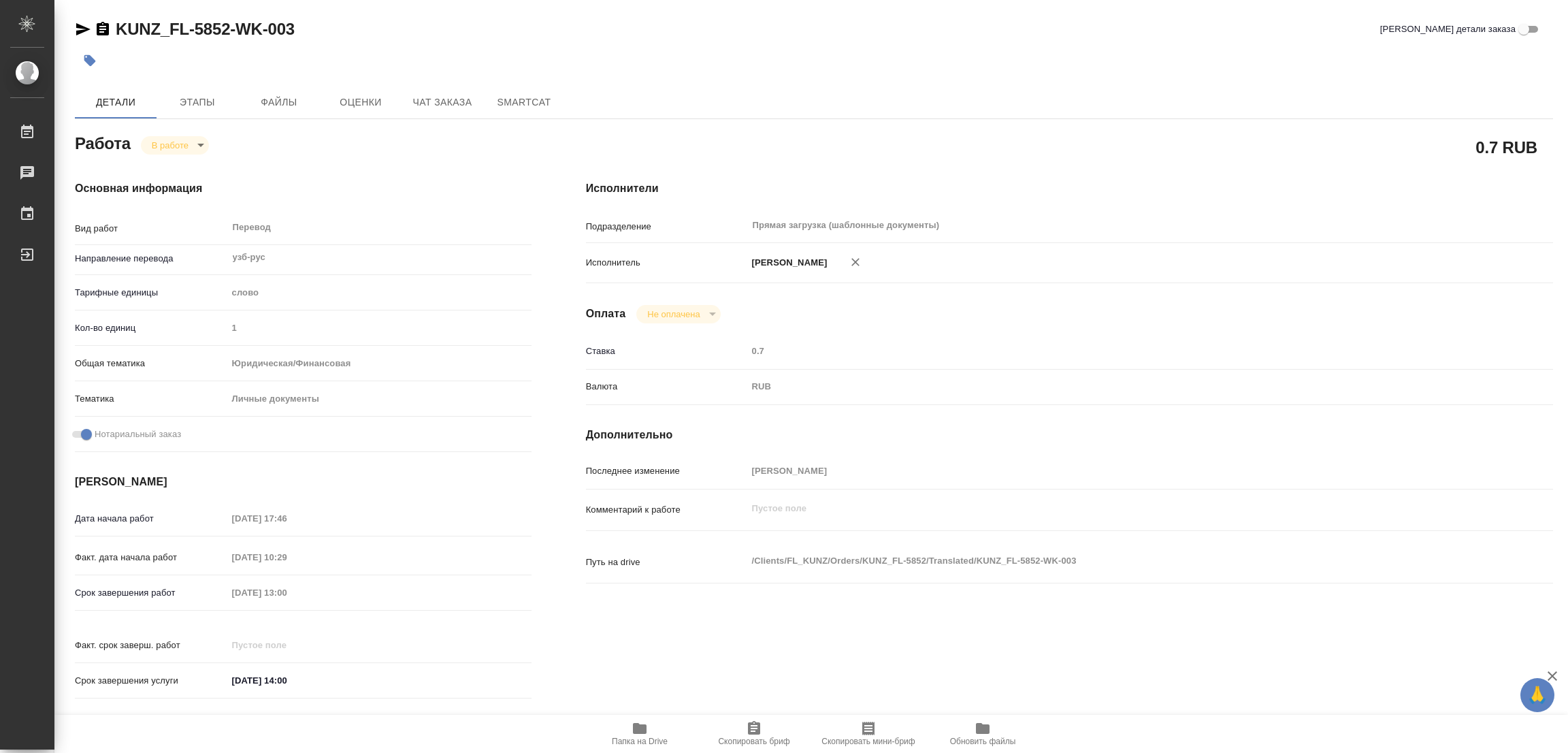
type textarea "x"
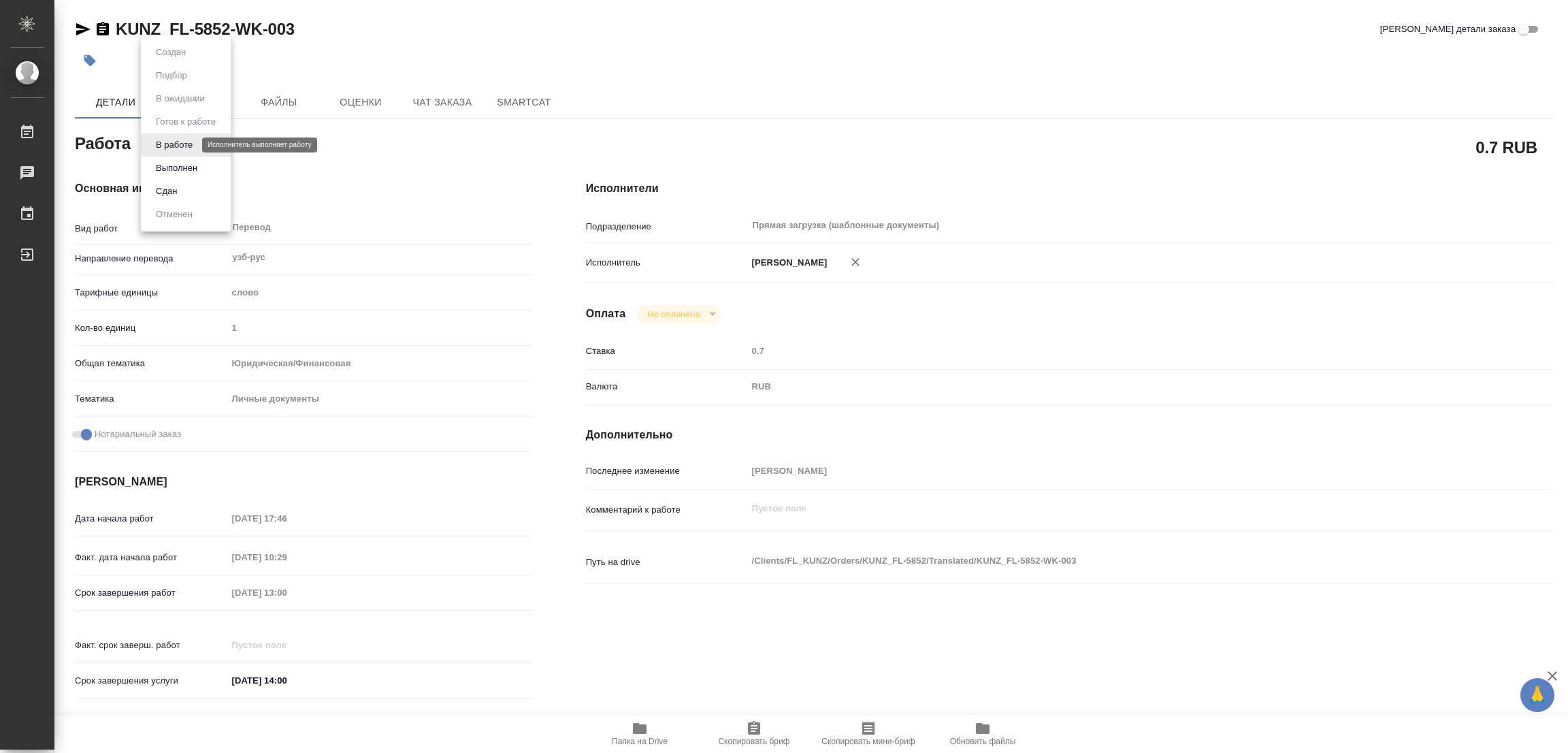
click at [160, 143] on body "🙏 .cls-1 fill:#fff; AWATERA Popova Galina Работы 0 Чаты График Выйти KUNZ_FL-58…" at bounding box center [784, 376] width 1568 height 753
type textarea "x"
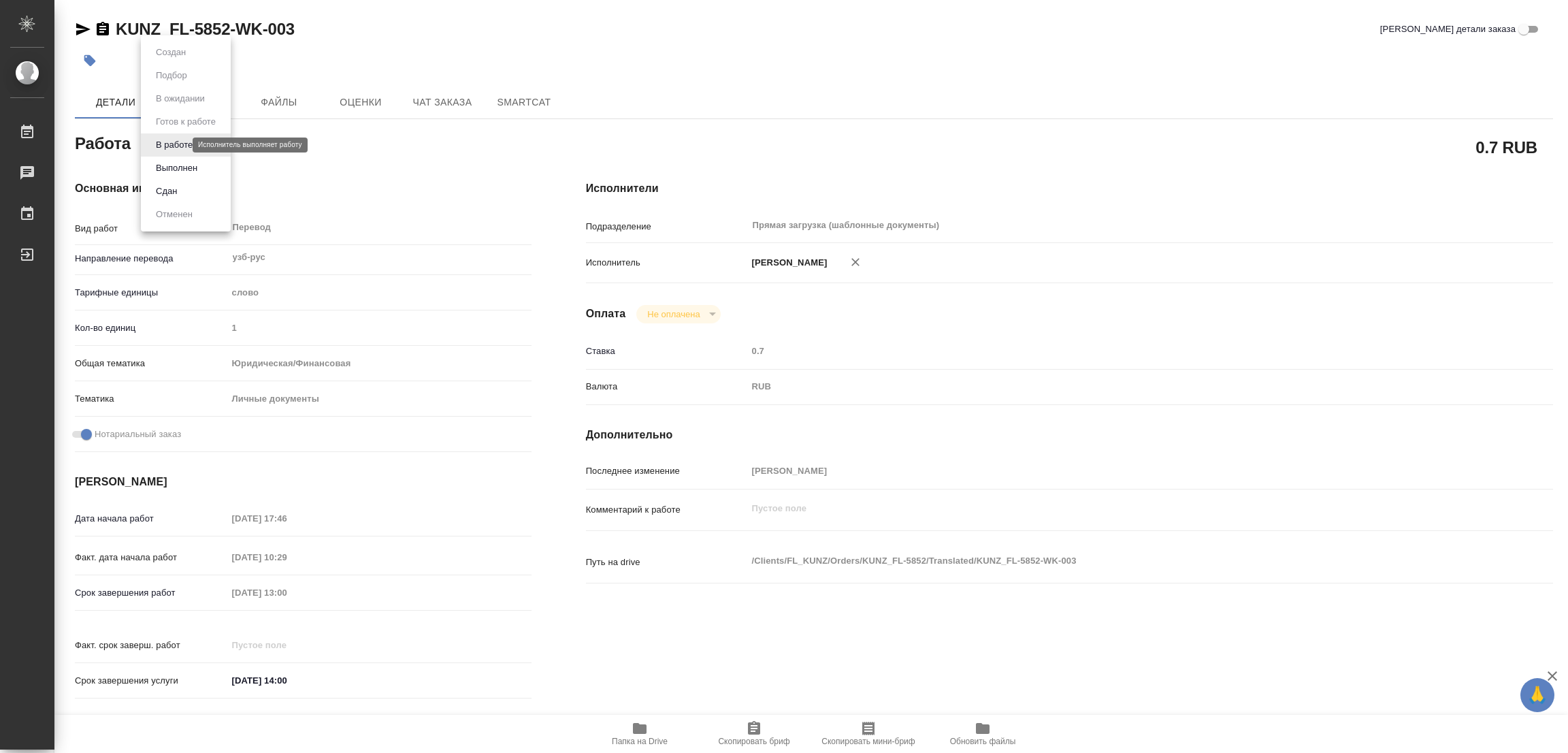
type textarea "x"
click at [166, 166] on button "Выполнен" at bounding box center [176, 168] width 50 height 15
type textarea "x"
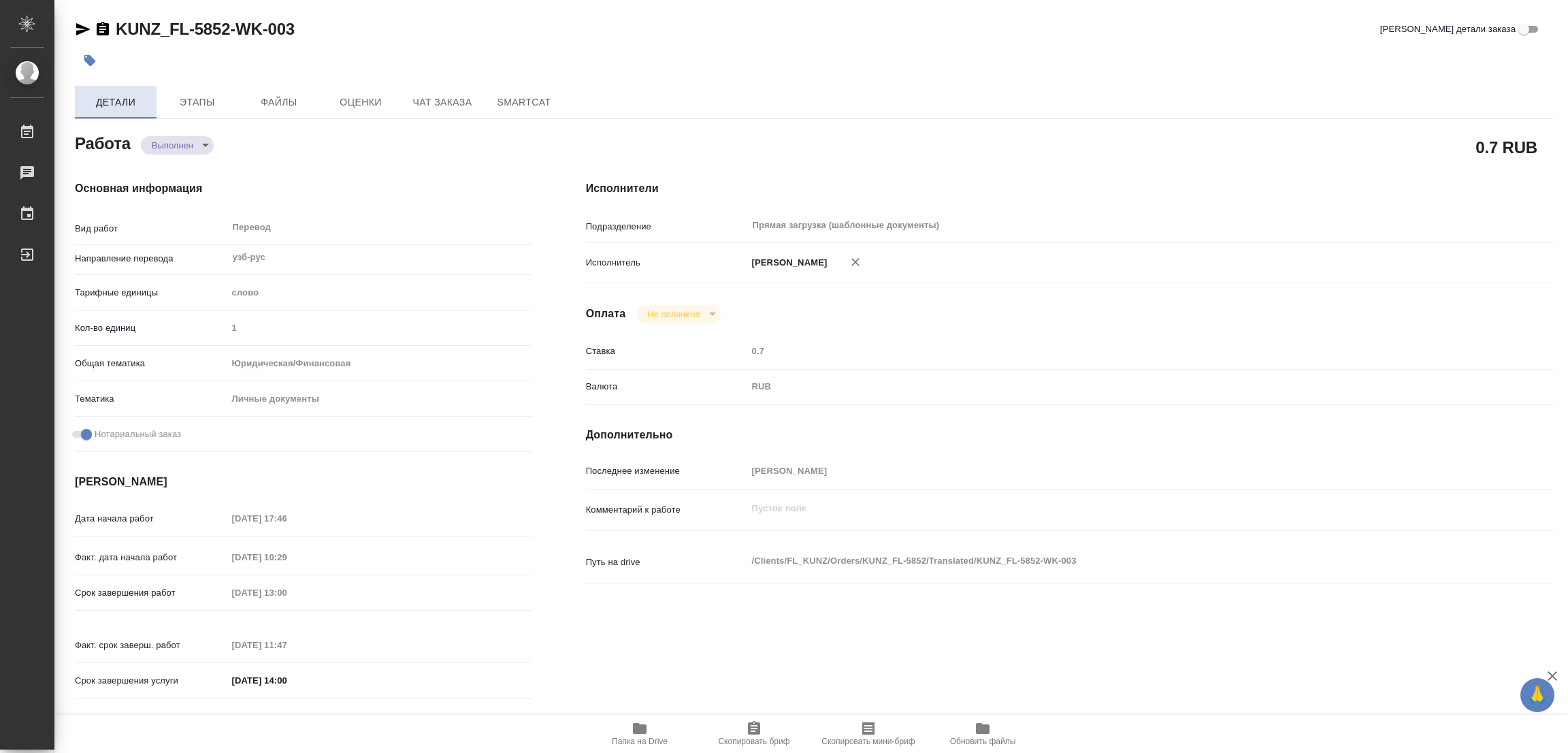
type textarea "x"
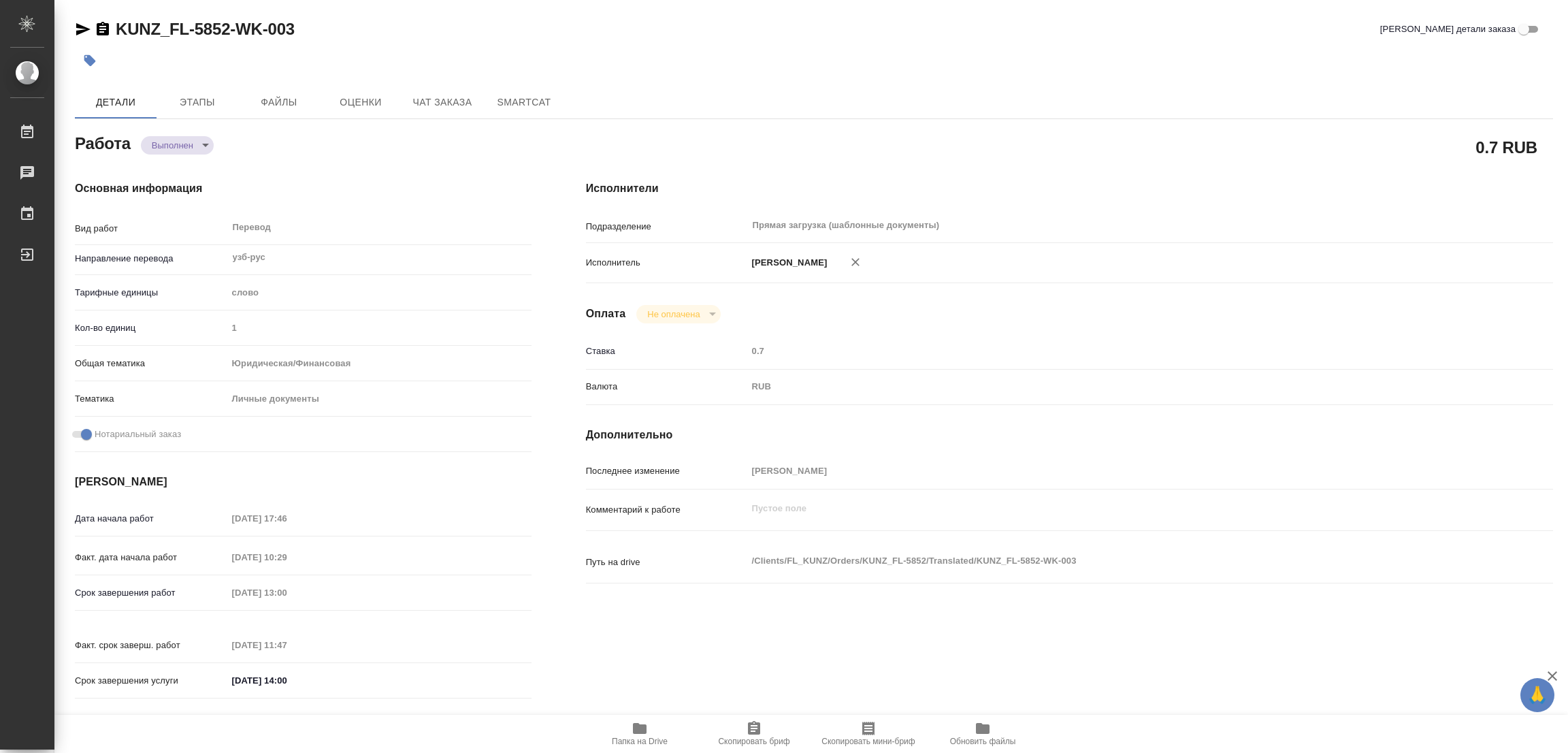
type textarea "x"
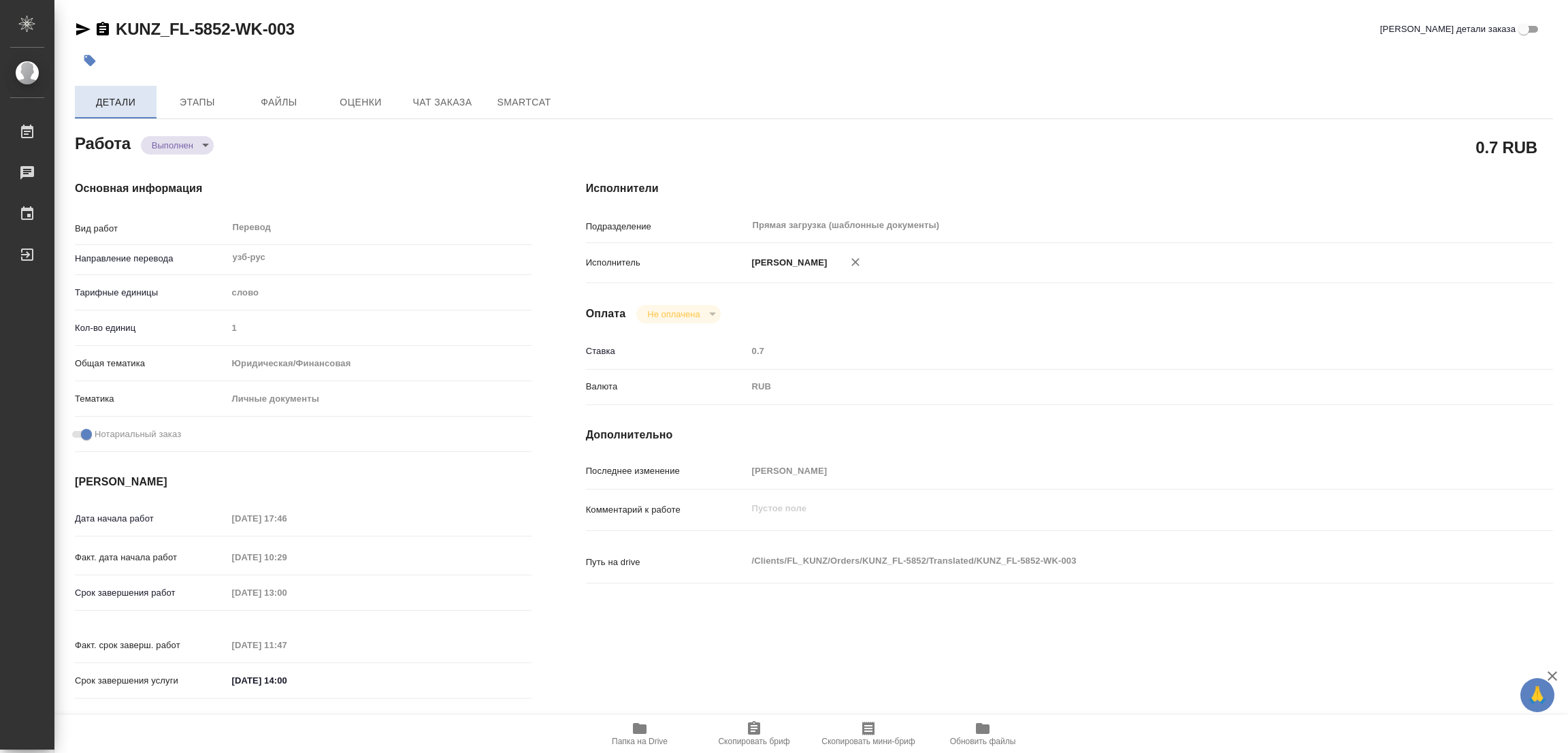
type textarea "x"
click at [92, 56] on icon "button" at bounding box center [89, 60] width 14 height 14
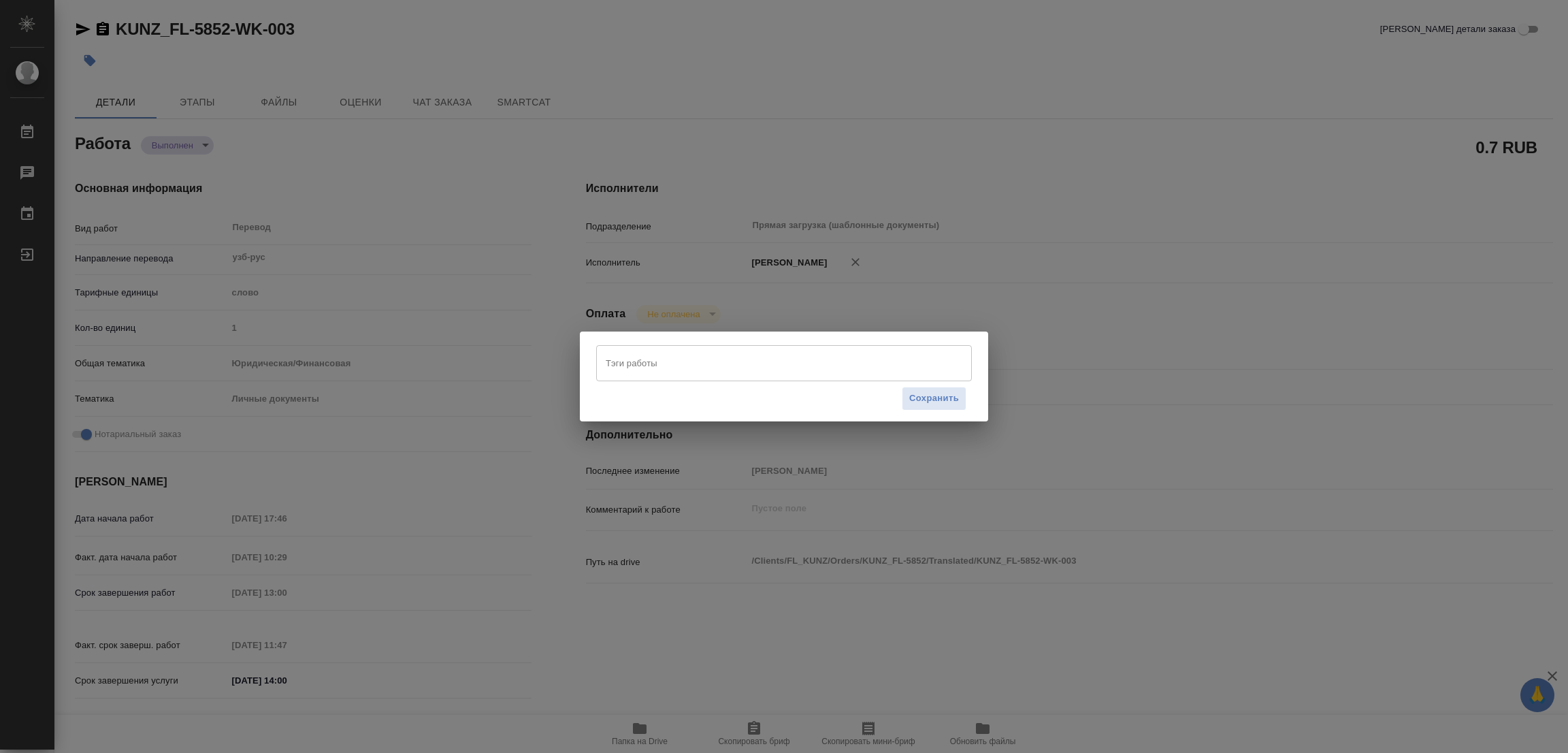
click at [611, 364] on input "Тэги работы" at bounding box center [771, 363] width 338 height 23
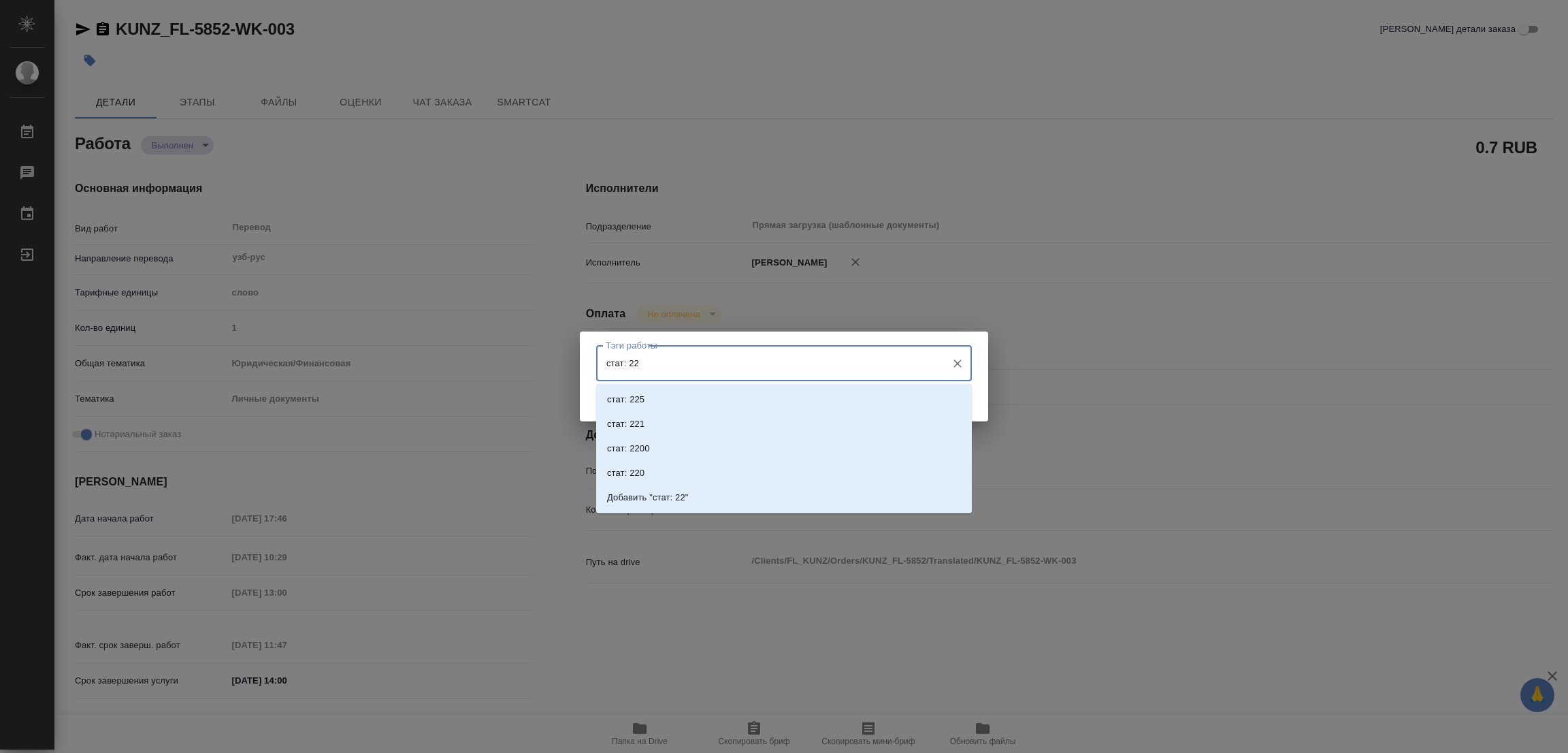
type input "стат: 225"
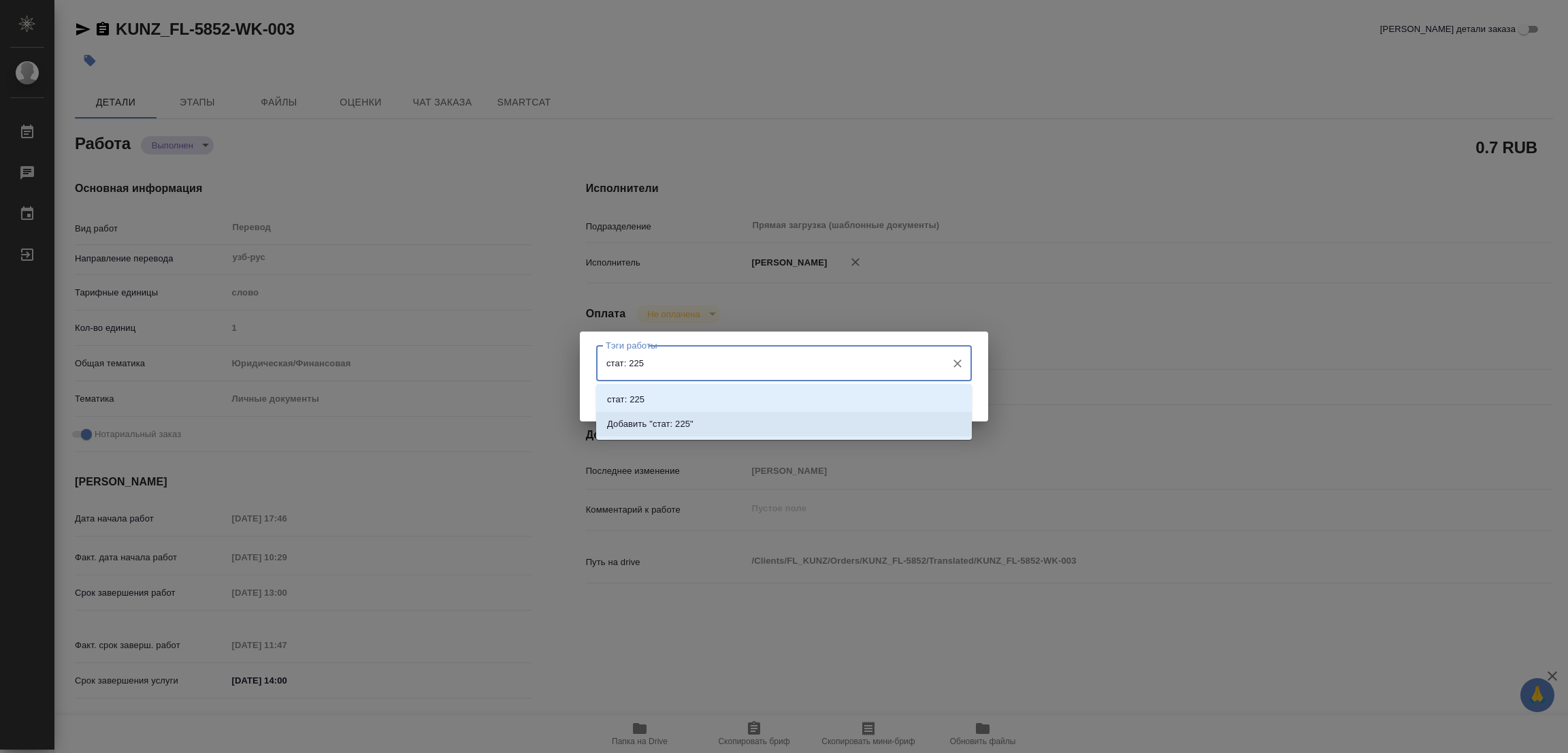
click at [692, 417] on p "Добавить "стат: 225"" at bounding box center [650, 424] width 86 height 14
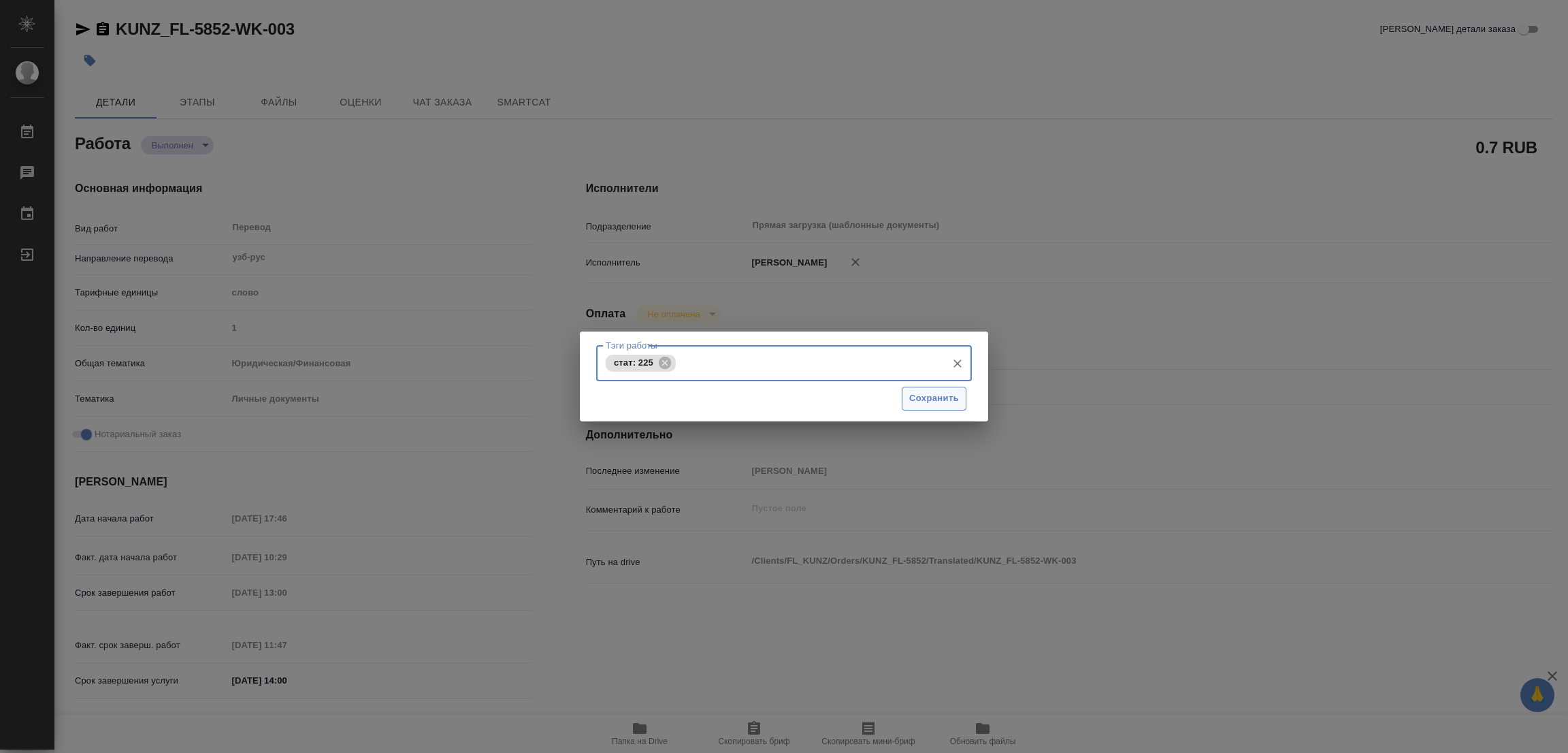
click at [947, 391] on span "Сохранить" at bounding box center [934, 399] width 50 height 16
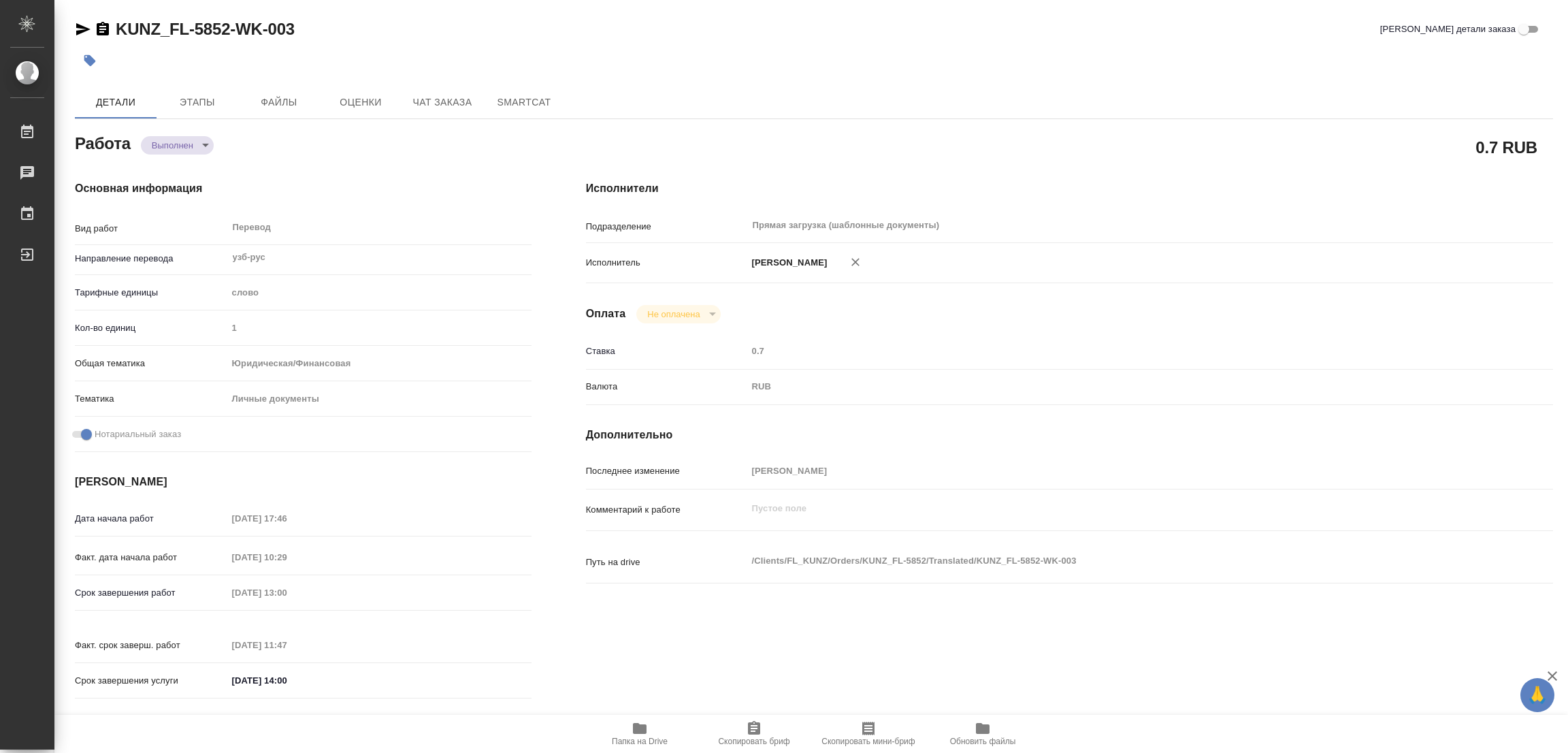
type input "completed"
type textarea "Перевод"
type textarea "x"
type input "узб-рус"
type input "5a8b1489cc6b4906c91bfd90"
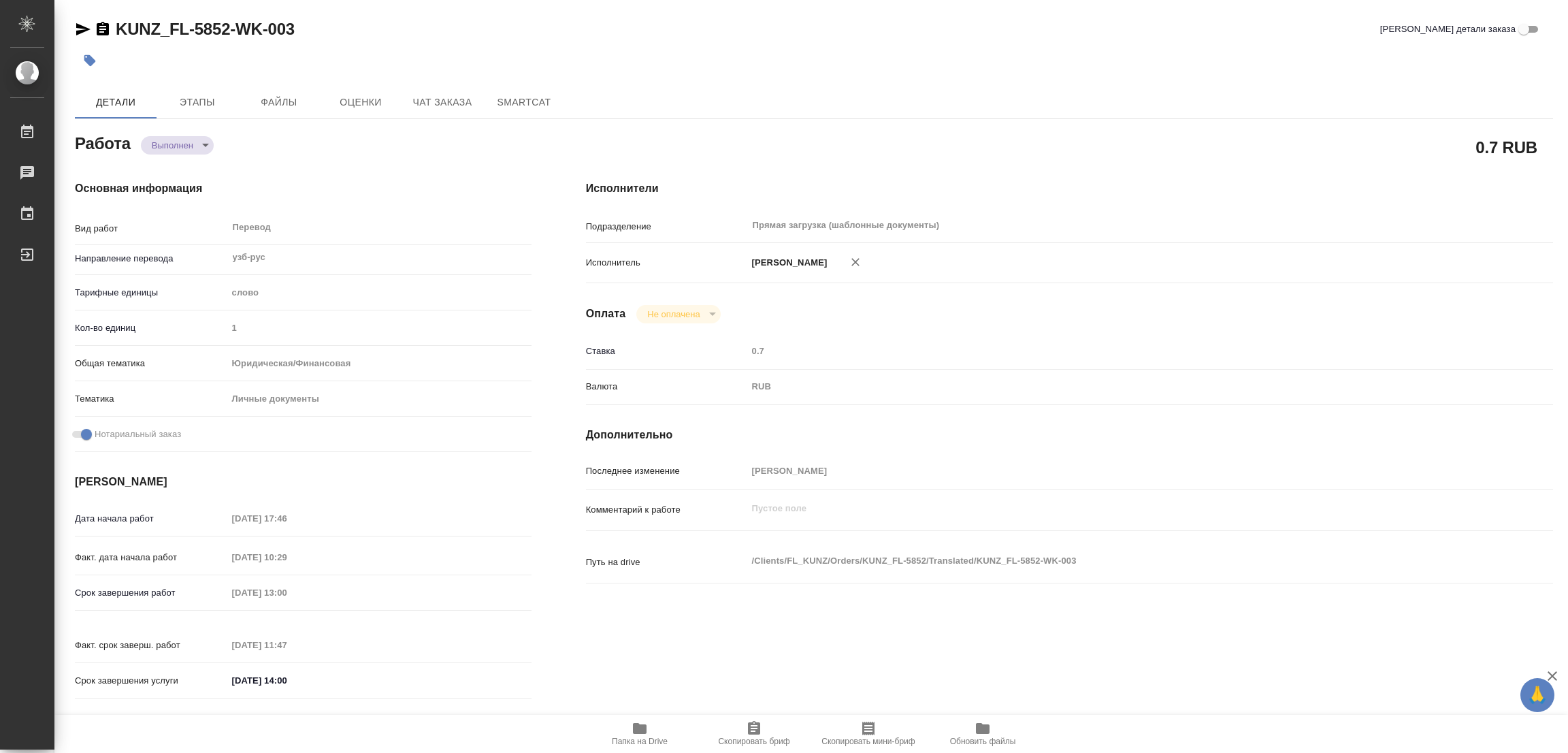
type input "1"
type input "yr-fn"
type input "5a8b8b956a9677013d343cfe"
checkbox input "true"
type input "28.08.2025 17:46"
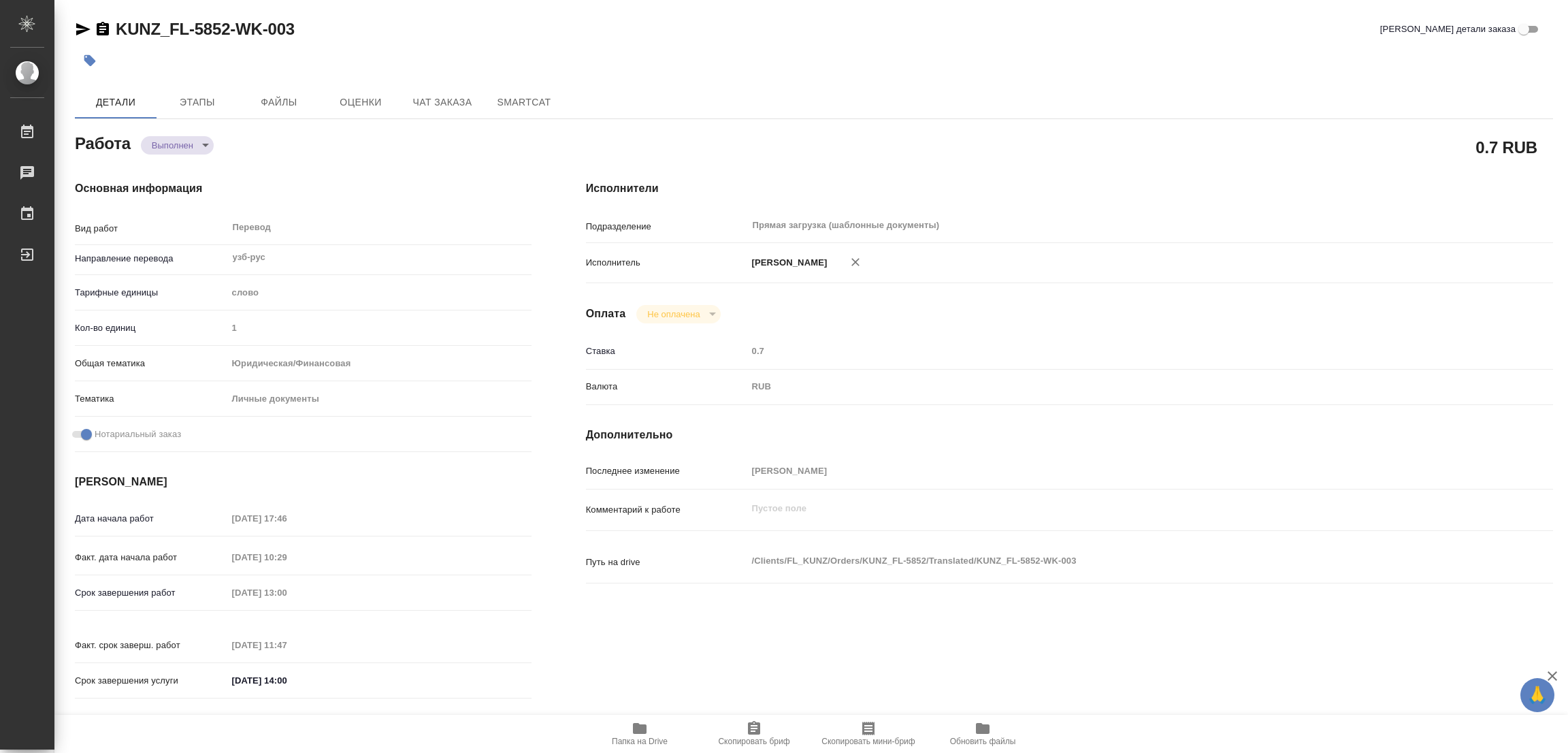
type input "29.08.2025 10:29"
type input "29.08.2025 13:00"
type input "29.08.2025 11:47"
type input "29.08.2025 14:00"
type input "Прямая загрузка (шаблонные документы)"
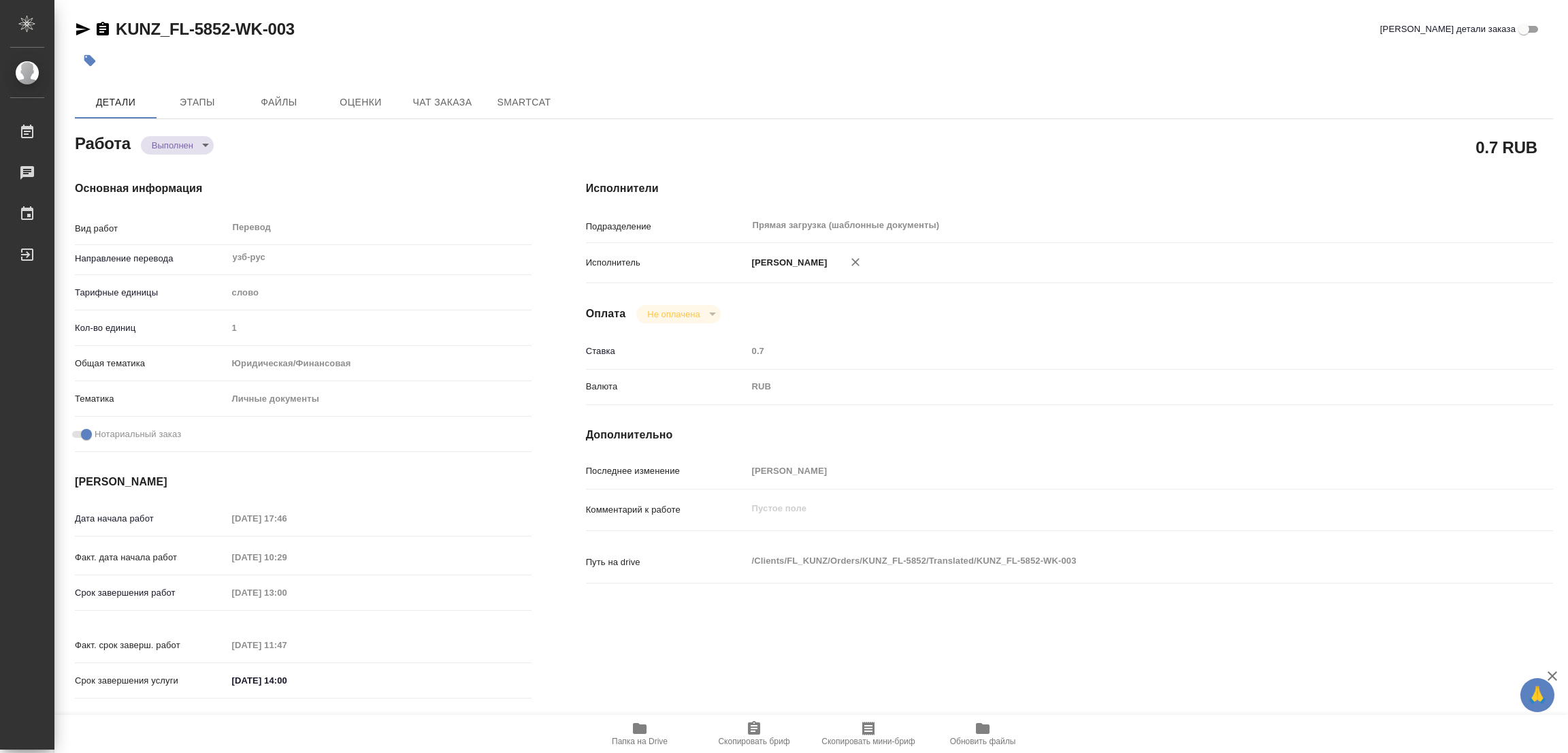
type input "notPayed"
type input "0.7"
type input "RUB"
type input "Попова Галина"
type textarea "x"
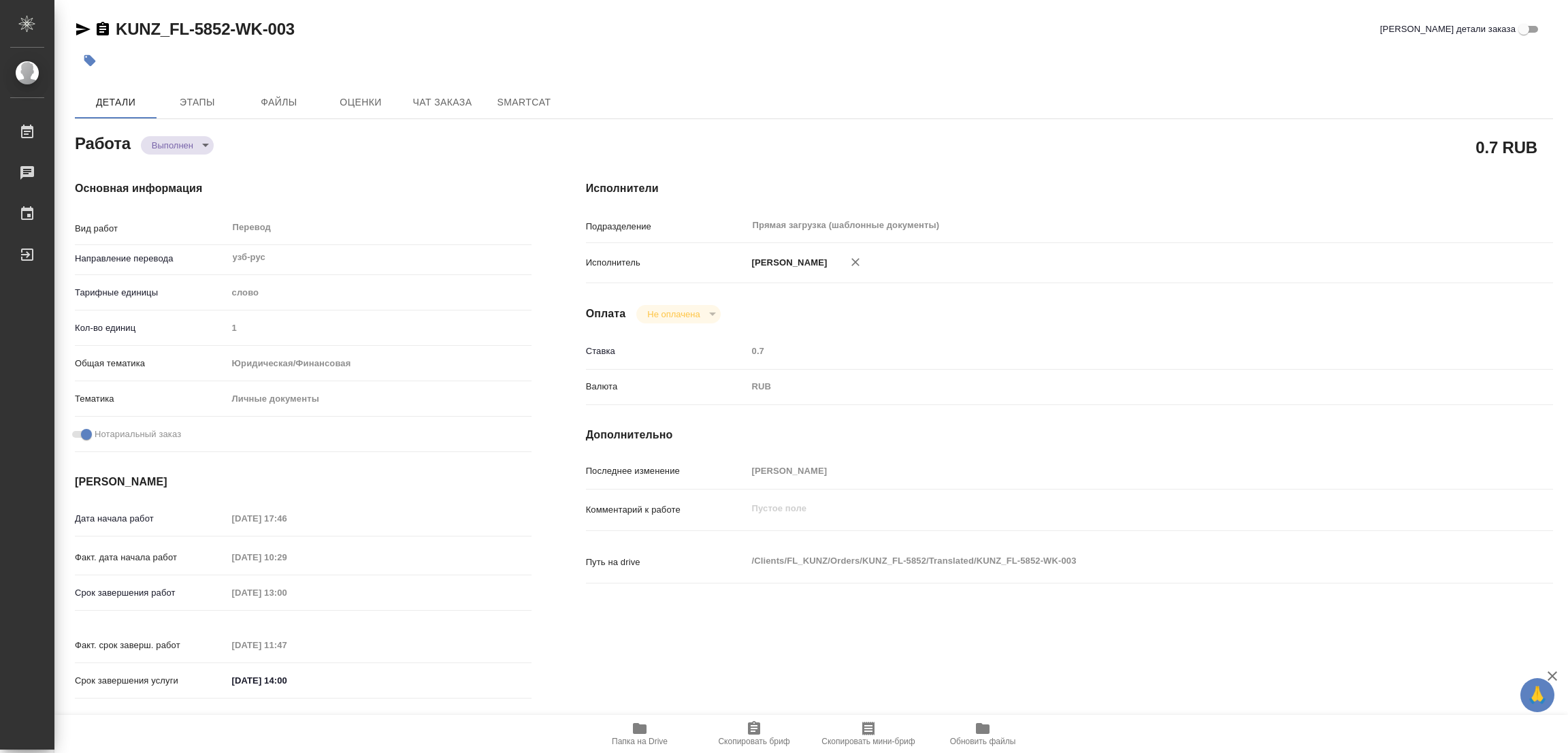
type textarea "/Clients/FL_KUNZ/Orders/KUNZ_FL-5852/Translated/KUNZ_FL-5852-WK-003"
type textarea "x"
type input "KUNZ_FL-5852"
type input "Перевод станд. несрочный"
type input "Корректура, Приёмка по качеству, Редактура, Перевод, Постредактура машинного пе…"
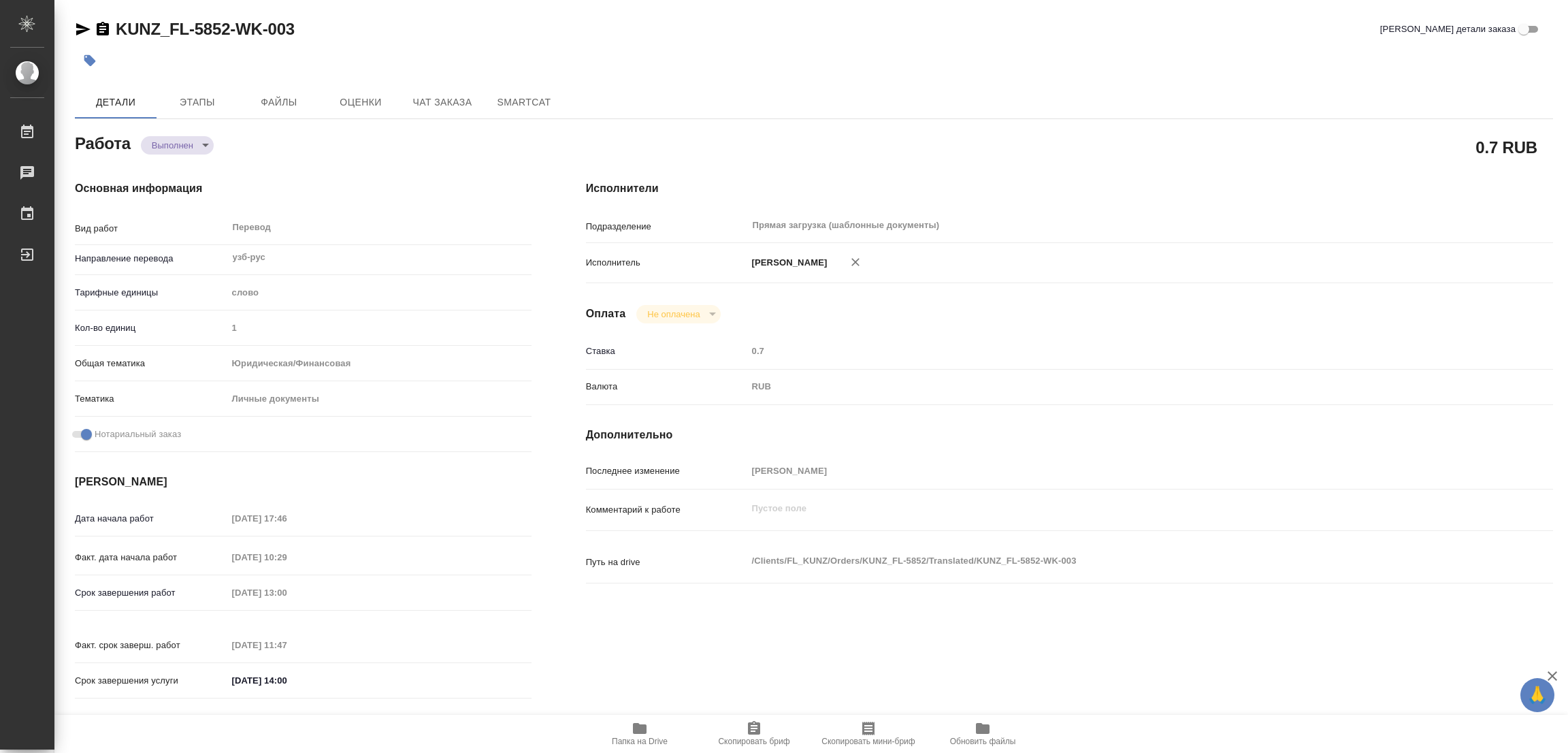
type input "[PERSON_NAME]"
type input "/Clients/FL_KUNZ/Orders/KUNZ_FL-5852"
type textarea "x"
type textarea "пасп, сор узб-рус, под сахарово Яшин- обычная ш кизи - с мал. буквы"
type textarea "x"
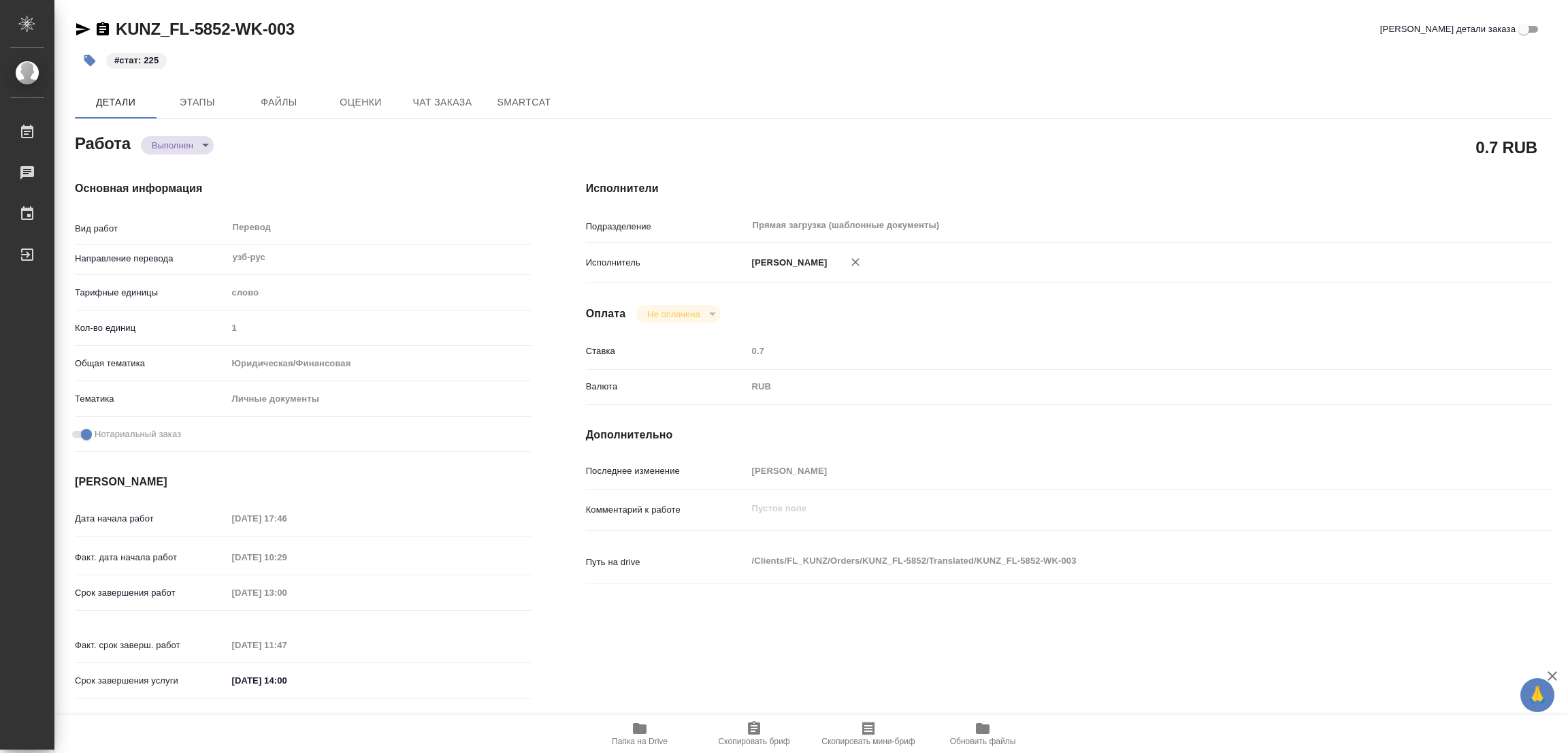
type textarea "x"
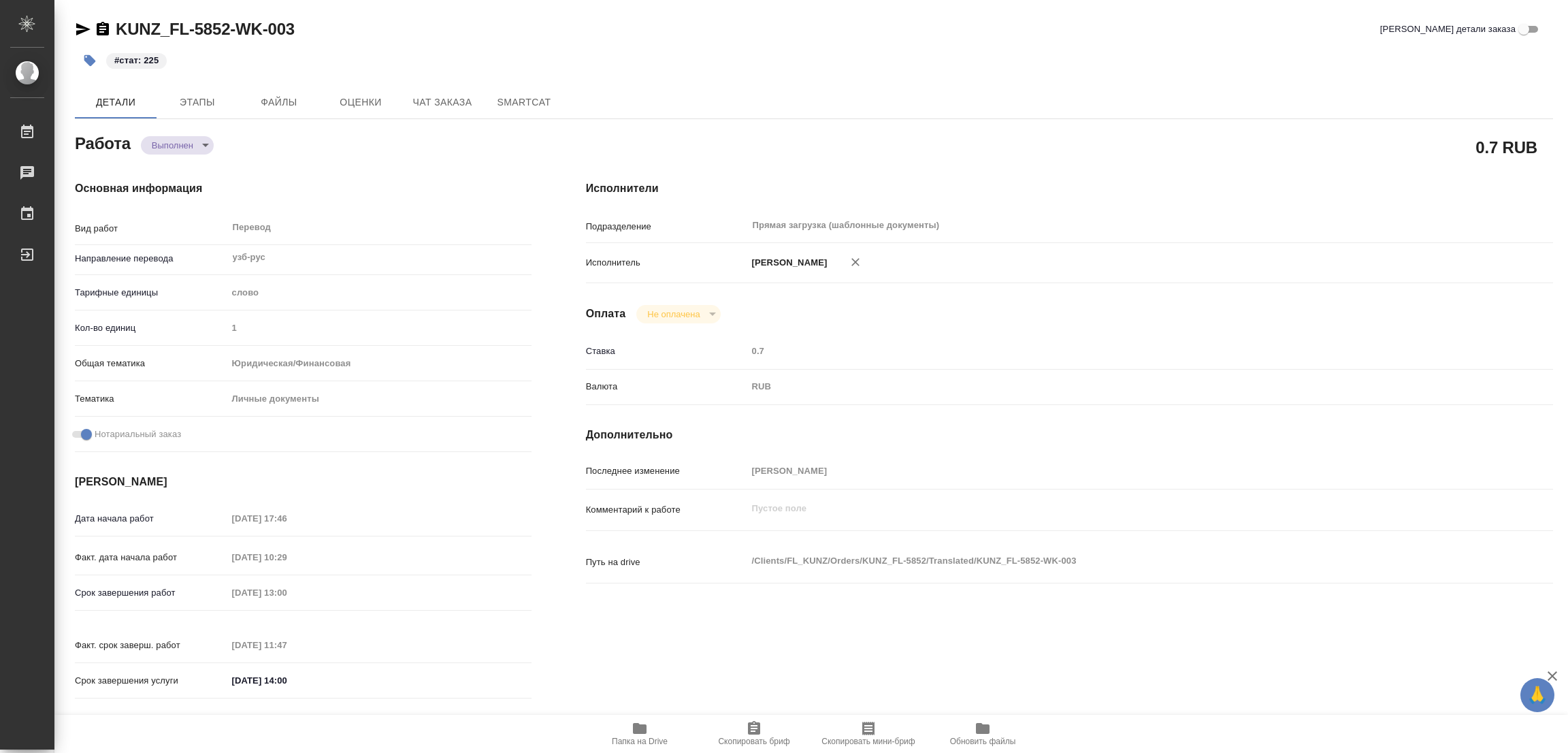
type textarea "x"
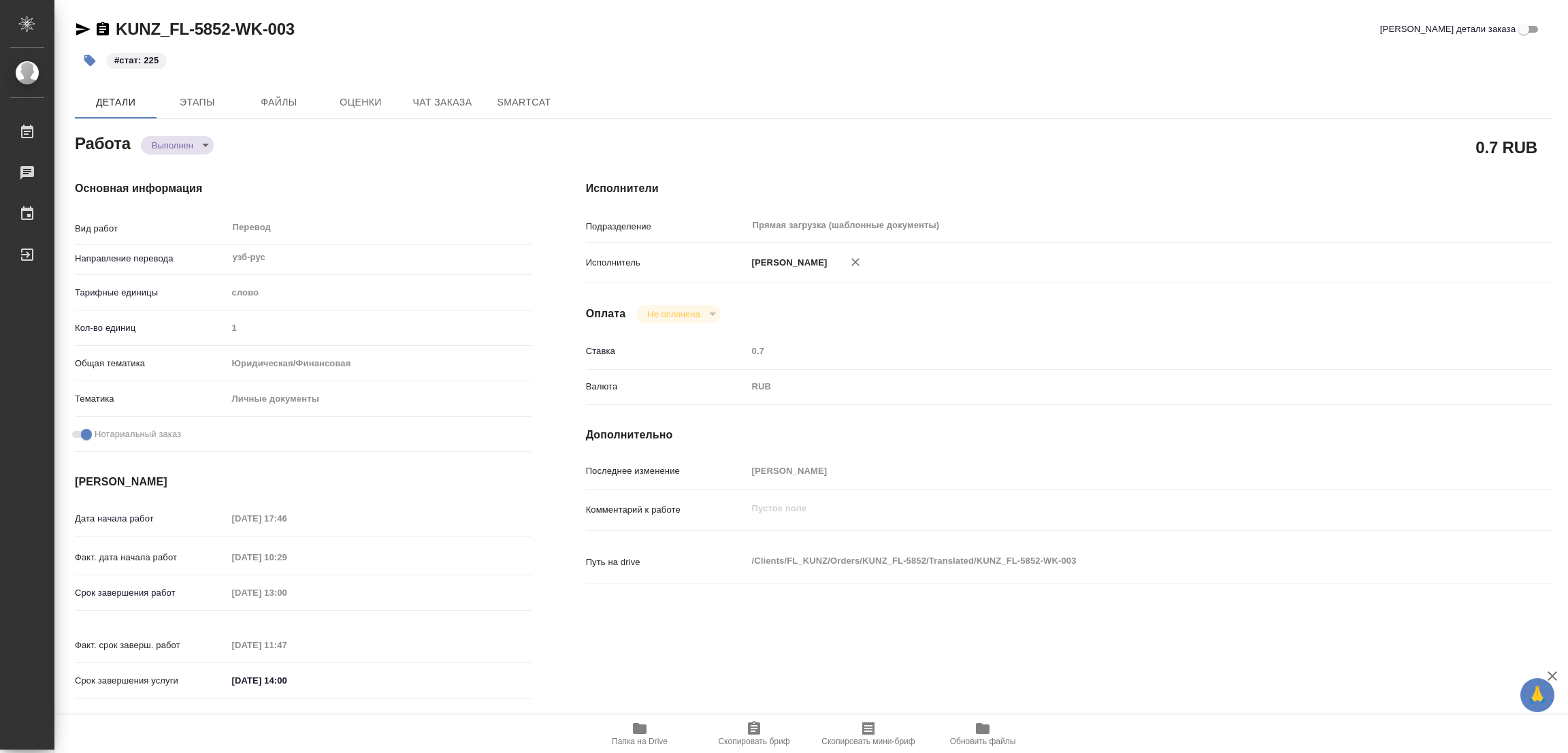
click at [1014, 157] on div "Исполнители Подразделение Прямая загрузка (шаблонные документы) ​ Исполнитель П…" at bounding box center [1069, 444] width 1022 height 582
type textarea "x"
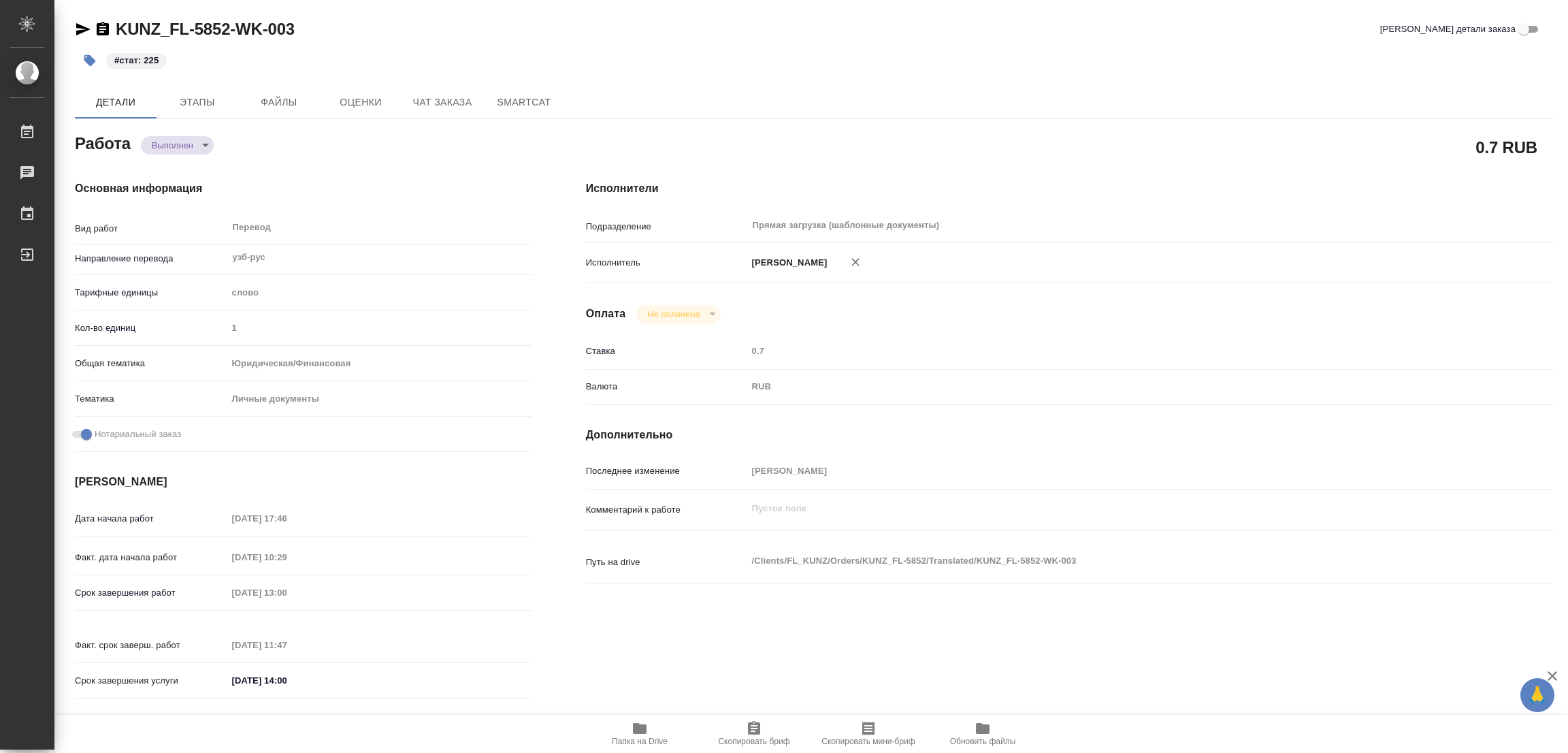
type textarea "x"
click at [671, 138] on div "0.7 RUB" at bounding box center [1069, 147] width 967 height 34
type textarea "x"
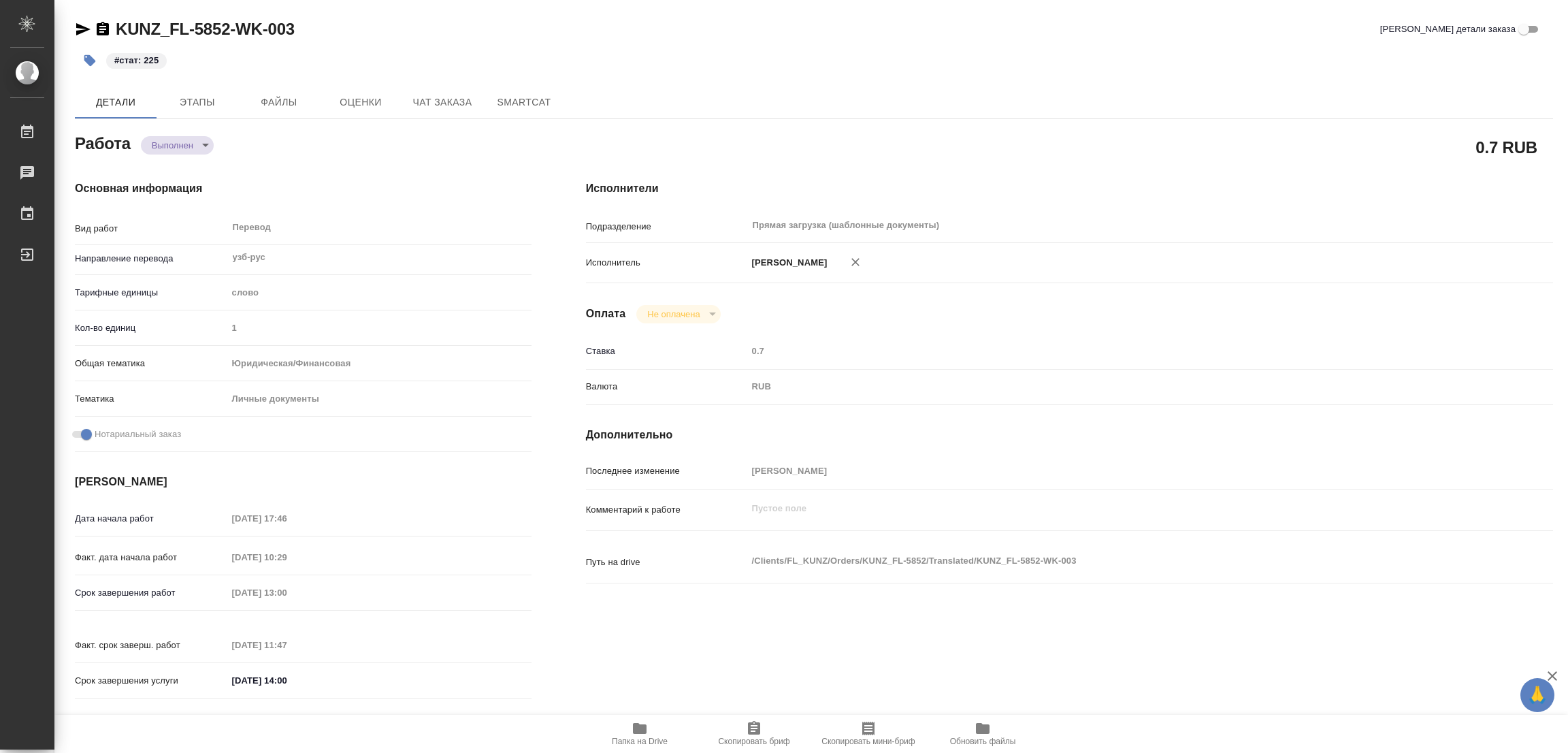
type textarea "x"
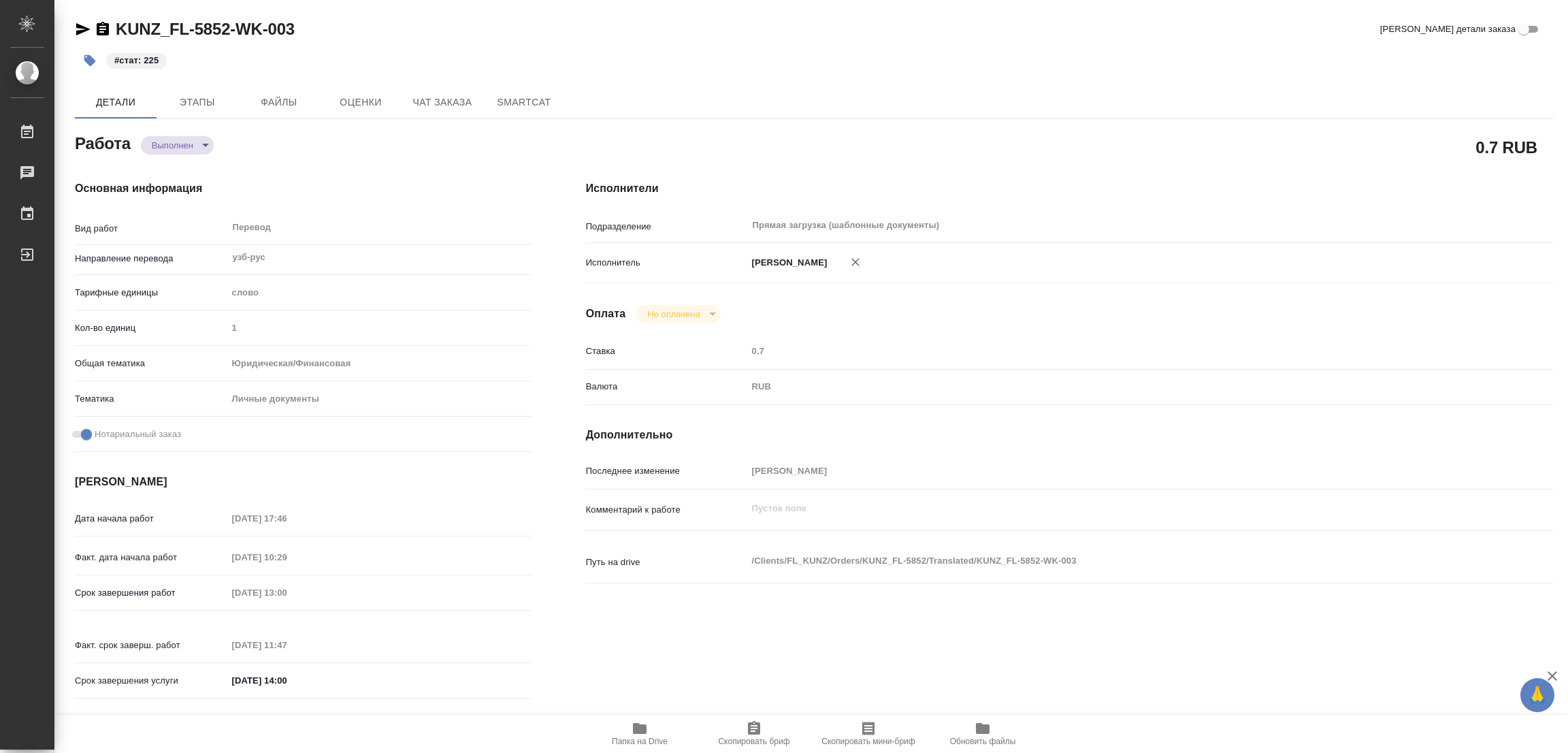
type textarea "x"
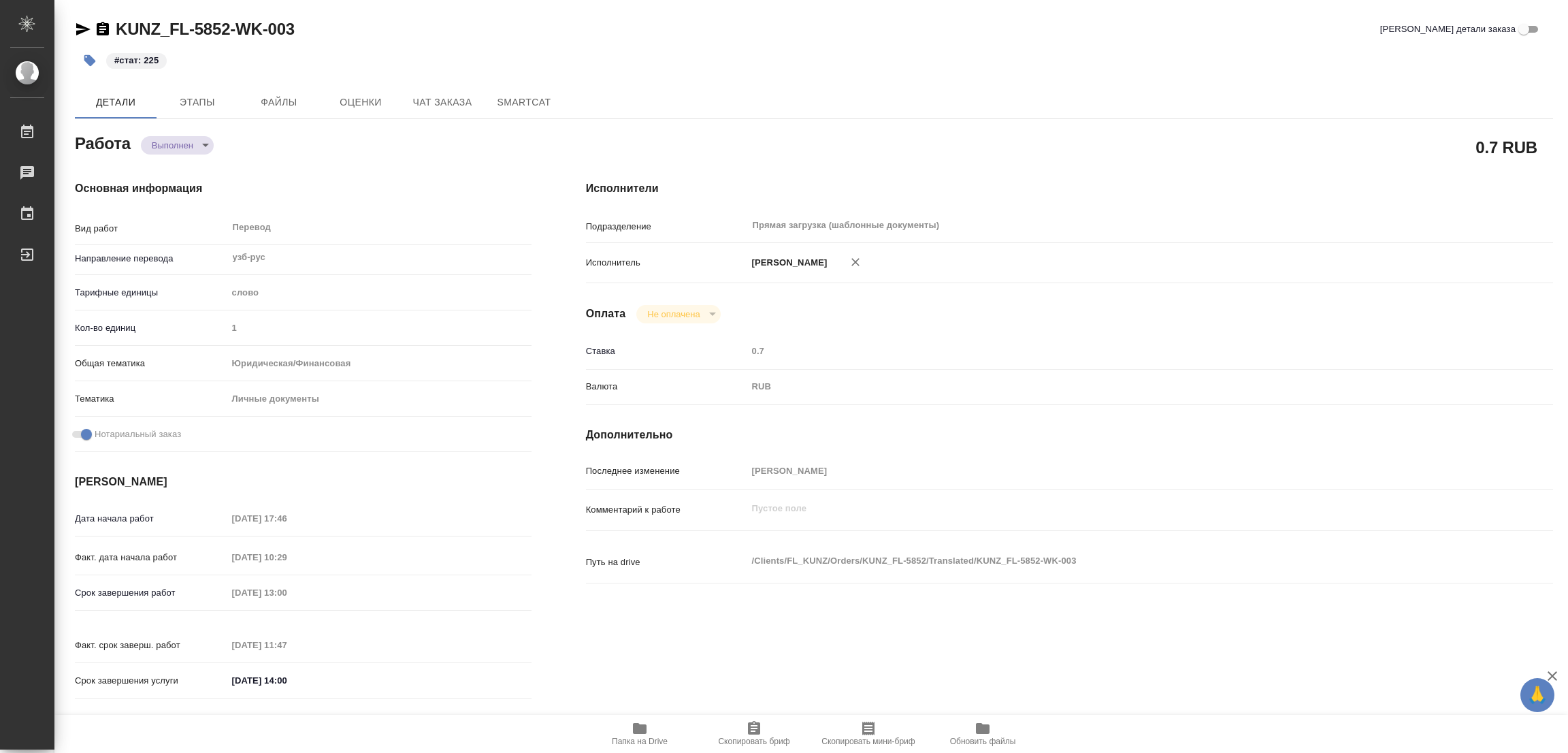
type textarea "x"
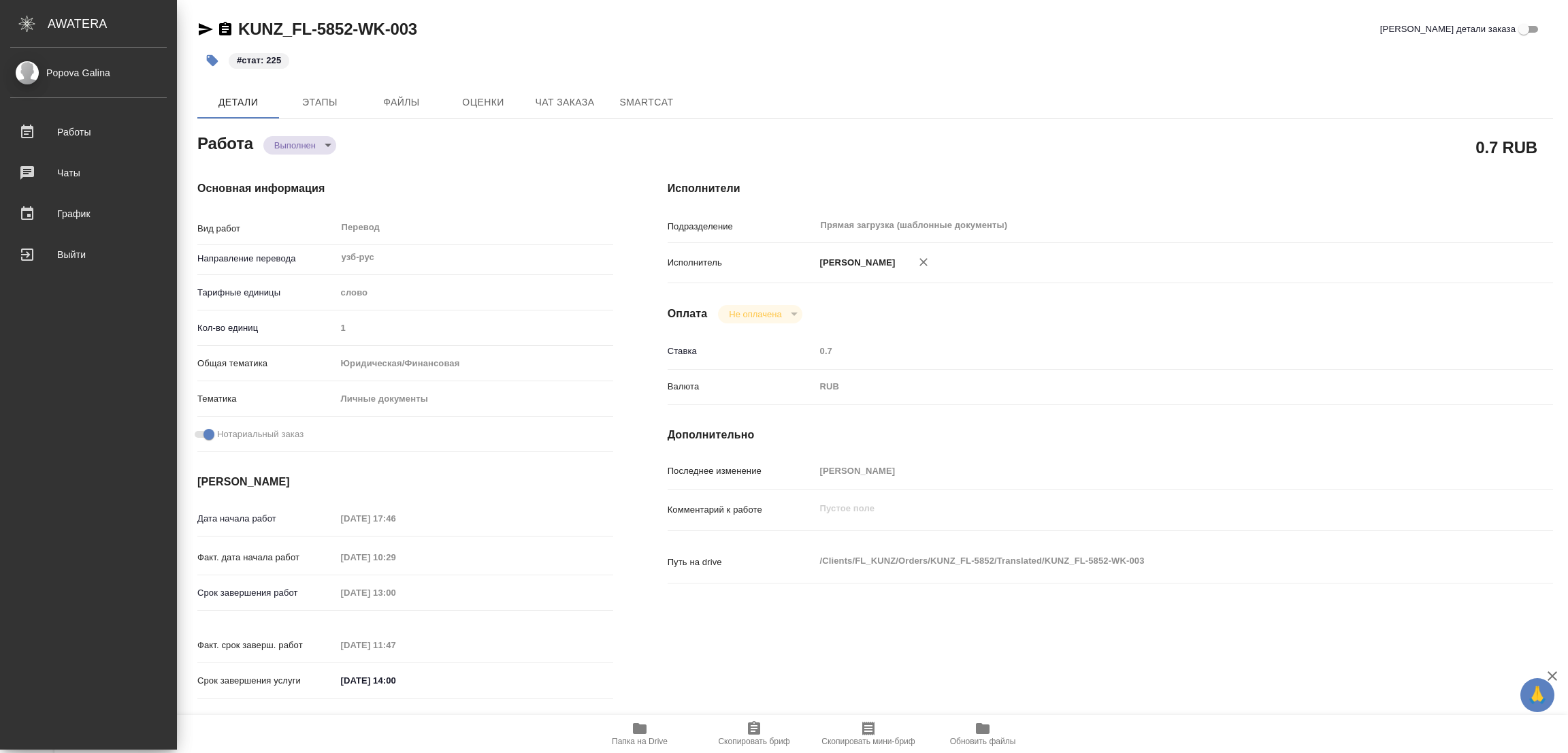
type textarea "x"
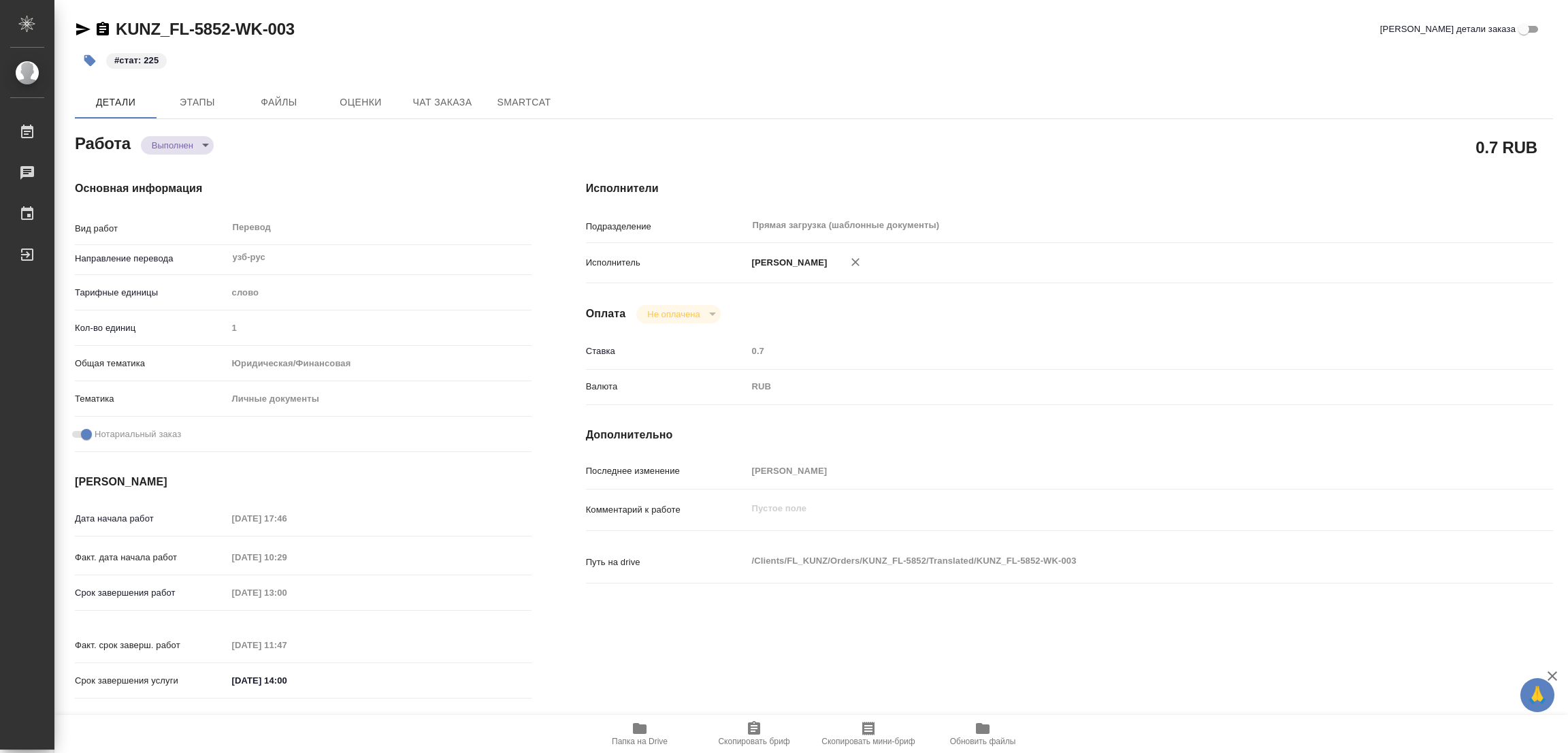
type textarea "x"
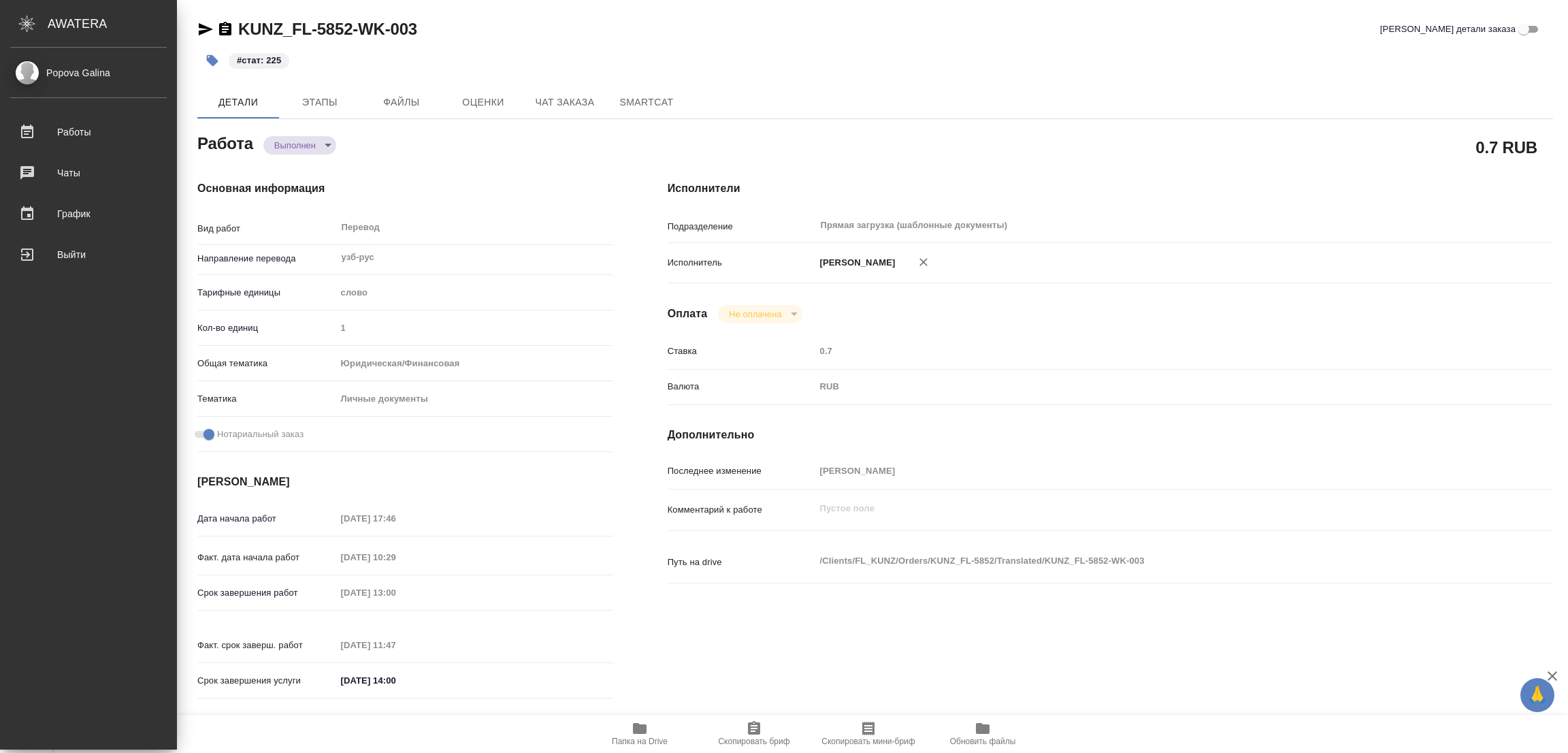
type textarea "x"
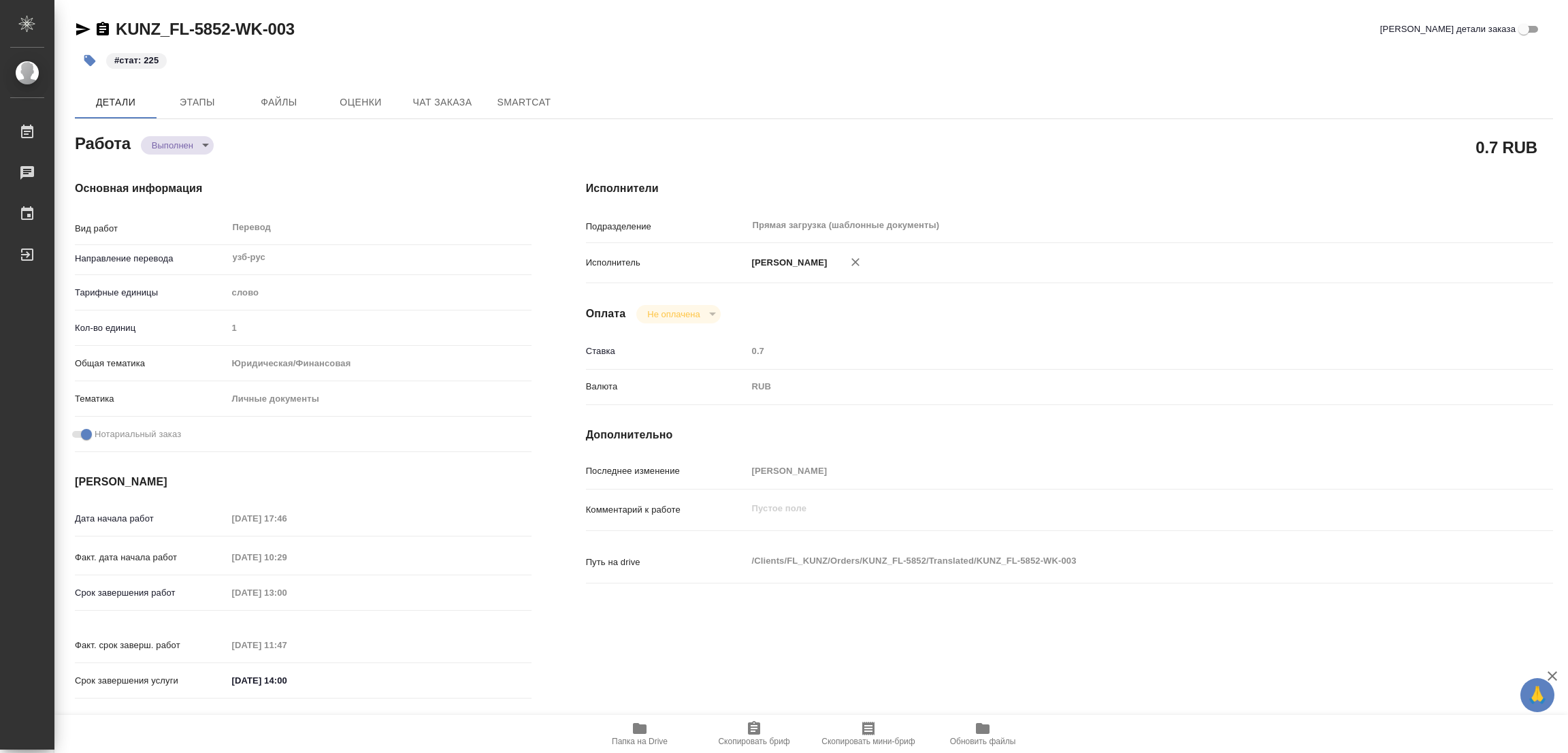
type textarea "x"
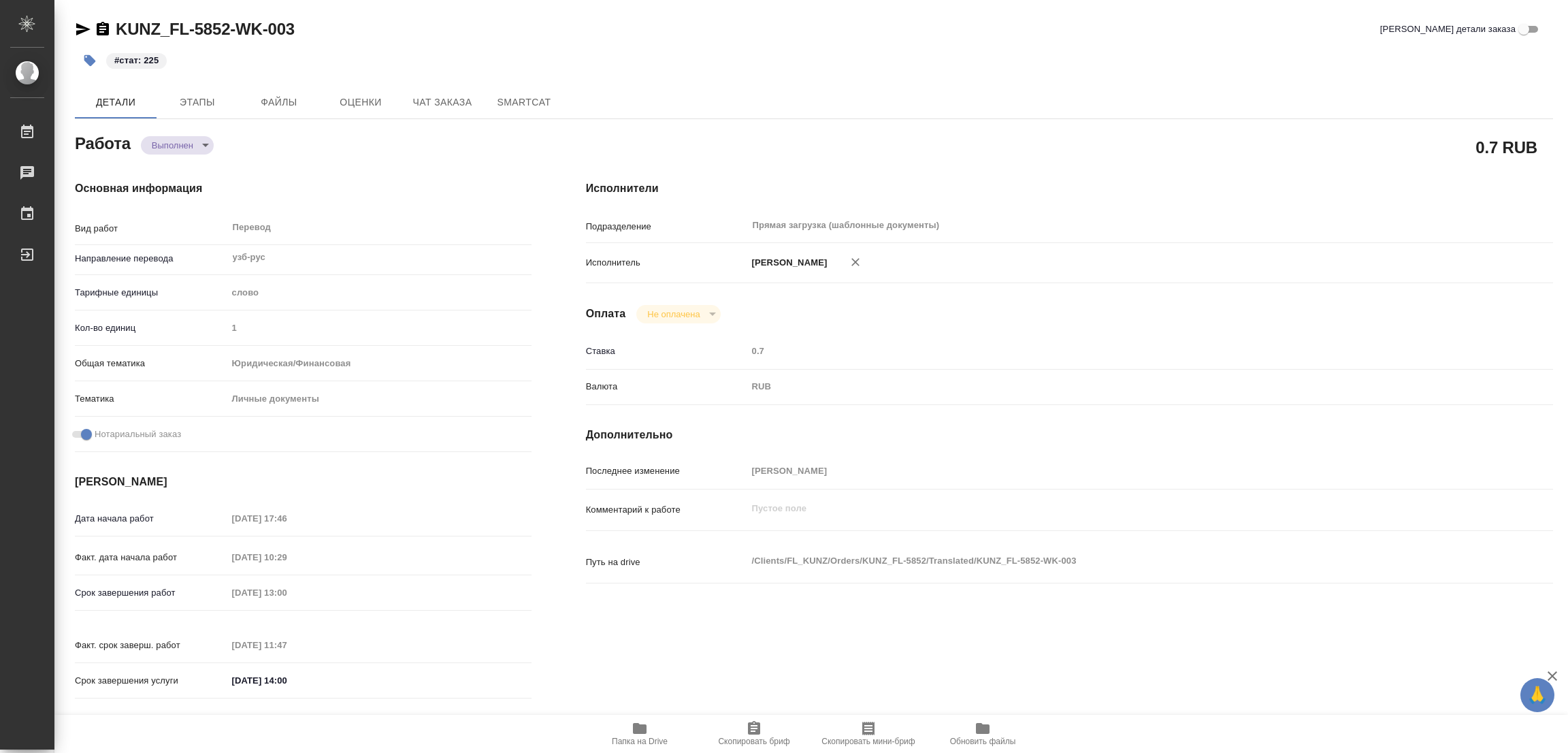
type textarea "x"
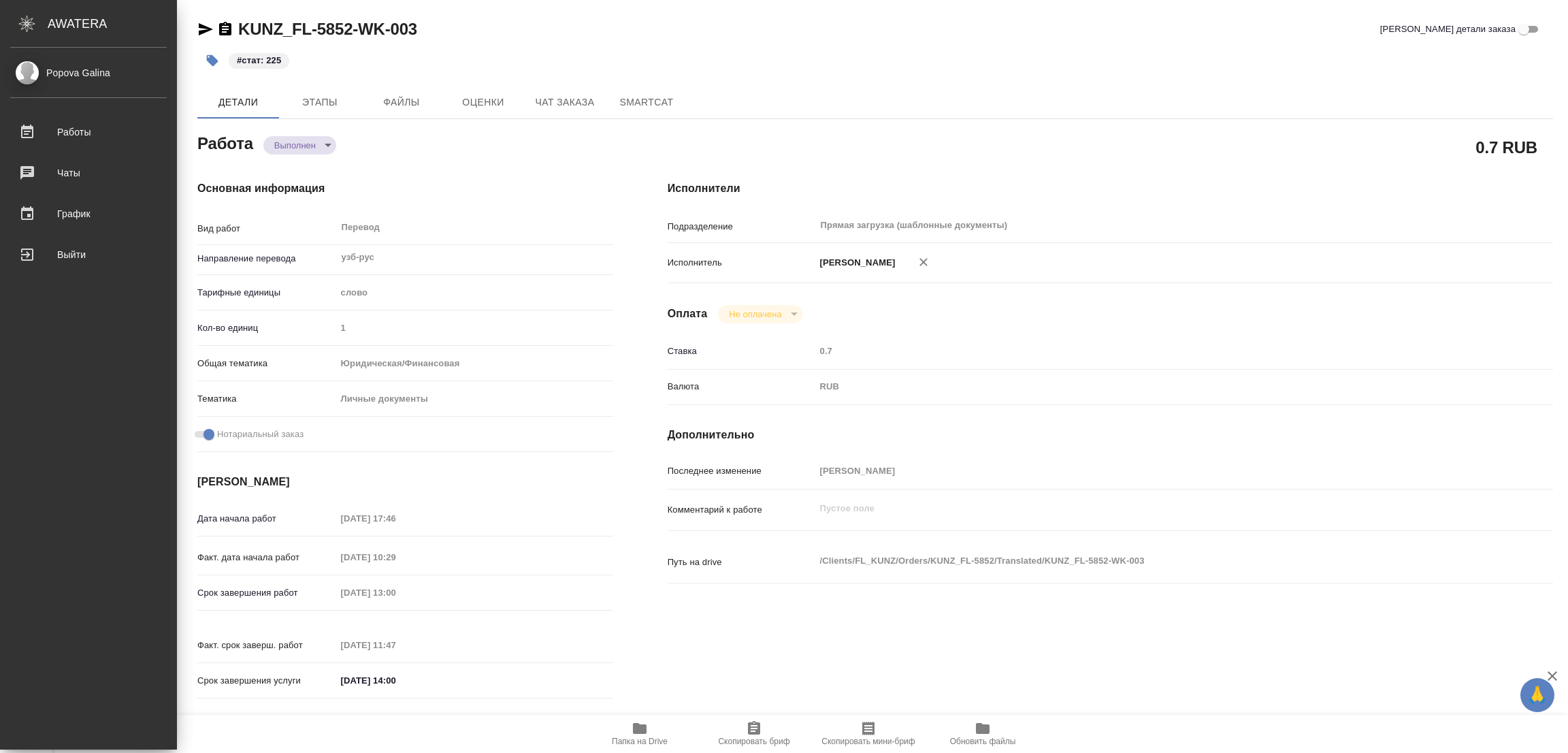
type textarea "x"
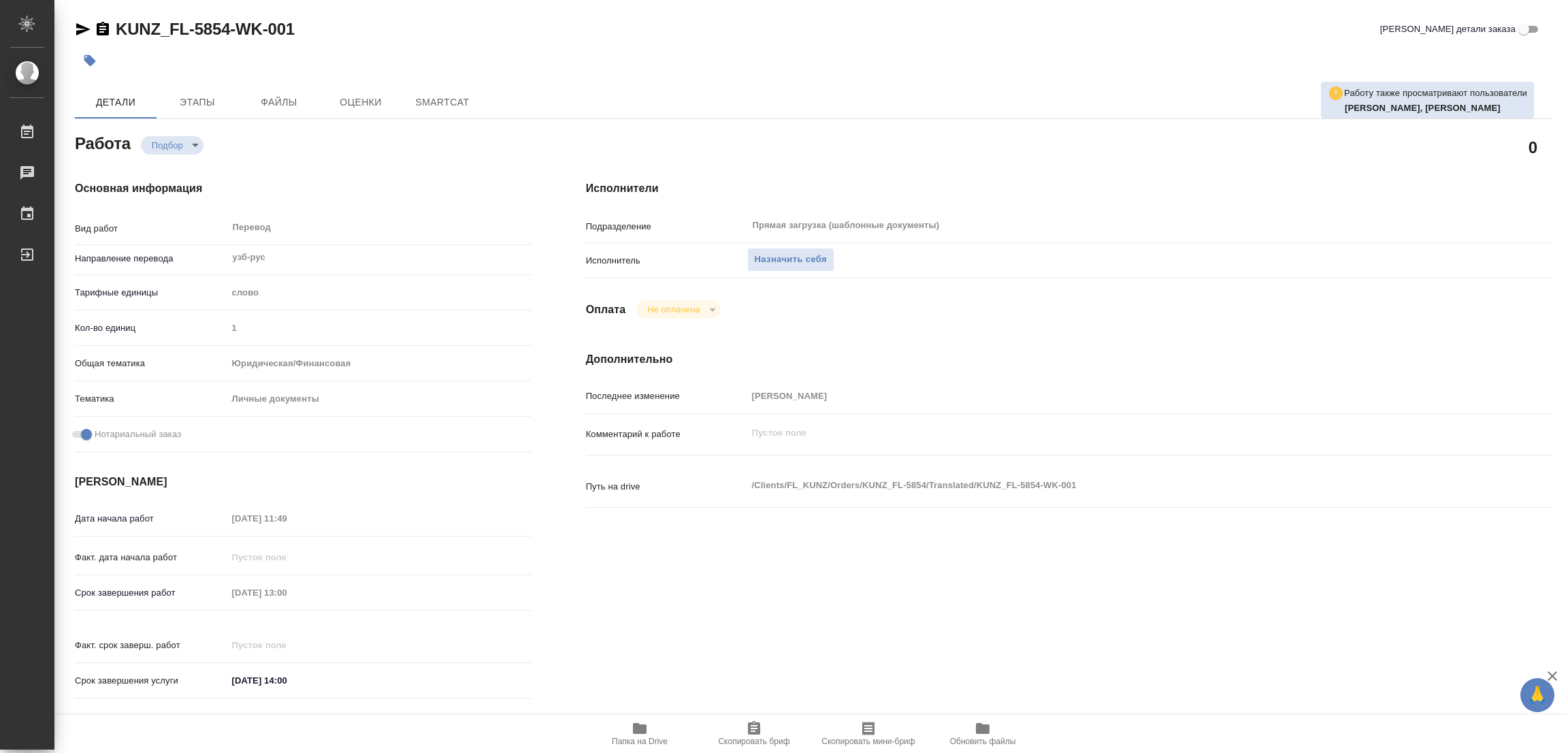
type textarea "x"
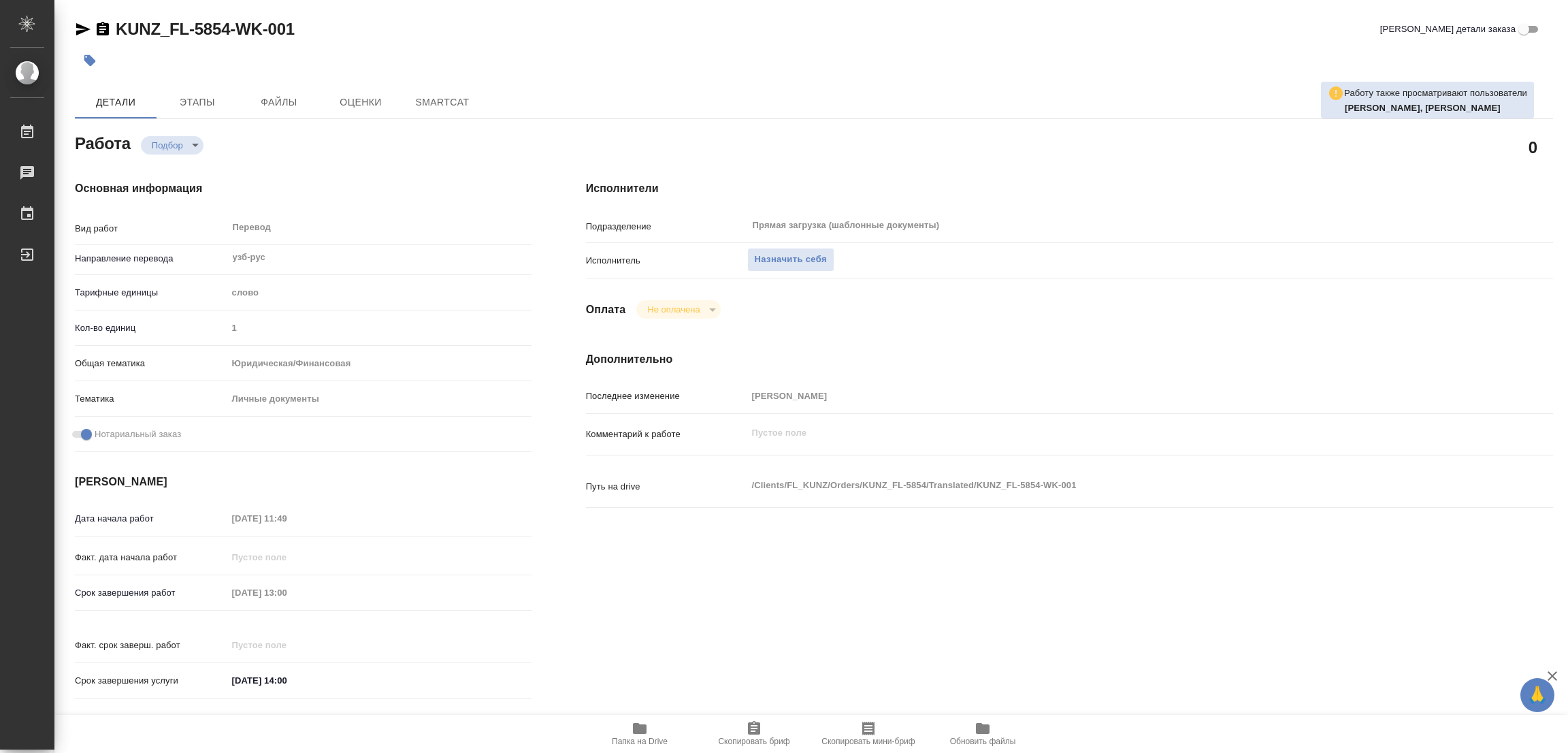
type textarea "x"
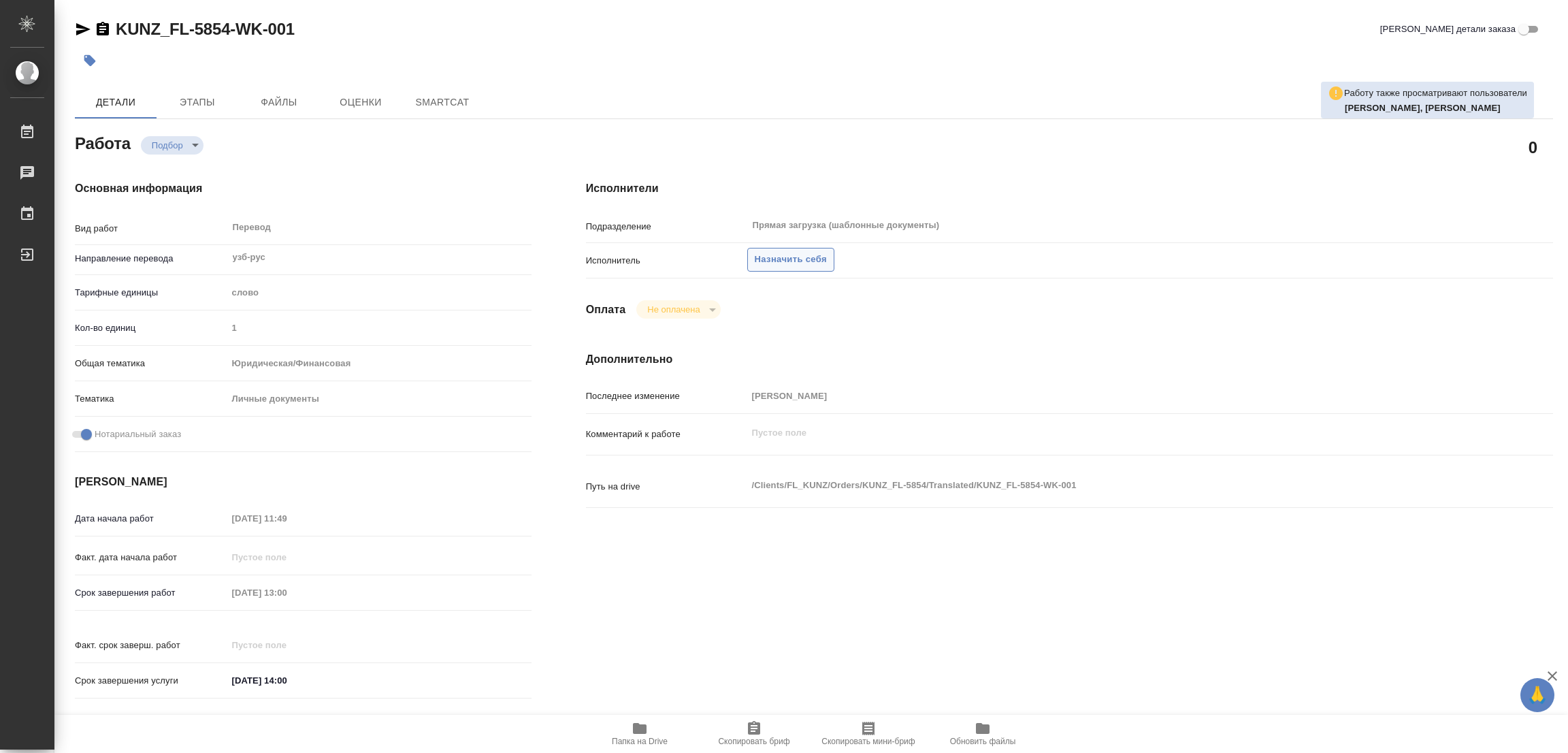
type textarea "x"
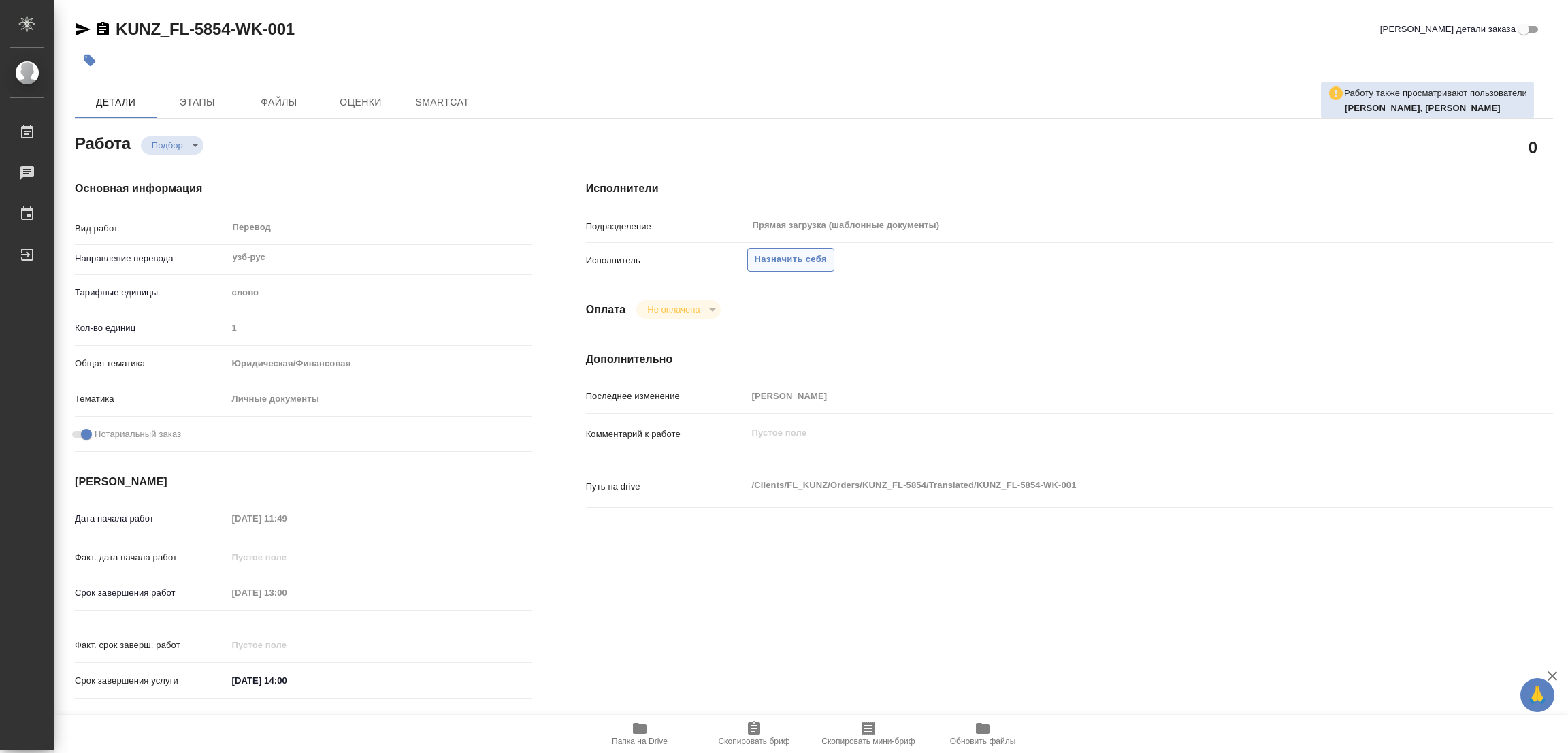
type textarea "x"
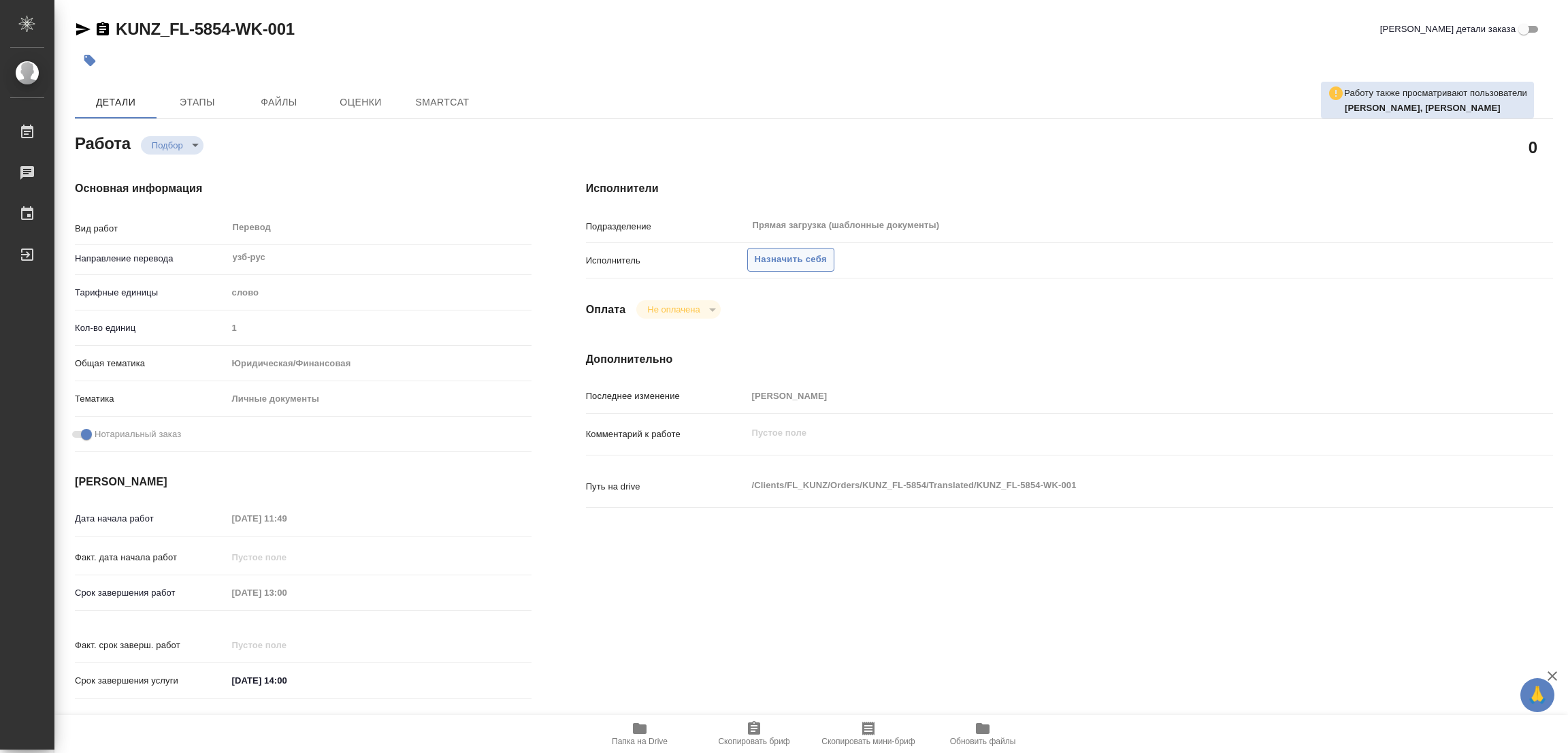
type textarea "x"
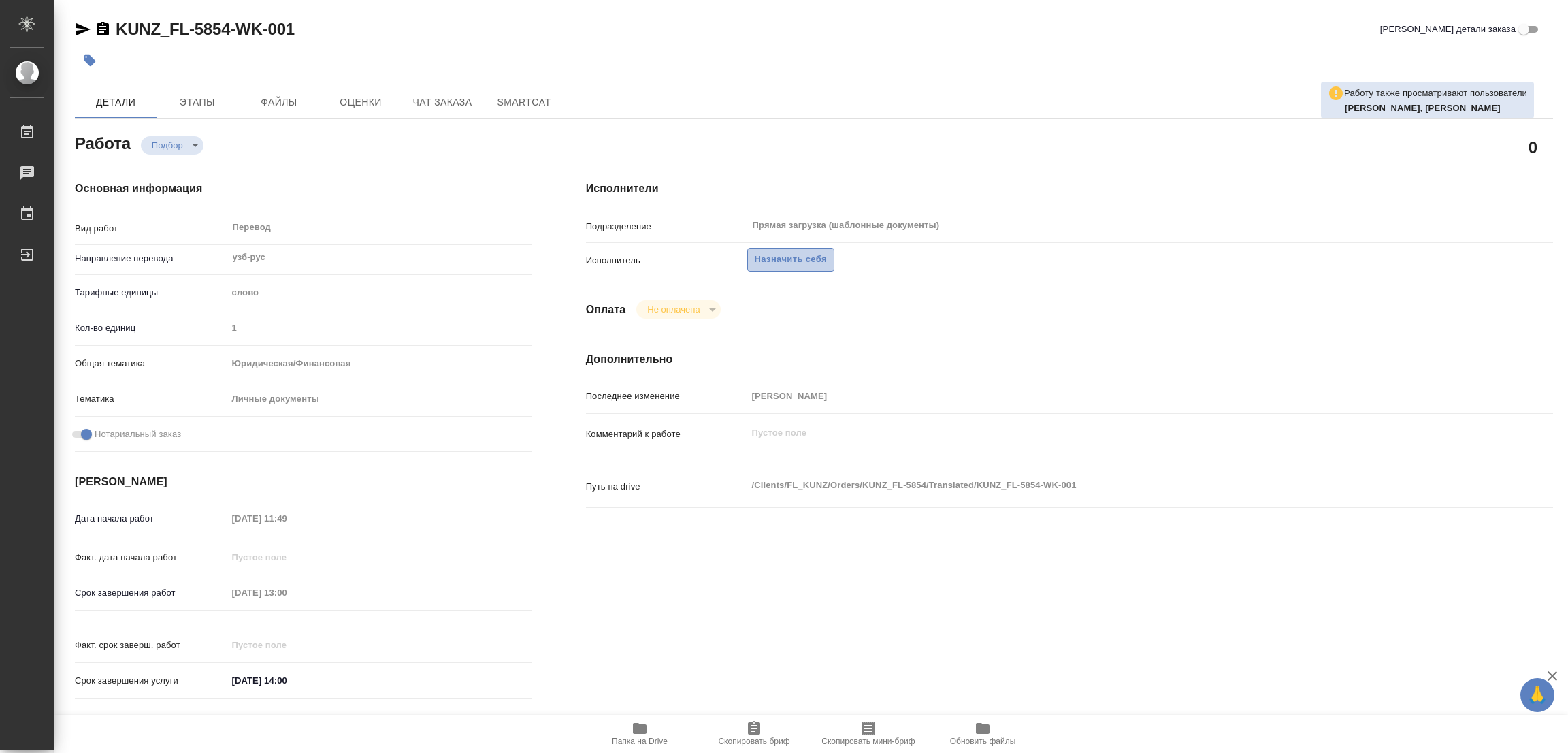
type textarea "x"
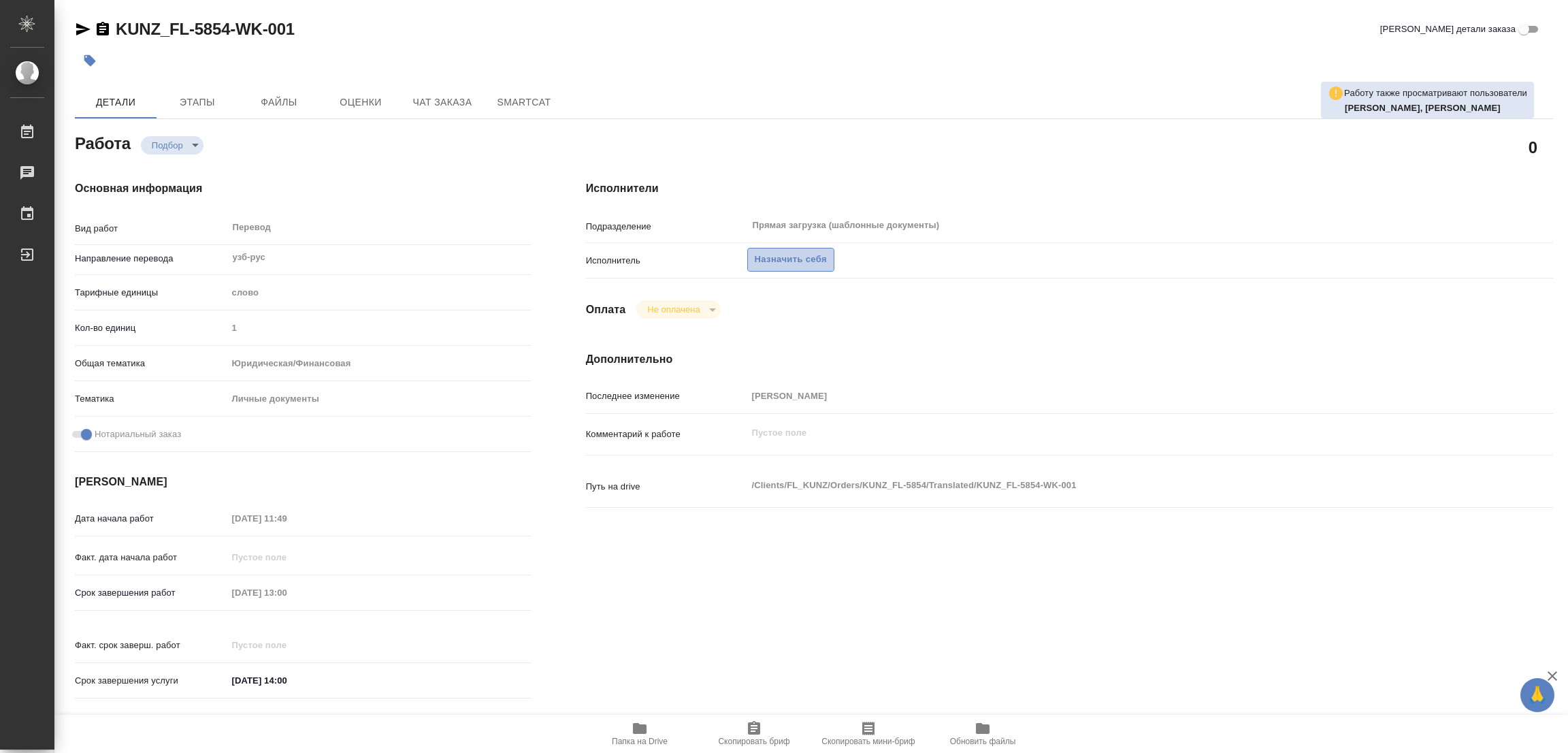
type textarea "x"
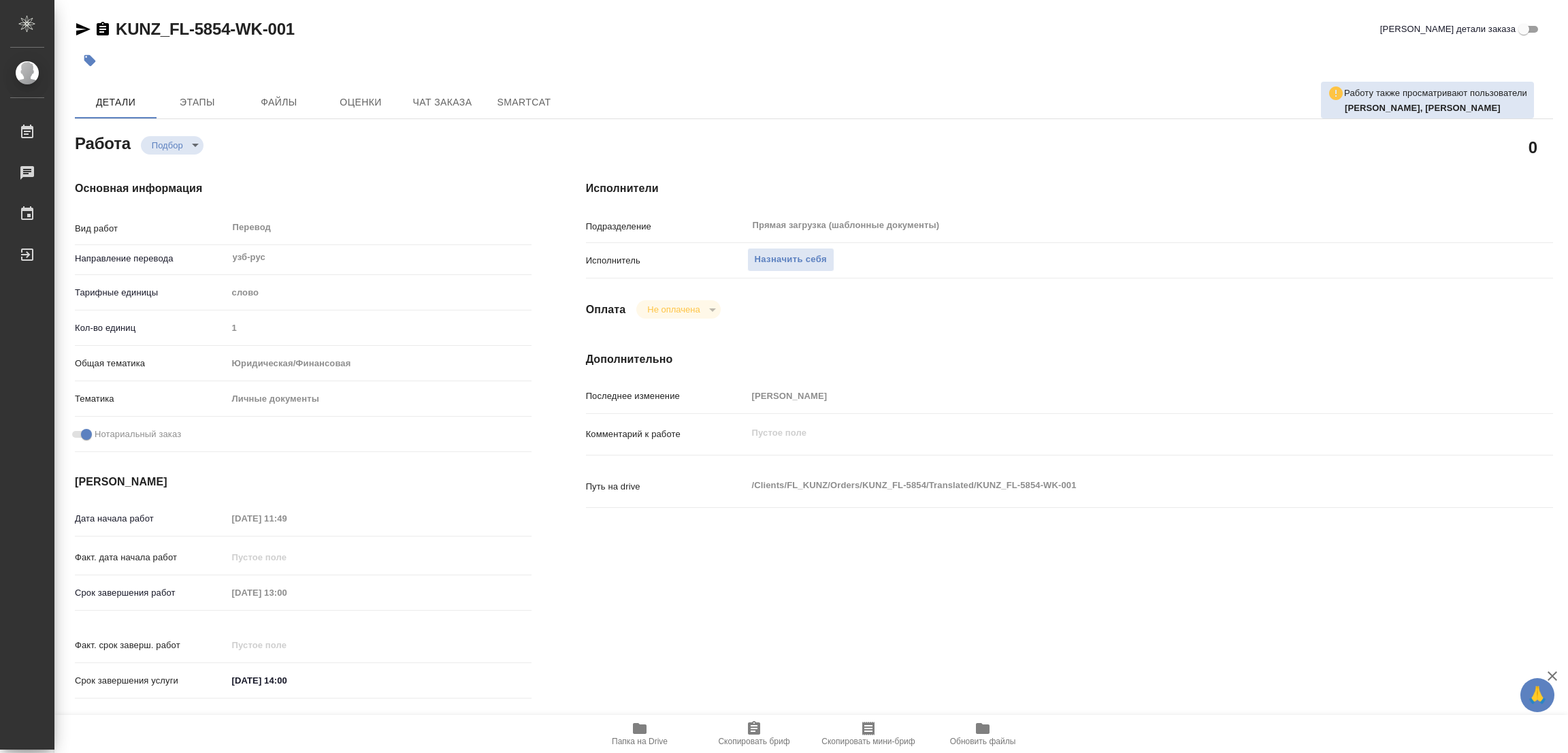
drag, startPoint x: 776, startPoint y: 256, endPoint x: 818, endPoint y: 518, distance: 265.3
click at [819, 519] on div "Исполнители Подразделение Прямая загрузка (шаблонные документы) ​ Исполнитель Н…" at bounding box center [1069, 444] width 1022 height 582
